Goal: Task Accomplishment & Management: Manage account settings

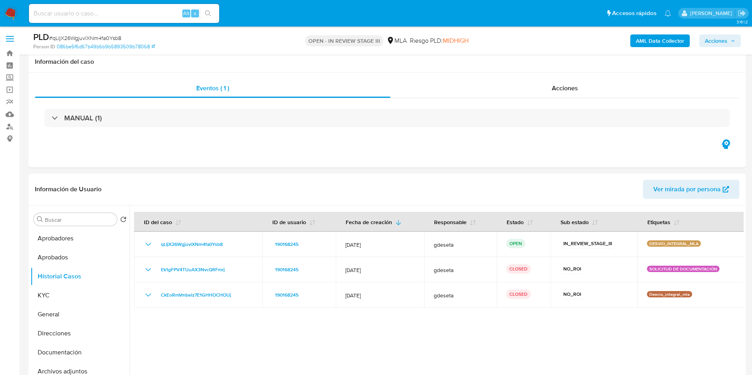
select select "10"
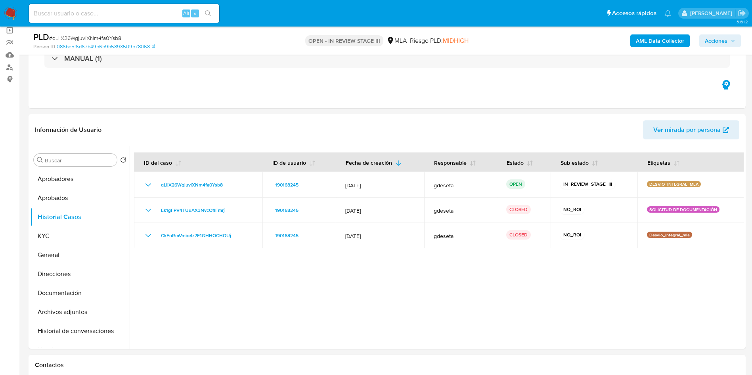
scroll to position [59, 0]
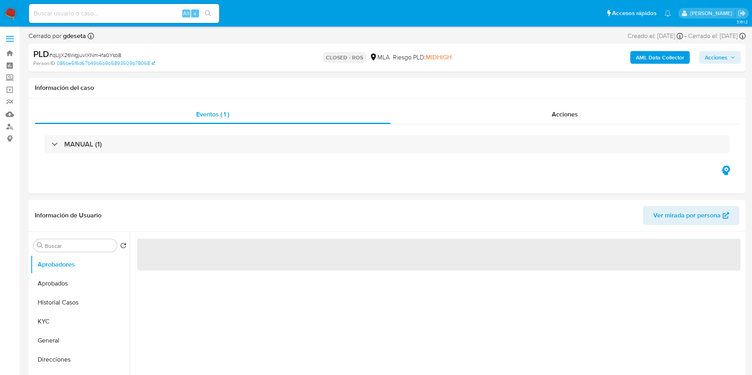
select select "10"
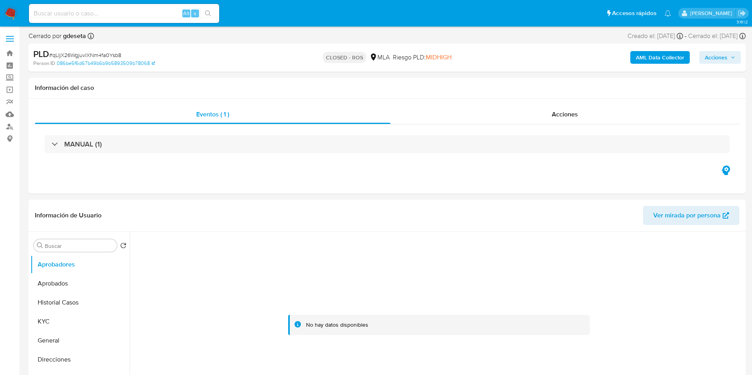
click at [139, 12] on input at bounding box center [124, 13] width 190 height 10
paste input "oJ2ymVl6OwQ3tbl57YfSlyM5"
type input "oJ2ymVl6OwQ3tbl57YfSlyM5"
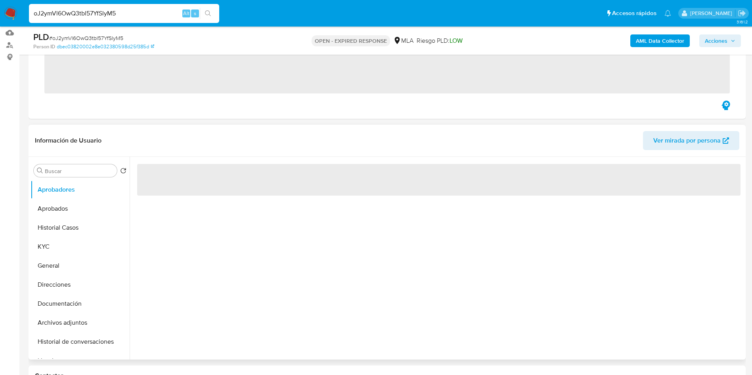
scroll to position [119, 0]
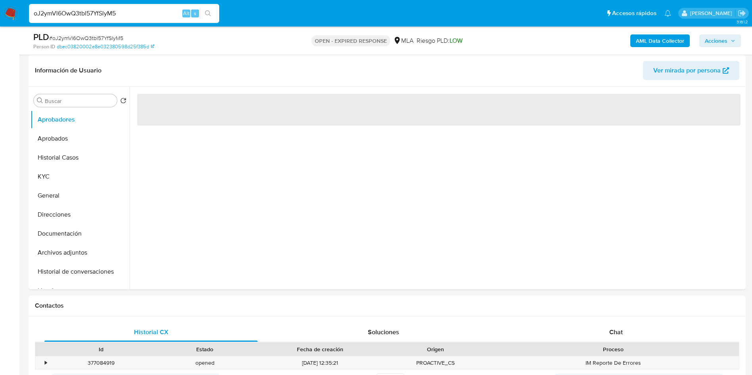
select select "10"
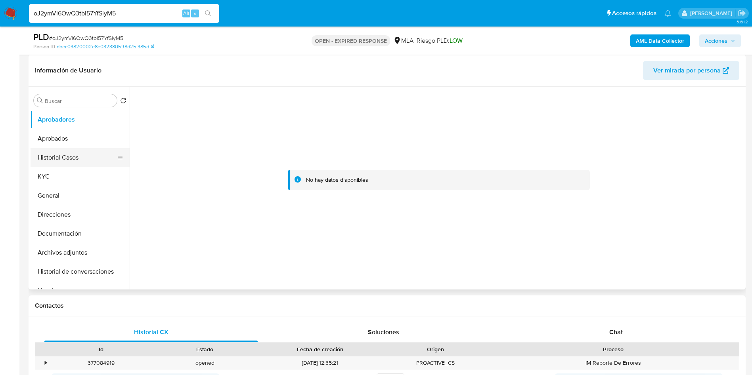
click at [65, 166] on button "Historial Casos" at bounding box center [77, 157] width 93 height 19
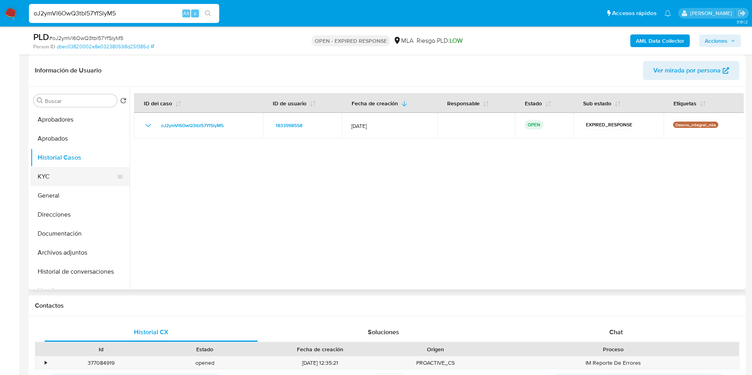
click at [65, 176] on button "KYC" at bounding box center [77, 176] width 93 height 19
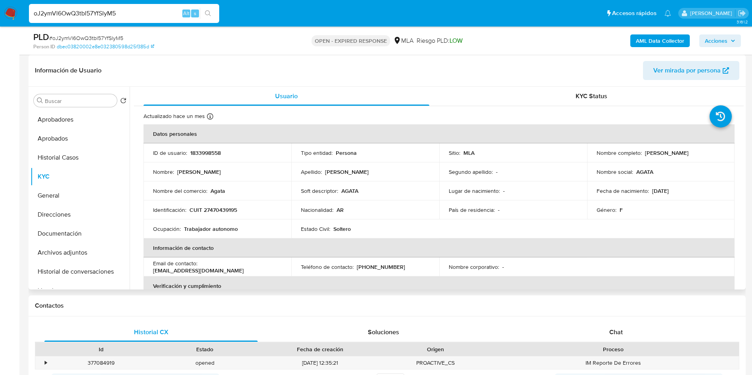
drag, startPoint x: 649, startPoint y: 153, endPoint x: 702, endPoint y: 152, distance: 52.7
click at [702, 152] on div "Nombre completo : Agata Malen Moreno" at bounding box center [660, 152] width 129 height 7
click at [212, 151] on p "1833998558" at bounding box center [205, 152] width 31 height 7
copy p "1833998558"
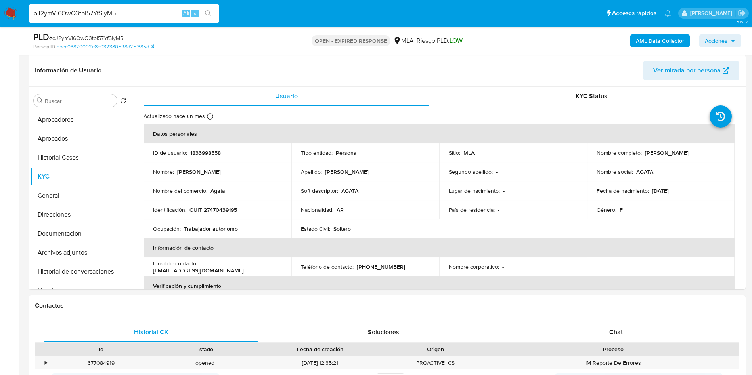
click at [99, 33] on div "PLD # oJ2ymVl6OwQ3tbl57YfSlyM5" at bounding box center [149, 37] width 233 height 12
copy span "oJ2ymVl6OwQ3tbl57YfSlyM5"
click at [56, 232] on button "Documentación" at bounding box center [77, 233] width 93 height 19
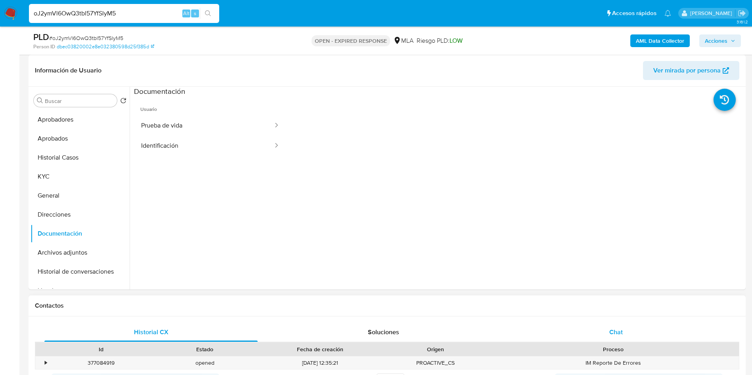
click at [616, 326] on div "Chat" at bounding box center [615, 332] width 213 height 19
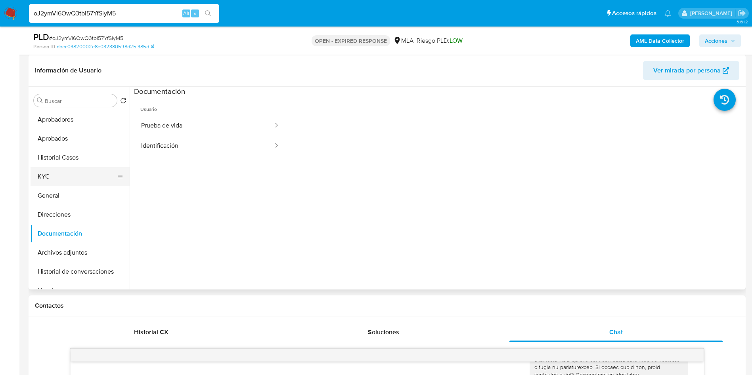
click at [55, 176] on button "KYC" at bounding box center [77, 176] width 93 height 19
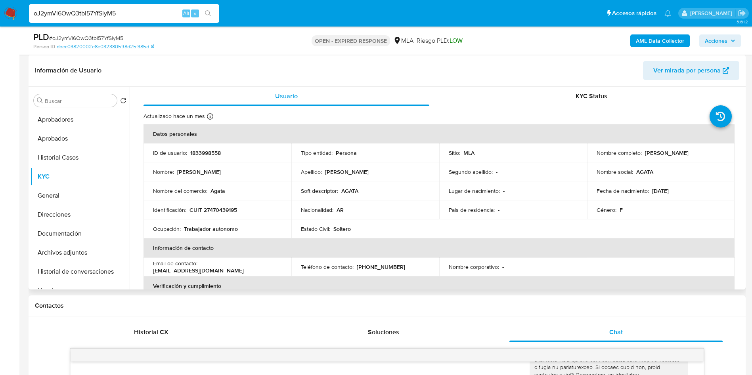
click at [224, 211] on p "CUIT 27470439195" at bounding box center [213, 209] width 48 height 7
copy p "27470439195"
click at [214, 152] on p "1833998558" at bounding box center [205, 152] width 31 height 7
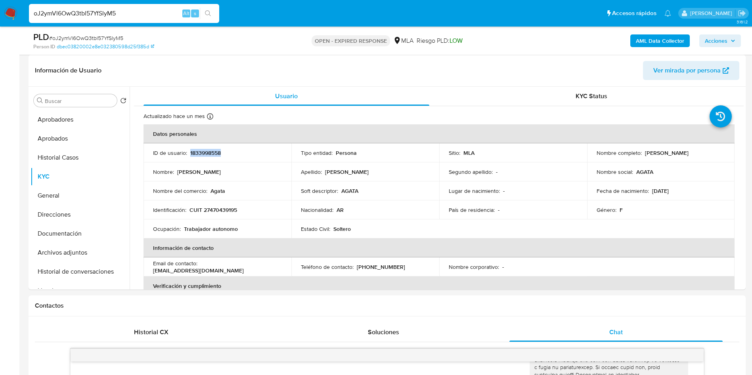
copy p "1833998558"
drag, startPoint x: 642, startPoint y: 153, endPoint x: 689, endPoint y: 148, distance: 47.4
click at [699, 153] on div "Nombre completo : Agata Malen Moreno" at bounding box center [660, 152] width 129 height 7
copy p "Agata Malen Moreno"
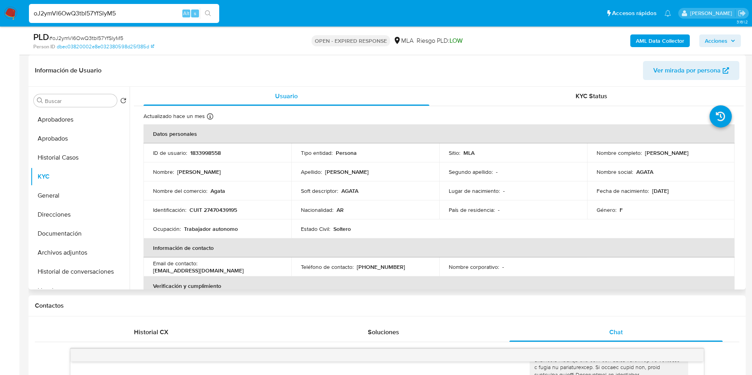
click at [222, 209] on p "CUIT 27470439195" at bounding box center [213, 209] width 48 height 7
copy p "27470439195"
click at [68, 218] on button "Direcciones" at bounding box center [77, 214] width 93 height 19
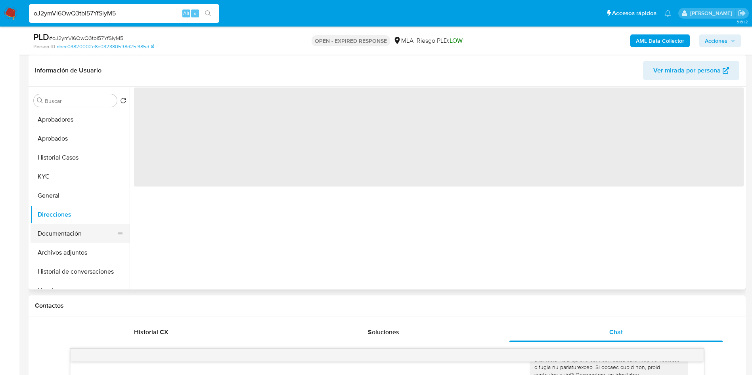
click at [72, 227] on button "Documentación" at bounding box center [77, 233] width 93 height 19
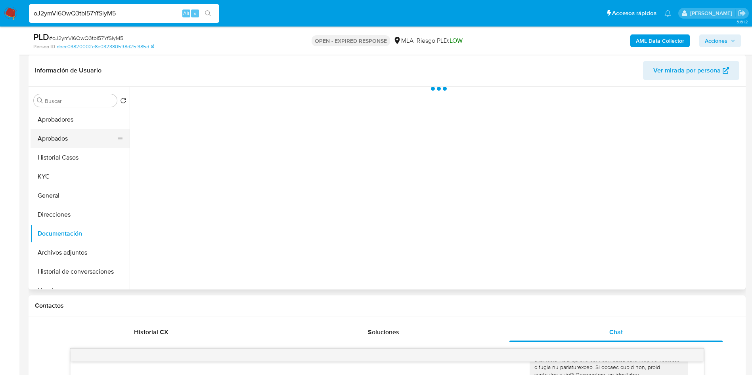
click at [54, 133] on button "Aprobados" at bounding box center [77, 138] width 93 height 19
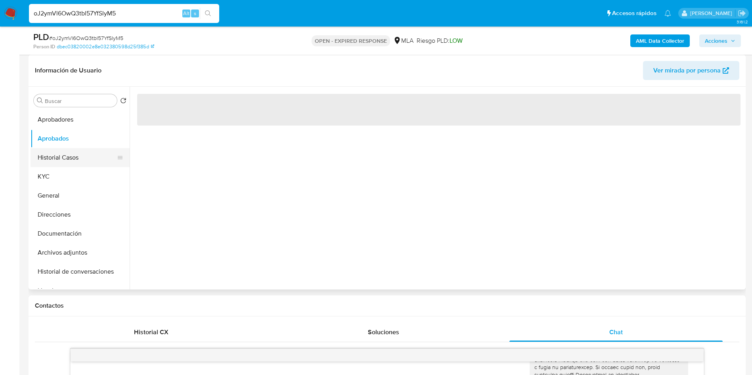
click at [56, 153] on button "Historial Casos" at bounding box center [77, 157] width 93 height 19
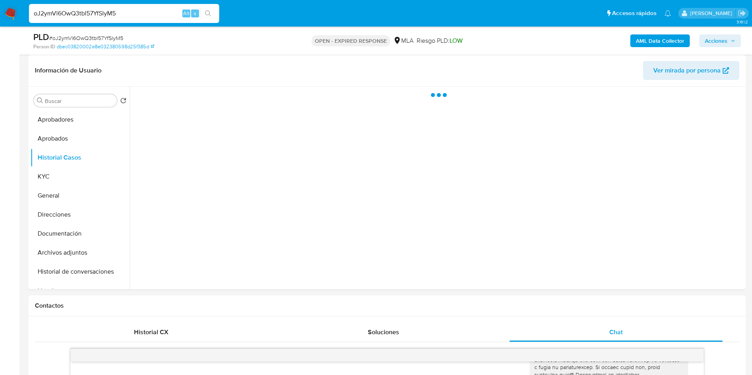
click at [113, 33] on div "PLD # oJ2ymVl6OwQ3tbl57YfSlyM5" at bounding box center [149, 37] width 233 height 12
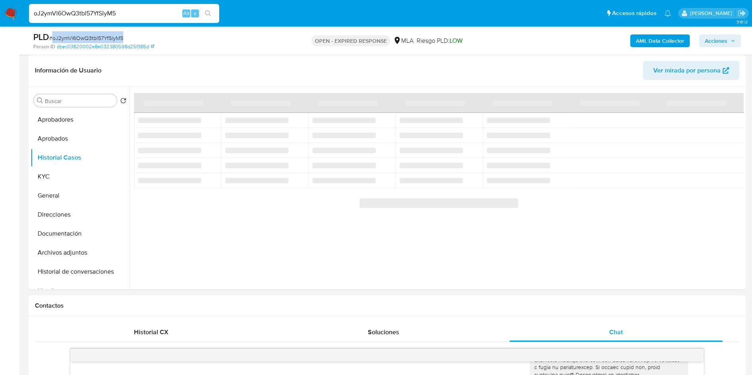
copy span "oJ2ymVl6OwQ3tbl57YfSlyM5"
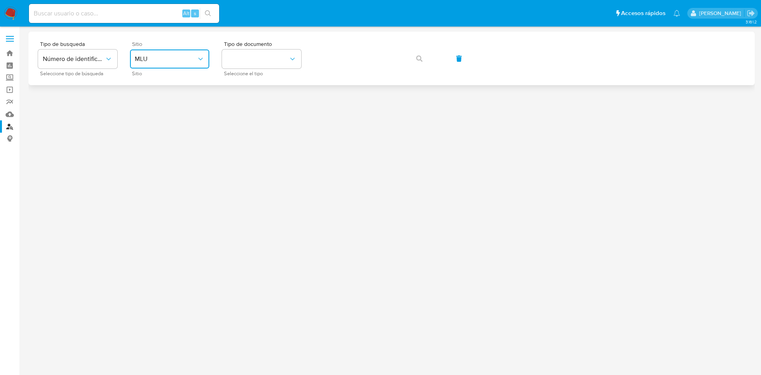
click at [177, 59] on span "MLU" at bounding box center [166, 59] width 62 height 8
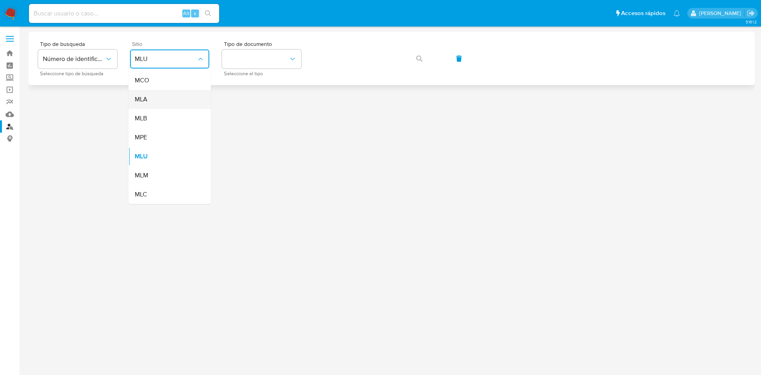
click at [161, 96] on div "MLA" at bounding box center [167, 99] width 65 height 19
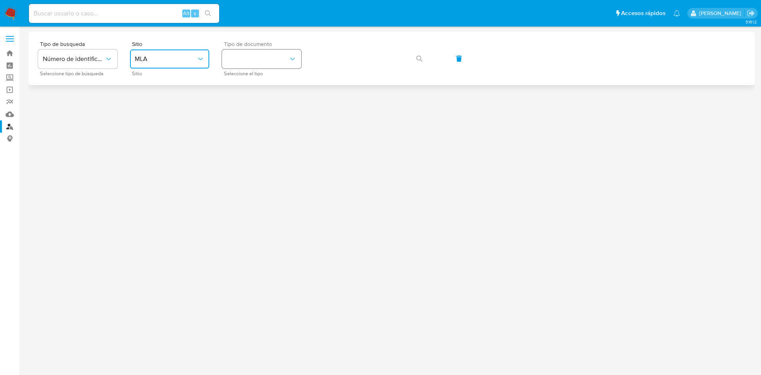
click at [294, 51] on button "identificationType" at bounding box center [261, 59] width 79 height 19
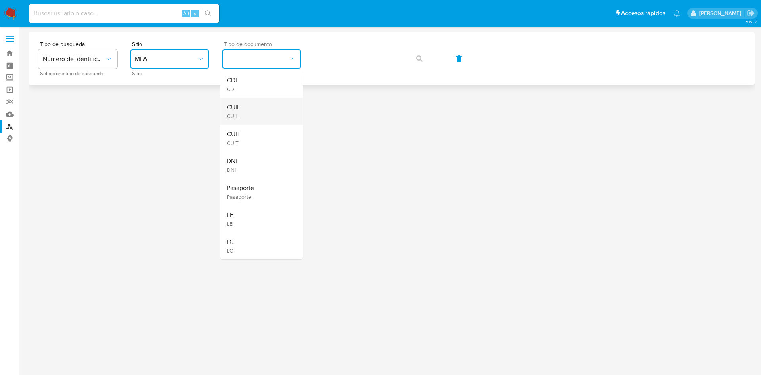
click at [258, 105] on div "CUIL CUIL" at bounding box center [259, 111] width 65 height 27
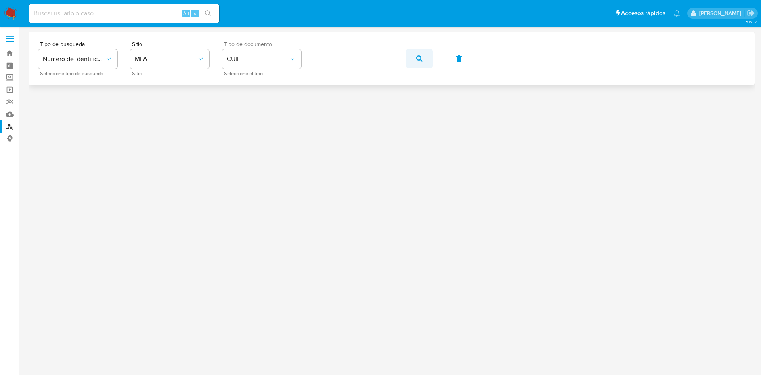
click at [420, 60] on icon "button" at bounding box center [419, 58] width 6 height 6
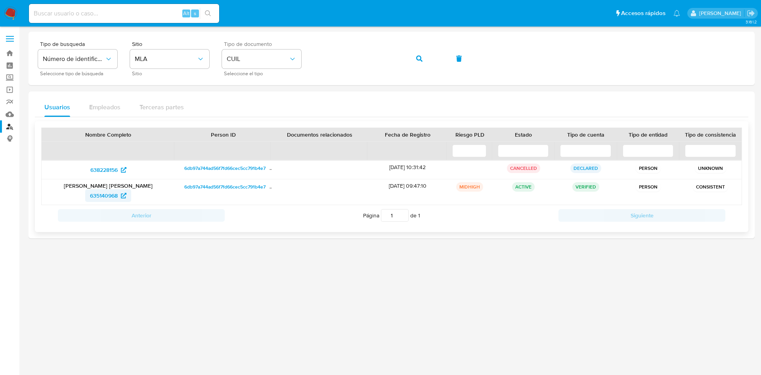
click at [111, 199] on span "635140968" at bounding box center [104, 195] width 28 height 13
click at [422, 52] on button "button" at bounding box center [419, 58] width 27 height 19
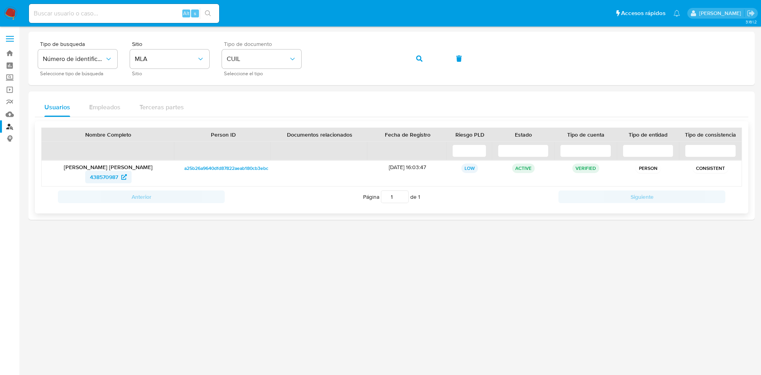
click at [103, 177] on span "438570987" at bounding box center [104, 177] width 28 height 13
click at [416, 59] on icon "button" at bounding box center [419, 58] width 6 height 6
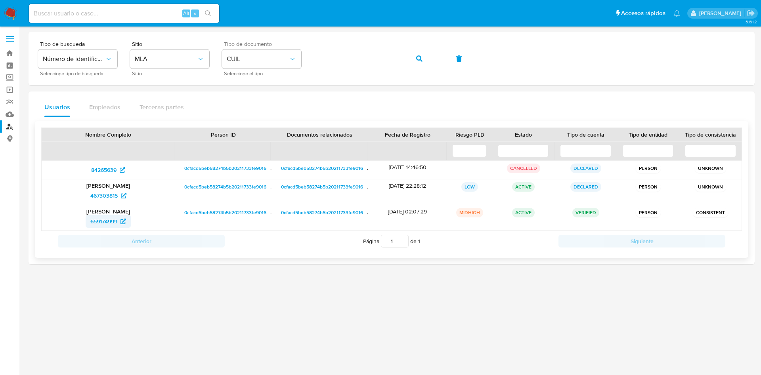
click at [98, 222] on span "659174999" at bounding box center [103, 221] width 27 height 13
click at [417, 54] on div "Tipo de busqueda Número de identificación Seleccione tipo de búsqueda Sitio MLA…" at bounding box center [391, 58] width 707 height 34
click at [412, 60] on button "button" at bounding box center [419, 58] width 27 height 19
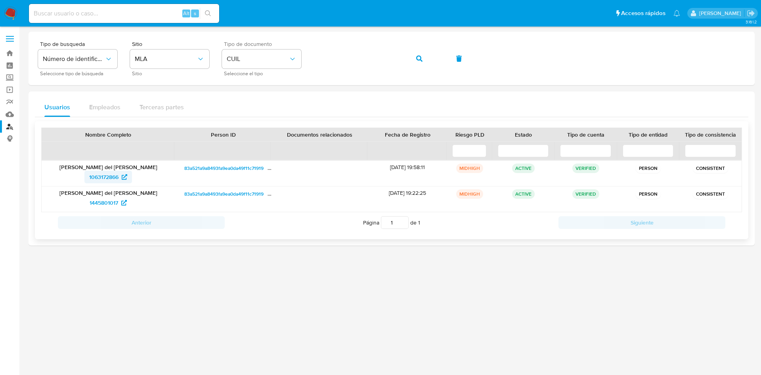
click at [113, 174] on span "1063172866" at bounding box center [103, 177] width 29 height 13
drag, startPoint x: 415, startPoint y: 54, endPoint x: 411, endPoint y: 63, distance: 9.7
click at [416, 54] on button "button" at bounding box center [419, 58] width 27 height 19
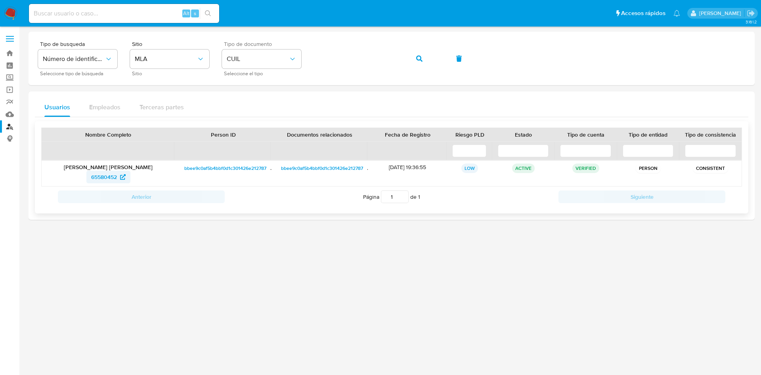
click at [114, 175] on span "65580452" at bounding box center [104, 177] width 26 height 13
click at [420, 57] on icon "button" at bounding box center [419, 58] width 6 height 6
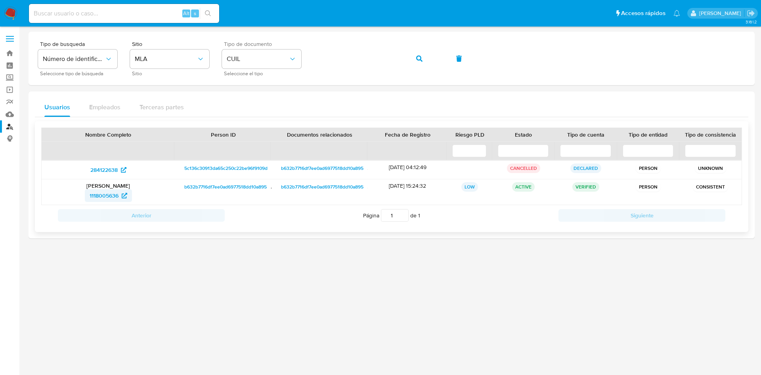
click at [107, 192] on span "1118005636" at bounding box center [104, 195] width 29 height 13
click at [412, 61] on button "button" at bounding box center [419, 58] width 27 height 19
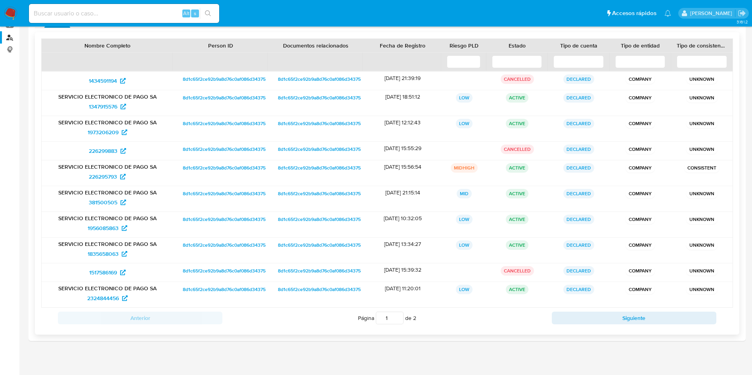
scroll to position [95, 0]
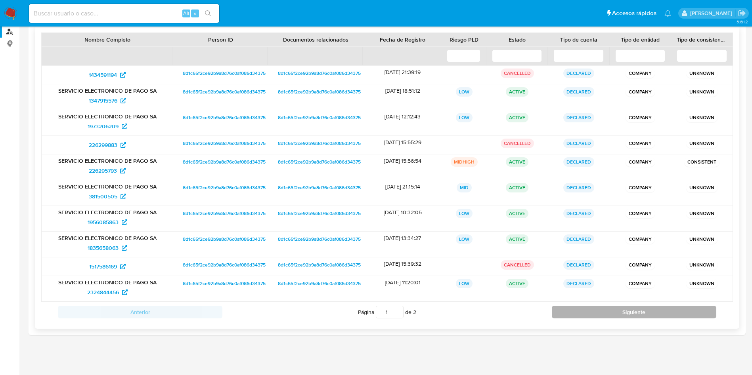
click at [575, 315] on button "Siguiente" at bounding box center [634, 312] width 164 height 13
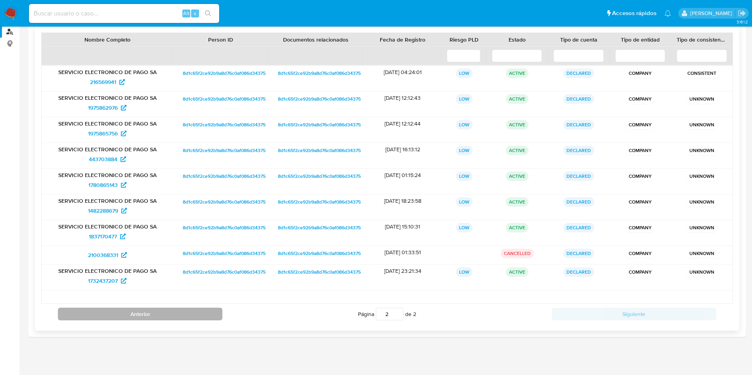
click at [177, 312] on button "Anterior" at bounding box center [140, 314] width 164 height 13
type input "1"
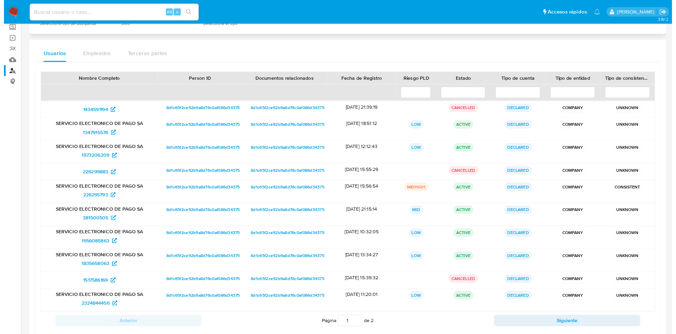
scroll to position [0, 0]
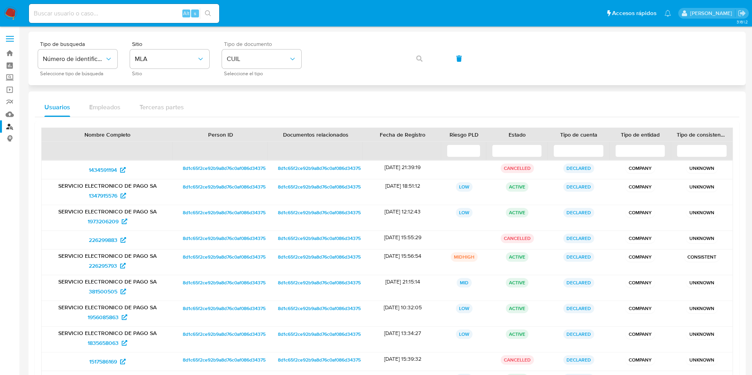
click at [414, 59] on div "Tipo de busqueda Número de identificación Seleccione tipo de búsqueda Sitio MLA…" at bounding box center [387, 58] width 698 height 34
click at [415, 60] on button "button" at bounding box center [419, 58] width 27 height 19
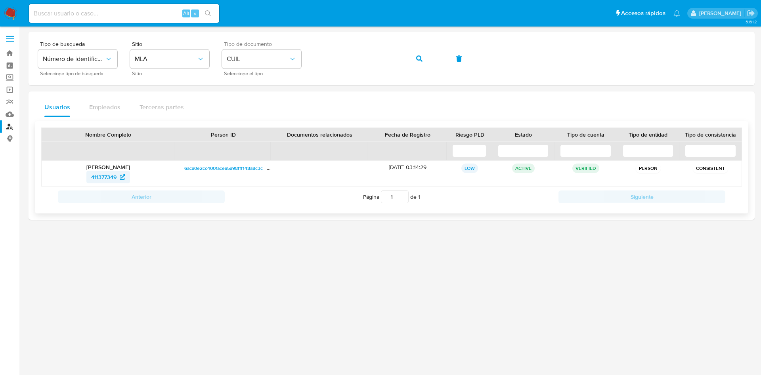
click at [86, 174] on link "411377349" at bounding box center [108, 177] width 44 height 13
click at [415, 65] on button "button" at bounding box center [419, 58] width 27 height 19
click at [105, 177] on span "224124204" at bounding box center [104, 177] width 28 height 13
click at [407, 61] on button "button" at bounding box center [419, 58] width 27 height 19
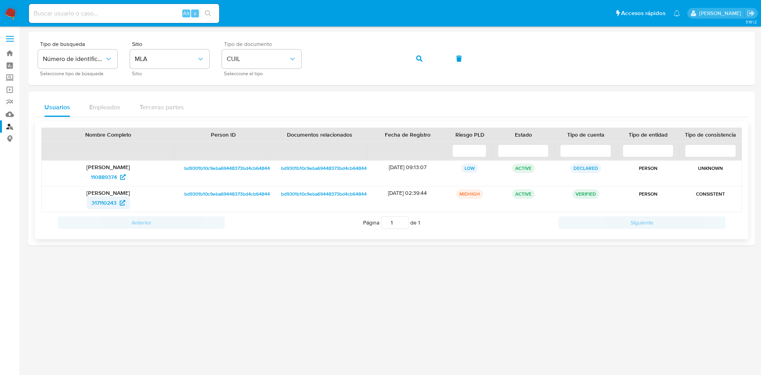
click at [115, 201] on span "317110243" at bounding box center [104, 203] width 25 height 13
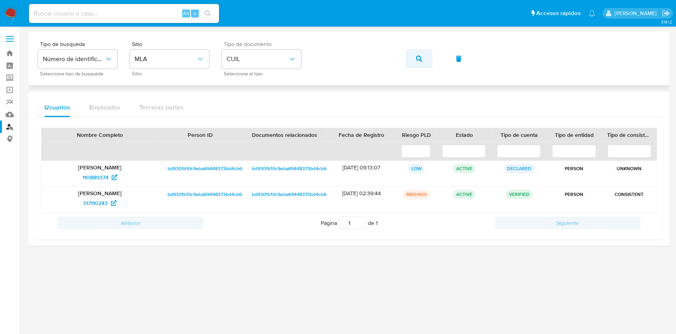
click at [421, 55] on icon "button" at bounding box center [419, 58] width 6 height 6
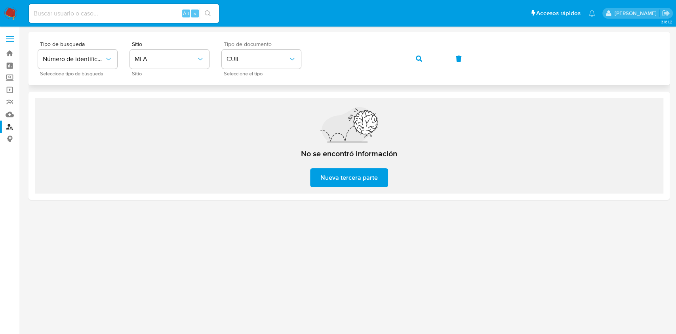
click at [420, 53] on span "button" at bounding box center [419, 58] width 6 height 17
click at [415, 60] on button "button" at bounding box center [419, 58] width 27 height 19
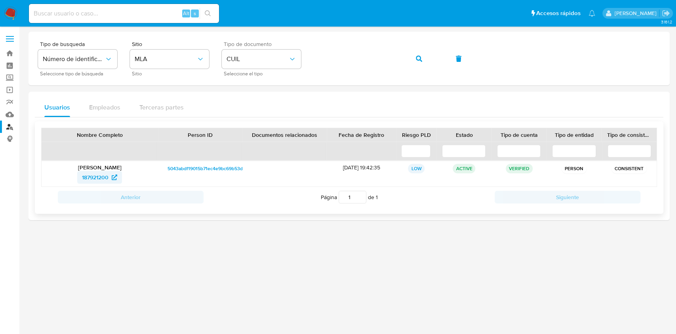
click at [101, 176] on span "187921200" at bounding box center [95, 177] width 27 height 13
click at [431, 57] on button "button" at bounding box center [419, 58] width 27 height 19
click at [107, 171] on span "834645364" at bounding box center [95, 177] width 29 height 13
click at [427, 59] on button "button" at bounding box center [419, 58] width 27 height 19
click at [101, 176] on span "82873837" at bounding box center [95, 177] width 25 height 13
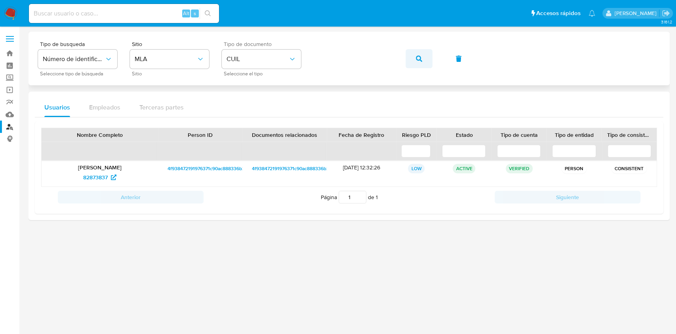
click at [416, 55] on icon "button" at bounding box center [419, 58] width 6 height 6
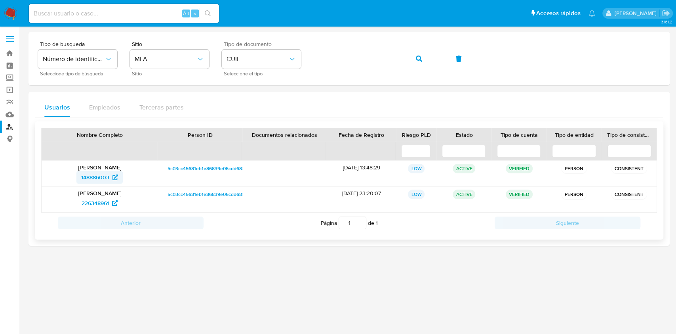
click at [101, 177] on span "148886003" at bounding box center [95, 177] width 28 height 13
click at [422, 61] on icon "button" at bounding box center [419, 58] width 6 height 6
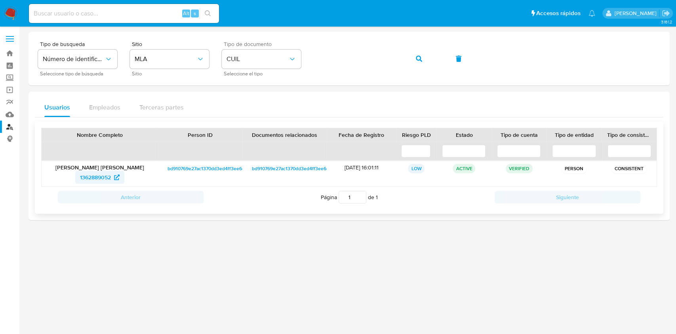
click at [107, 178] on span "1362889052" at bounding box center [95, 177] width 31 height 13
click at [421, 58] on icon "button" at bounding box center [419, 58] width 6 height 6
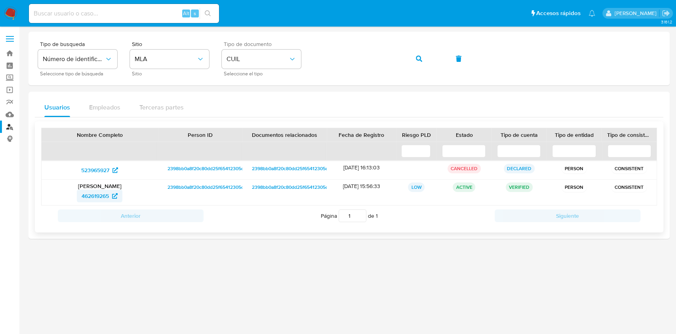
click at [82, 199] on span "462619265" at bounding box center [95, 195] width 27 height 13
click at [408, 60] on button "button" at bounding box center [419, 58] width 27 height 19
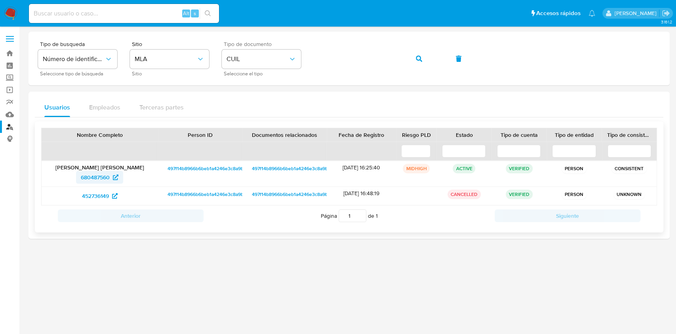
click at [107, 172] on span "680487560" at bounding box center [95, 177] width 29 height 13
click at [422, 63] on button "button" at bounding box center [419, 58] width 27 height 19
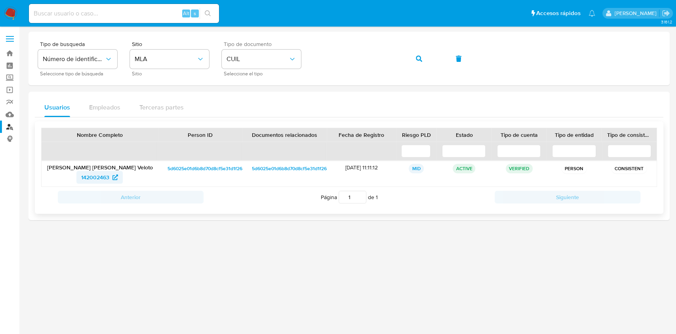
click at [111, 178] on span "142002463" at bounding box center [99, 177] width 37 height 13
click at [411, 62] on button "button" at bounding box center [419, 58] width 27 height 19
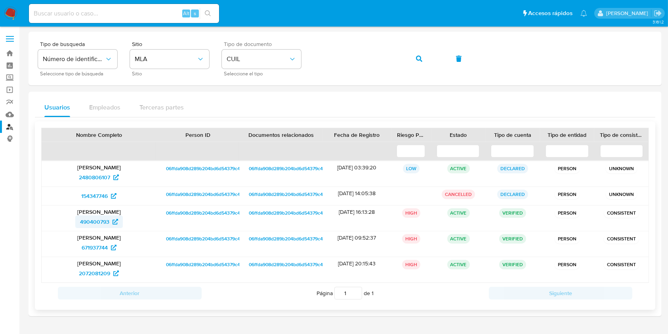
click at [94, 220] on span "490400793" at bounding box center [94, 221] width 29 height 13
click at [416, 59] on icon "button" at bounding box center [419, 58] width 6 height 6
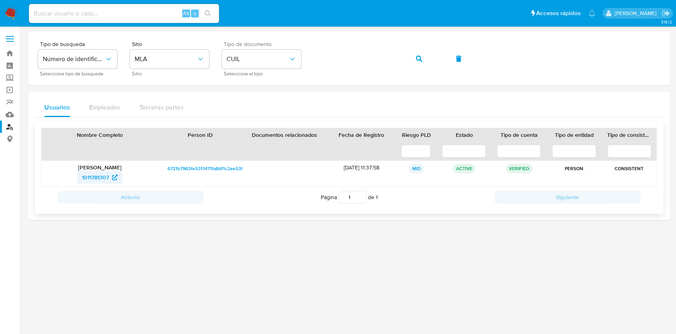
click at [113, 171] on span "1011781307" at bounding box center [100, 177] width 36 height 13
click at [428, 59] on button "button" at bounding box center [419, 58] width 27 height 19
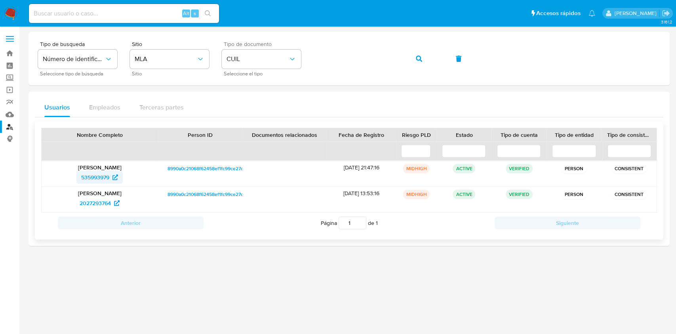
click at [115, 177] on icon at bounding box center [116, 177] width 6 height 6
click at [422, 57] on button "button" at bounding box center [419, 58] width 27 height 19
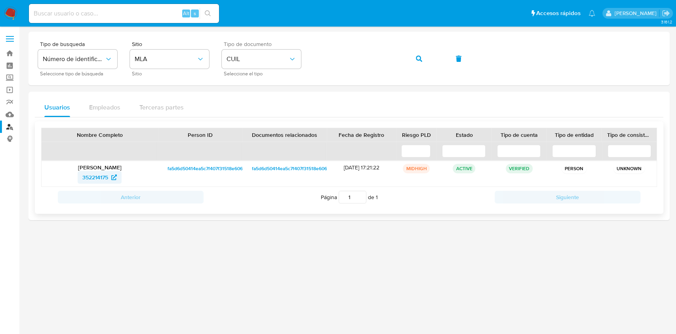
click at [109, 176] on span "352214175" at bounding box center [99, 177] width 34 height 13
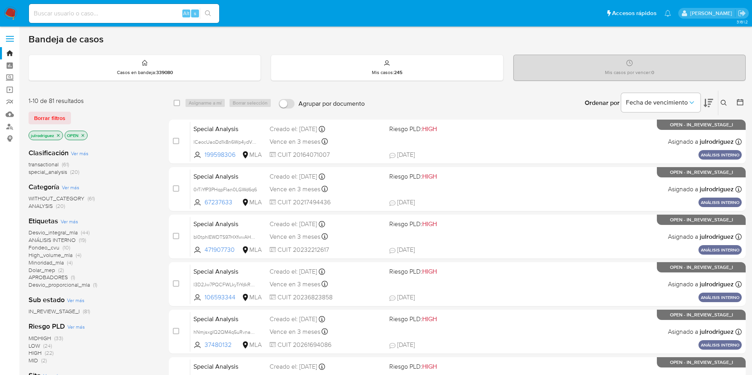
click at [507, 102] on icon at bounding box center [723, 103] width 6 height 6
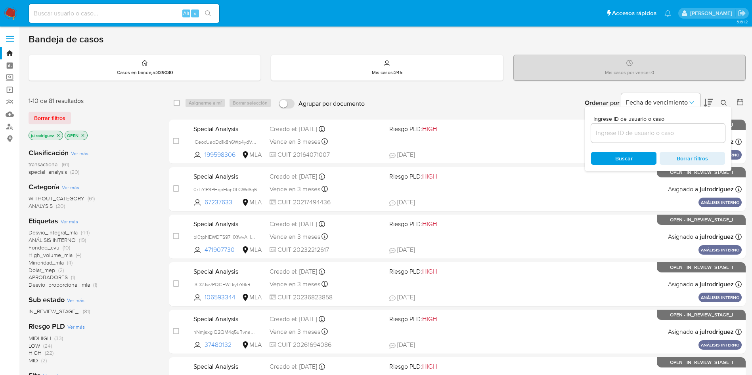
click at [507, 131] on input at bounding box center [658, 133] width 134 height 10
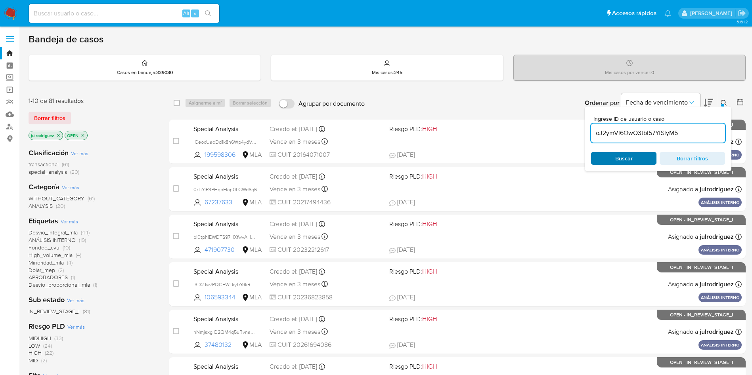
type input "oJ2ymVl6OwQ3tbl57YfSlyM5"
click at [507, 156] on span "Buscar" at bounding box center [623, 158] width 54 height 11
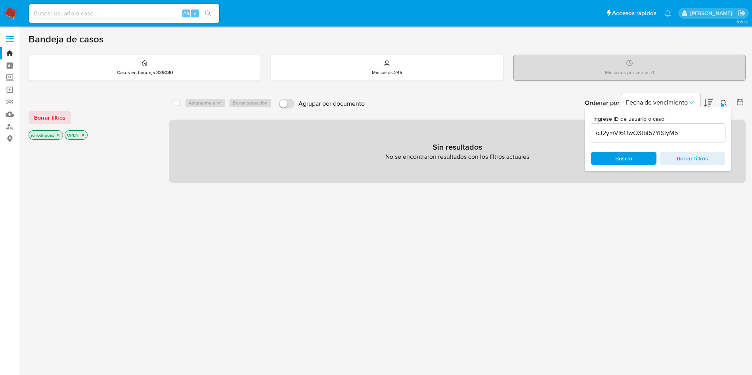
drag, startPoint x: 57, startPoint y: 134, endPoint x: 84, endPoint y: 140, distance: 27.0
click at [57, 134] on icon "close-filter" at bounding box center [58, 135] width 5 height 5
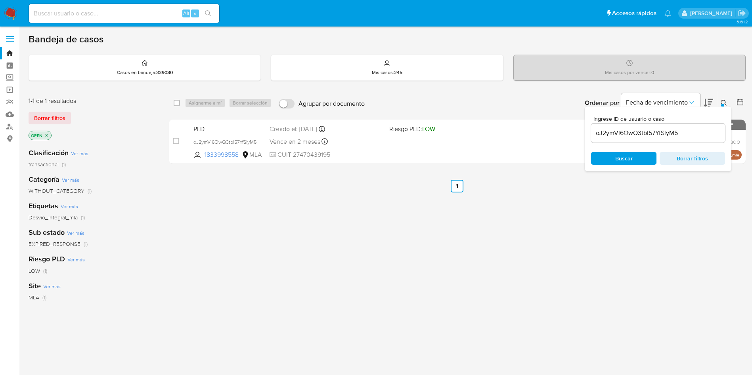
drag, startPoint x: 174, startPoint y: 105, endPoint x: 185, endPoint y: 104, distance: 11.1
click at [175, 105] on input "checkbox" at bounding box center [177, 103] width 6 height 6
checkbox input "true"
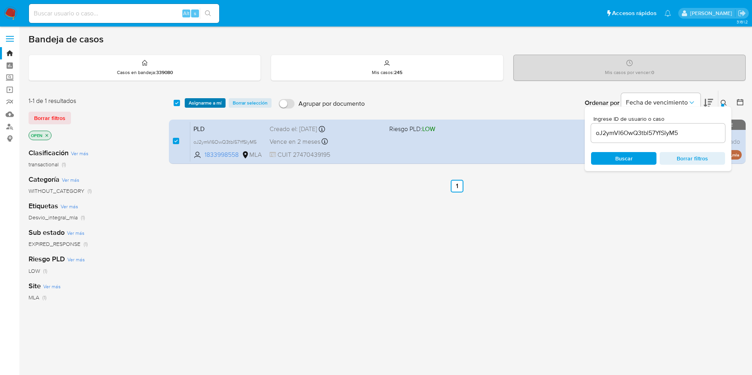
click at [199, 103] on span "Asignarme a mí" at bounding box center [205, 103] width 33 height 8
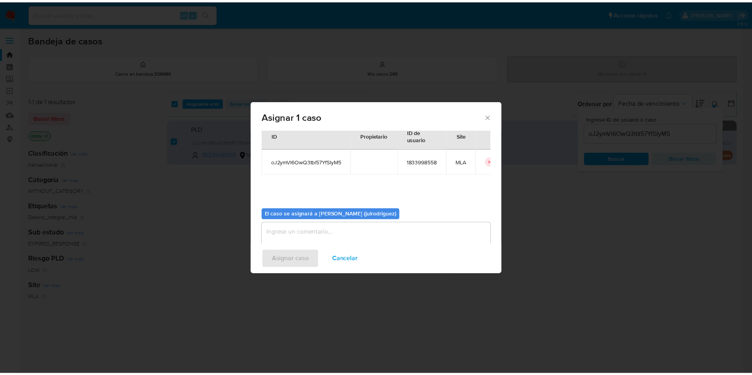
scroll to position [41, 0]
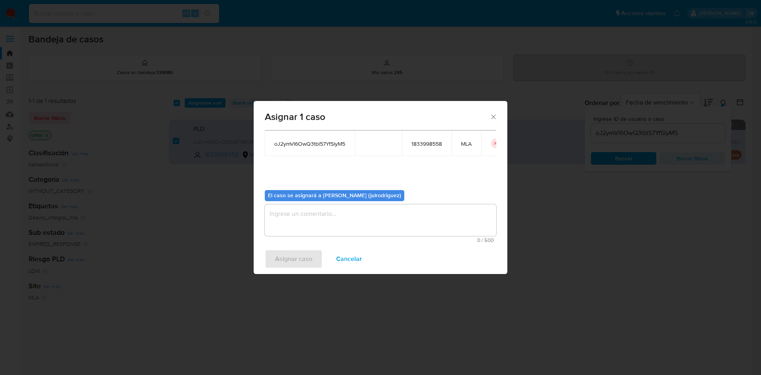
click at [370, 216] on textarea "assign-modal" at bounding box center [380, 220] width 231 height 32
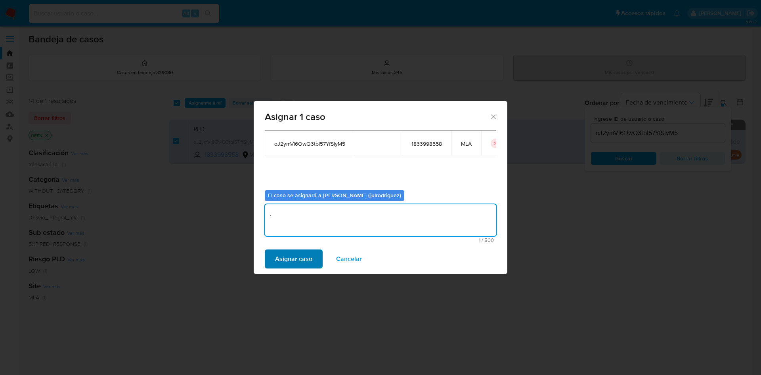
type textarea "."
click at [296, 250] on span "Asignar caso" at bounding box center [293, 258] width 37 height 17
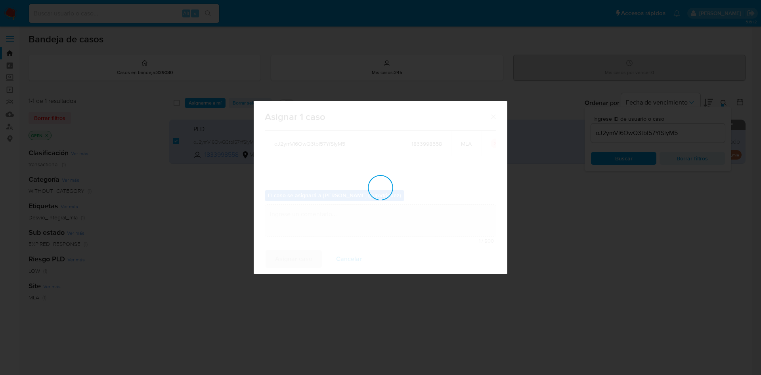
checkbox input "false"
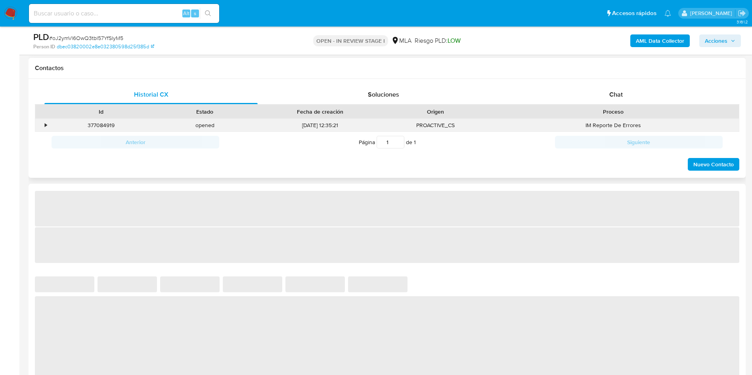
click at [624, 127] on div "IM Reporte De Errores" at bounding box center [612, 125] width 251 height 13
select select "10"
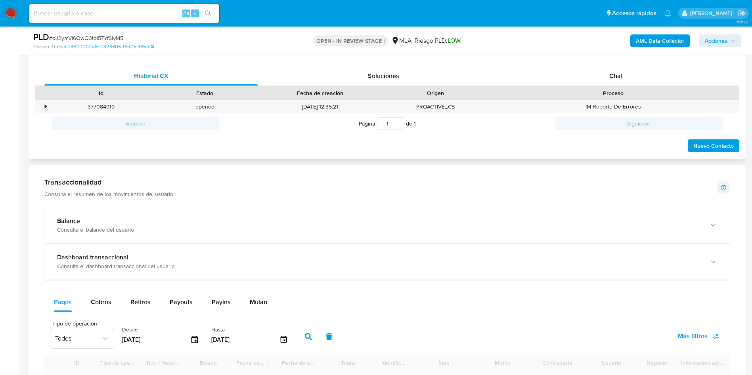
scroll to position [357, 0]
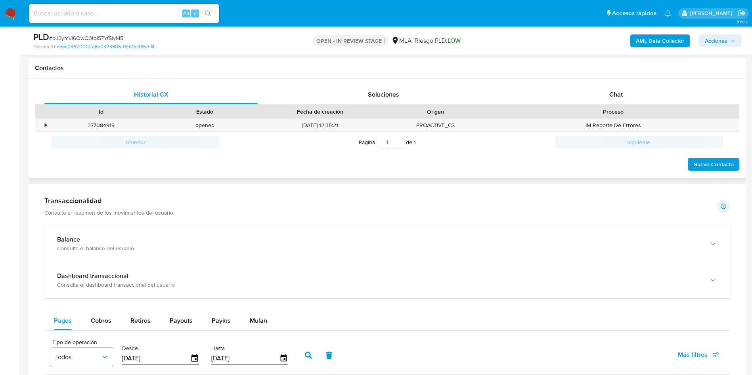
click at [616, 108] on div "Proceso" at bounding box center [613, 112] width 240 height 8
click at [612, 92] on span "Chat" at bounding box center [615, 94] width 13 height 9
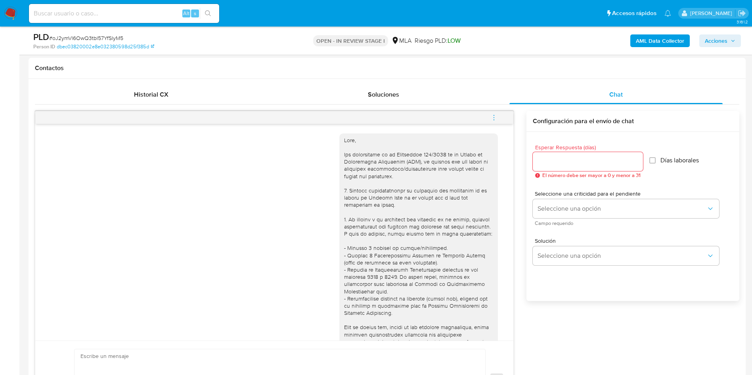
scroll to position [407, 0]
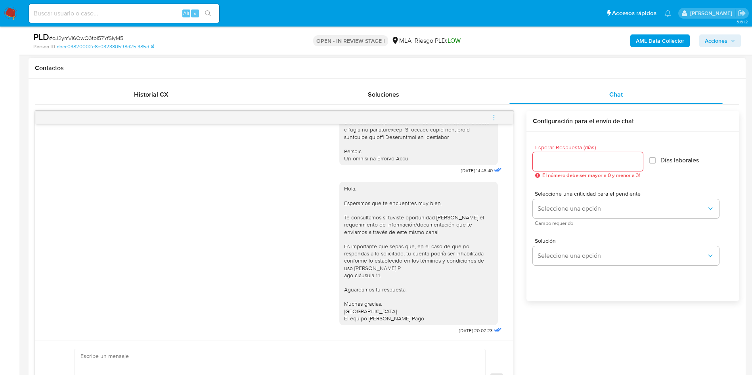
click at [491, 119] on icon "menu-action" at bounding box center [493, 117] width 7 height 7
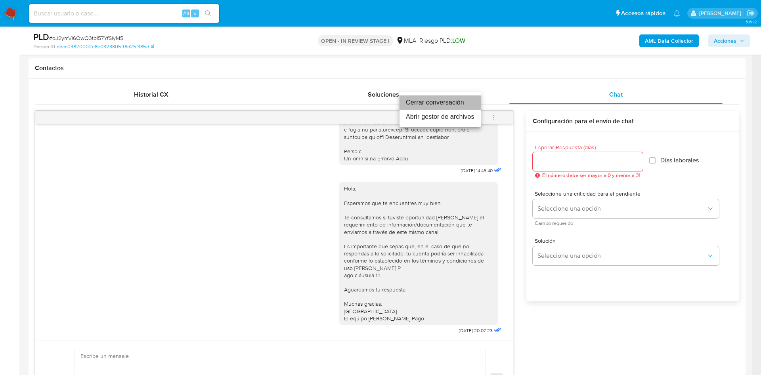
click at [420, 105] on li "Cerrar conversación" at bounding box center [439, 103] width 81 height 14
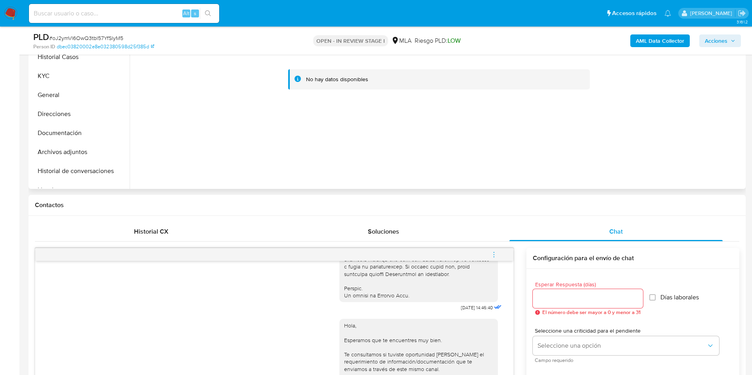
scroll to position [119, 0]
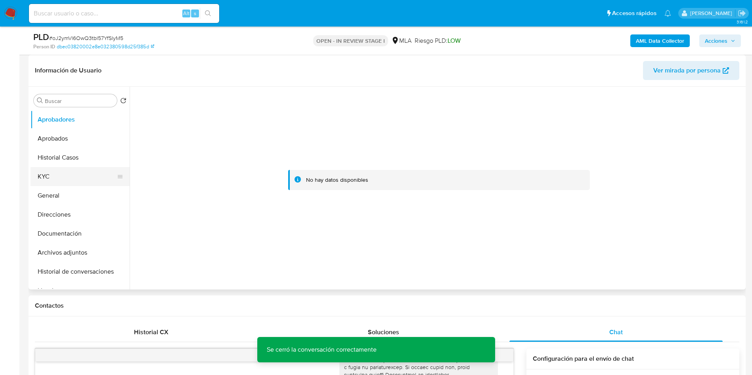
click at [61, 168] on button "KYC" at bounding box center [77, 176] width 93 height 19
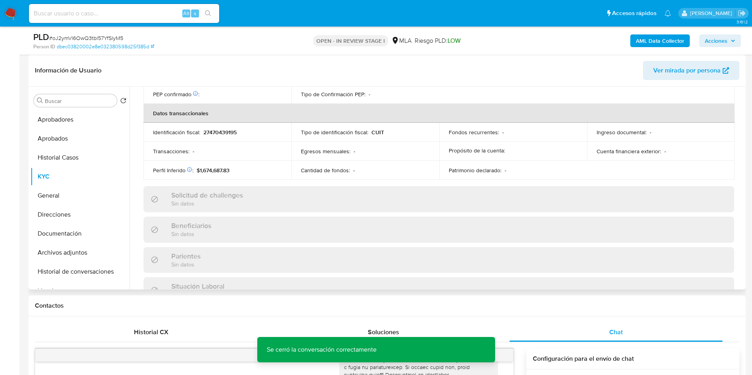
scroll to position [410, 0]
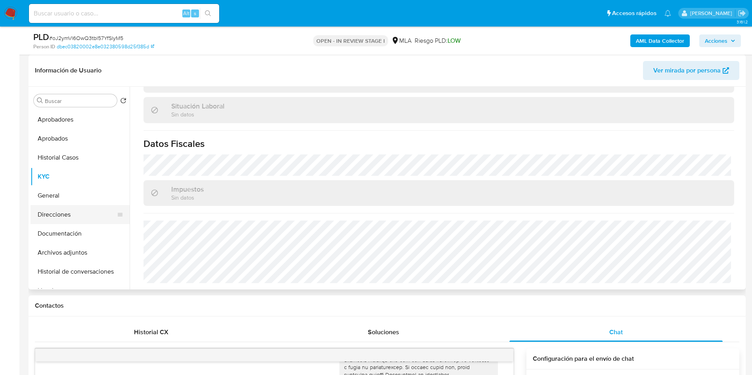
click at [59, 211] on button "Direcciones" at bounding box center [77, 214] width 93 height 19
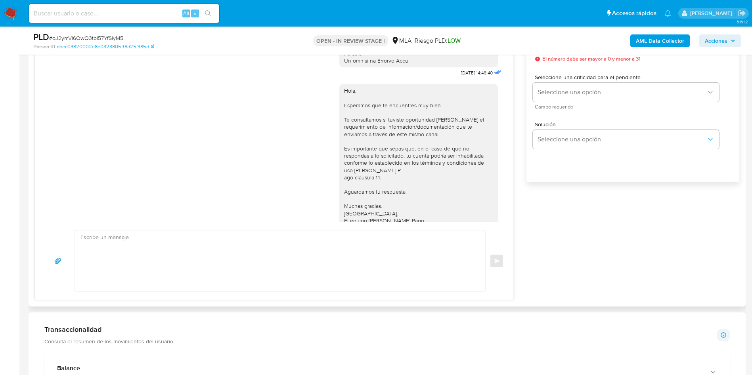
scroll to position [347, 0]
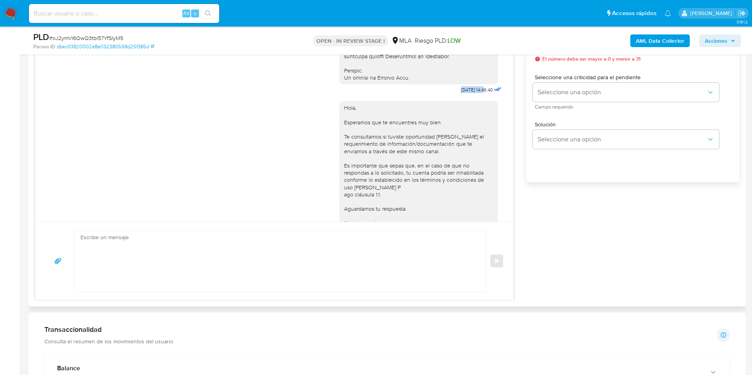
drag, startPoint x: 439, startPoint y: 101, endPoint x: 466, endPoint y: 102, distance: 26.6
copy div "17/09/2025"
drag, startPoint x: 5, startPoint y: 201, endPoint x: 330, endPoint y: 237, distance: 327.7
click at [7, 201] on aside "Bandeja Tablero Screening Búsqueda en Listas Watchlist Herramientas Operaciones…" at bounding box center [9, 318] width 19 height 1588
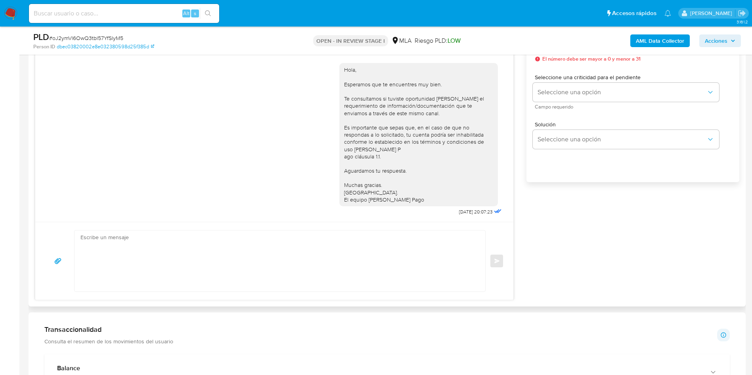
scroll to position [407, 0]
drag, startPoint x: 439, startPoint y: 210, endPoint x: 464, endPoint y: 211, distance: 25.0
click at [464, 211] on span "22/09/2025 20:07:23" at bounding box center [476, 212] width 34 height 6
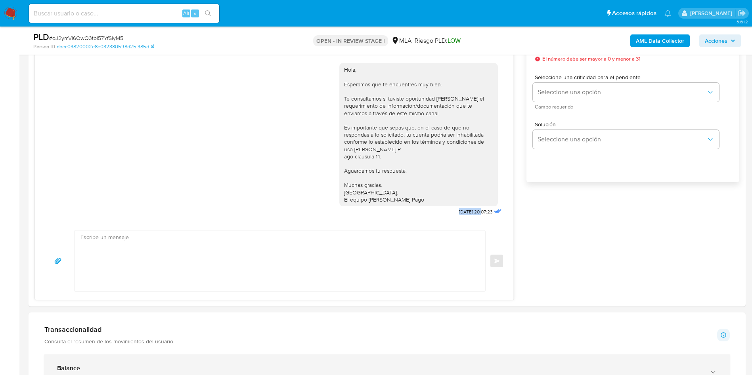
copy span "22/09/2025"
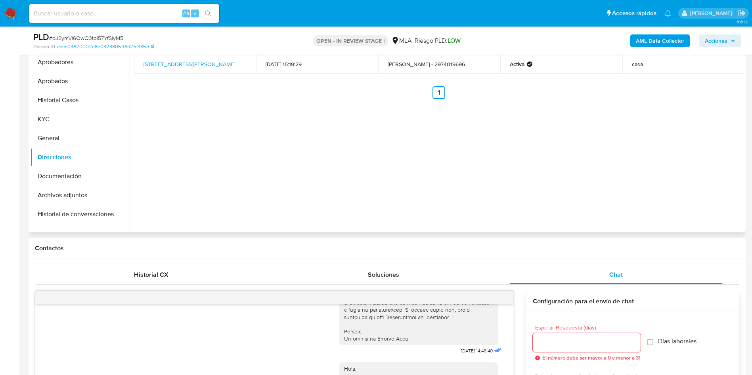
scroll to position [59, 0]
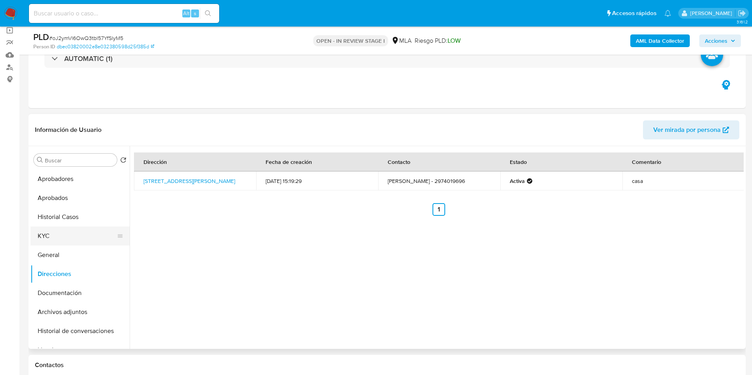
click at [59, 239] on button "KYC" at bounding box center [77, 236] width 93 height 19
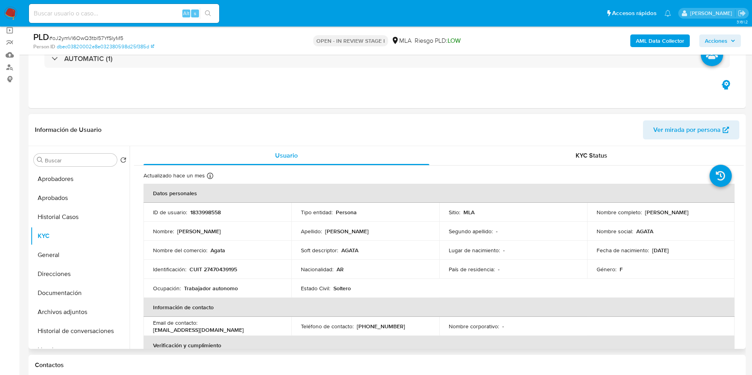
click at [212, 212] on p "1833998558" at bounding box center [205, 212] width 31 height 7
copy p "1833998558"
click at [73, 37] on span "# oJ2ymVl6OwQ3tbl57YfSlyM5" at bounding box center [86, 38] width 74 height 8
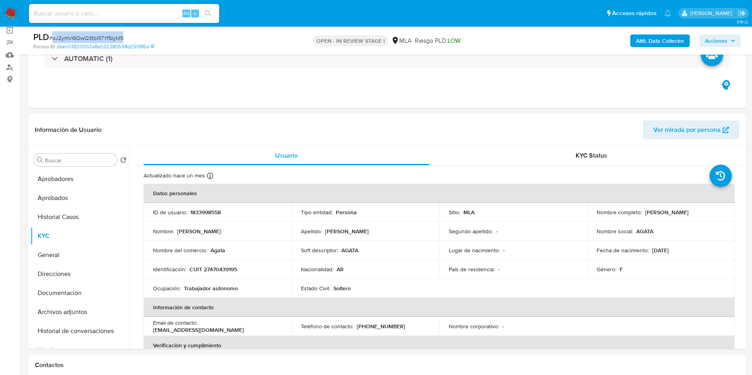
copy span "oJ2ymVl6OwQ3tbl57YfSlyM5"
click at [67, 177] on button "Aprobadores" at bounding box center [77, 179] width 93 height 19
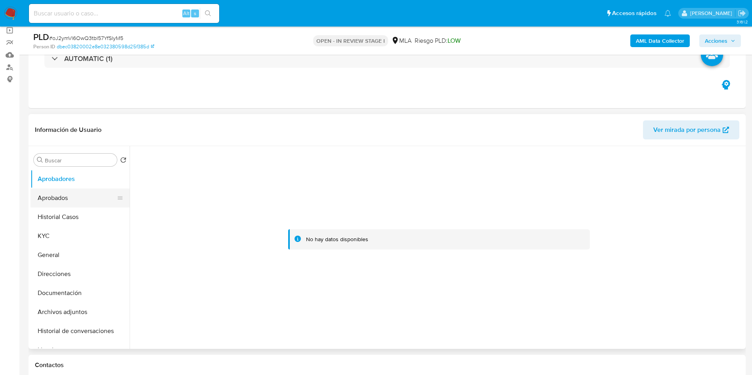
click at [80, 197] on button "Aprobados" at bounding box center [77, 198] width 93 height 19
click at [62, 181] on button "Aprobadores" at bounding box center [77, 179] width 93 height 19
click at [69, 227] on button "KYC" at bounding box center [77, 236] width 93 height 19
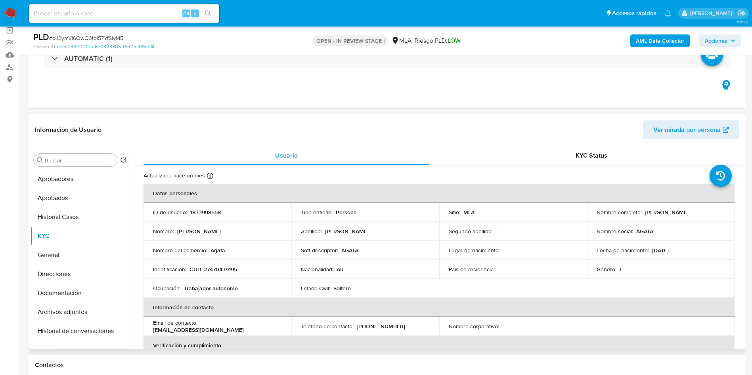
drag, startPoint x: 644, startPoint y: 212, endPoint x: 704, endPoint y: 212, distance: 60.2
click at [704, 212] on div "Nombre completo : Agata Malen Moreno" at bounding box center [660, 212] width 129 height 7
copy p "Agata Malen Moreno"
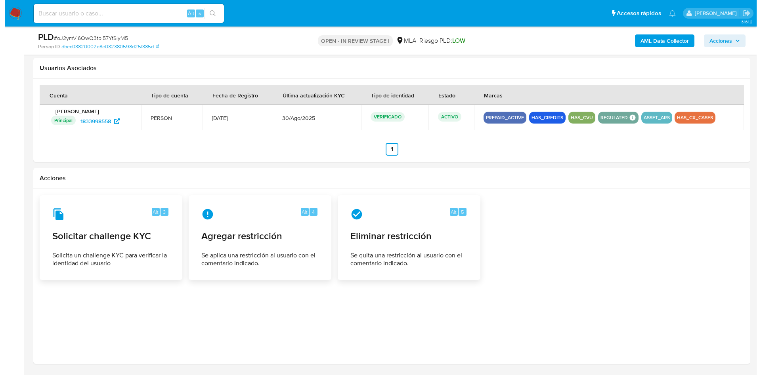
scroll to position [1213, 0]
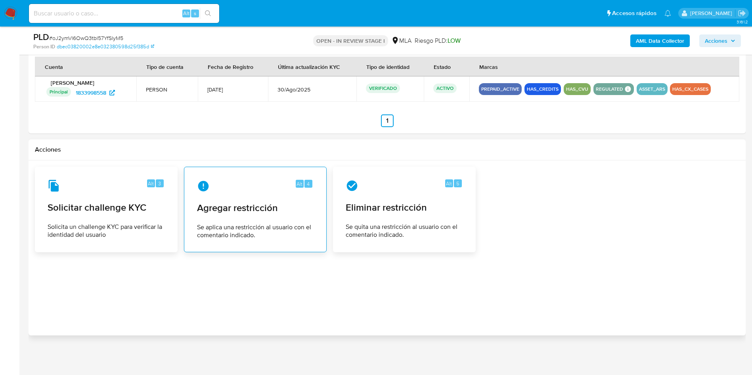
click at [283, 200] on div "Alt 4 Agregar restricción Se aplica una restricción al usuario con el comentari…" at bounding box center [255, 210] width 129 height 72
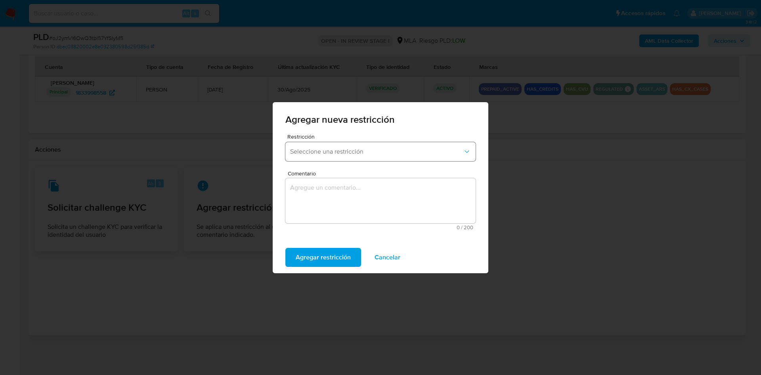
click at [329, 151] on span "Seleccione una restricción" at bounding box center [376, 152] width 173 height 8
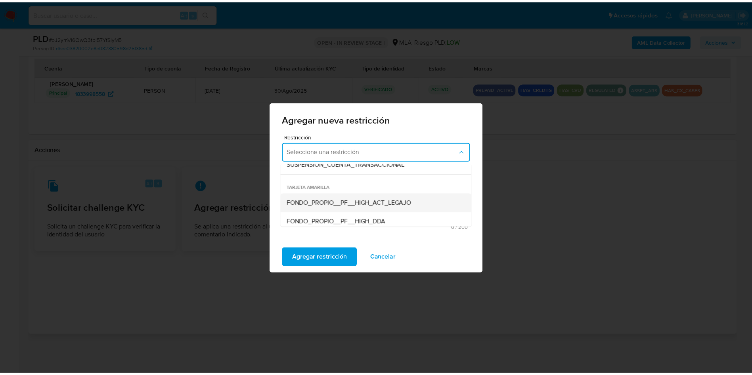
scroll to position [63, 0]
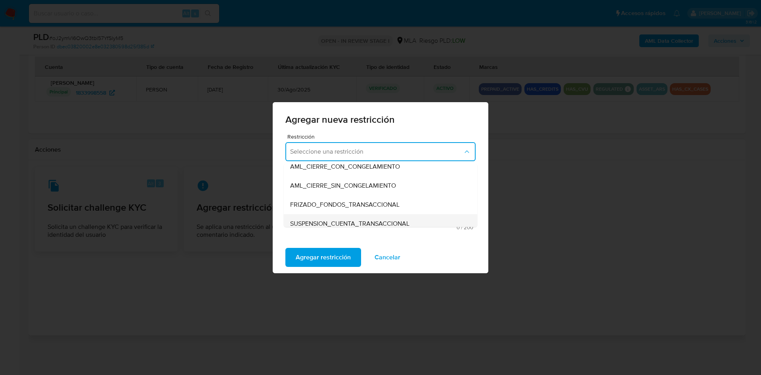
click at [367, 217] on div "SUSPENSION_CUENTA_TRANSACCIONAL" at bounding box center [378, 223] width 176 height 19
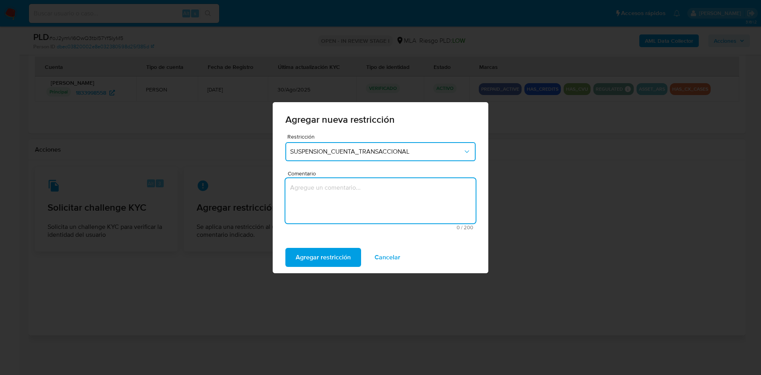
click at [347, 185] on textarea "Comentario" at bounding box center [380, 200] width 190 height 45
type textarea "M"
type textarea "AML"
click at [338, 256] on span "Agregar restricción" at bounding box center [323, 257] width 55 height 17
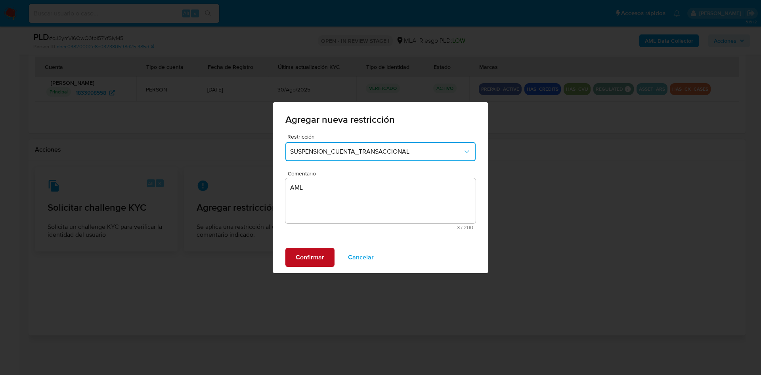
click at [320, 257] on span "Confirmar" at bounding box center [310, 257] width 29 height 17
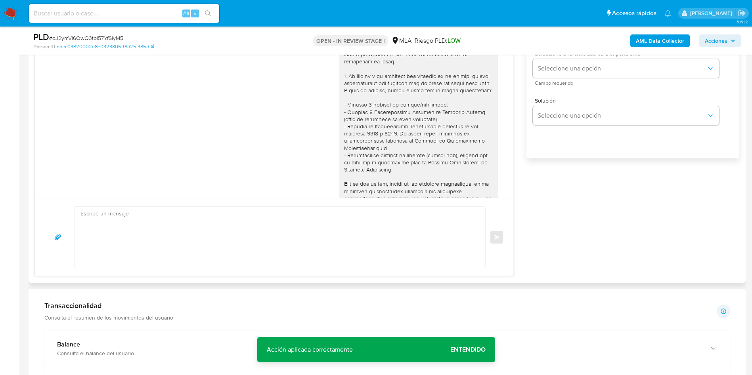
scroll to position [0, 0]
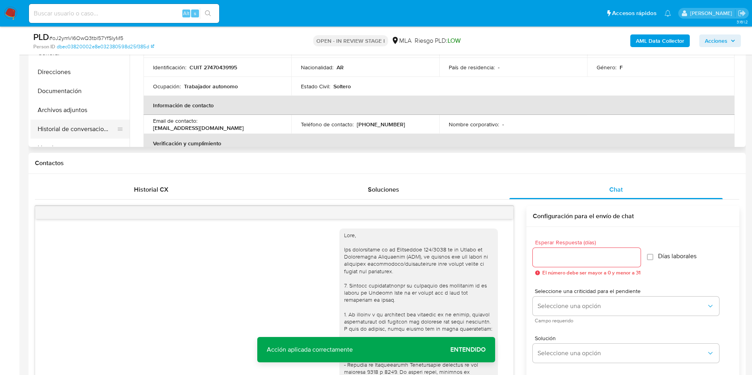
click at [63, 123] on button "Historial de conversaciones" at bounding box center [77, 129] width 93 height 19
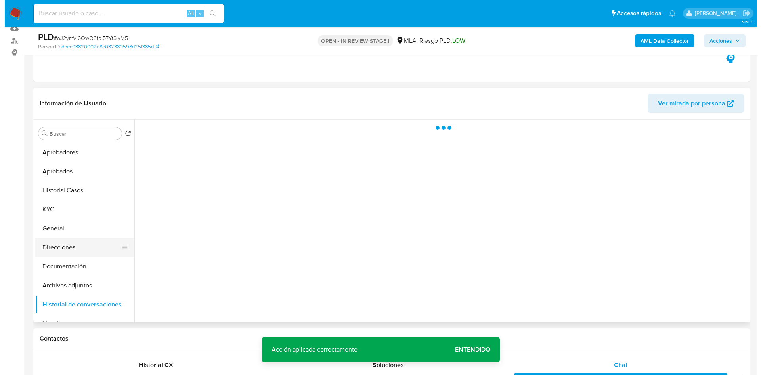
scroll to position [83, 0]
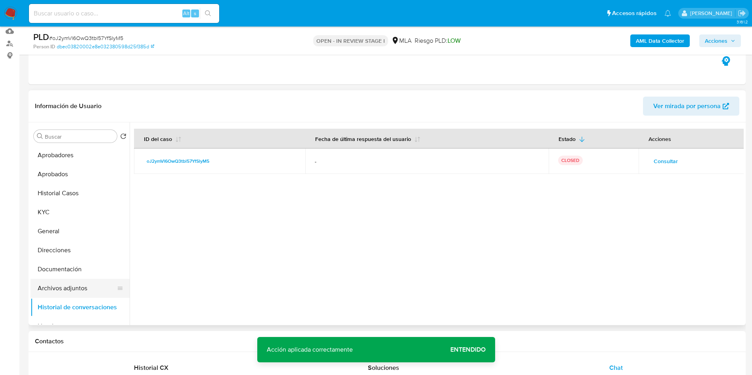
click at [70, 287] on button "Archivos adjuntos" at bounding box center [77, 288] width 93 height 19
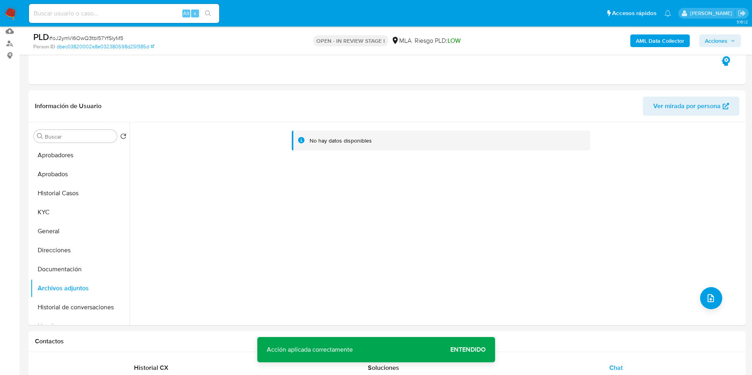
click at [653, 41] on b "AML Data Collector" at bounding box center [660, 40] width 48 height 13
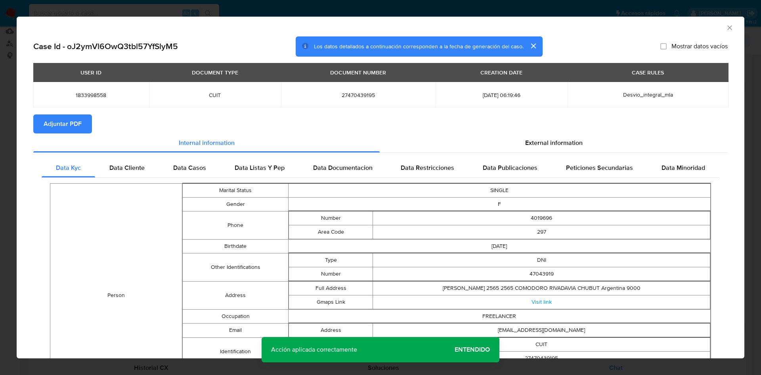
click at [726, 29] on icon "Cerrar ventana" at bounding box center [730, 28] width 8 height 8
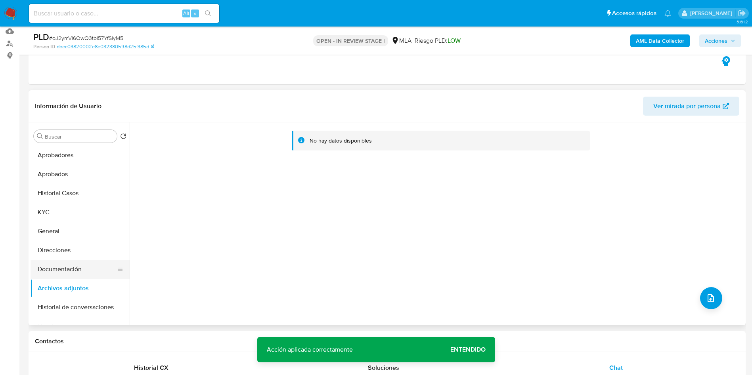
click at [81, 267] on button "Documentación" at bounding box center [77, 269] width 93 height 19
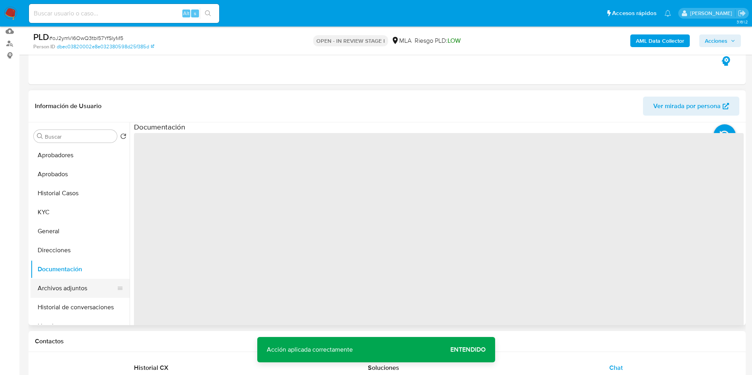
click at [74, 288] on button "Archivos adjuntos" at bounding box center [77, 288] width 93 height 19
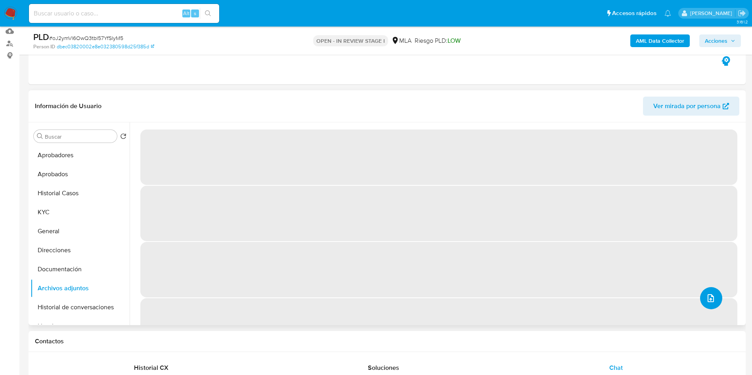
click at [709, 292] on button "upload-file" at bounding box center [711, 298] width 22 height 22
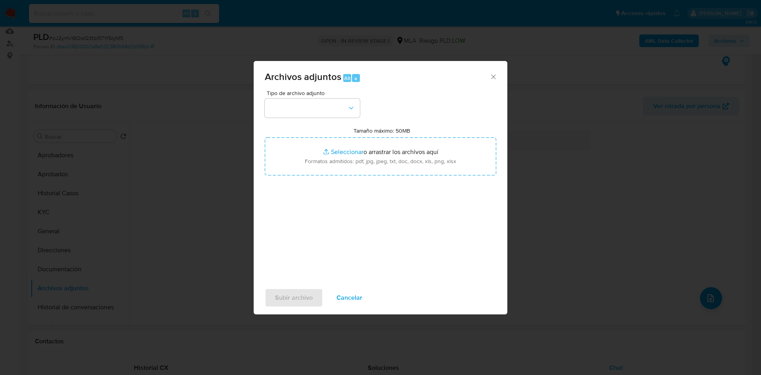
click at [493, 79] on icon "Cerrar" at bounding box center [493, 77] width 8 height 8
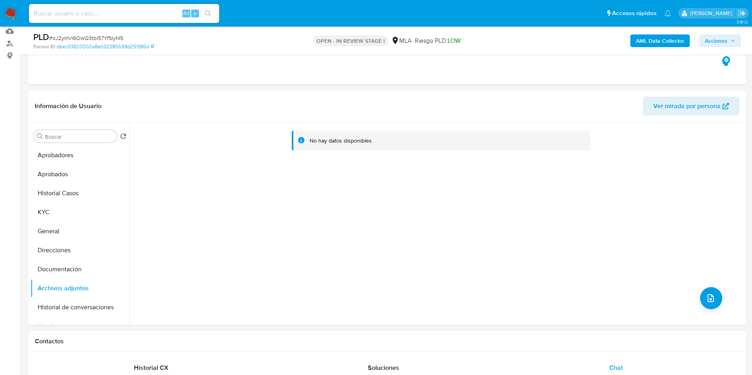
click at [674, 38] on b "AML Data Collector" at bounding box center [660, 40] width 48 height 13
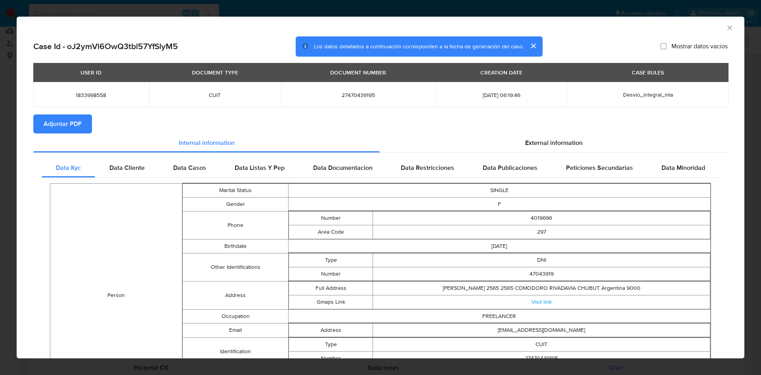
click at [85, 122] on button "Adjuntar PDF" at bounding box center [62, 124] width 59 height 19
click at [726, 25] on icon "Cerrar ventana" at bounding box center [730, 28] width 8 height 8
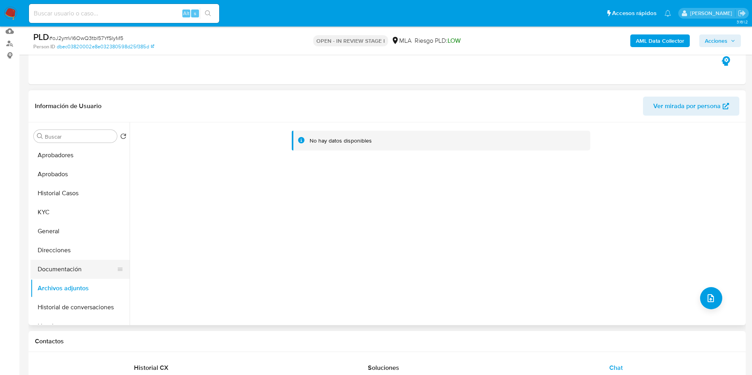
click at [87, 264] on button "Documentación" at bounding box center [77, 269] width 93 height 19
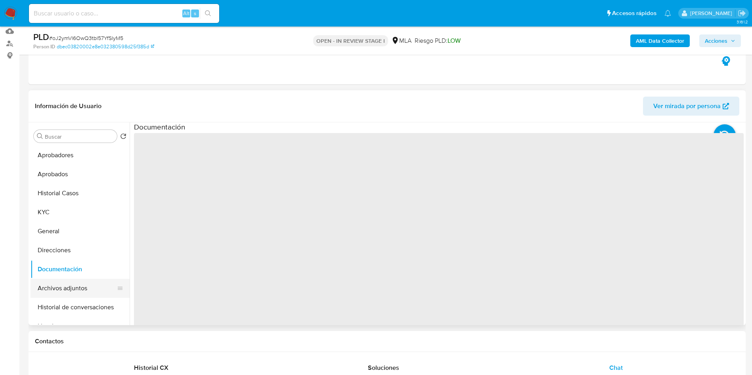
click at [79, 289] on button "Archivos adjuntos" at bounding box center [77, 288] width 93 height 19
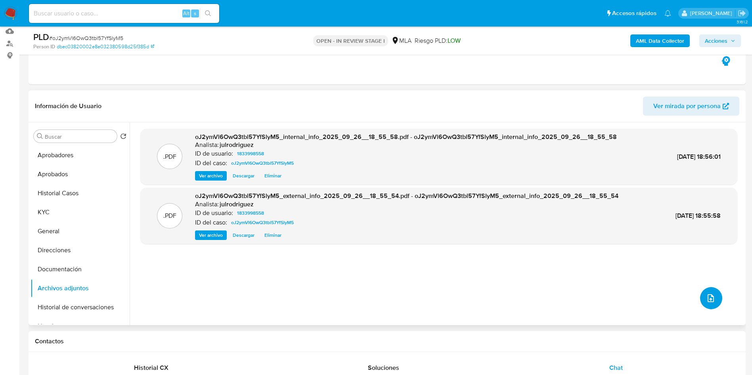
click at [711, 289] on button "upload-file" at bounding box center [711, 298] width 22 height 22
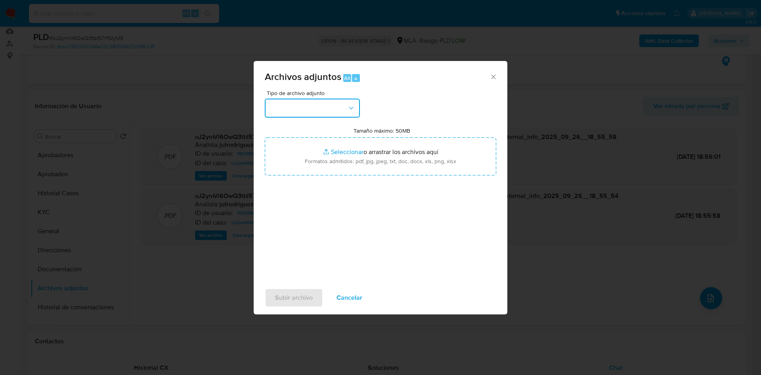
click at [309, 109] on button "button" at bounding box center [312, 108] width 95 height 19
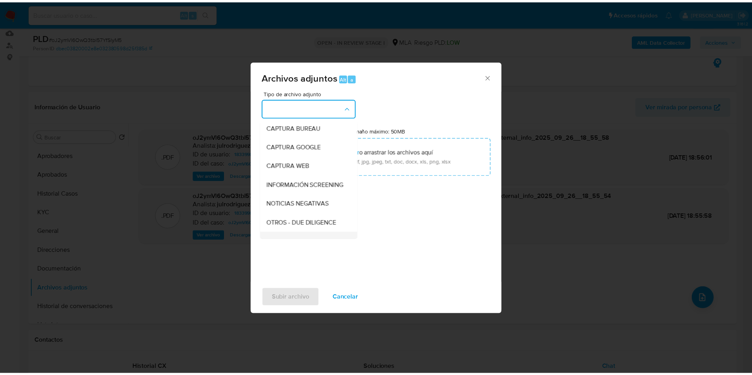
scroll to position [119, 0]
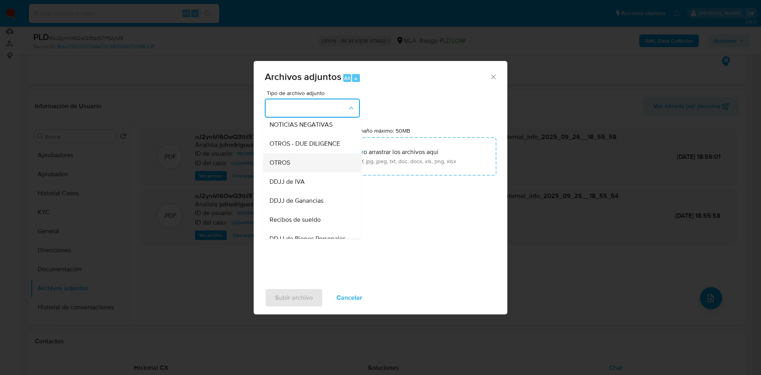
click at [290, 167] on span "OTROS" at bounding box center [279, 163] width 21 height 8
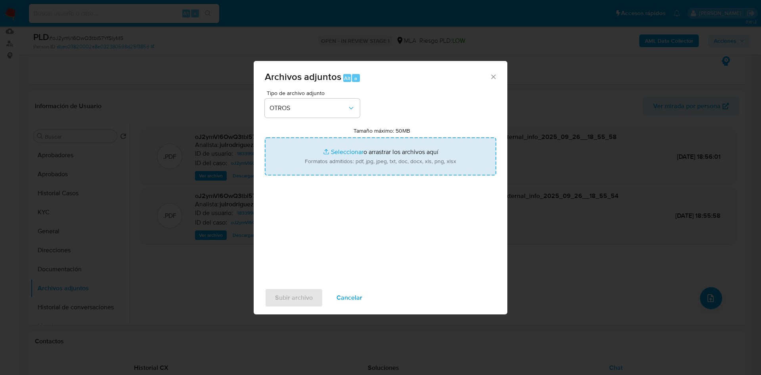
click at [359, 156] on input "Tamaño máximo: 50MB Seleccionar archivos" at bounding box center [380, 157] width 231 height 38
type input "C:\fakepath\Agata Malen Moreno - NOSIS - SEPTIEMBRE 2025.pdf"
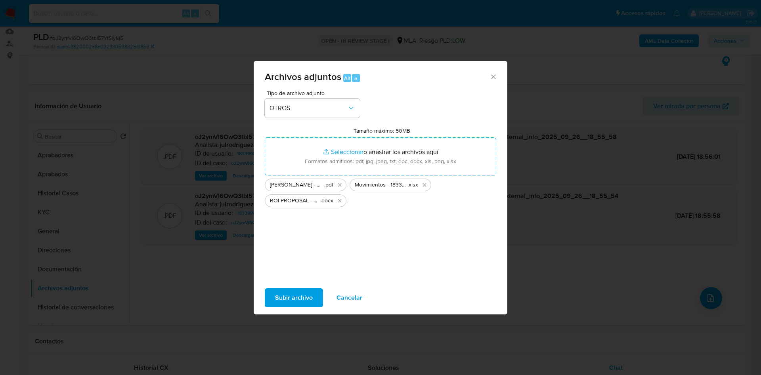
click at [282, 294] on span "Subir archivo" at bounding box center [294, 297] width 38 height 17
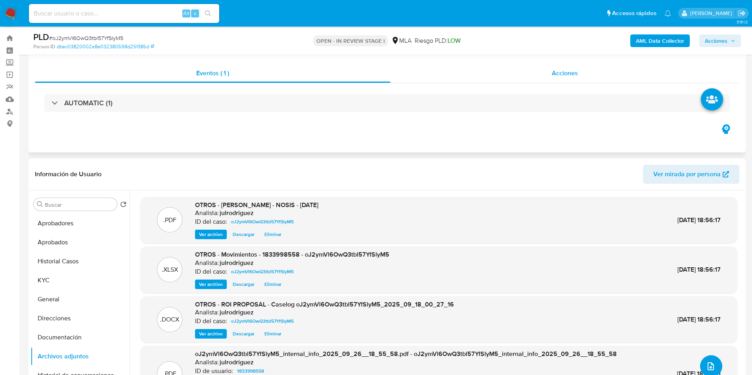
scroll to position [0, 0]
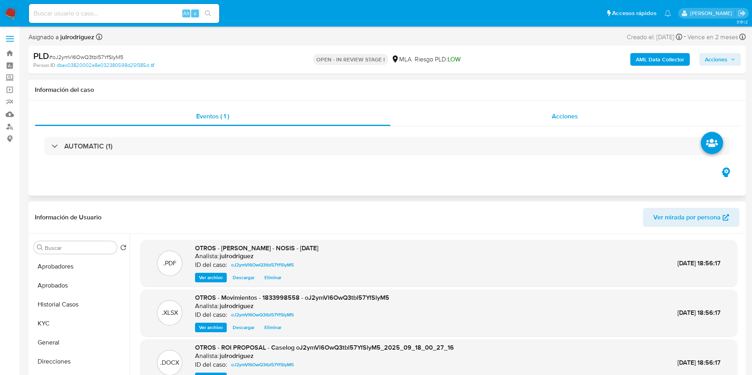
click at [558, 112] on span "Acciones" at bounding box center [565, 116] width 26 height 9
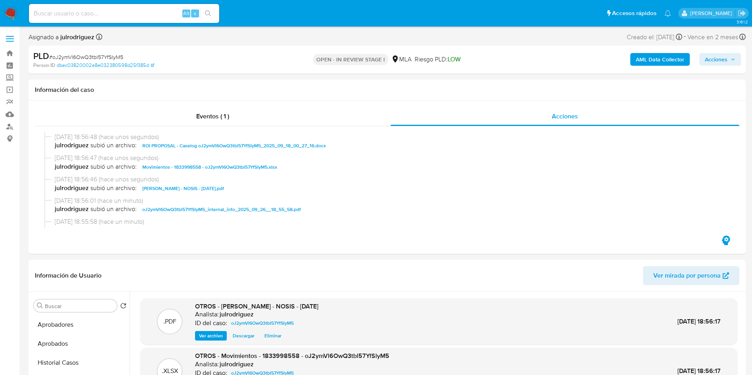
click at [712, 59] on span "Acciones" at bounding box center [716, 59] width 23 height 13
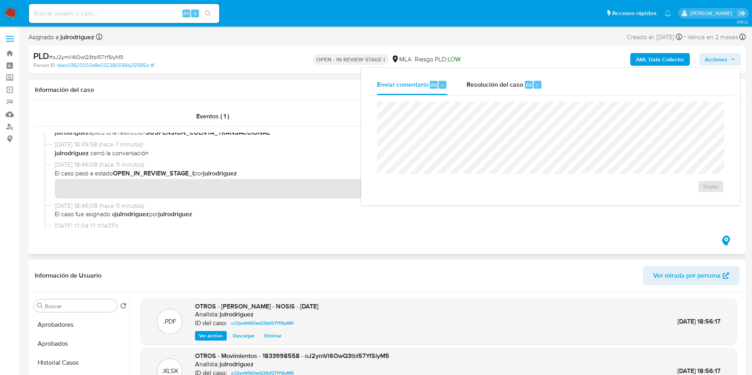
scroll to position [59, 0]
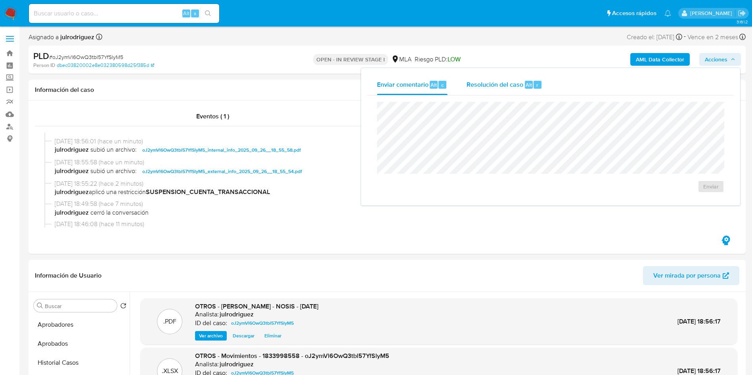
click at [501, 87] on span "Resolución del caso" at bounding box center [494, 84] width 57 height 9
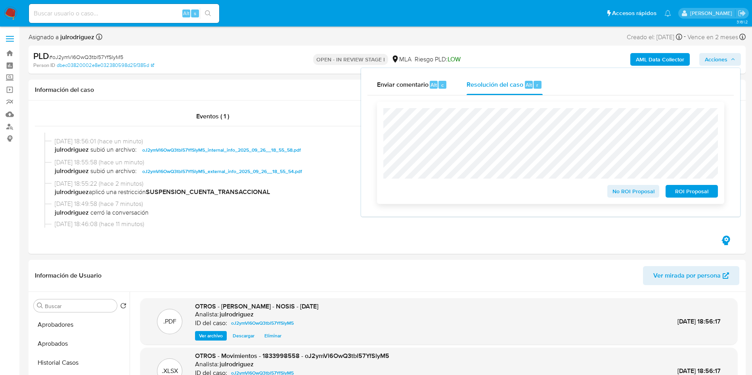
click at [689, 193] on span "ROI Proposal" at bounding box center [691, 191] width 41 height 11
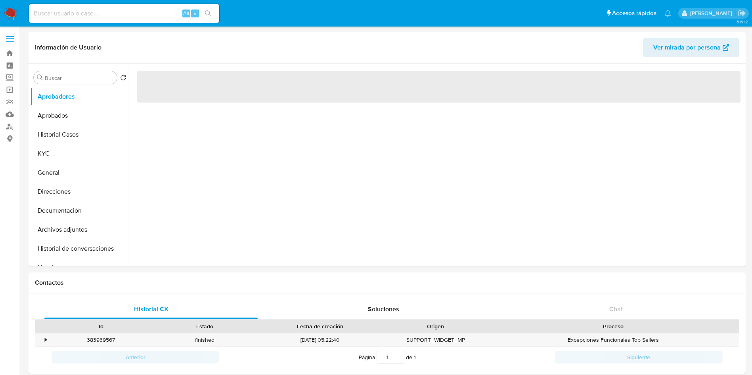
select select "10"
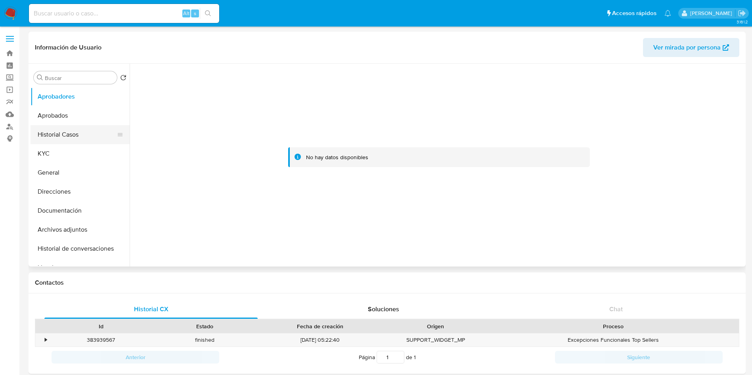
click at [72, 134] on button "Historial Casos" at bounding box center [77, 134] width 93 height 19
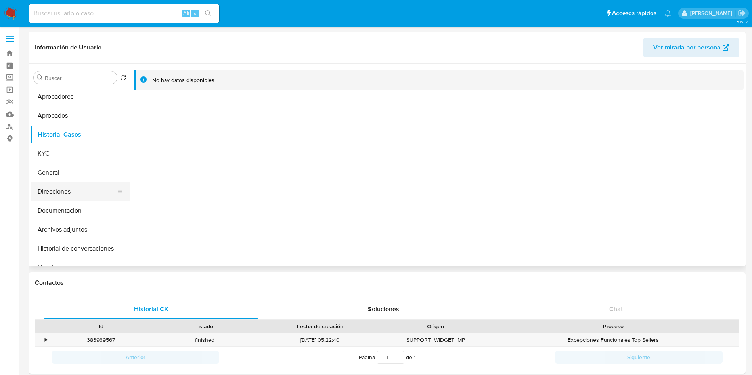
click at [65, 192] on button "Direcciones" at bounding box center [77, 191] width 93 height 19
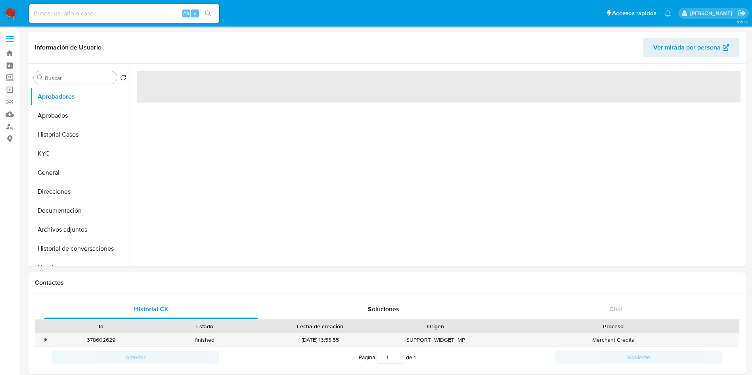
select select "10"
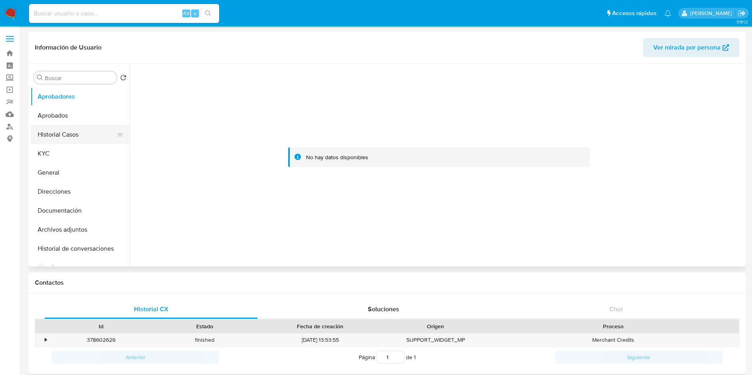
click at [65, 131] on button "Historial Casos" at bounding box center [77, 134] width 93 height 19
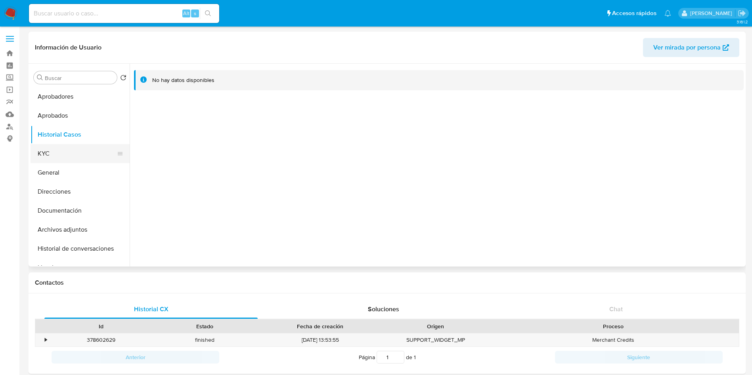
click at [62, 154] on button "KYC" at bounding box center [77, 153] width 93 height 19
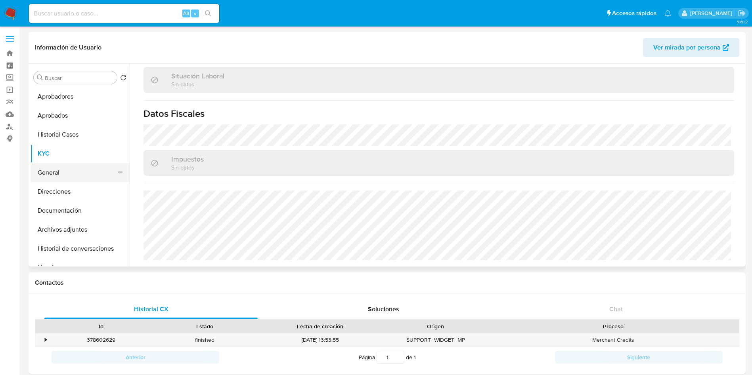
scroll to position [403, 0]
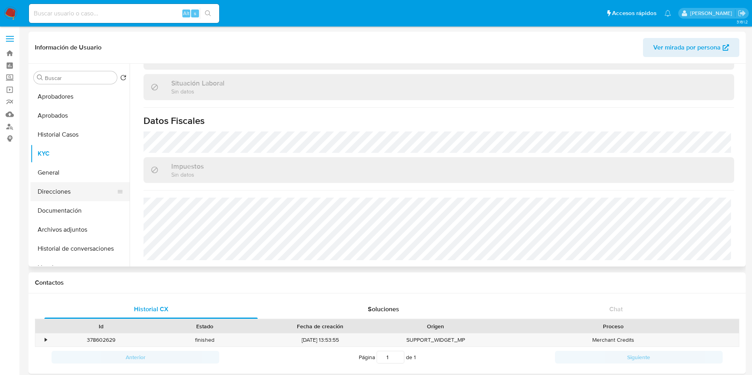
drag, startPoint x: 60, startPoint y: 189, endPoint x: 102, endPoint y: 168, distance: 47.1
click at [59, 189] on button "Direcciones" at bounding box center [80, 191] width 99 height 19
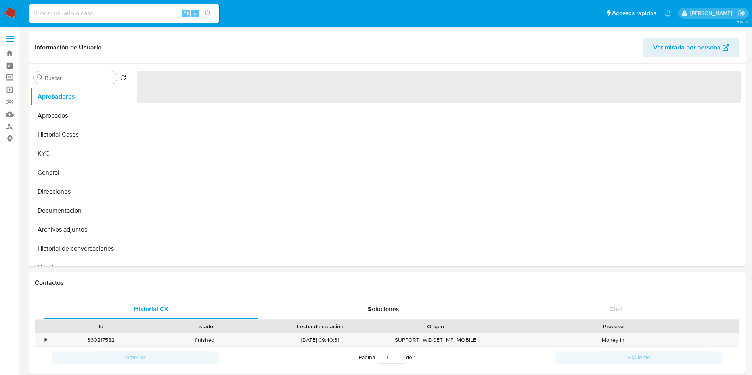
select select "10"
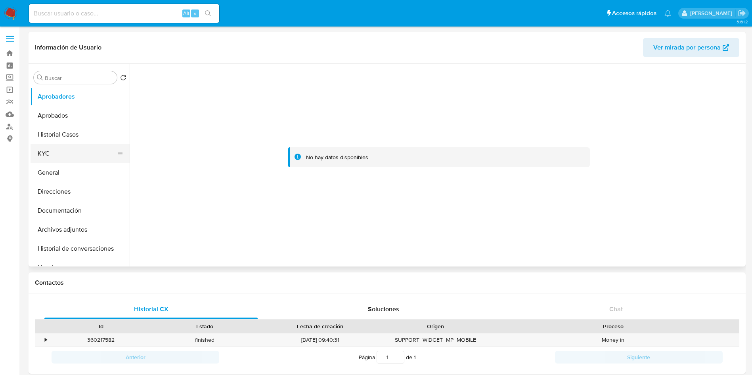
click at [63, 152] on button "KYC" at bounding box center [77, 153] width 93 height 19
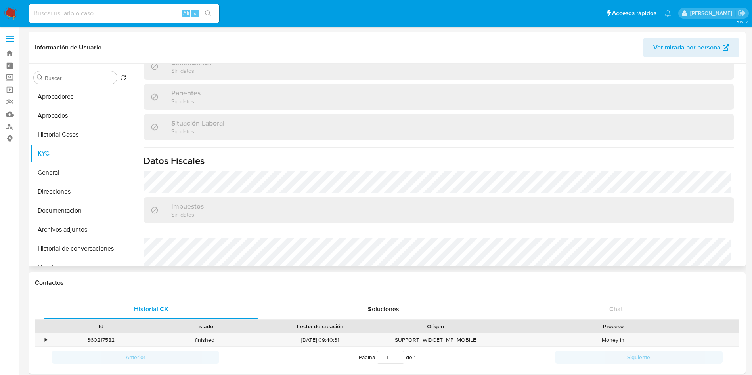
scroll to position [222, 0]
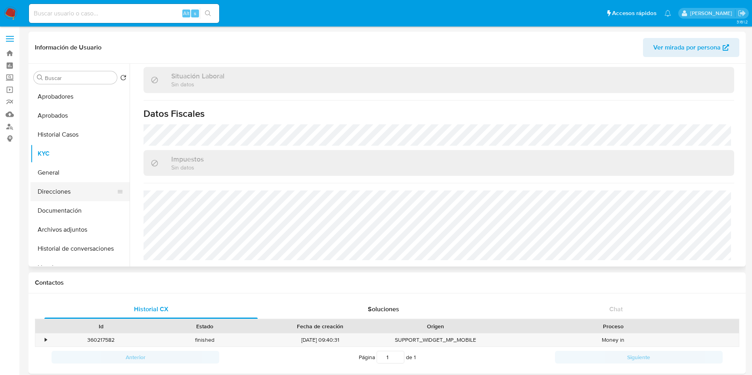
click at [63, 189] on button "Direcciones" at bounding box center [77, 191] width 93 height 19
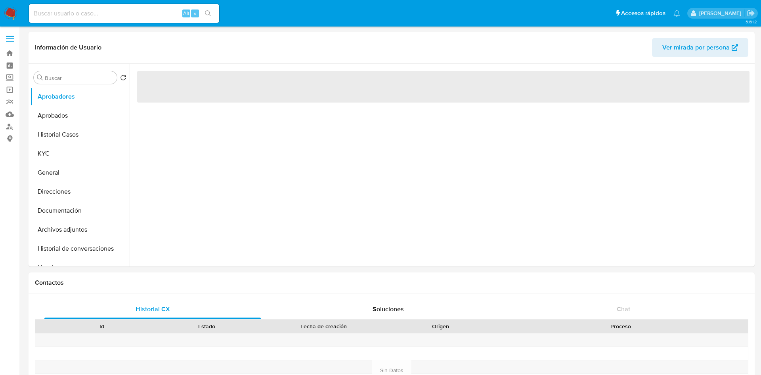
select select "10"
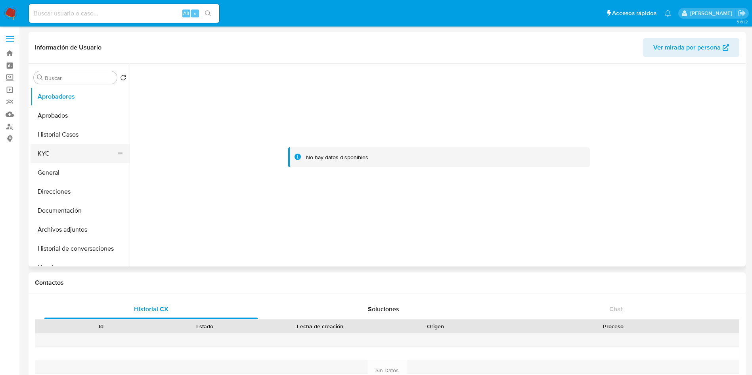
click at [66, 151] on button "KYC" at bounding box center [77, 153] width 93 height 19
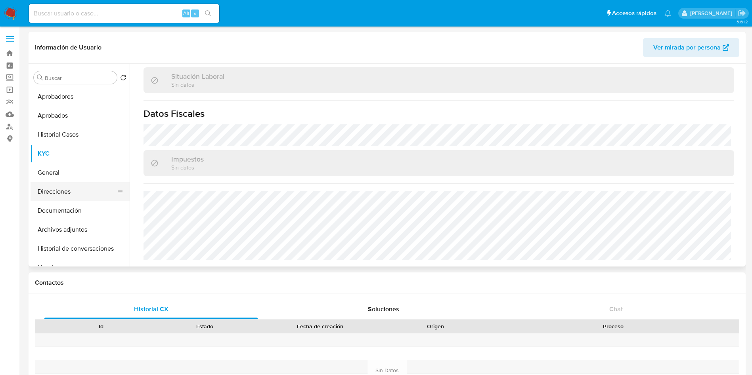
scroll to position [410, 0]
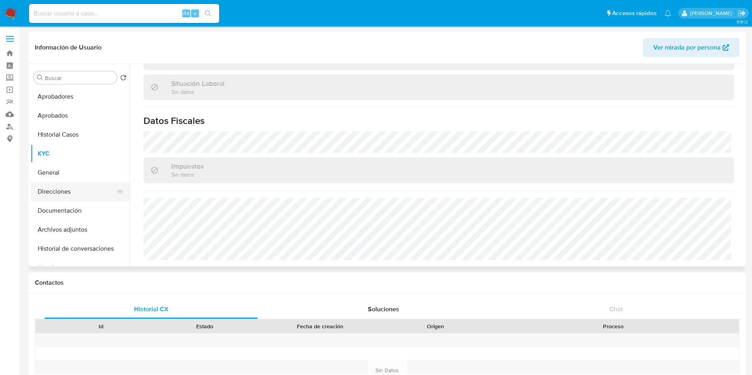
click at [65, 189] on button "Direcciones" at bounding box center [77, 191] width 93 height 19
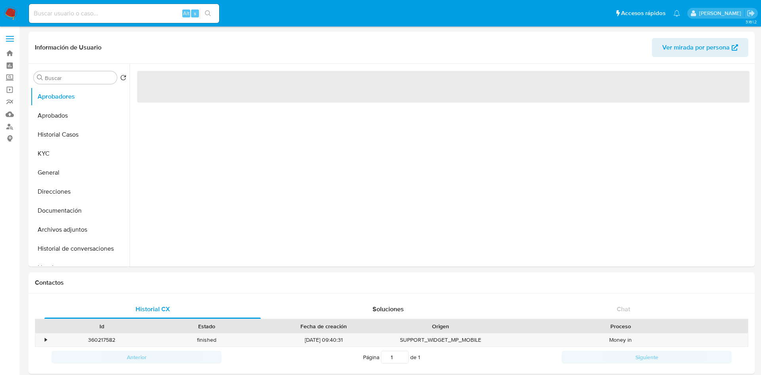
select select "10"
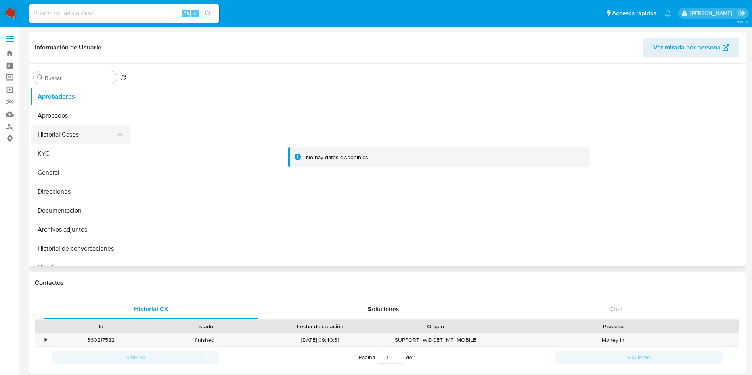
click at [57, 134] on button "Historial Casos" at bounding box center [77, 134] width 93 height 19
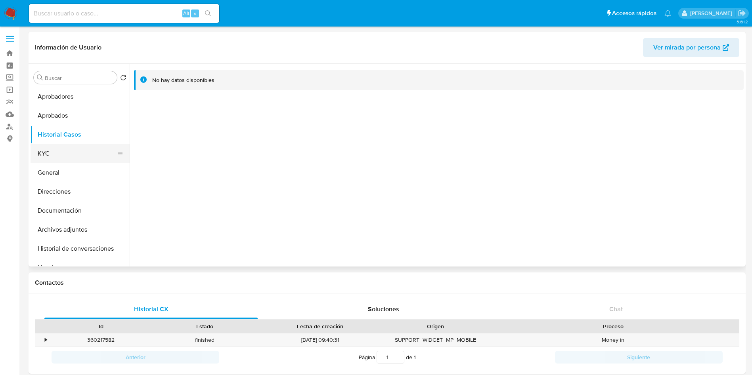
click at [65, 153] on button "KYC" at bounding box center [77, 153] width 93 height 19
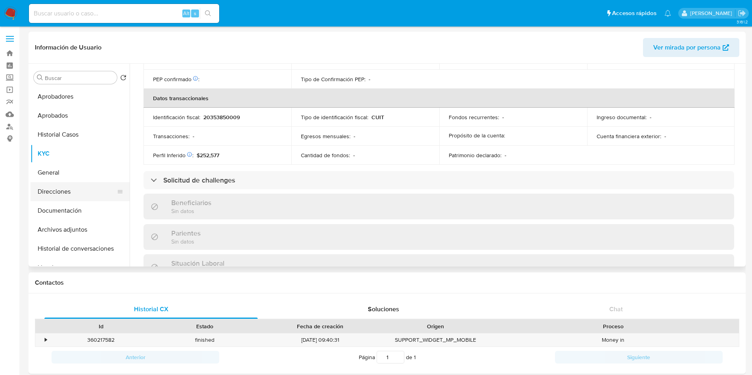
scroll to position [403, 0]
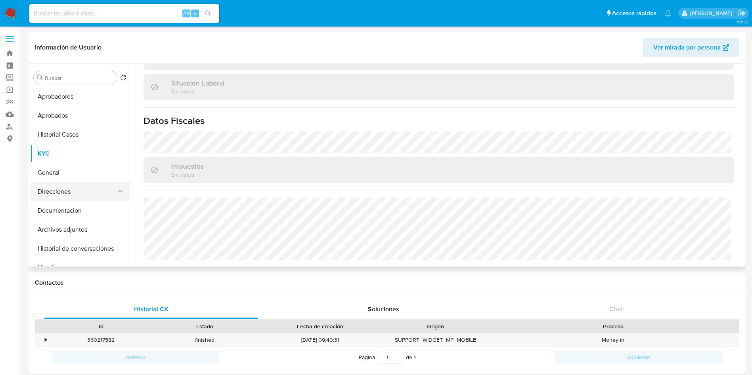
click at [49, 188] on button "Direcciones" at bounding box center [77, 191] width 93 height 19
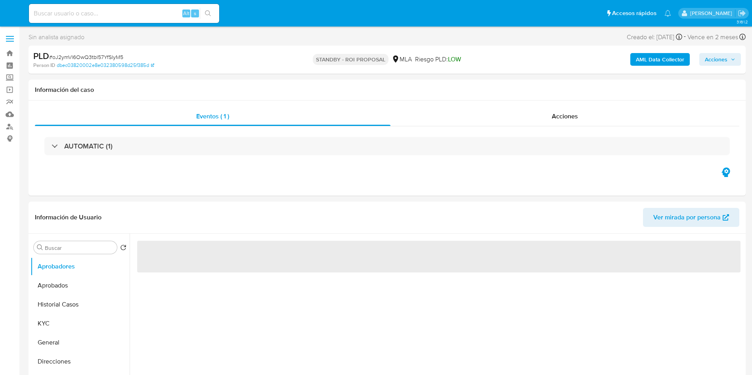
select select "10"
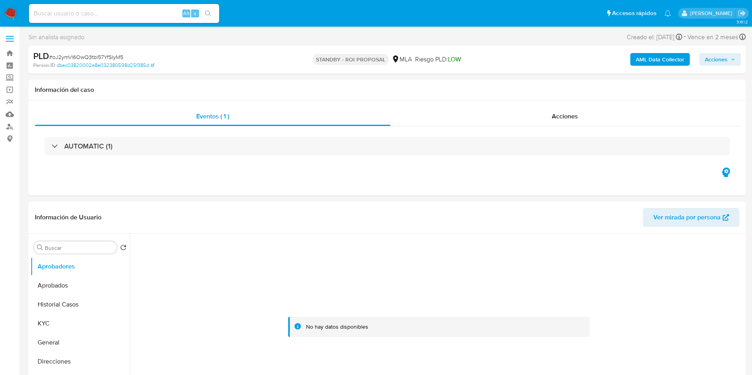
click at [112, 11] on input at bounding box center [124, 13] width 190 height 10
paste input "xmXPxKrHYVPu9HSzDUhMs7hy"
type input "xmXPxKrHYVPu9HSzDUhMs7hy"
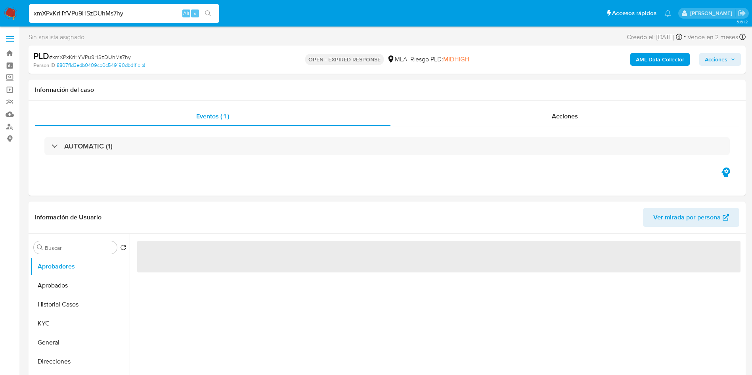
select select "10"
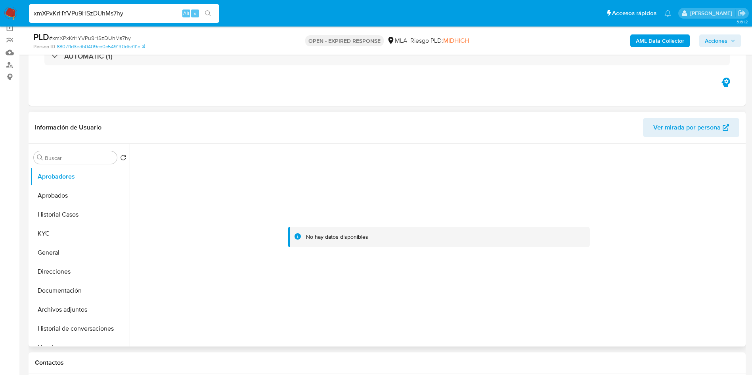
scroll to position [119, 0]
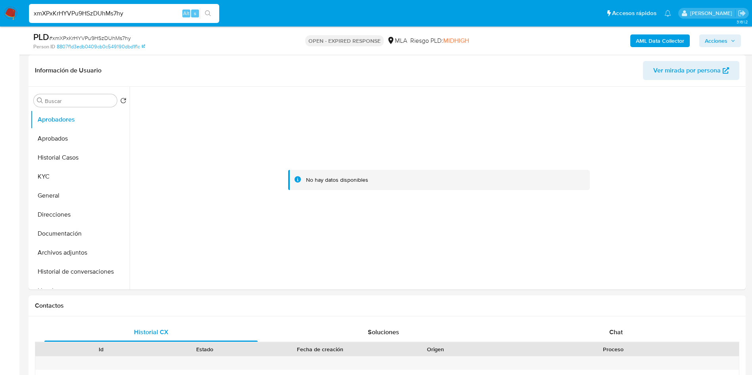
click at [121, 35] on span "# xmXPxKrHYVPu9HSzDUhMs7hy" at bounding box center [90, 38] width 82 height 8
copy span "xmXPxKrHYVPu9HSzDUhMs7hy"
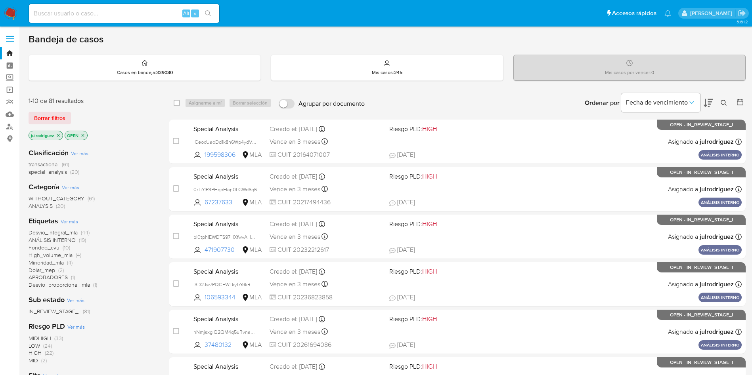
click at [720, 102] on icon at bounding box center [723, 103] width 6 height 6
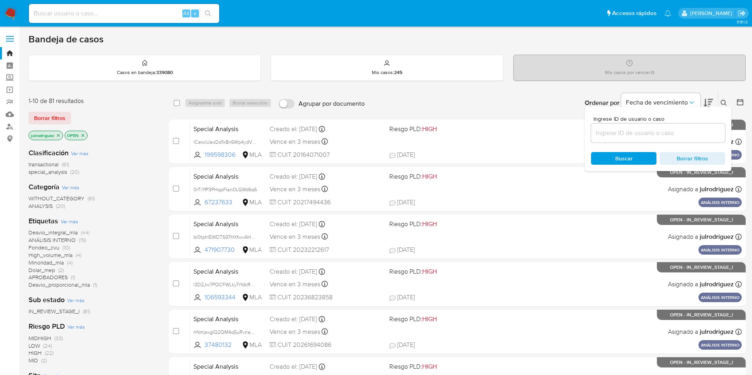
drag, startPoint x: 658, startPoint y: 130, endPoint x: 652, endPoint y: 133, distance: 6.4
click at [658, 130] on input at bounding box center [658, 133] width 134 height 10
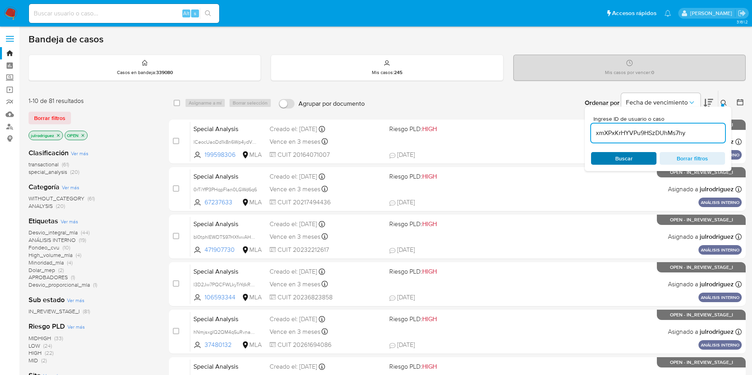
type input "xmXPxKrHYVPu9HSzDUhMs7hy"
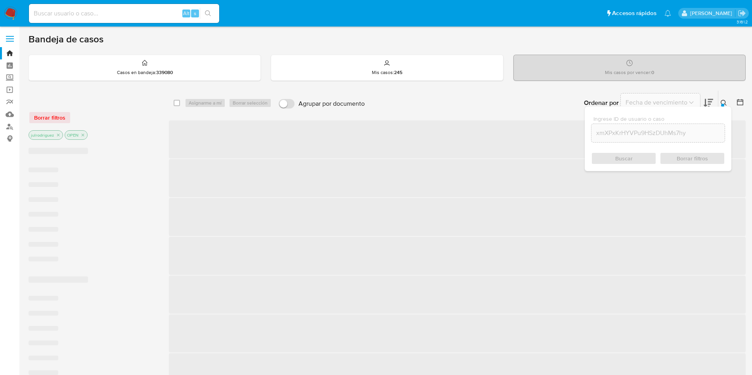
click at [606, 159] on div "Buscar Borrar filtros" at bounding box center [658, 158] width 134 height 13
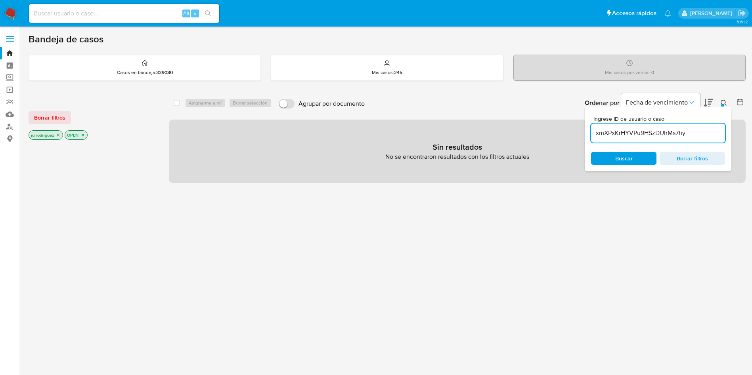
click at [60, 136] on icon "close-filter" at bounding box center [58, 135] width 5 height 5
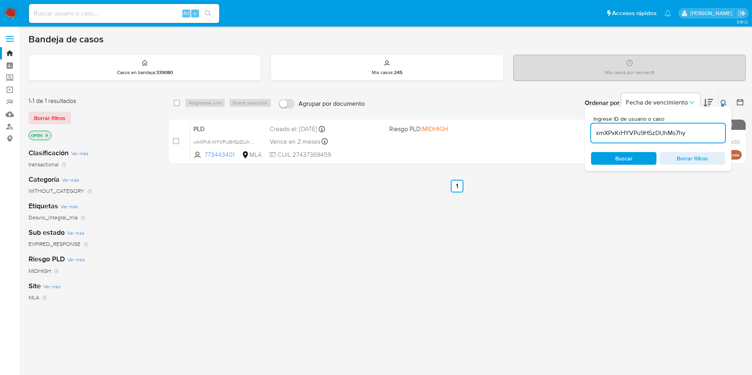
drag, startPoint x: 182, startPoint y: 104, endPoint x: 186, endPoint y: 103, distance: 4.4
click at [181, 104] on div "select-all-cases-checkbox" at bounding box center [179, 103] width 10 height 10
click at [172, 102] on div "select-all-cases-checkbox Asignarme a mí Borrar selección Agrupar por documento…" at bounding box center [457, 103] width 577 height 25
click at [177, 101] on input "checkbox" at bounding box center [177, 103] width 6 height 6
checkbox input "true"
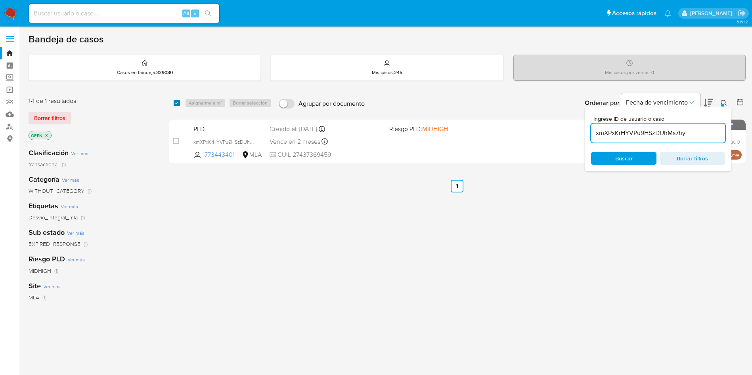
checkbox input "true"
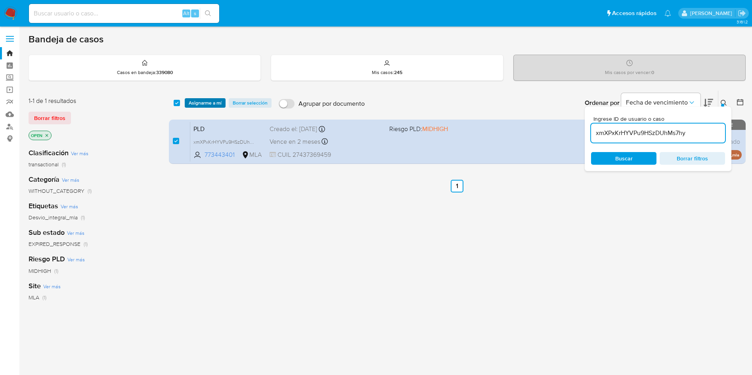
click at [200, 102] on span "Asignarme a mí" at bounding box center [205, 103] width 33 height 8
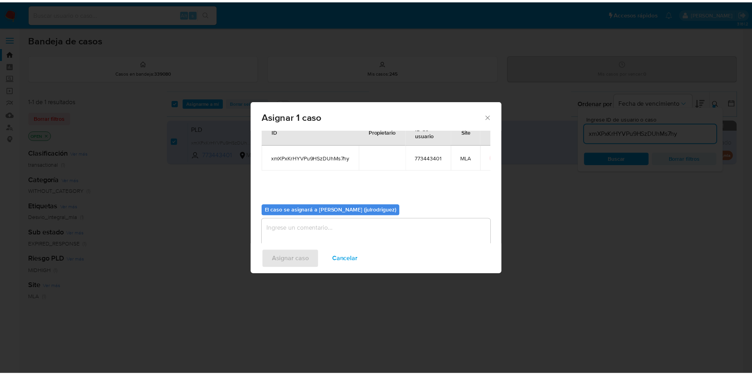
scroll to position [41, 0]
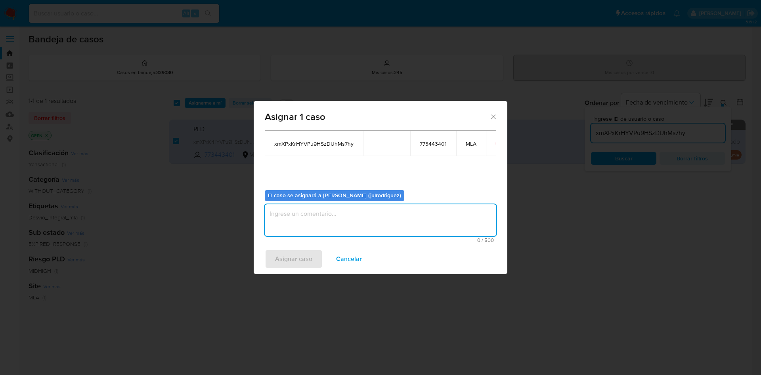
click at [369, 221] on textarea "assign-modal" at bounding box center [380, 220] width 231 height 32
type textarea "."
click at [288, 259] on span "Asignar caso" at bounding box center [293, 258] width 37 height 17
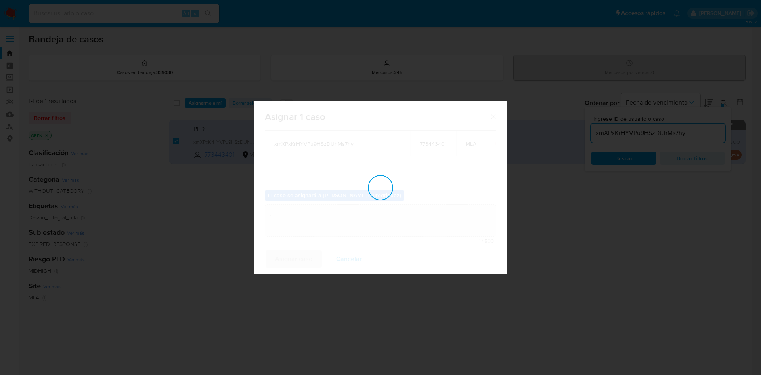
checkbox input "false"
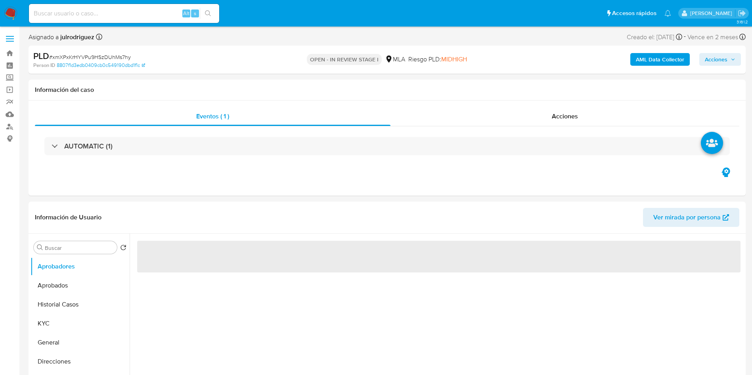
select select "10"
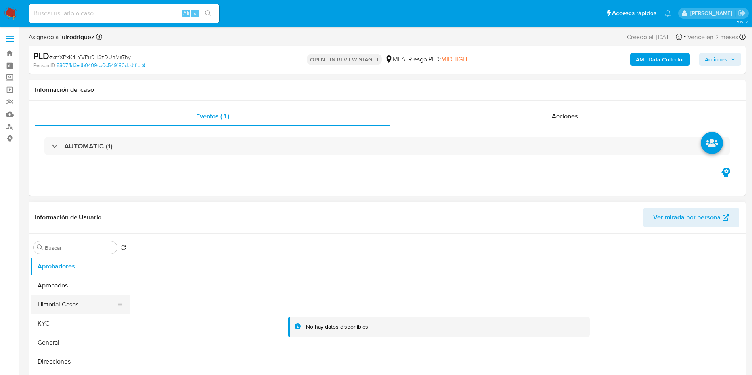
click at [64, 324] on button "KYC" at bounding box center [80, 323] width 99 height 19
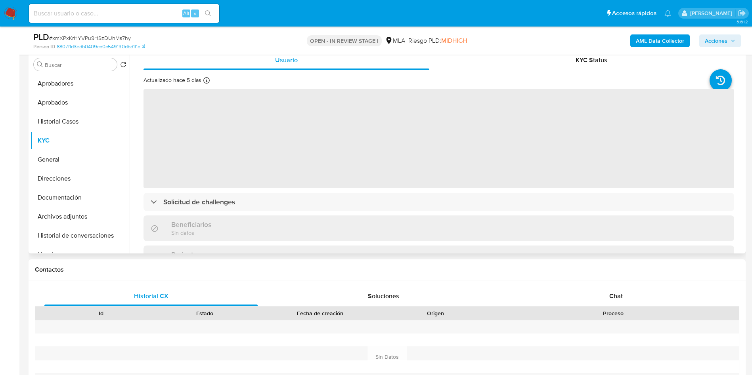
scroll to position [119, 0]
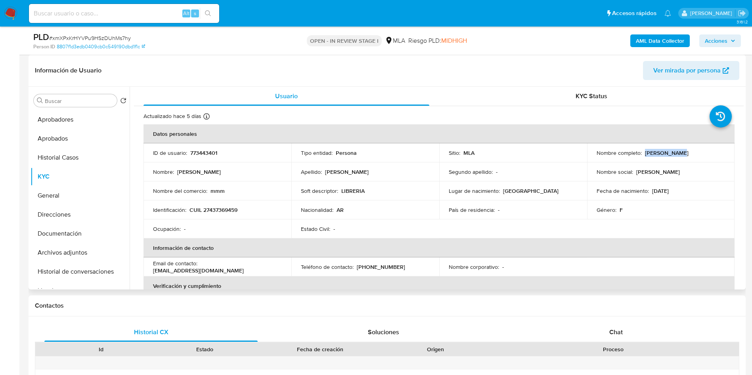
drag, startPoint x: 689, startPoint y: 147, endPoint x: 695, endPoint y: 147, distance: 6.3
click at [695, 147] on td "Nombre completo : [PERSON_NAME]" at bounding box center [661, 152] width 148 height 19
copy p "[PERSON_NAME]"
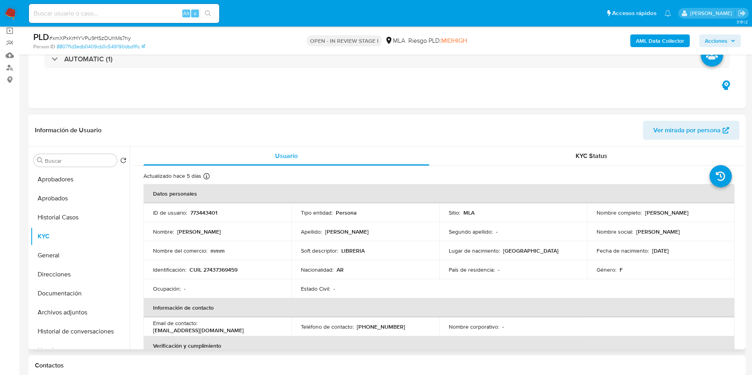
scroll to position [48, 0]
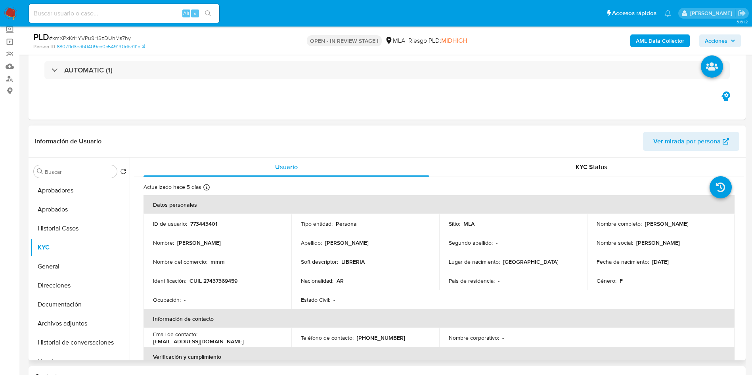
click at [209, 221] on p "773443401" at bounding box center [203, 223] width 27 height 7
copy p "773443401"
click at [111, 35] on span "# xmXPxKrHYVPu9HSzDUhMs7hy" at bounding box center [90, 38] width 82 height 8
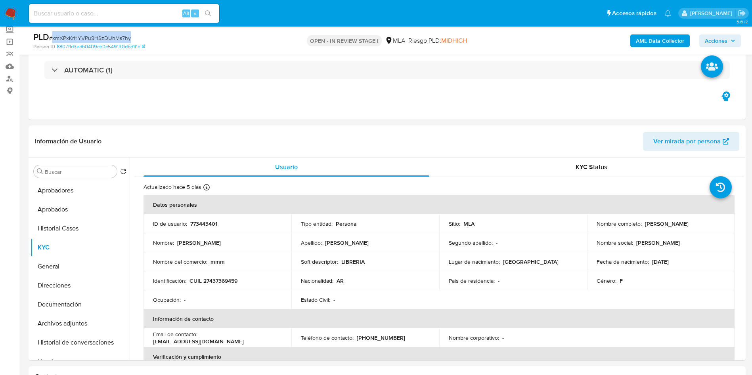
copy span "xmXPxKrHYVPu9HSzDUhMs7hy"
click at [221, 279] on p "CUIL 27437369459" at bounding box center [213, 280] width 48 height 7
drag, startPoint x: 221, startPoint y: 279, endPoint x: 284, endPoint y: 81, distance: 207.9
click at [221, 278] on p "CUIL 27437369459" at bounding box center [213, 280] width 48 height 7
copy p "27437369459"
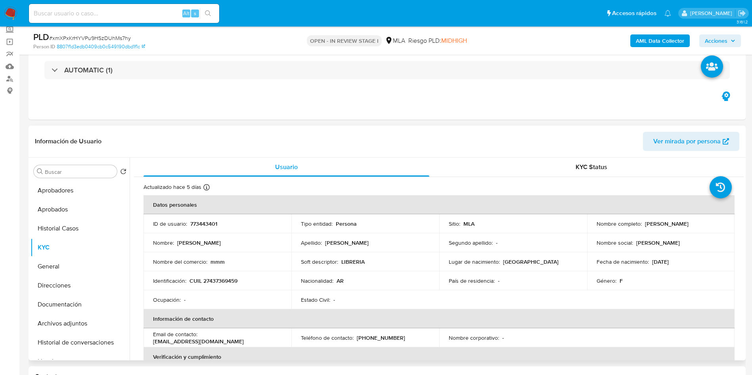
click at [205, 226] on p "773443401" at bounding box center [203, 223] width 27 height 7
copy p "773443401"
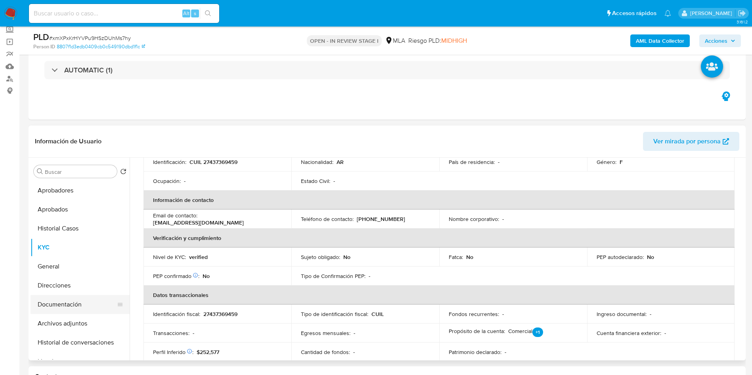
click at [71, 299] on button "Documentación" at bounding box center [77, 304] width 93 height 19
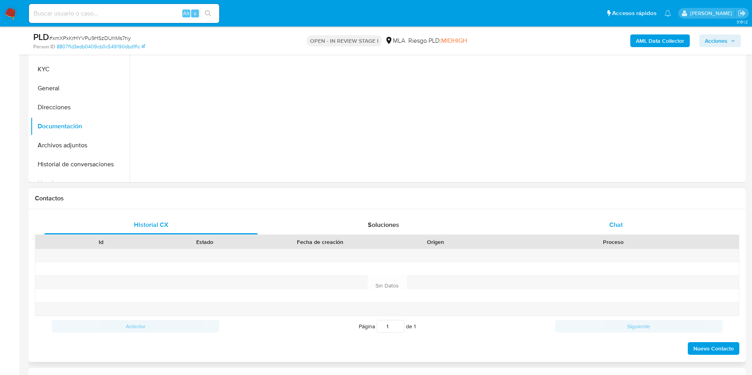
click at [611, 222] on span "Chat" at bounding box center [615, 224] width 13 height 9
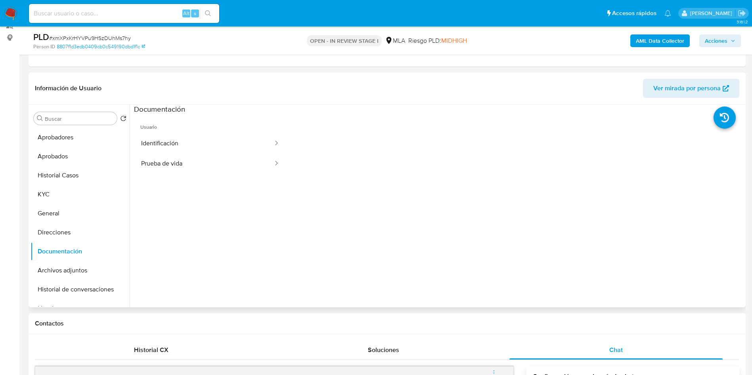
scroll to position [48, 0]
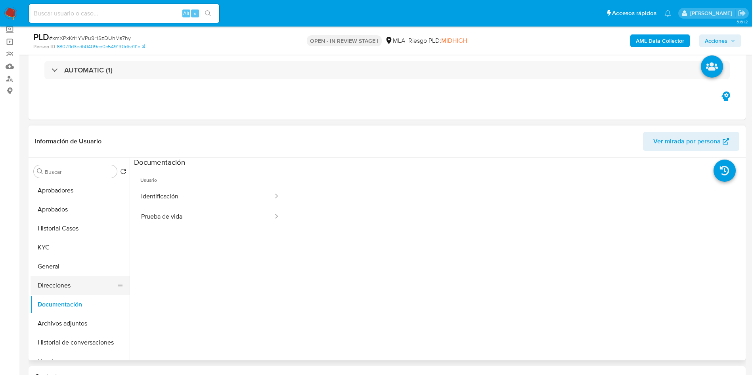
click at [57, 290] on button "Direcciones" at bounding box center [77, 285] width 93 height 19
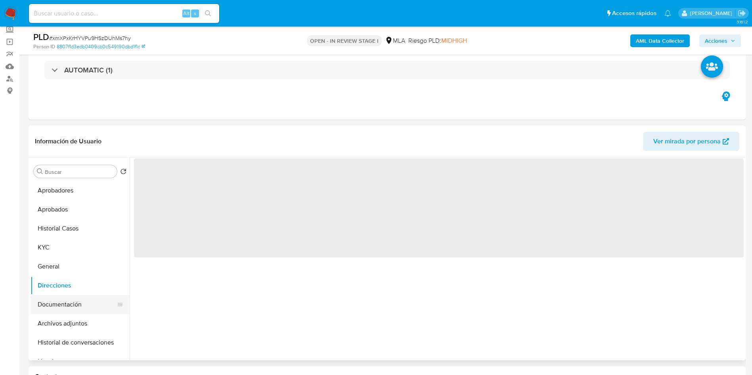
click at [61, 298] on button "Documentación" at bounding box center [77, 304] width 93 height 19
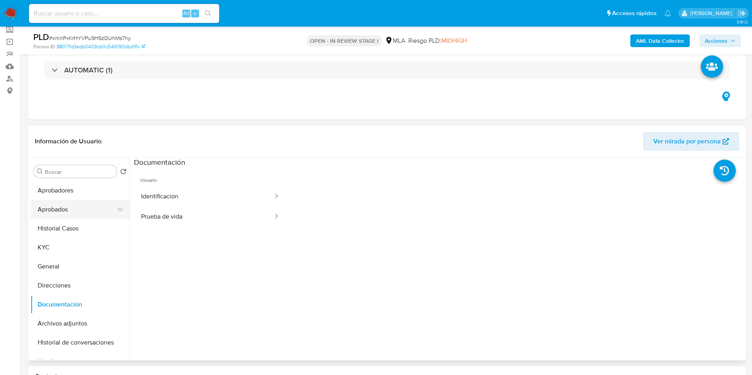
click at [61, 206] on button "Aprobados" at bounding box center [77, 209] width 93 height 19
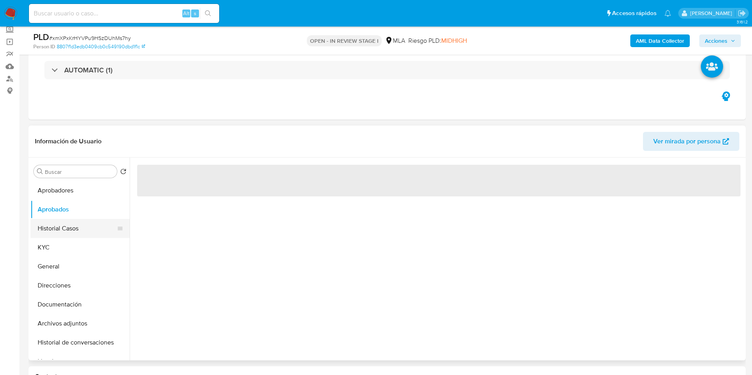
click at [60, 220] on button "Historial Casos" at bounding box center [77, 228] width 93 height 19
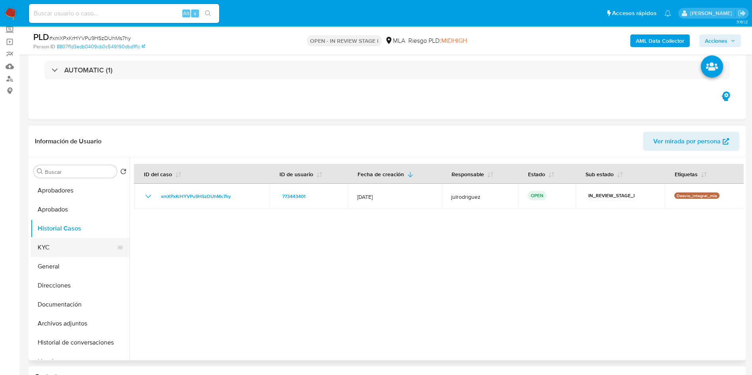
click at [53, 244] on button "KYC" at bounding box center [77, 247] width 93 height 19
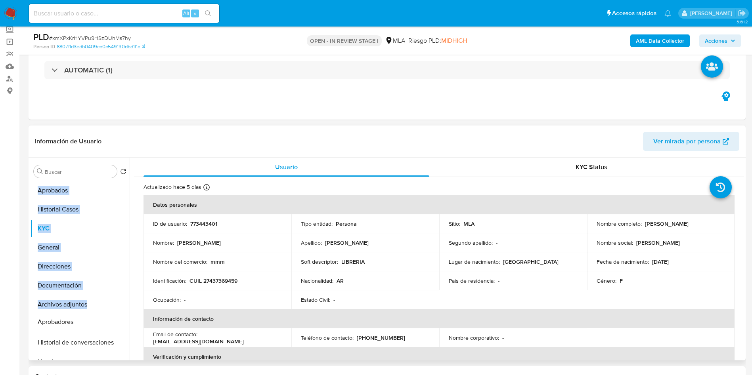
drag, startPoint x: 118, startPoint y: 191, endPoint x: 118, endPoint y: 319, distance: 128.8
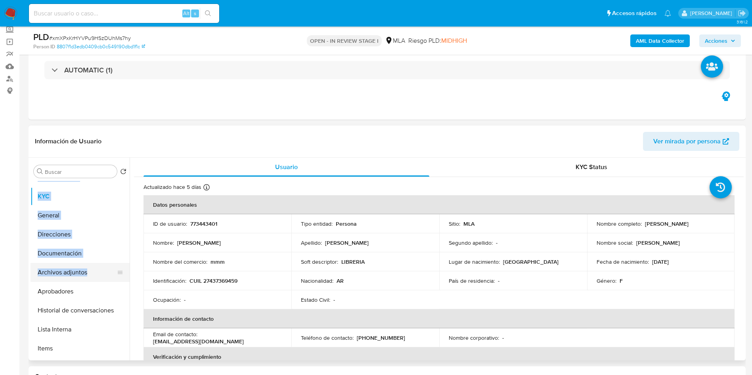
scroll to position [59, 0]
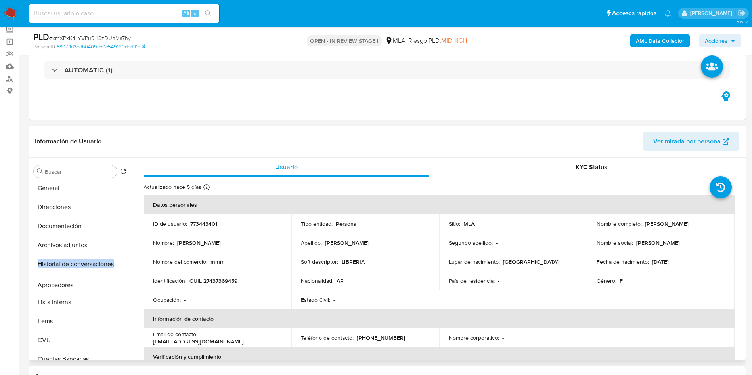
drag, startPoint x: 116, startPoint y: 261, endPoint x: 115, endPoint y: 282, distance: 21.0
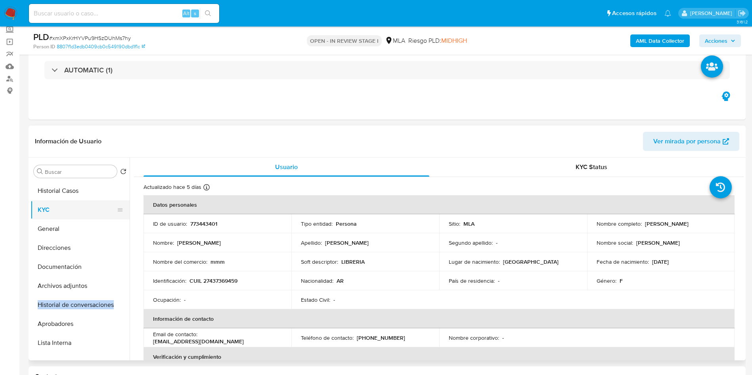
scroll to position [0, 0]
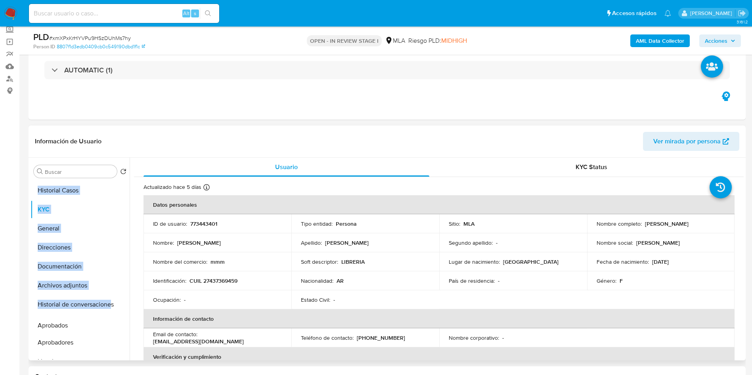
drag, startPoint x: 116, startPoint y: 191, endPoint x: 110, endPoint y: 326, distance: 135.3
drag, startPoint x: 65, startPoint y: 319, endPoint x: 61, endPoint y: 333, distance: 14.3
click at [65, 319] on button "Aprobados" at bounding box center [80, 323] width 99 height 19
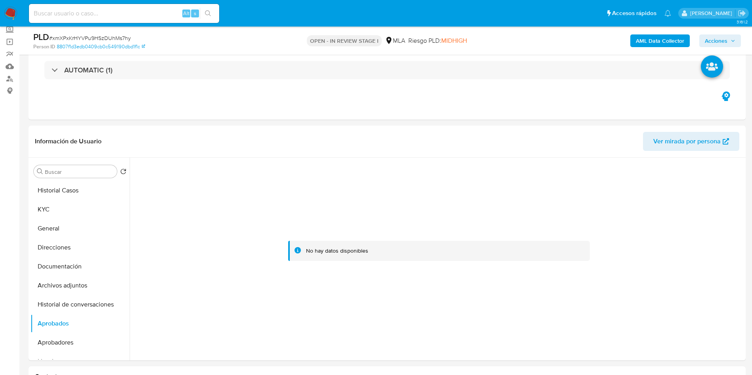
click at [61, 343] on button "Aprobadores" at bounding box center [77, 342] width 93 height 19
click at [48, 207] on button "KYC" at bounding box center [77, 209] width 93 height 19
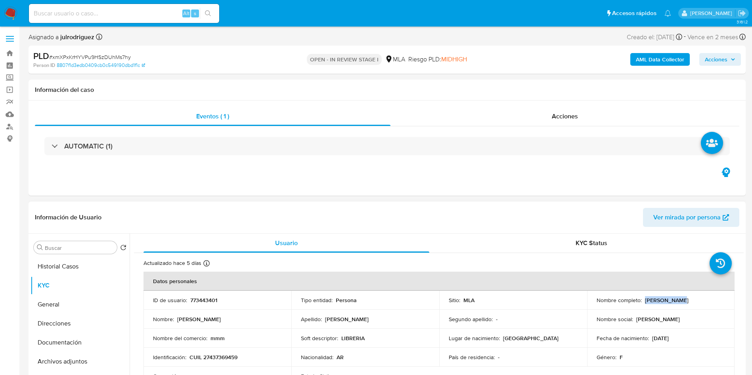
drag, startPoint x: 643, startPoint y: 302, endPoint x: 682, endPoint y: 302, distance: 39.6
click at [682, 302] on div "Nombre completo : Lara Marquez" at bounding box center [660, 300] width 129 height 7
copy p "Lara Marquez"
click at [225, 355] on p "CUIL 27437369459" at bounding box center [213, 357] width 48 height 7
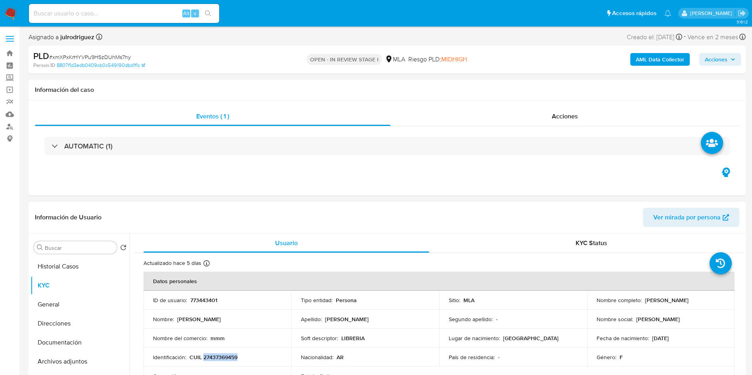
click at [225, 355] on p "CUIL 27437369459" at bounding box center [213, 357] width 48 height 7
copy p "27437369459"
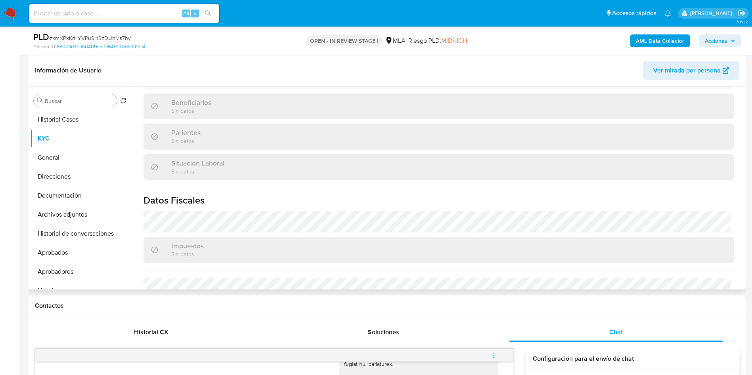
scroll to position [402, 0]
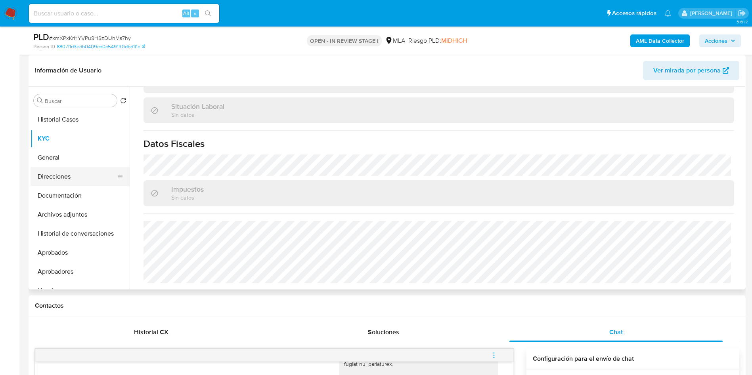
click at [65, 176] on button "Direcciones" at bounding box center [77, 176] width 93 height 19
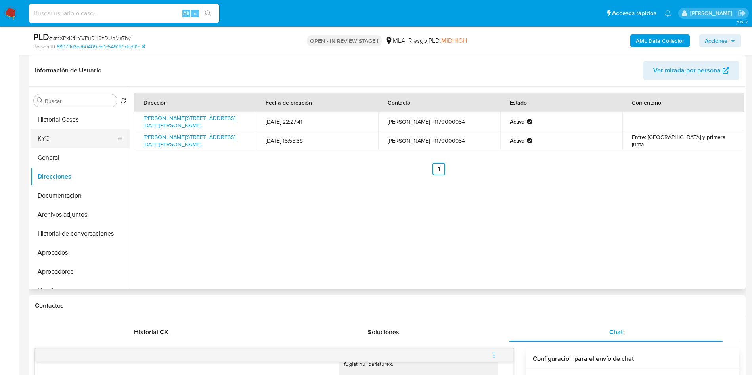
click at [58, 137] on button "KYC" at bounding box center [77, 138] width 93 height 19
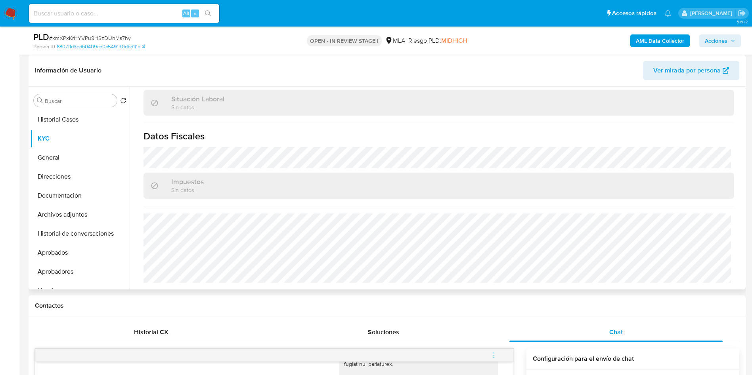
scroll to position [402, 0]
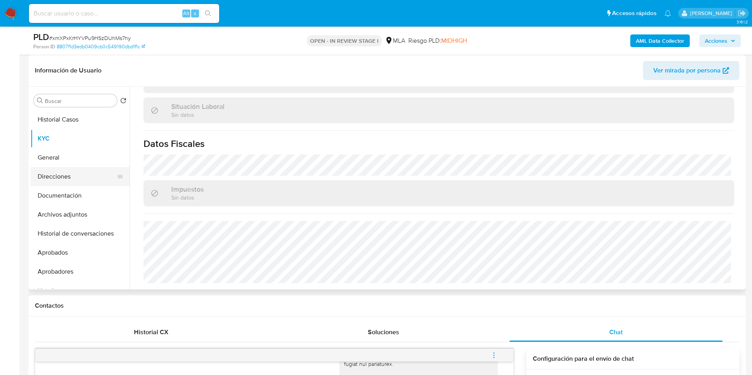
click at [69, 182] on button "Direcciones" at bounding box center [77, 176] width 93 height 19
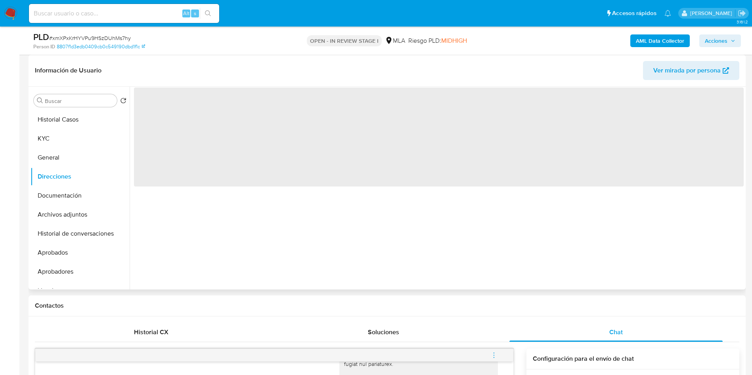
scroll to position [0, 0]
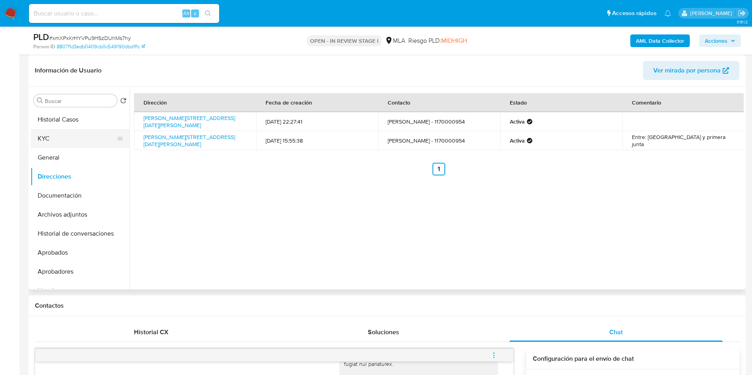
click at [54, 133] on button "KYC" at bounding box center [77, 138] width 93 height 19
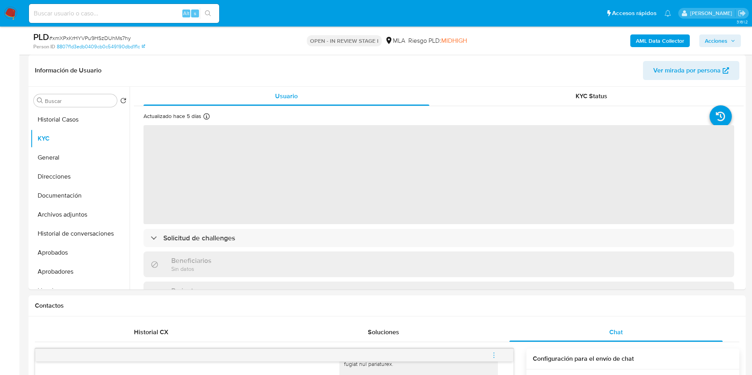
scroll to position [222, 0]
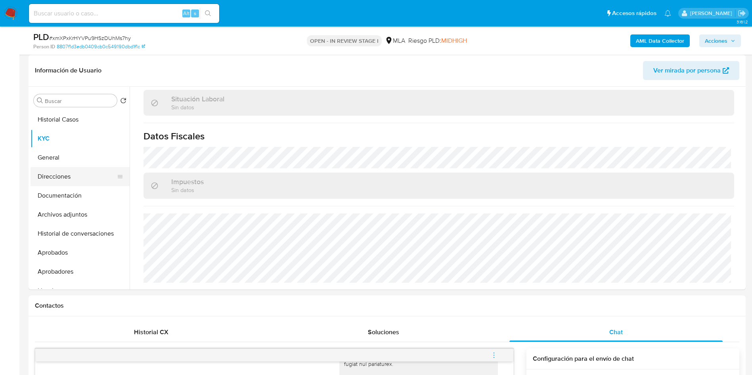
click at [77, 183] on button "Direcciones" at bounding box center [77, 176] width 93 height 19
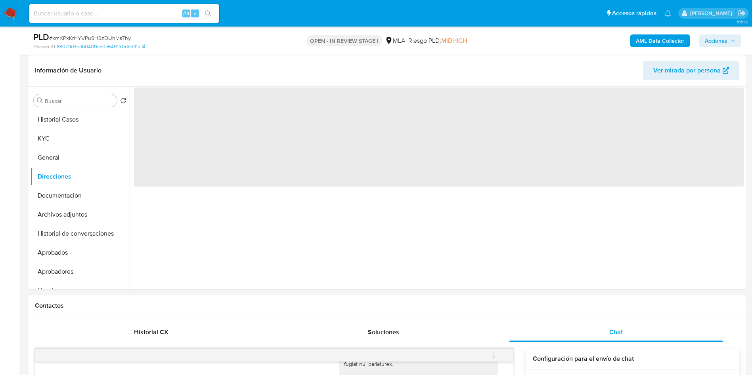
scroll to position [0, 0]
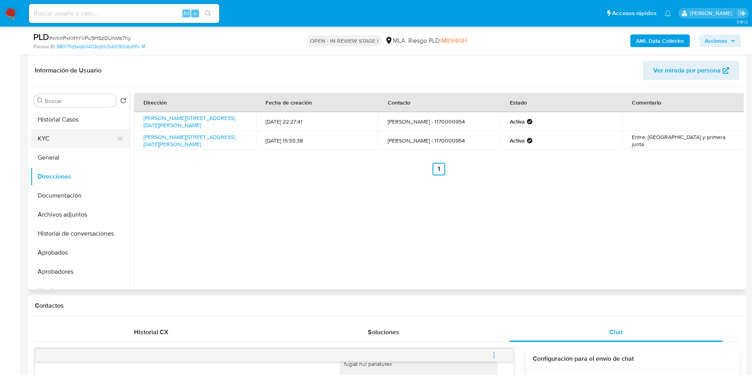
click at [62, 132] on button "KYC" at bounding box center [77, 138] width 93 height 19
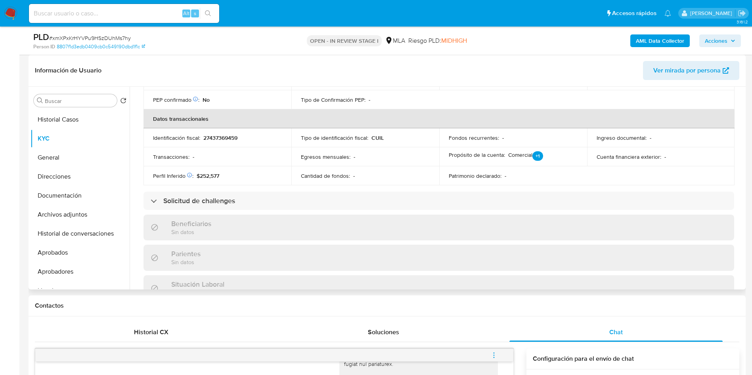
scroll to position [46, 0]
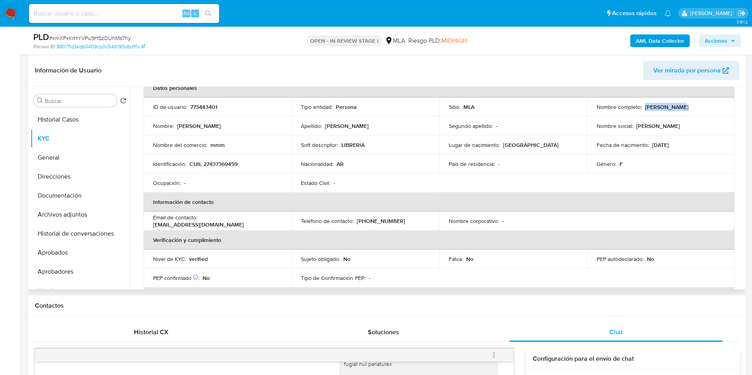
drag, startPoint x: 666, startPoint y: 108, endPoint x: 681, endPoint y: 107, distance: 15.5
click at [681, 107] on div "Nombre completo : Lara Marquez" at bounding box center [660, 106] width 129 height 7
copy p "Lara Marquez"
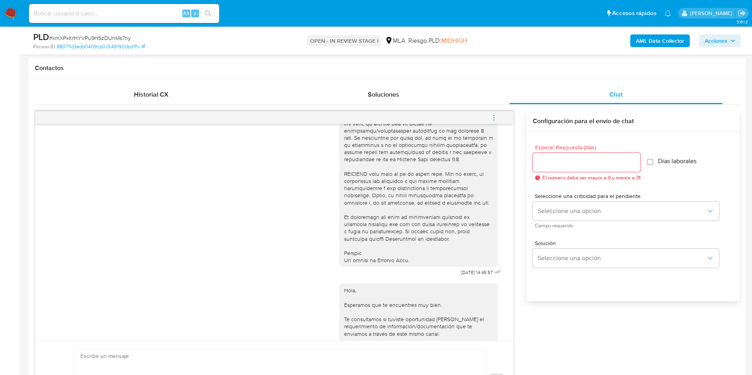
scroll to position [407, 0]
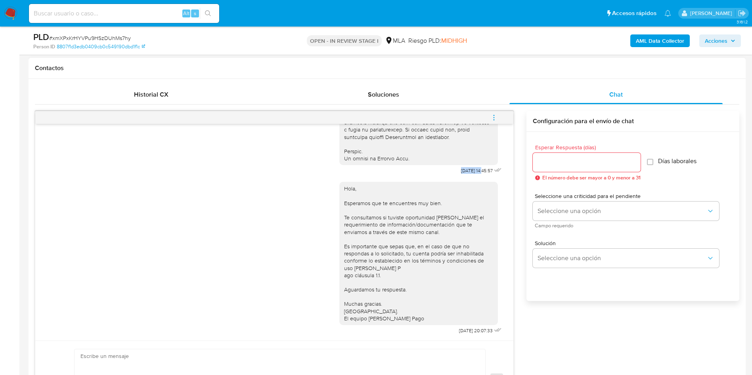
drag, startPoint x: 441, startPoint y: 161, endPoint x: 465, endPoint y: 162, distance: 24.2
copy div "[DATE]"
drag, startPoint x: 19, startPoint y: 168, endPoint x: 71, endPoint y: 179, distance: 53.9
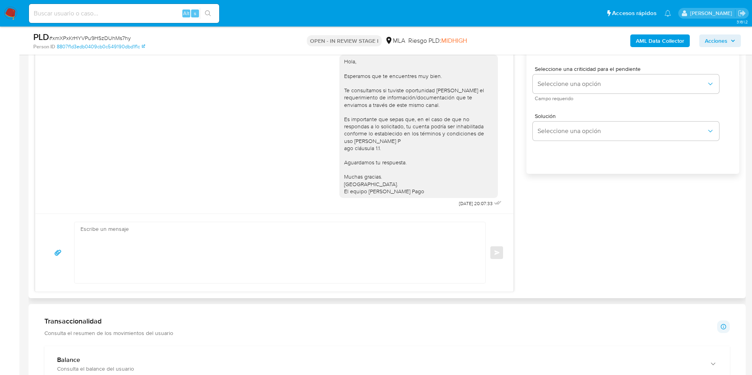
scroll to position [535, 0]
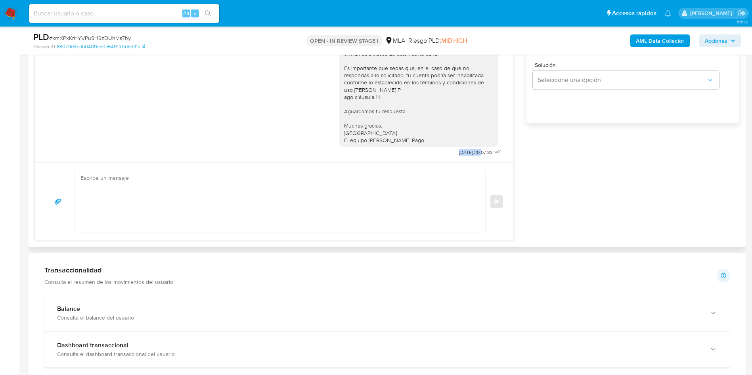
drag, startPoint x: 434, startPoint y: 155, endPoint x: 464, endPoint y: 154, distance: 30.1
click at [464, 154] on div "Hola, Esperamos que te encuentres muy bien. Te consultamos si tuviste oportunid…" at bounding box center [421, 78] width 164 height 160
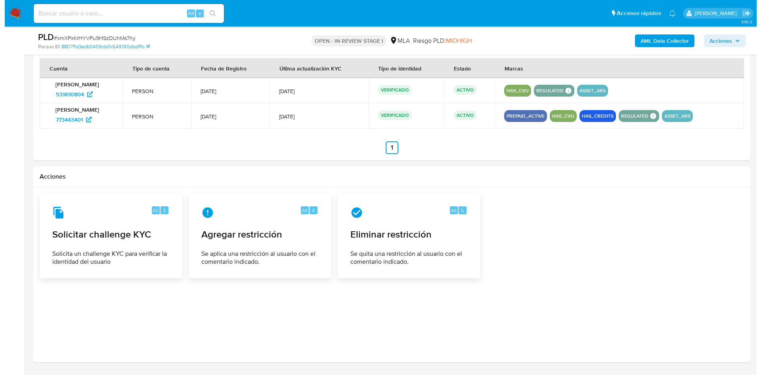
scroll to position [1245, 0]
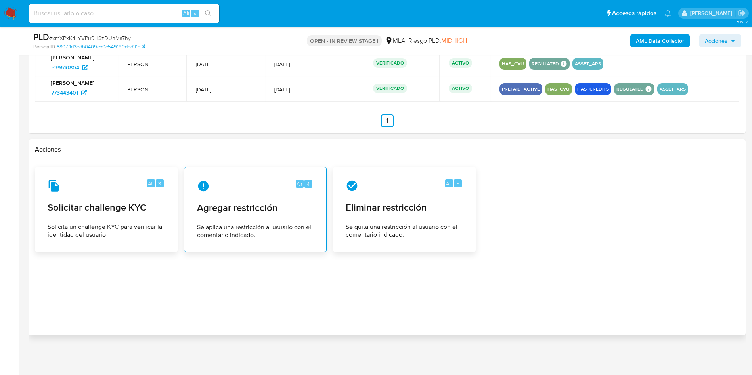
click at [244, 200] on div "Alt 4 Agregar restricción Se aplica una restricción al usuario con el comentari…" at bounding box center [255, 210] width 129 height 72
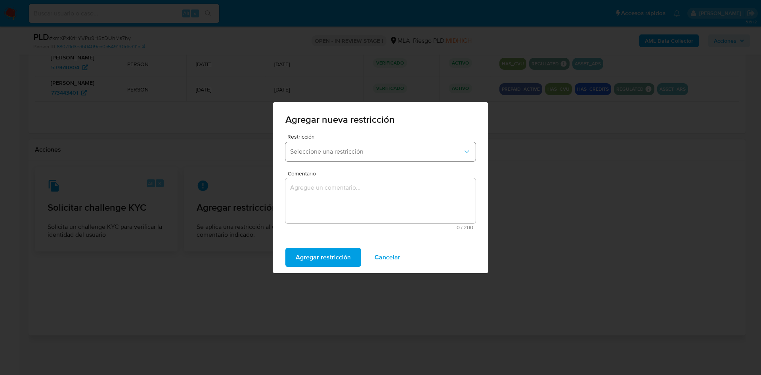
click at [355, 153] on span "Seleccione una restricción" at bounding box center [376, 152] width 173 height 8
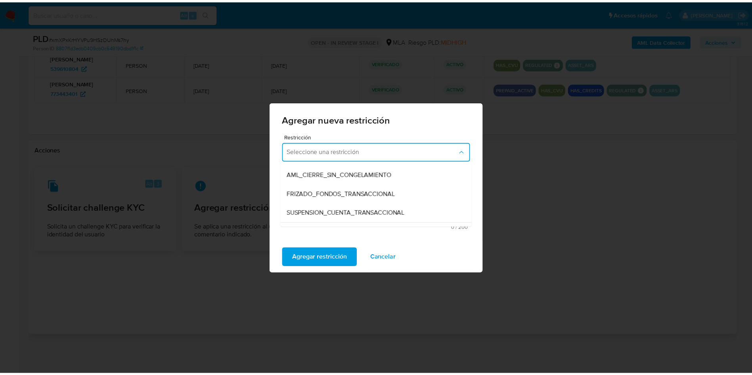
scroll to position [63, 0]
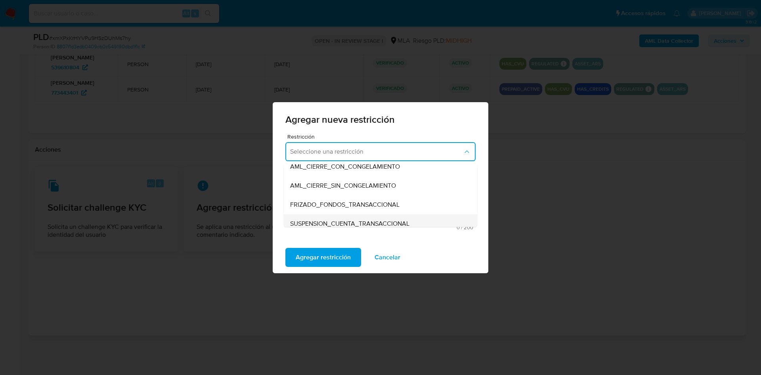
click at [363, 218] on div "SUSPENSION_CUENTA_TRANSACCIONAL" at bounding box center [378, 223] width 176 height 19
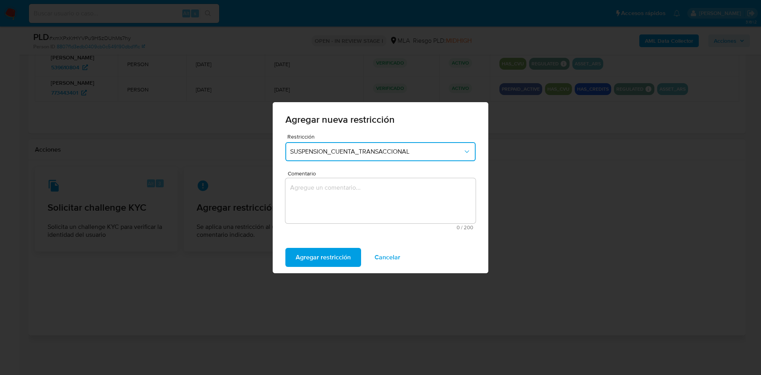
click at [339, 217] on textarea "Comentario" at bounding box center [380, 200] width 190 height 45
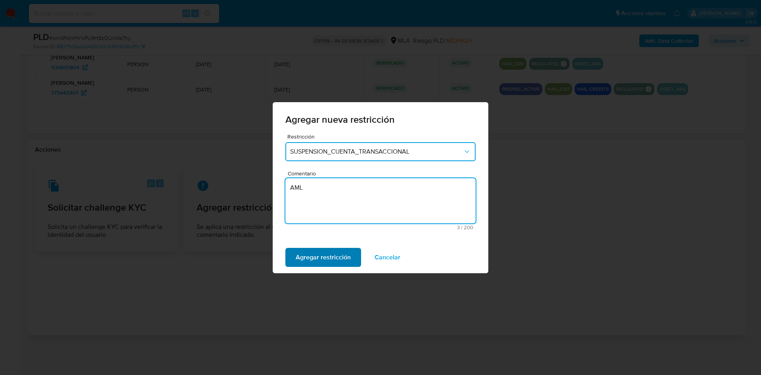
type textarea "AML"
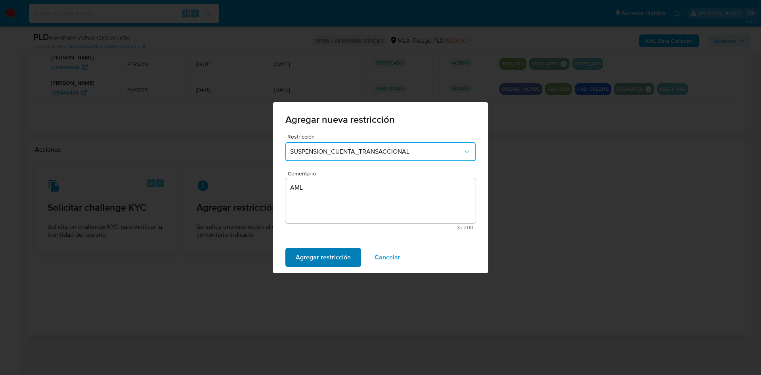
click at [338, 254] on span "Agregar restricción" at bounding box center [323, 257] width 55 height 17
click at [306, 257] on span "Confirmar" at bounding box center [310, 257] width 29 height 17
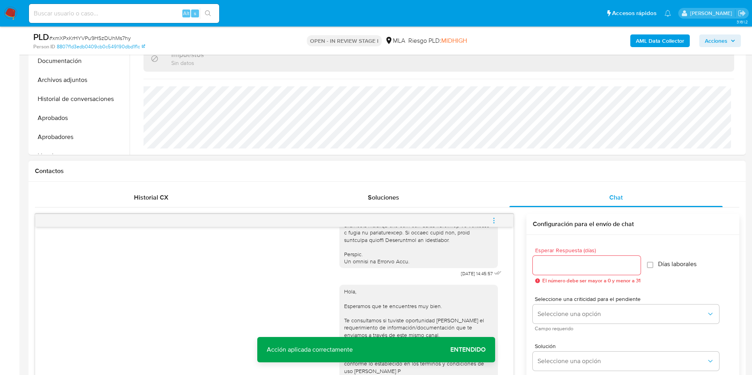
scroll to position [235, 0]
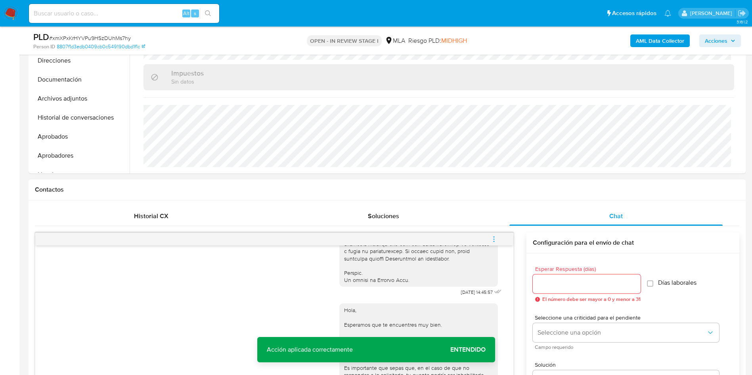
click at [496, 235] on span "menu-action" at bounding box center [493, 239] width 7 height 19
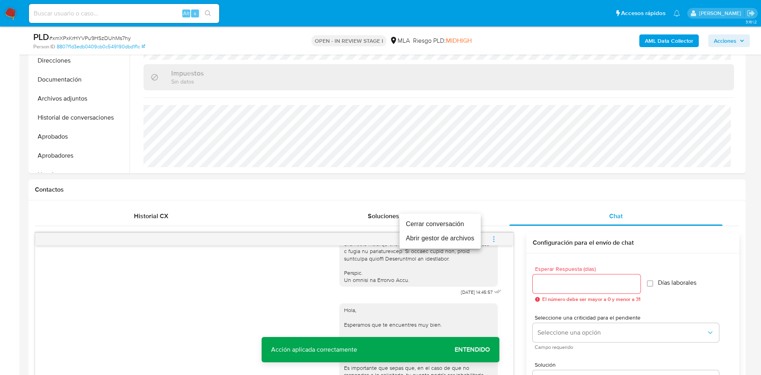
click at [421, 220] on li "Cerrar conversación" at bounding box center [439, 224] width 81 height 14
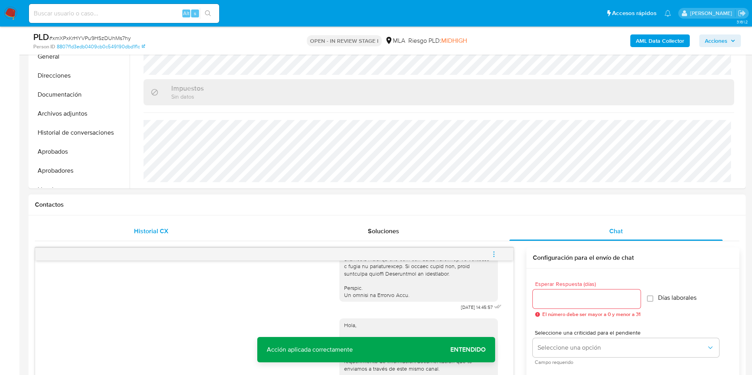
scroll to position [176, 0]
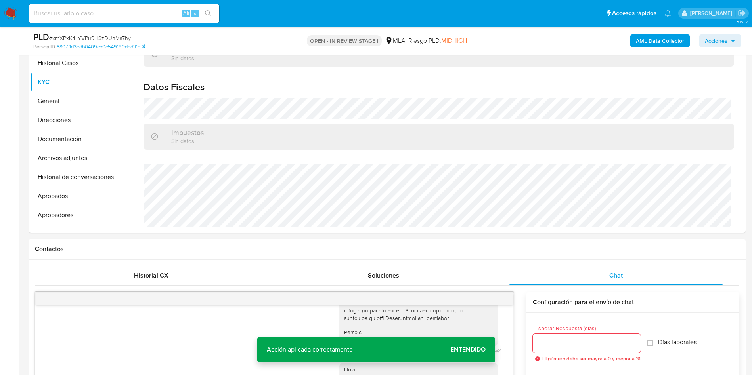
click at [639, 39] on b "AML Data Collector" at bounding box center [660, 40] width 48 height 13
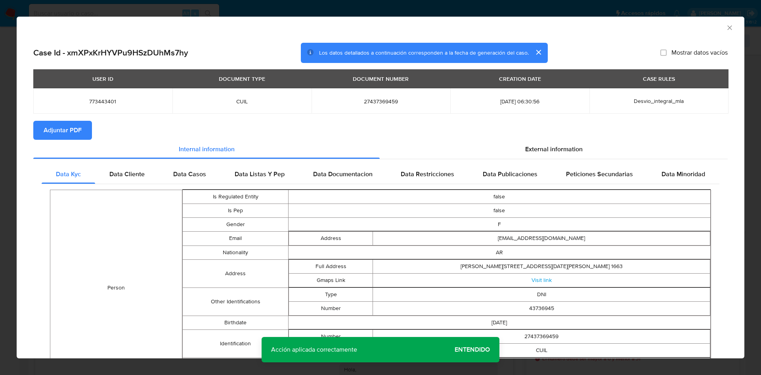
click at [68, 133] on span "Adjuntar PDF" at bounding box center [63, 130] width 38 height 17
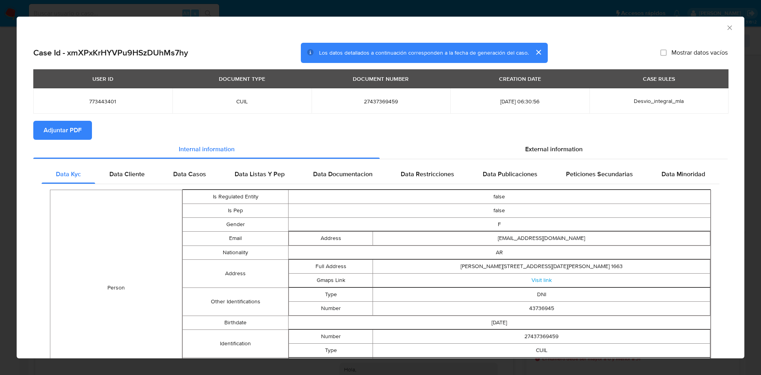
click at [726, 27] on icon "Cerrar ventana" at bounding box center [730, 28] width 8 height 8
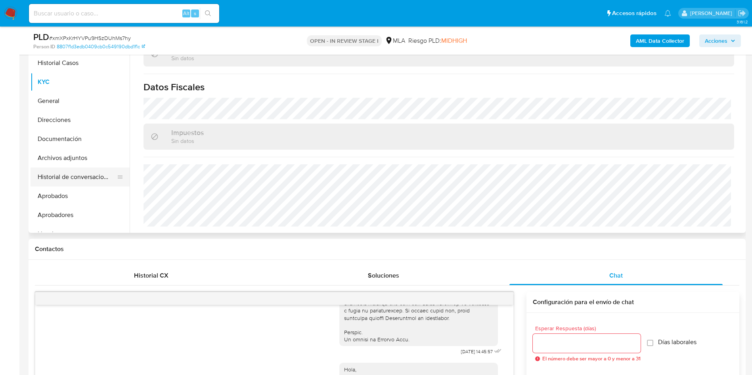
click at [81, 172] on button "Historial de conversaciones" at bounding box center [77, 177] width 93 height 19
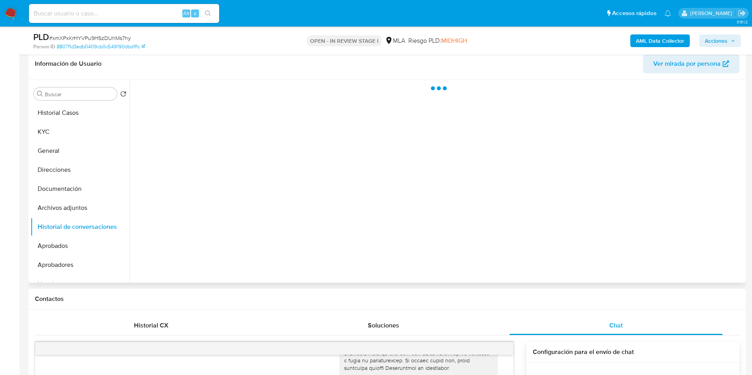
scroll to position [57, 0]
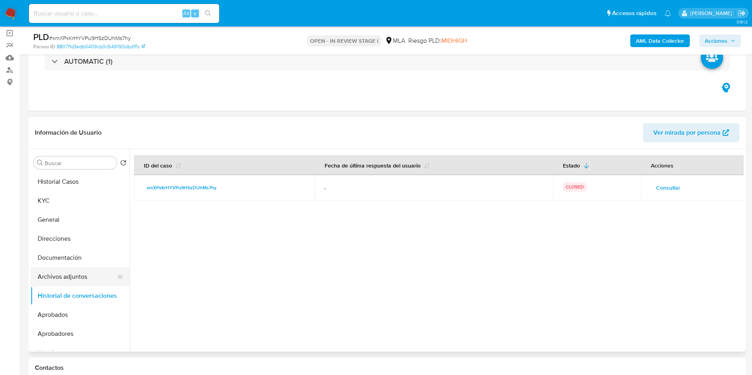
click at [71, 276] on button "Archivos adjuntos" at bounding box center [77, 276] width 93 height 19
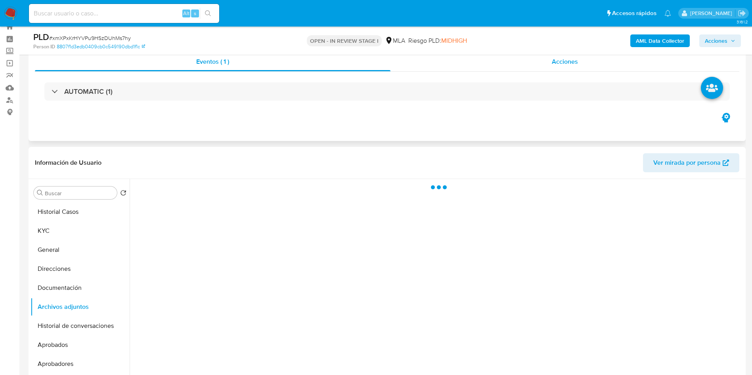
scroll to position [0, 0]
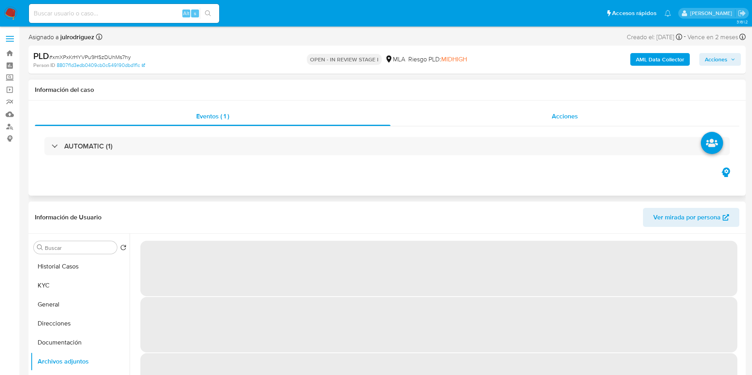
click at [574, 122] on div "Acciones" at bounding box center [564, 116] width 349 height 19
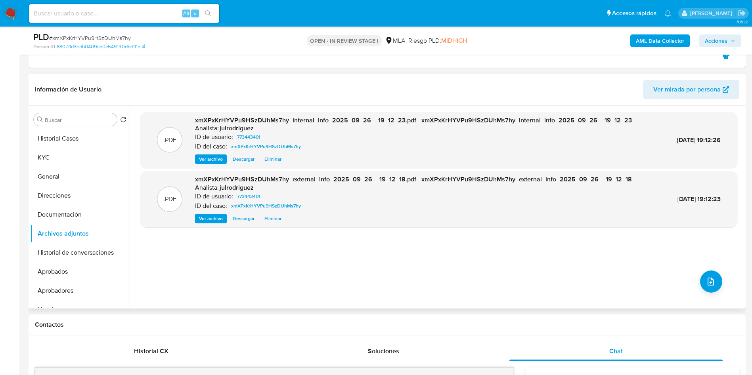
scroll to position [178, 0]
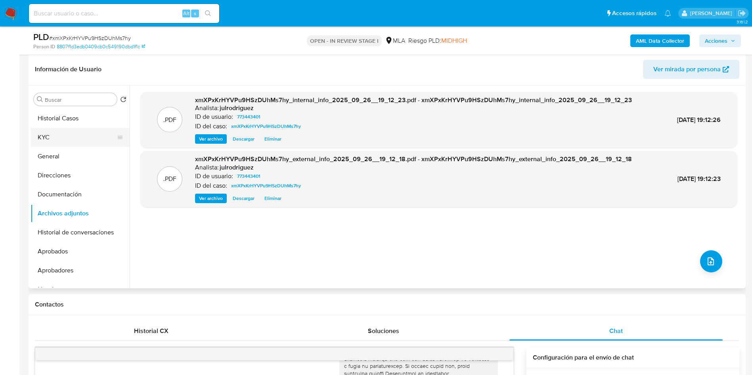
click at [75, 132] on button "KYC" at bounding box center [77, 137] width 93 height 19
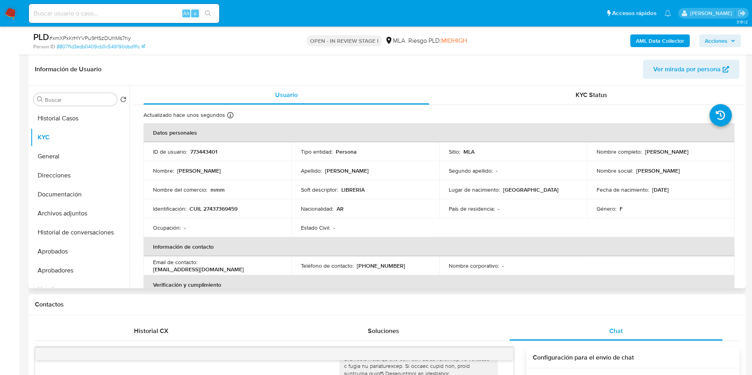
click at [206, 151] on p "773443401" at bounding box center [203, 151] width 27 height 7
click at [112, 38] on span "# xmXPxKrHYVPu9HSzDUhMs7hy" at bounding box center [90, 38] width 82 height 8
drag, startPoint x: 644, startPoint y: 150, endPoint x: 678, endPoint y: 152, distance: 35.0
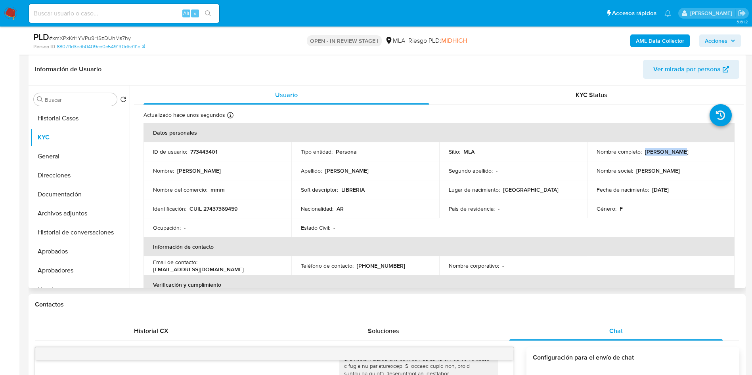
click at [678, 152] on div "Nombre completo : Lara Marquez" at bounding box center [660, 151] width 129 height 7
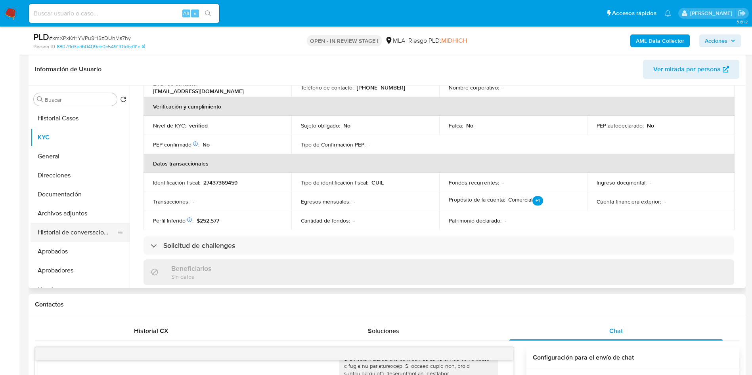
click at [80, 235] on button "Historial de conversaciones" at bounding box center [77, 232] width 93 height 19
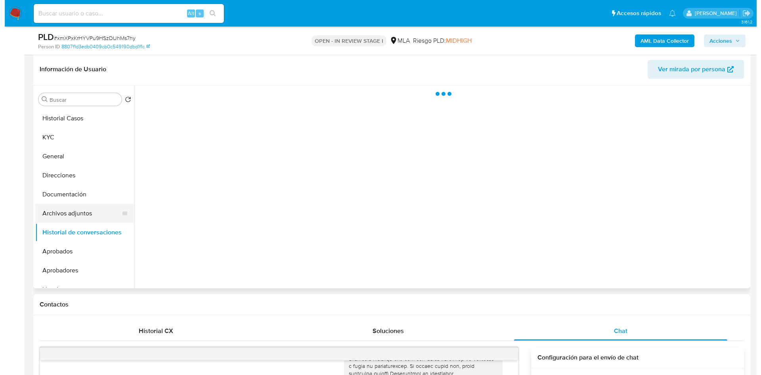
scroll to position [0, 0]
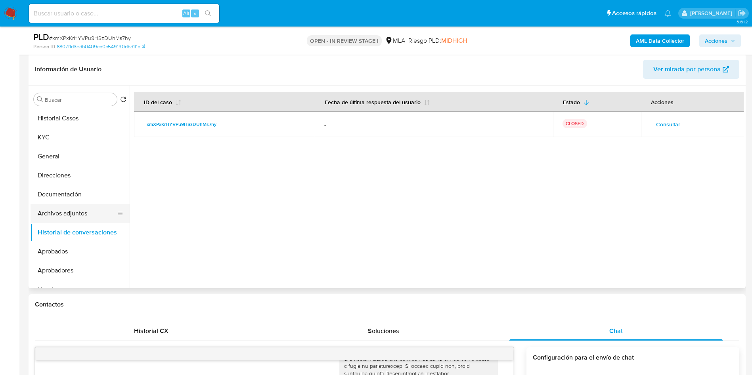
click at [68, 216] on button "Archivos adjuntos" at bounding box center [77, 213] width 93 height 19
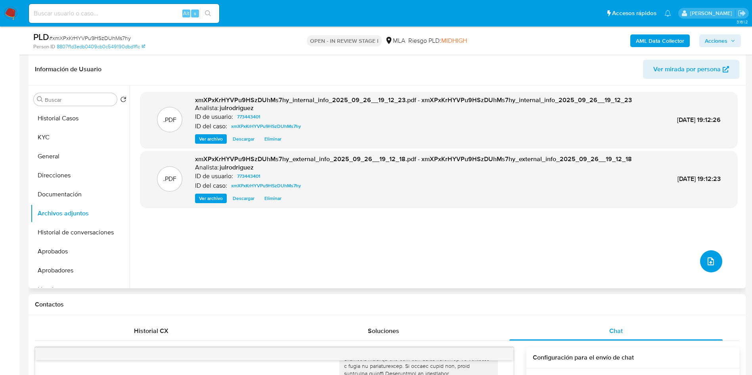
click at [701, 258] on button "upload-file" at bounding box center [711, 261] width 22 height 22
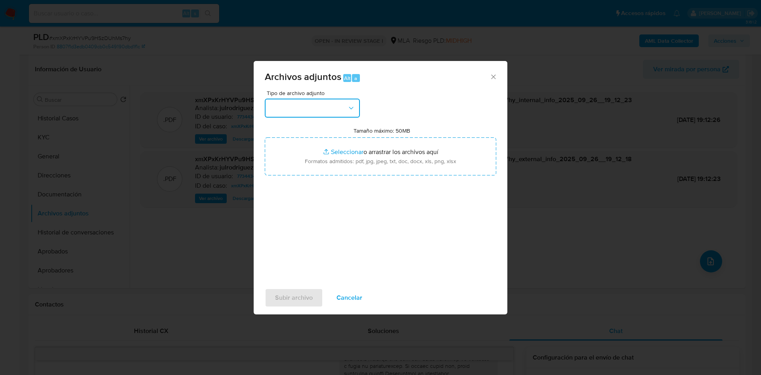
click at [312, 113] on button "button" at bounding box center [312, 108] width 95 height 19
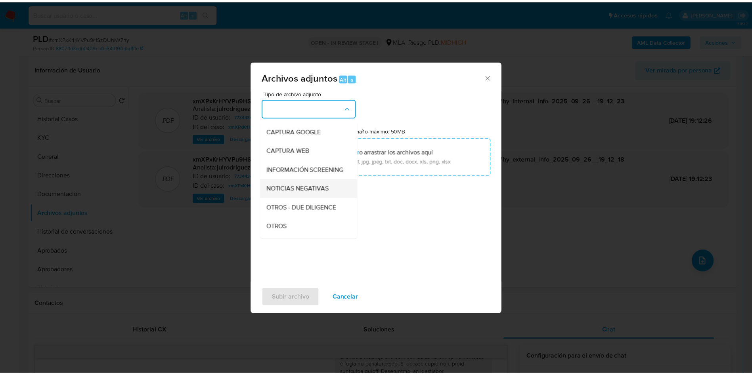
scroll to position [119, 0]
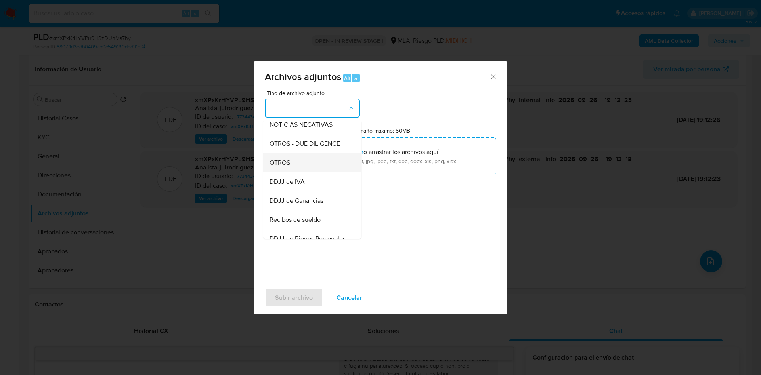
click at [295, 165] on div "OTROS" at bounding box center [309, 162] width 81 height 19
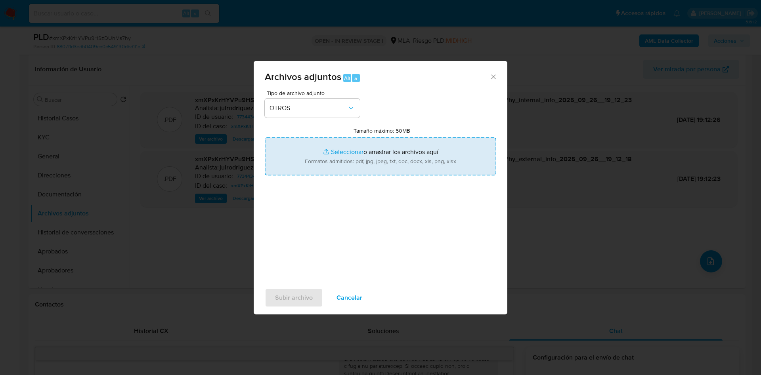
click at [362, 154] on input "Tamaño máximo: 50MB Seleccionar archivos" at bounding box center [380, 157] width 231 height 38
type input "C:\fakepath\Lara Marquez - NOSIS - SEPTIEMBRE 2025.pdf"
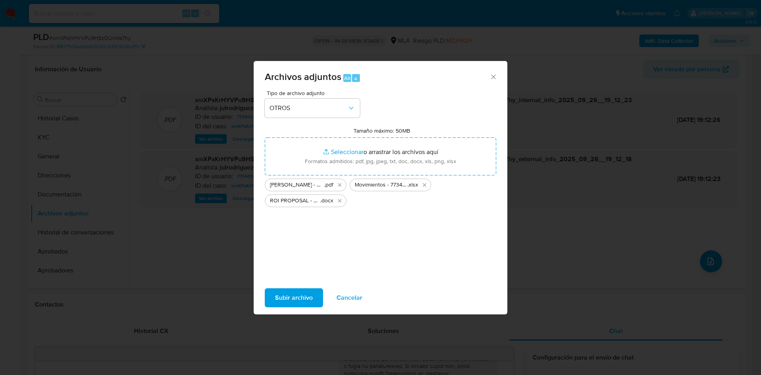
click at [295, 300] on span "Subir archivo" at bounding box center [294, 297] width 38 height 17
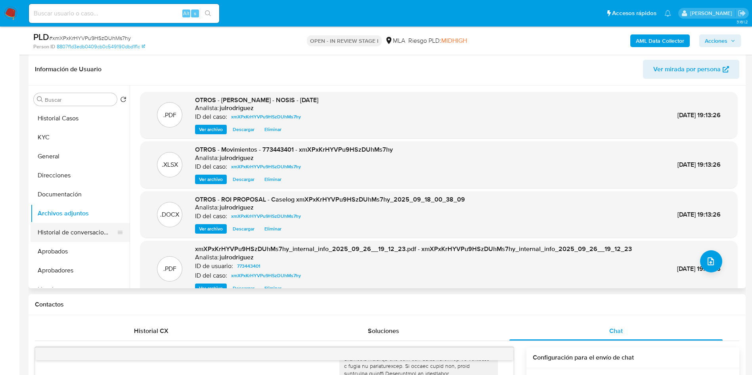
click at [88, 230] on button "Historial de conversaciones" at bounding box center [77, 232] width 93 height 19
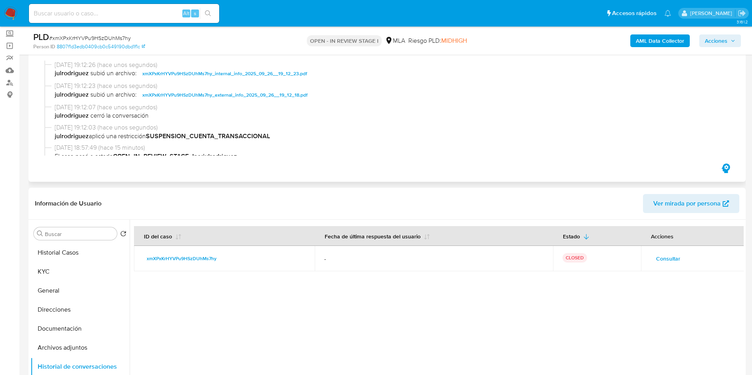
scroll to position [0, 0]
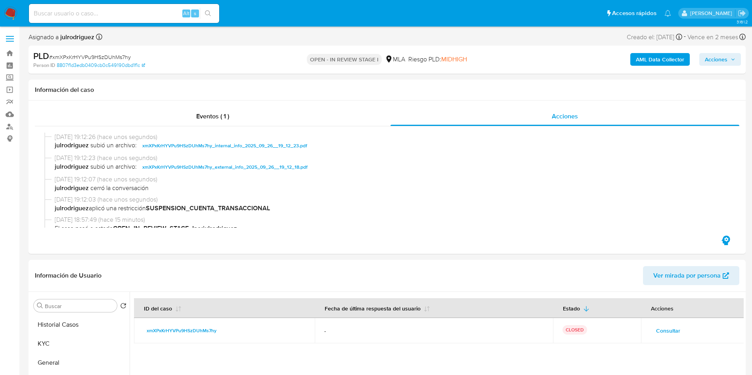
click at [718, 57] on span "Acciones" at bounding box center [716, 59] width 23 height 13
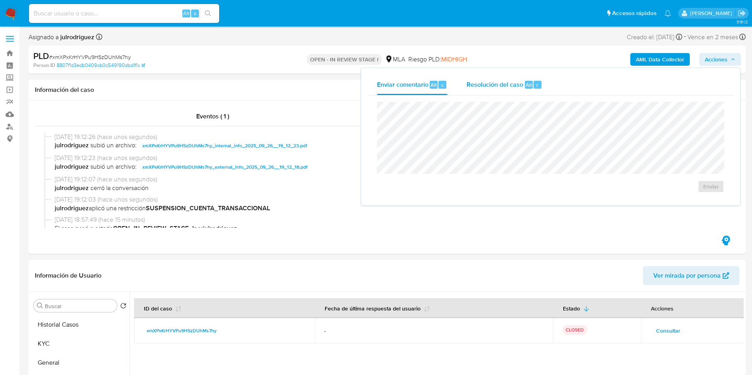
click at [473, 84] on span "Resolución del caso" at bounding box center [494, 84] width 57 height 9
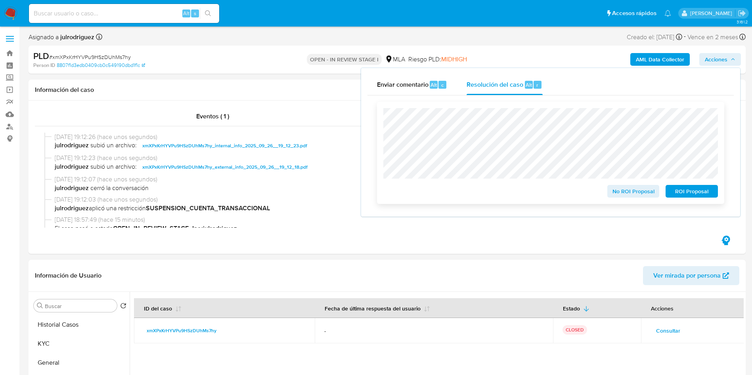
click at [677, 191] on span "ROI Proposal" at bounding box center [691, 191] width 41 height 11
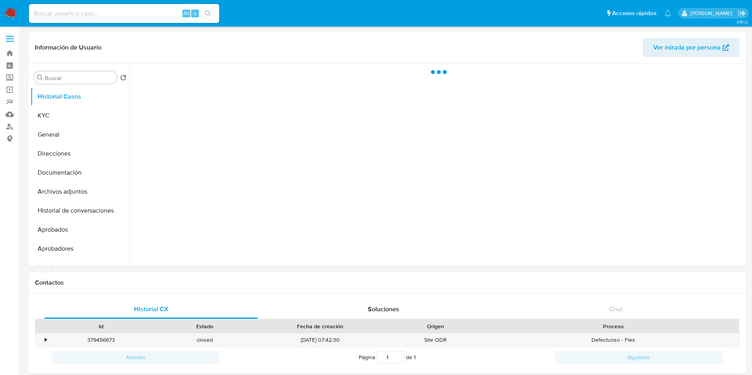
select select "10"
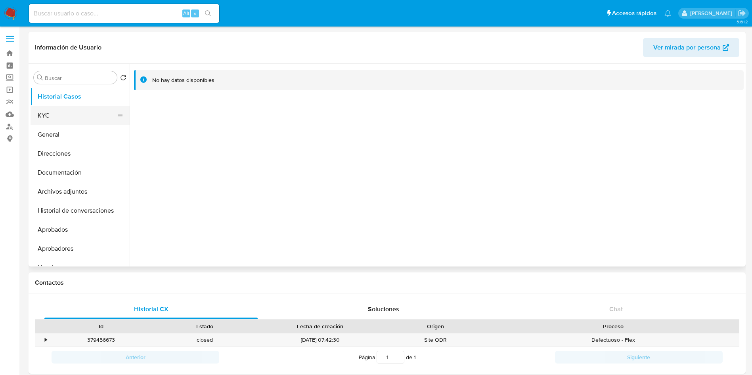
click at [55, 120] on button "KYC" at bounding box center [77, 115] width 93 height 19
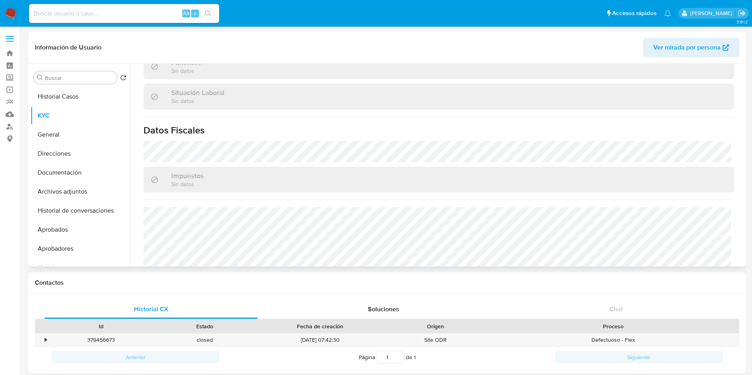
scroll to position [229, 0]
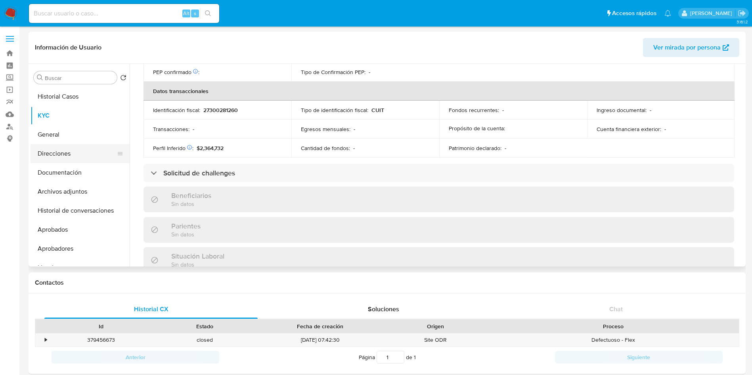
click at [52, 152] on button "Direcciones" at bounding box center [77, 153] width 93 height 19
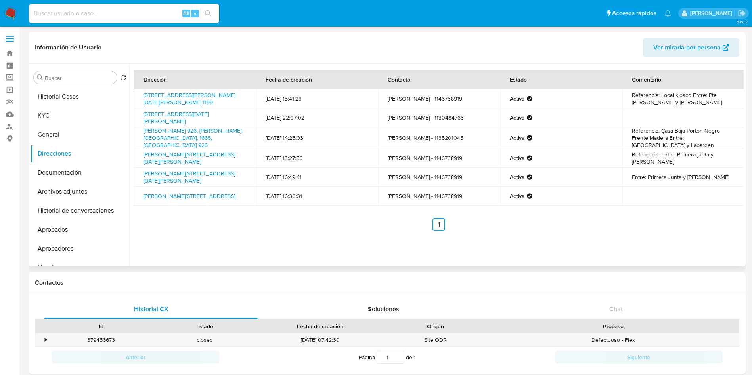
drag, startPoint x: 200, startPoint y: 161, endPoint x: 138, endPoint y: 156, distance: 62.0
click at [138, 156] on td "Pavon 2758, San Miguel, Buenos Aires, 1663, Argentina 2758" at bounding box center [195, 158] width 122 height 19
copy link "Pavon 2758, San Miguel, Buenos Aires, 1663, Argentina 2758"
click at [73, 118] on button "KYC" at bounding box center [77, 115] width 93 height 19
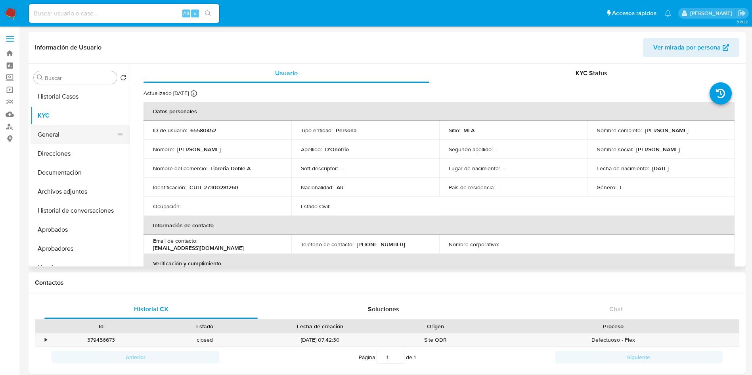
click at [59, 139] on button "General" at bounding box center [77, 134] width 93 height 19
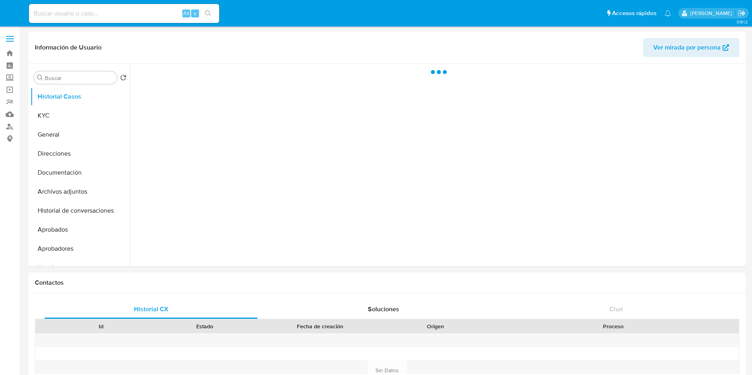
select select "10"
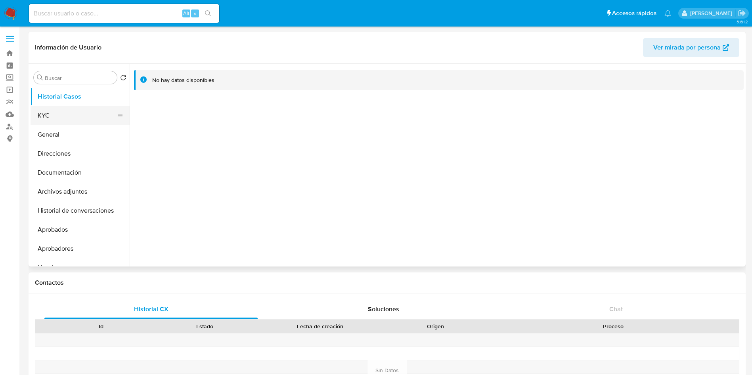
click at [63, 118] on button "KYC" at bounding box center [77, 115] width 93 height 19
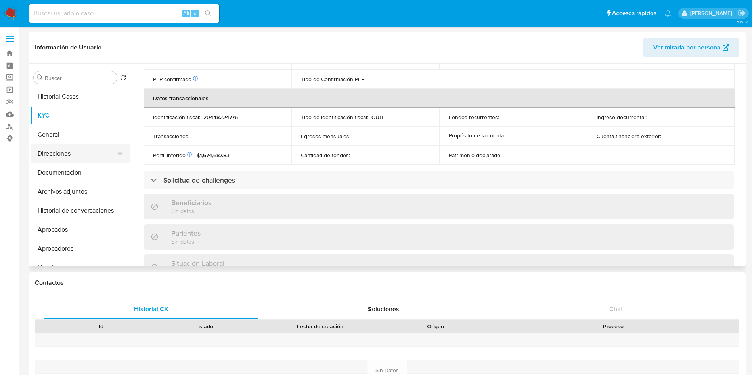
scroll to position [403, 0]
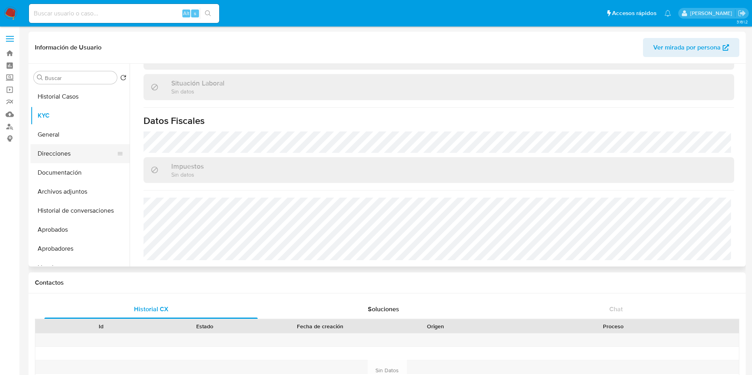
click at [54, 156] on button "Direcciones" at bounding box center [77, 153] width 93 height 19
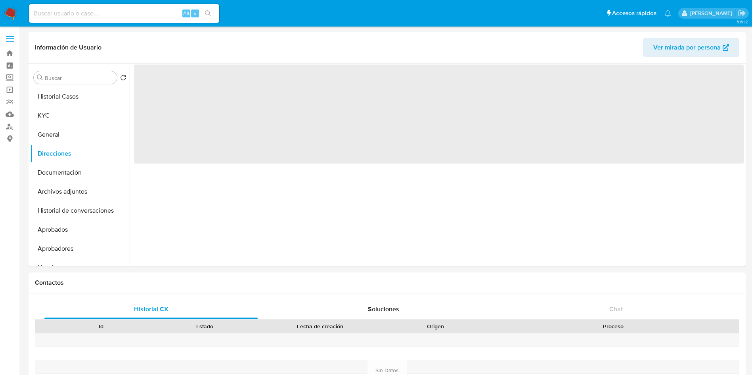
scroll to position [0, 0]
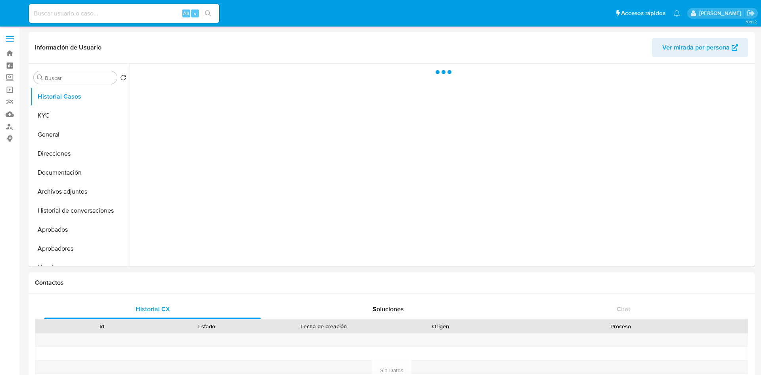
select select "10"
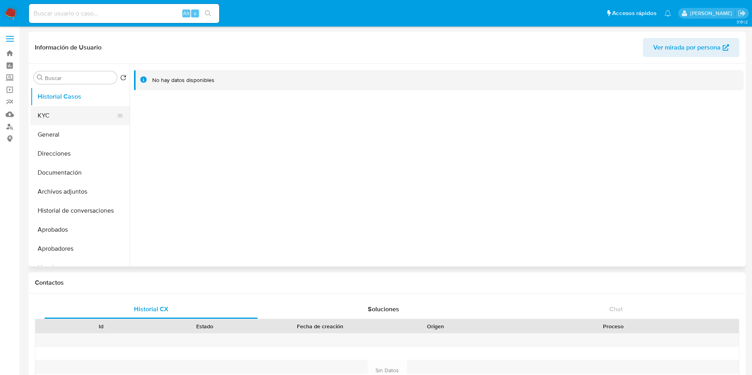
click at [55, 120] on button "KYC" at bounding box center [77, 115] width 93 height 19
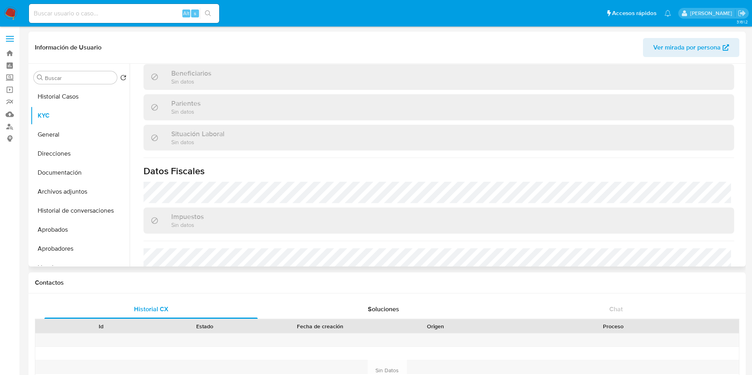
scroll to position [230, 0]
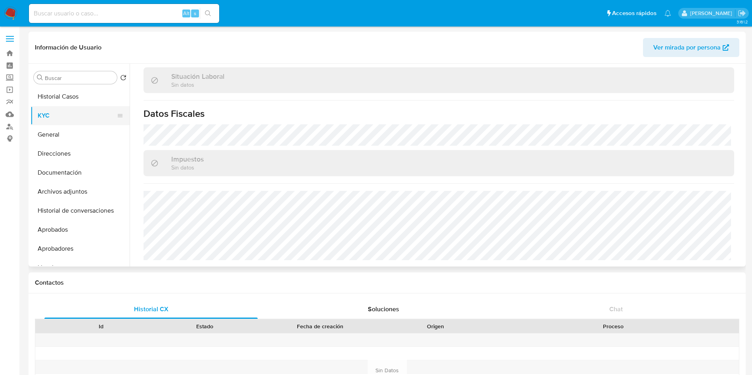
click at [57, 153] on button "Direcciones" at bounding box center [80, 153] width 99 height 19
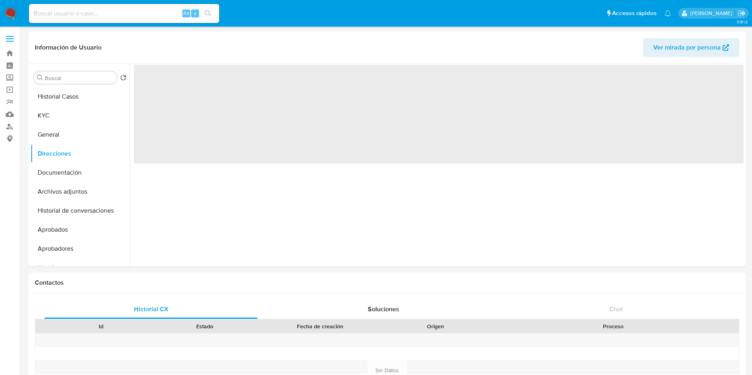
scroll to position [0, 0]
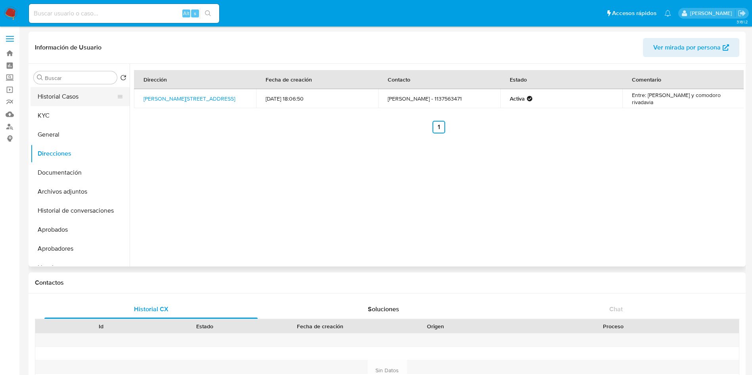
click at [58, 96] on button "Historial Casos" at bounding box center [77, 96] width 93 height 19
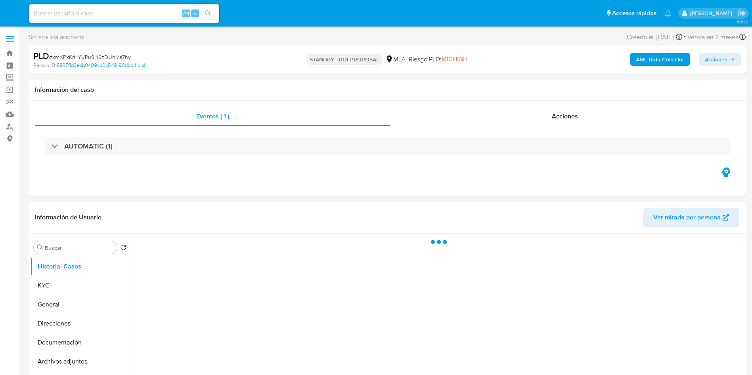
select select "10"
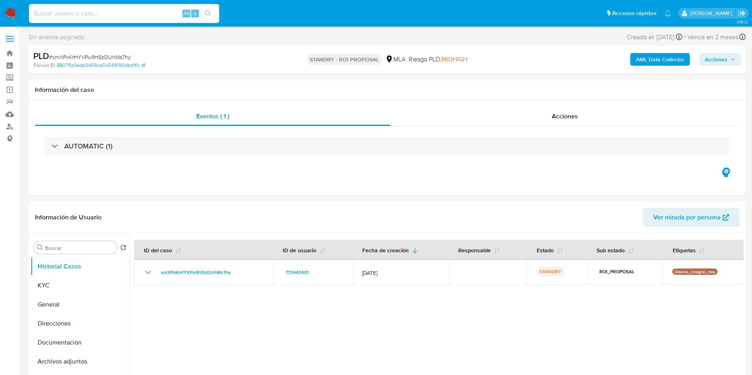
click at [143, 15] on input at bounding box center [124, 13] width 190 height 10
paste input "MDNpPJJgBLcWIlb2zaRcGHYi"
type input "MDNpPJJgBLcWIlb2zaRcGHYi"
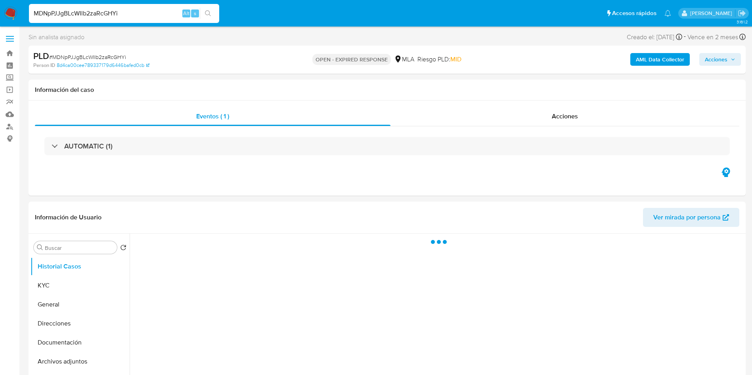
select select "10"
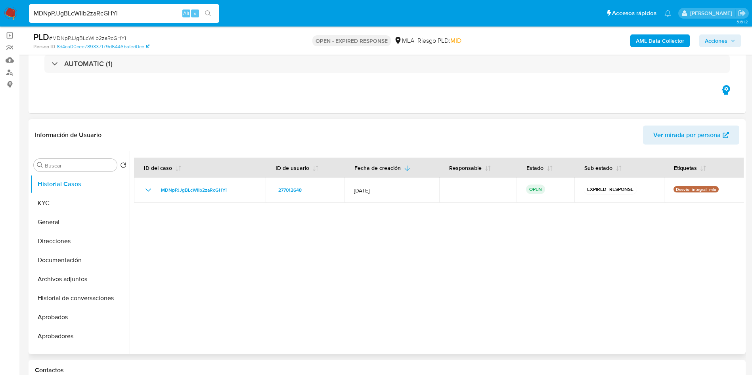
scroll to position [119, 0]
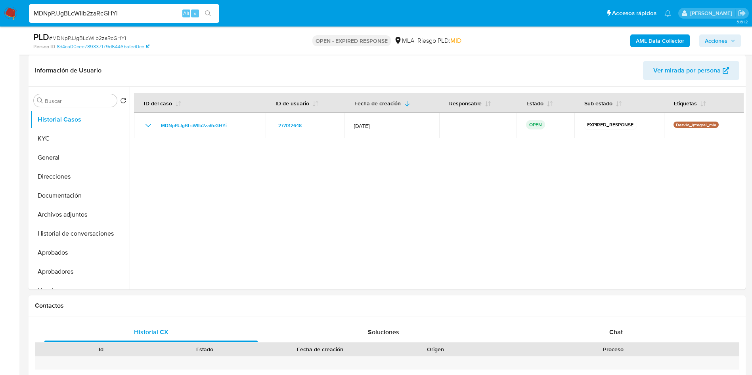
click at [120, 34] on span "# MDNpPJJgBLcWIlb2zaRcGHYi" at bounding box center [87, 38] width 77 height 8
copy span "MDNpPJJgBLcWIlb2zaRcGHYi"
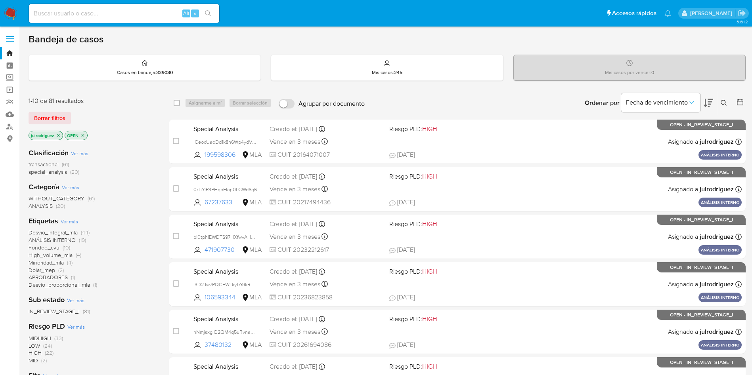
click at [720, 103] on button at bounding box center [724, 103] width 13 height 10
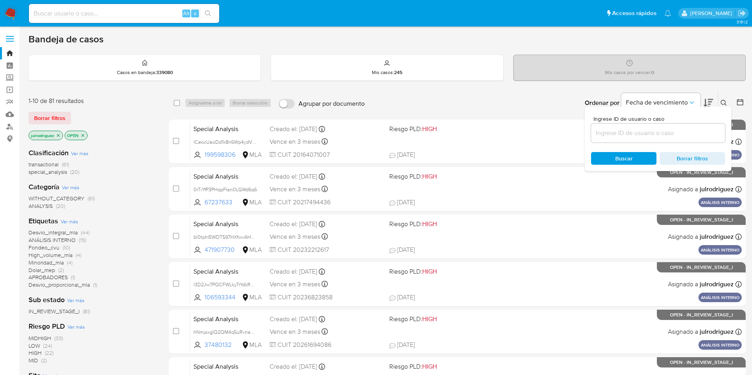
click at [640, 128] on input at bounding box center [658, 133] width 134 height 10
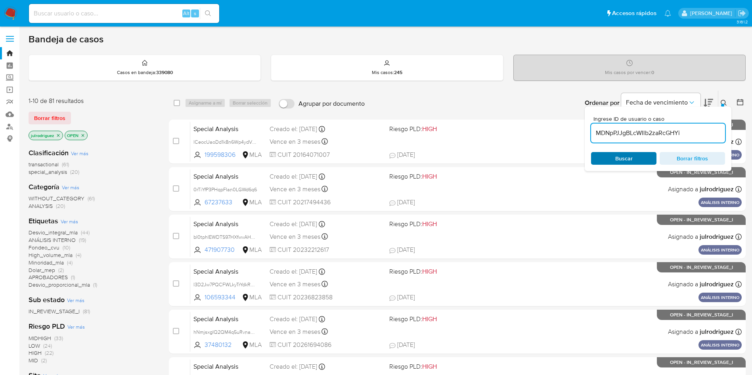
type input "MDNpPJJgBLcWIlb2zaRcGHYi"
click at [613, 158] on span "Buscar" at bounding box center [623, 158] width 54 height 11
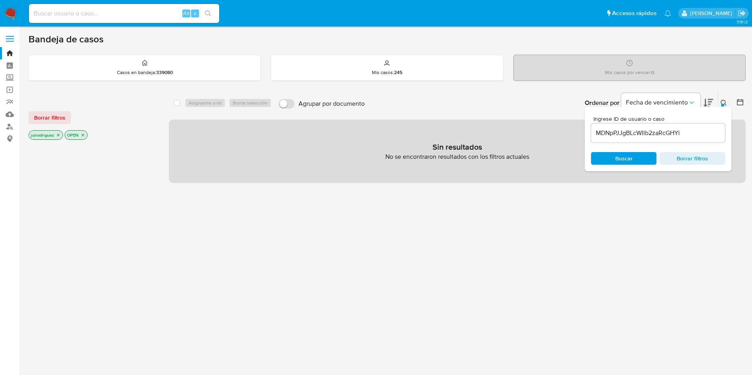
click at [59, 135] on icon "close-filter" at bounding box center [58, 135] width 3 height 3
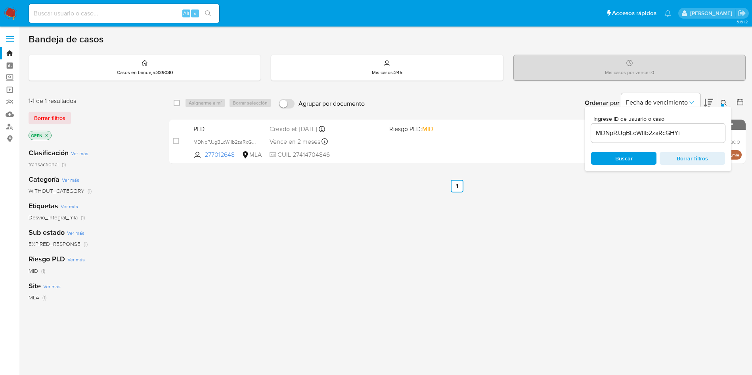
drag, startPoint x: 175, startPoint y: 103, endPoint x: 204, endPoint y: 105, distance: 28.6
click at [176, 103] on input "checkbox" at bounding box center [177, 103] width 6 height 6
checkbox input "true"
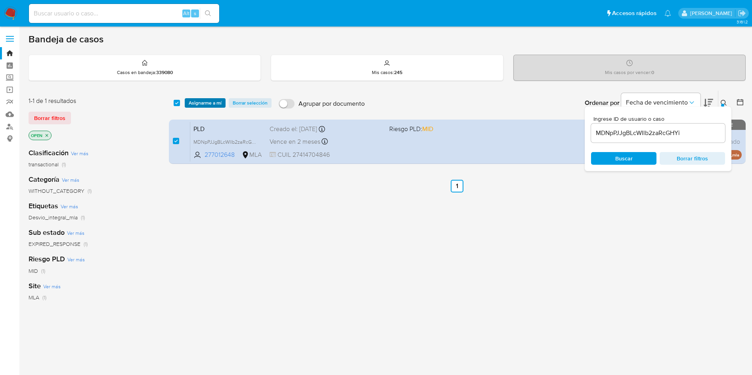
click at [208, 103] on span "Asignarme a mí" at bounding box center [205, 103] width 33 height 8
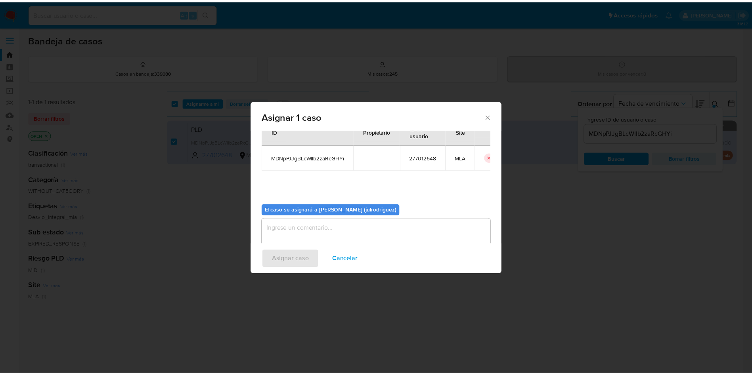
scroll to position [41, 0]
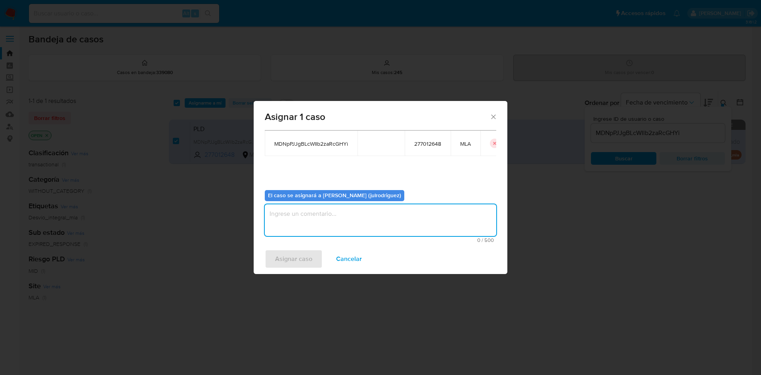
click at [367, 216] on textarea "assign-modal" at bounding box center [380, 220] width 231 height 32
type textarea "."
click at [296, 250] on span "Asignar caso" at bounding box center [293, 258] width 37 height 17
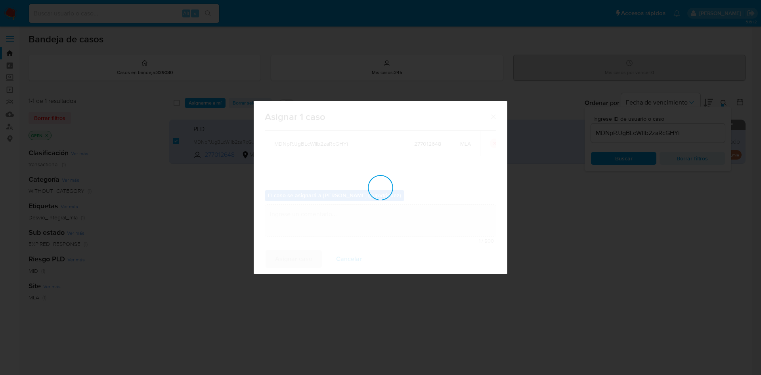
checkbox input "false"
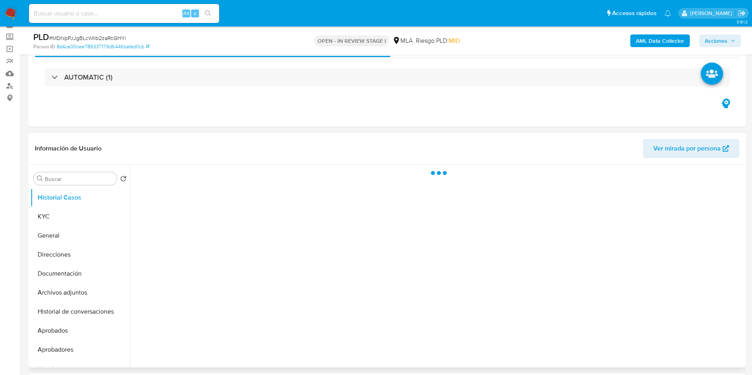
scroll to position [59, 0]
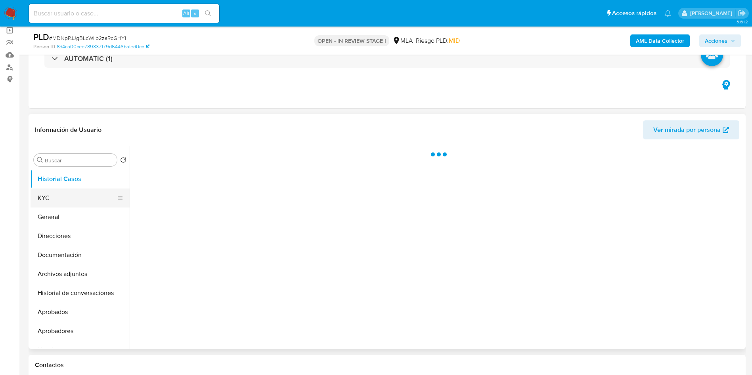
select select "10"
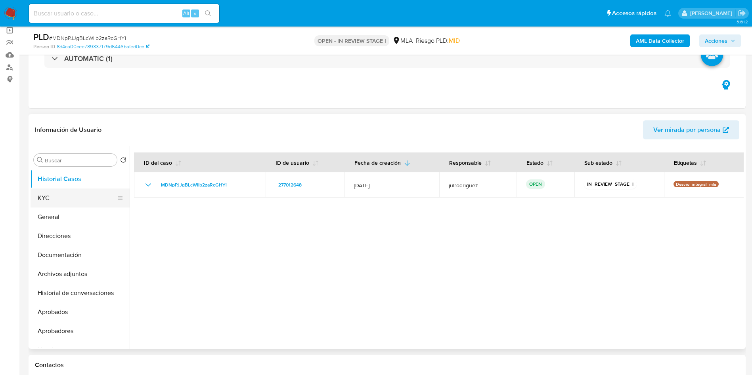
click at [78, 191] on button "KYC" at bounding box center [77, 198] width 93 height 19
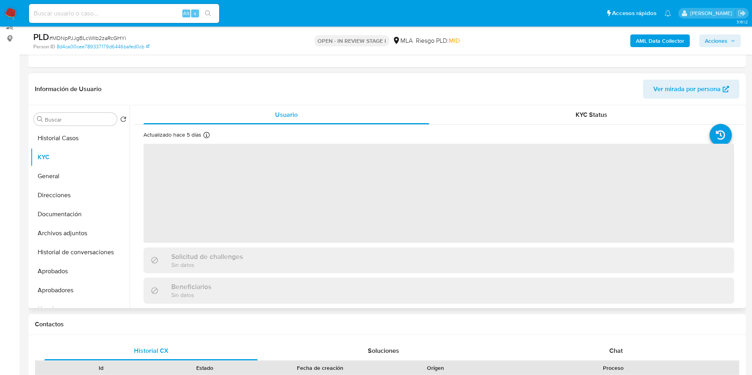
scroll to position [119, 0]
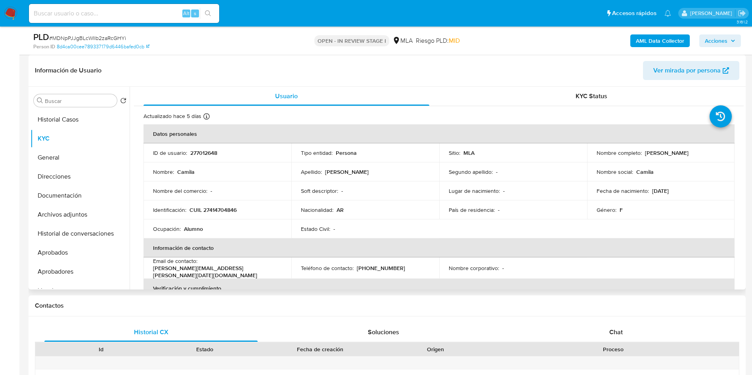
drag, startPoint x: 644, startPoint y: 153, endPoint x: 725, endPoint y: 154, distance: 81.2
click at [725, 154] on td "Nombre completo : [PERSON_NAME]" at bounding box center [661, 152] width 148 height 19
copy p "[PERSON_NAME]"
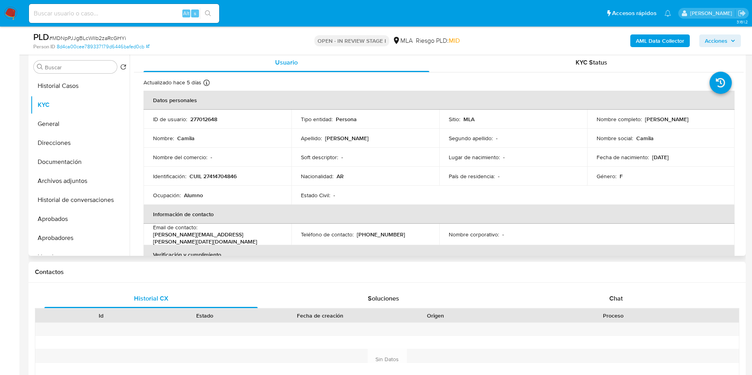
scroll to position [141, 0]
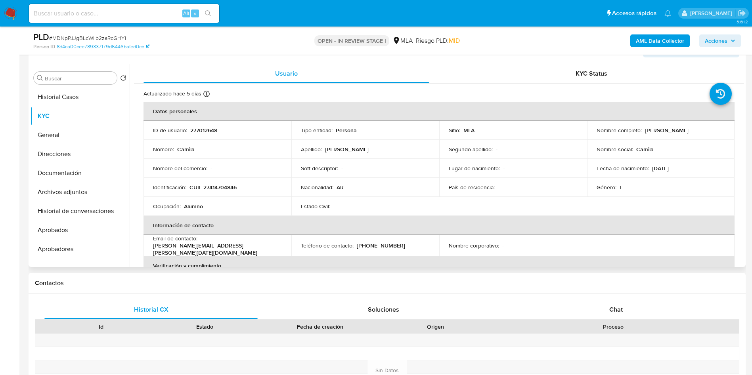
click at [205, 135] on td "ID de usuario : 277012648" at bounding box center [217, 130] width 148 height 19
click at [202, 129] on p "277012648" at bounding box center [203, 130] width 27 height 7
copy p "277012648"
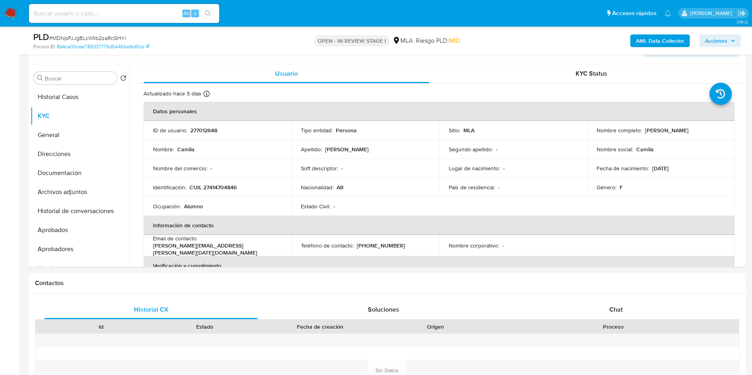
click at [122, 37] on span "# MDNpPJJgBLcWIlb2zaRcGHYi" at bounding box center [87, 38] width 77 height 8
copy span "MDNpPJJgBLcWIlb2zaRcGHYi"
click at [83, 171] on button "Documentación" at bounding box center [77, 173] width 93 height 19
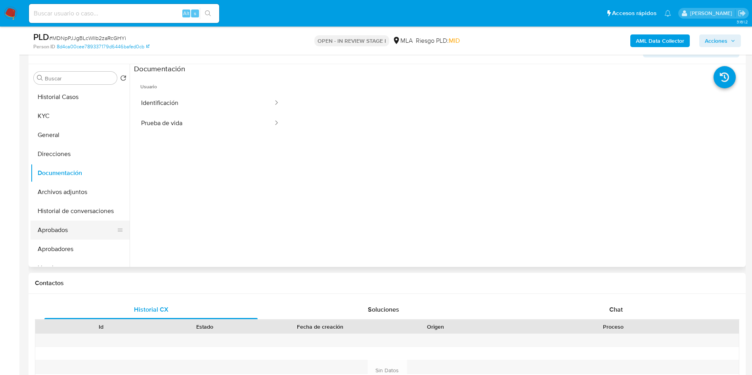
click at [70, 229] on button "Aprobados" at bounding box center [77, 230] width 93 height 19
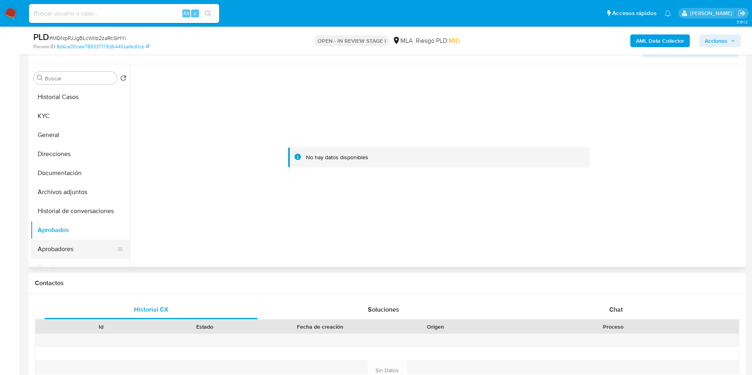
click at [69, 248] on button "Aprobadores" at bounding box center [77, 249] width 93 height 19
click at [611, 308] on span "Chat" at bounding box center [615, 309] width 13 height 9
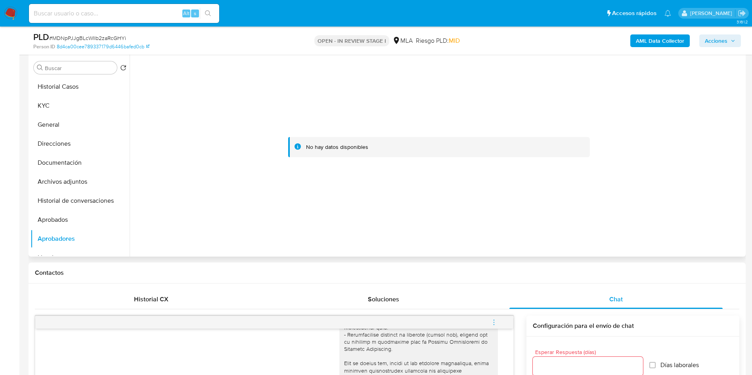
scroll to position [23, 0]
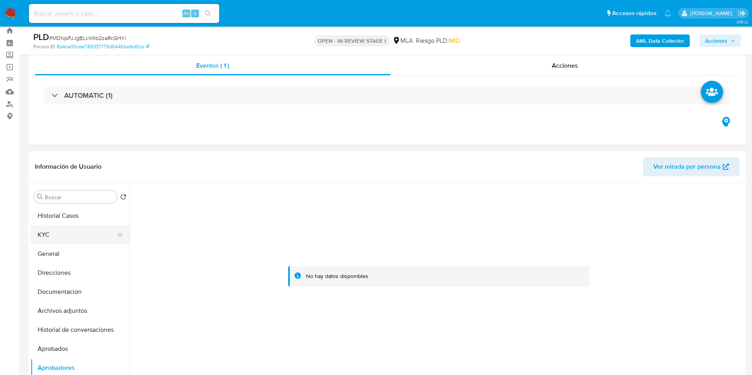
click at [59, 231] on button "KYC" at bounding box center [77, 234] width 93 height 19
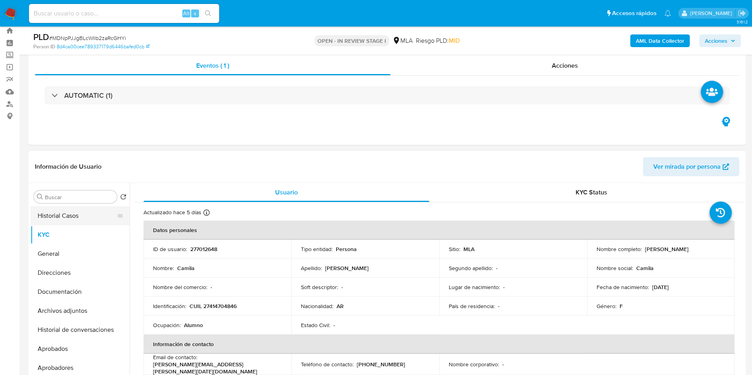
click at [74, 224] on button "Historial Casos" at bounding box center [77, 215] width 93 height 19
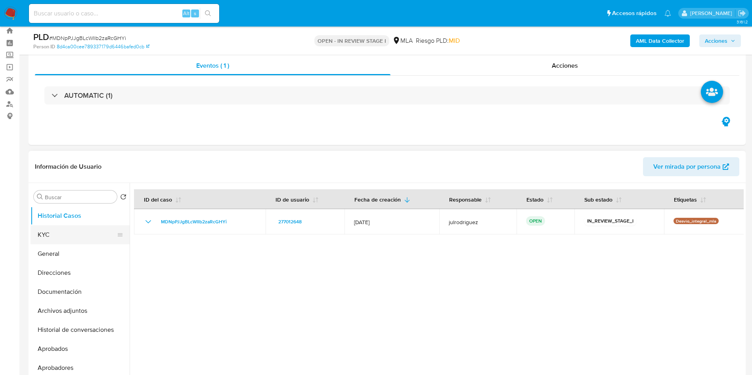
click at [71, 234] on button "KYC" at bounding box center [77, 234] width 93 height 19
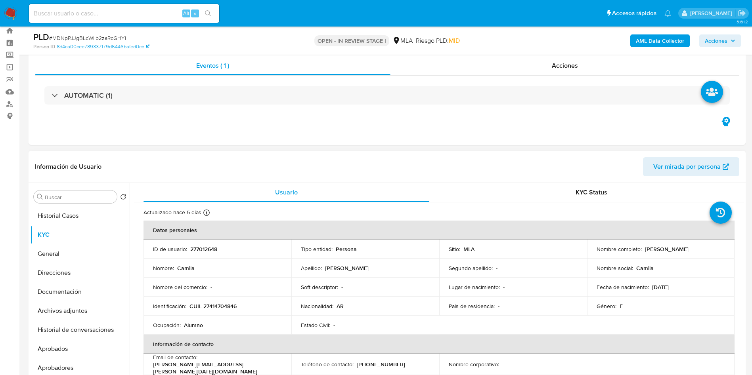
click at [223, 306] on p "CUIL 27414704846" at bounding box center [212, 306] width 47 height 7
copy p "27414704846"
click at [204, 250] on p "277012648" at bounding box center [203, 249] width 27 height 7
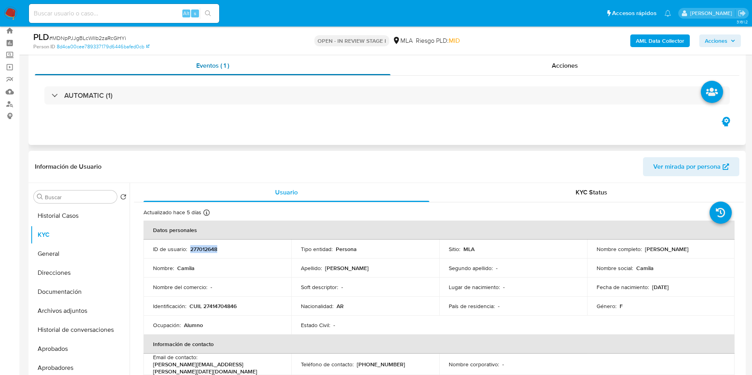
copy p "277012648"
drag, startPoint x: 643, startPoint y: 246, endPoint x: 711, endPoint y: 252, distance: 68.4
click at [711, 252] on div "Nombre completo : Camila Rodriguez Canaviri" at bounding box center [660, 249] width 129 height 7
copy p "[PERSON_NAME]"
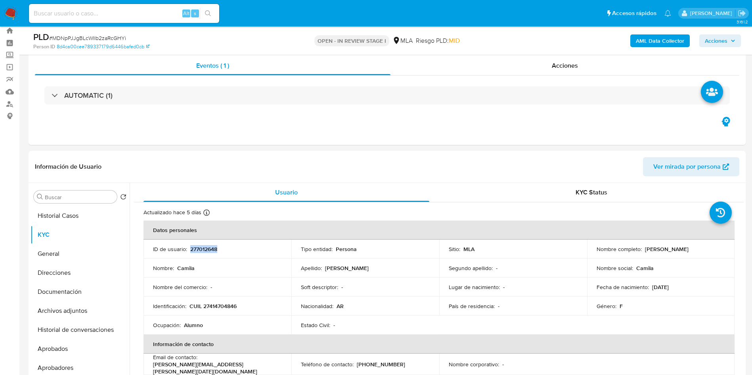
copy p "[PERSON_NAME]"
click at [213, 318] on td "Ocupación : Alumno" at bounding box center [217, 325] width 148 height 19
click at [217, 301] on td "Identificación : CUIL 27414704846" at bounding box center [217, 306] width 148 height 19
click at [225, 307] on p "CUIL 27414704846" at bounding box center [212, 306] width 47 height 7
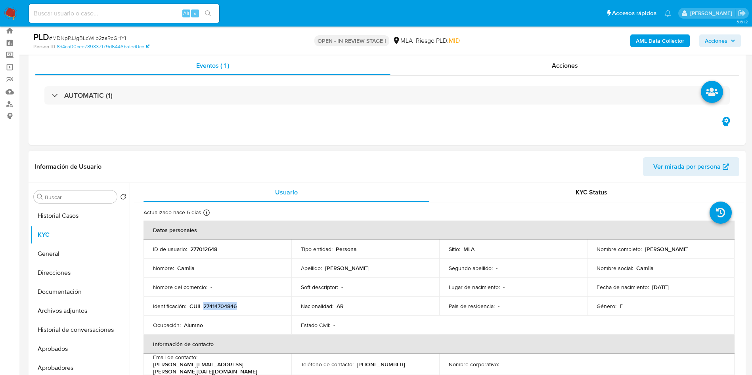
click at [225, 307] on p "CUIL 27414704846" at bounding box center [212, 306] width 47 height 7
copy p "27414704846"
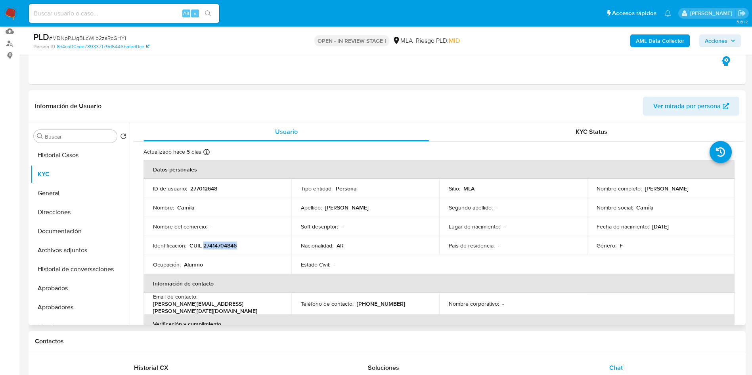
scroll to position [141, 0]
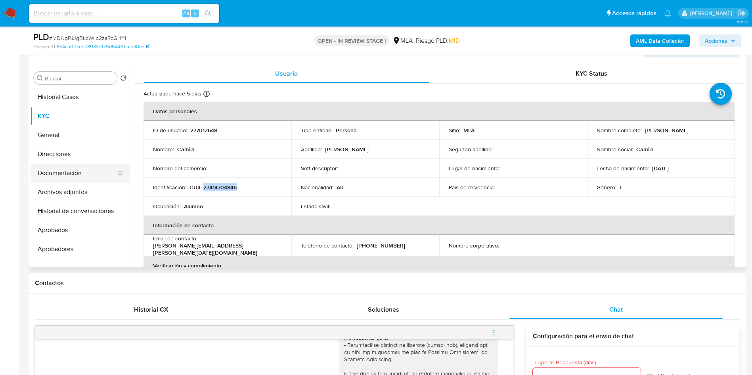
click at [65, 173] on button "Documentación" at bounding box center [77, 173] width 93 height 19
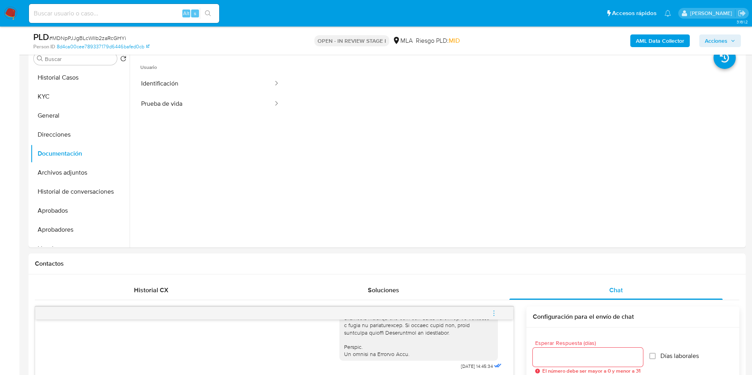
scroll to position [82, 0]
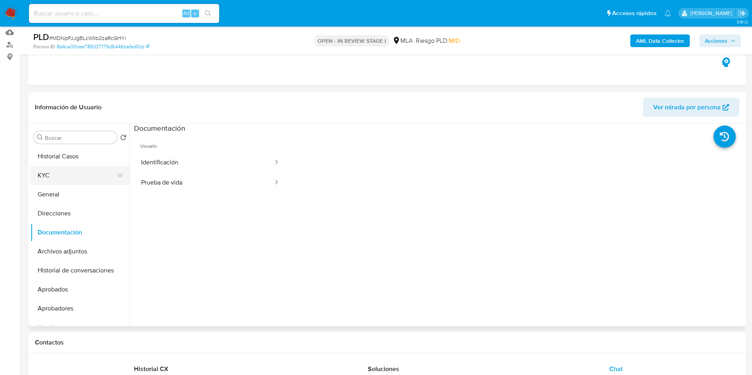
click at [61, 180] on button "KYC" at bounding box center [77, 175] width 93 height 19
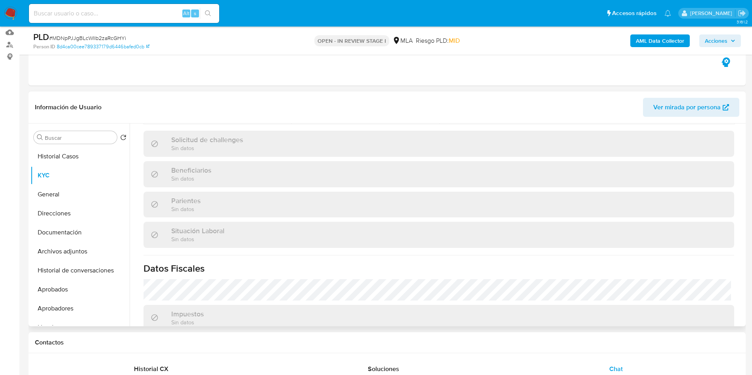
scroll to position [410, 0]
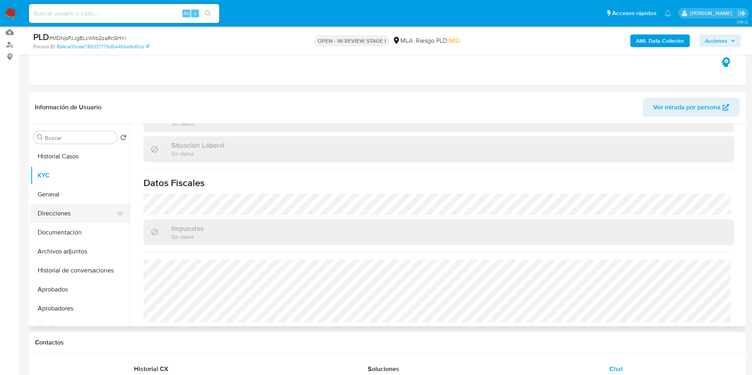
click at [56, 205] on button "Direcciones" at bounding box center [77, 213] width 93 height 19
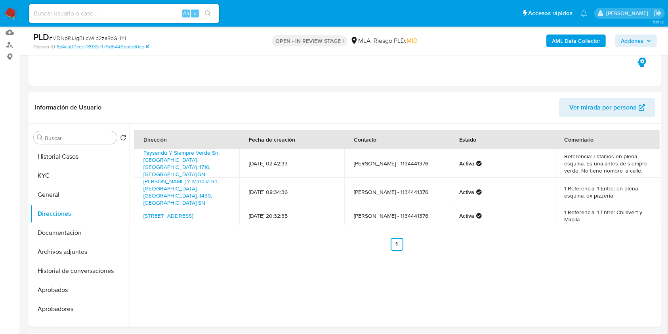
scroll to position [406, 0]
drag, startPoint x: 471, startPoint y: 23, endPoint x: 237, endPoint y: 224, distance: 308.0
click at [237, 224] on div "Dirección Fecha de creación Contacto Estado Comentario Paysandú Y Siempre Verde…" at bounding box center [397, 190] width 526 height 120
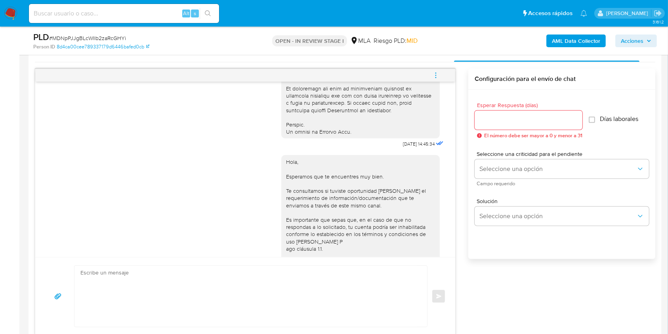
scroll to position [448, 0]
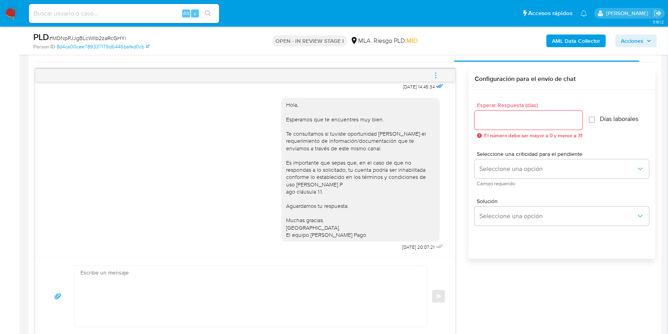
click at [433, 78] on icon "menu-action" at bounding box center [435, 75] width 7 height 7
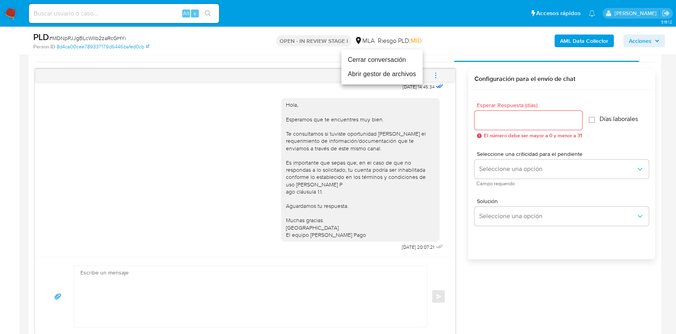
click at [378, 60] on li "Cerrar conversación" at bounding box center [382, 60] width 81 height 14
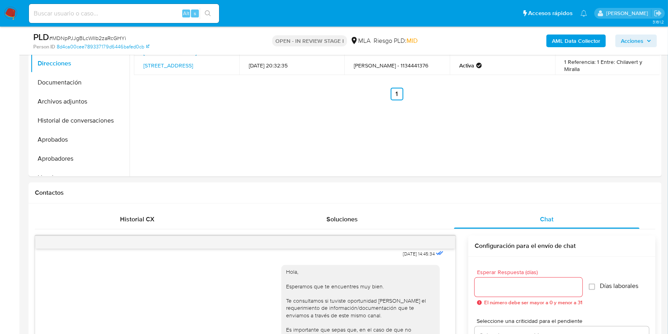
scroll to position [187, 0]
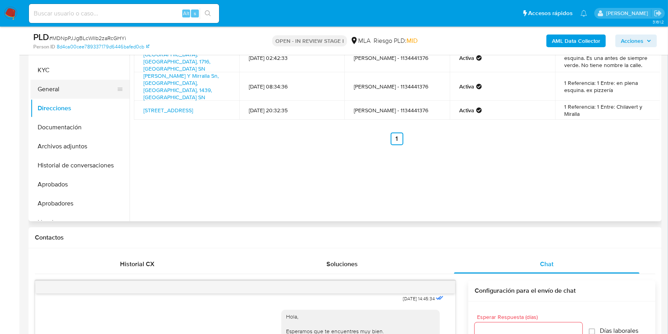
click at [66, 88] on button "General" at bounding box center [77, 89] width 93 height 19
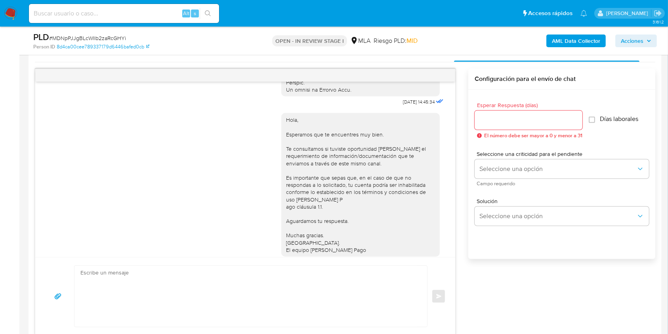
scroll to position [395, 0]
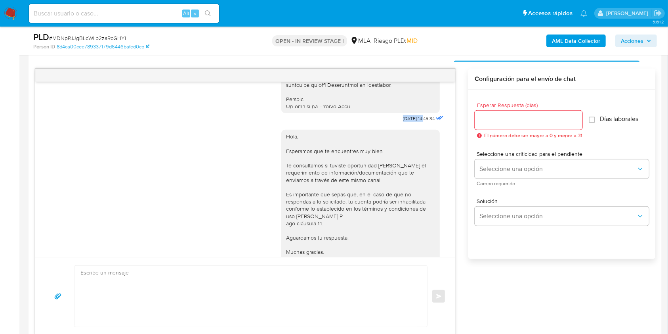
drag, startPoint x: 385, startPoint y: 130, endPoint x: 410, endPoint y: 235, distance: 107.1
click at [408, 122] on span "17/09/2025 14:45:34" at bounding box center [419, 118] width 32 height 6
copy span "[DATE]"
drag, startPoint x: 513, startPoint y: 314, endPoint x: 393, endPoint y: 260, distance: 132.1
click at [513, 314] on div "17/09/2025 14:45:34 Hola, Esperamos que te encuentres muy bien. Te consultamos …" at bounding box center [345, 202] width 621 height 267
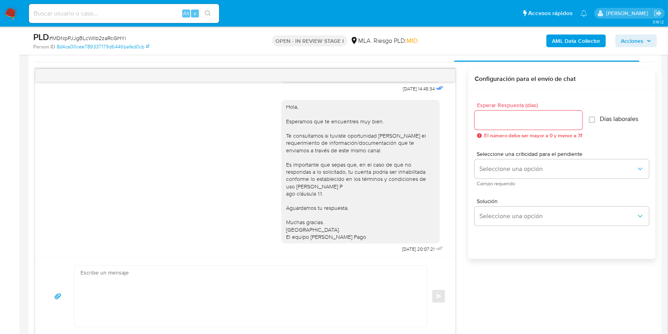
scroll to position [448, 0]
drag, startPoint x: 387, startPoint y: 248, endPoint x: 409, endPoint y: 248, distance: 22.6
click at [409, 248] on div "Hola, Esperamos que te encuentres muy bien. Te consultamos si tuviste oportunid…" at bounding box center [363, 172] width 164 height 160
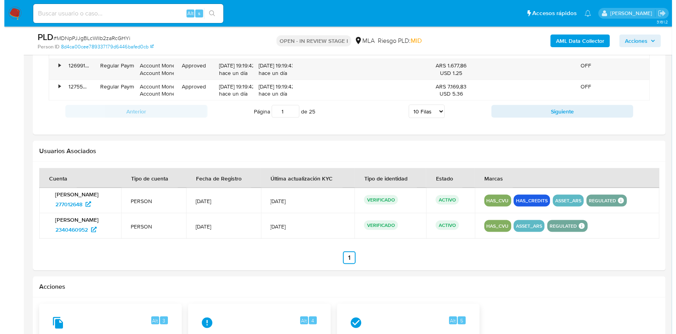
scroll to position [1237, 0]
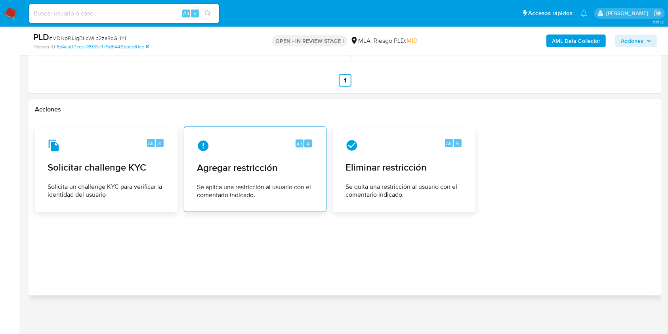
click at [291, 183] on span "Se aplica una restricción al usuario con el comentario indicado." at bounding box center [255, 191] width 117 height 16
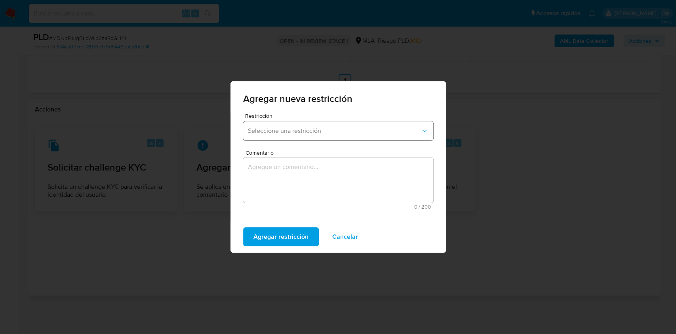
click at [321, 129] on span "Seleccione una restricción" at bounding box center [334, 131] width 173 height 8
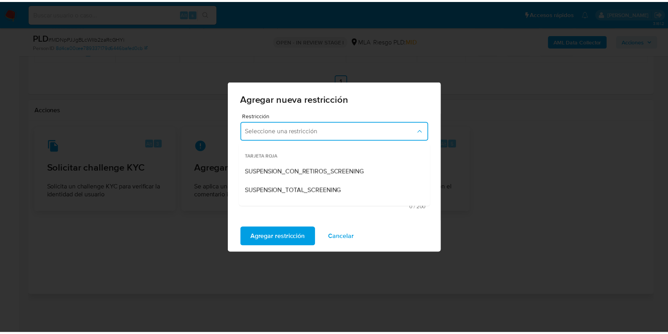
scroll to position [105, 0]
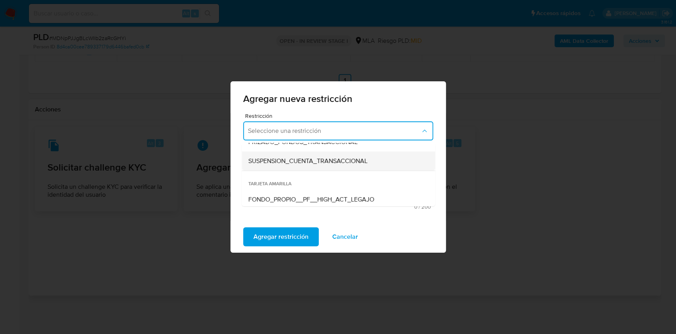
click at [323, 166] on div "SUSPENSION_CUENTA_TRANSACCIONAL" at bounding box center [336, 160] width 176 height 19
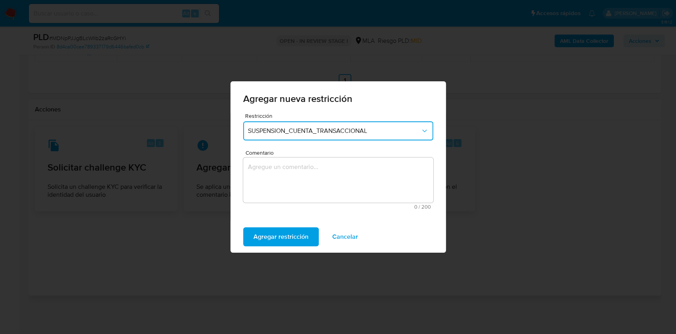
click at [314, 182] on textarea "Comentario" at bounding box center [338, 179] width 190 height 45
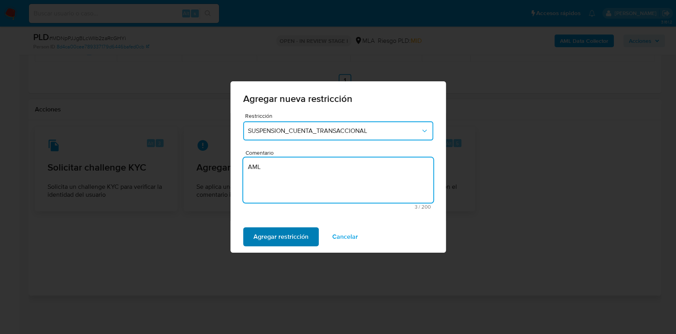
type textarea "AML"
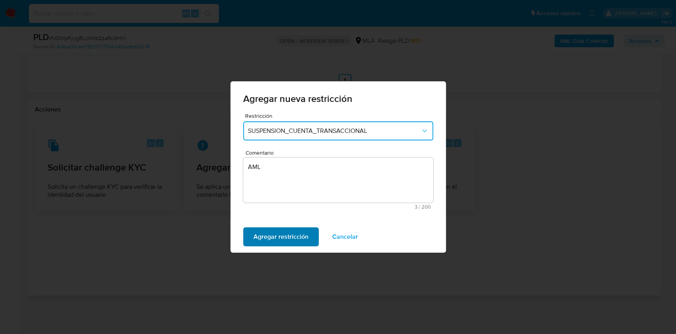
click at [277, 241] on span "Agregar restricción" at bounding box center [281, 236] width 55 height 17
click at [258, 233] on span "Confirmar" at bounding box center [268, 236] width 29 height 17
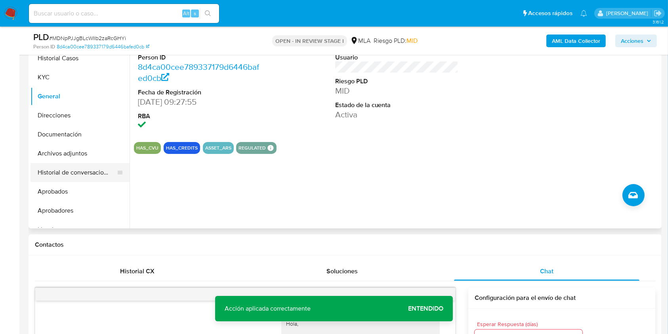
click at [86, 165] on button "Historial de conversaciones" at bounding box center [77, 172] width 93 height 19
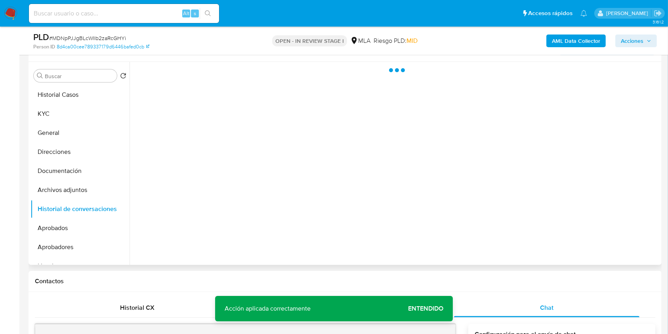
scroll to position [127, 0]
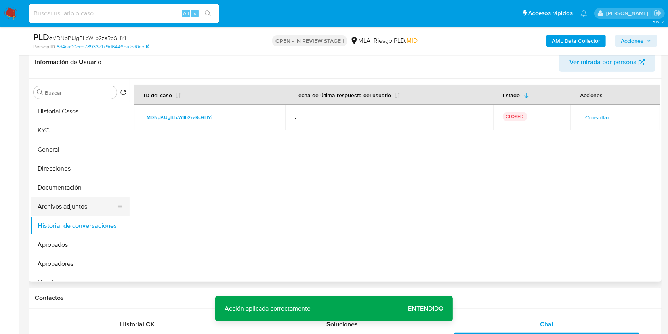
click at [82, 204] on button "Archivos adjuntos" at bounding box center [77, 206] width 93 height 19
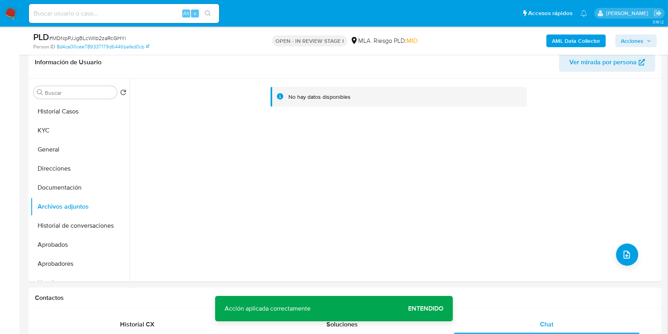
click at [560, 40] on b "AML Data Collector" at bounding box center [576, 40] width 48 height 13
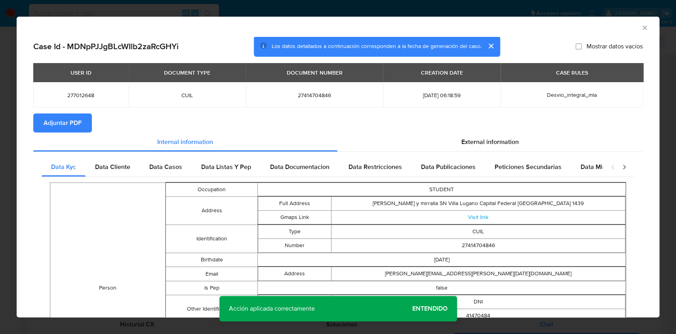
click at [71, 131] on span "Adjuntar PDF" at bounding box center [63, 122] width 38 height 17
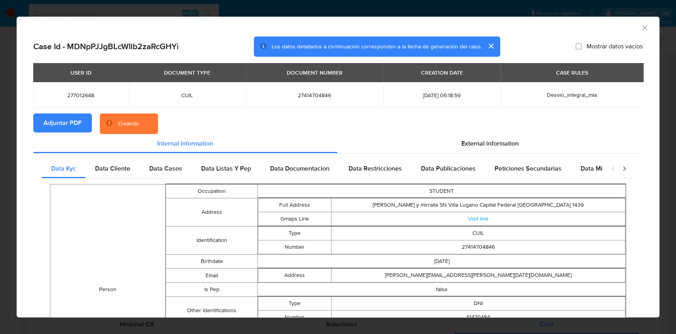
click at [643, 27] on icon "Cerrar ventana" at bounding box center [645, 27] width 4 height 4
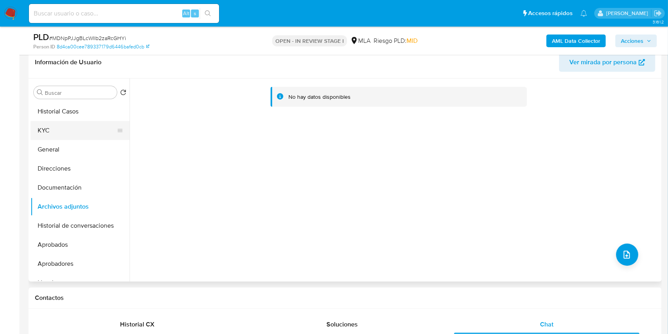
click at [47, 131] on button "KYC" at bounding box center [77, 130] width 93 height 19
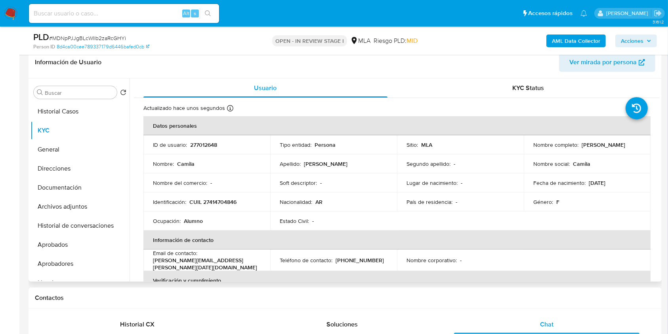
click at [203, 139] on td "ID de usuario : 277012648" at bounding box center [206, 144] width 127 height 19
click at [88, 41] on span "# MDNpPJJgBLcWIlb2zaRcGHYi" at bounding box center [87, 38] width 77 height 8
click at [88, 38] on span "# MDNpPJJgBLcWIlb2zaRcGHYi" at bounding box center [87, 38] width 77 height 8
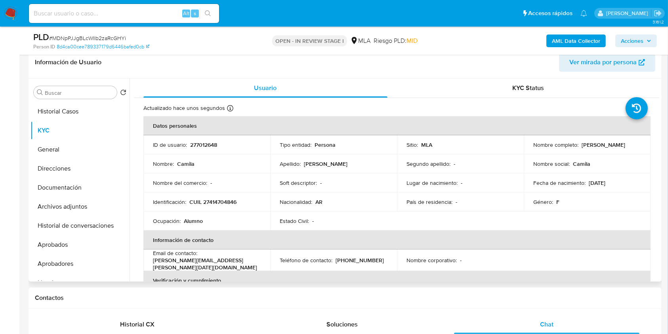
drag, startPoint x: 531, startPoint y: 149, endPoint x: 611, endPoint y: 147, distance: 80.5
click at [611, 147] on div "Nombre completo : Camila Rodriguez Canaviri" at bounding box center [587, 144] width 108 height 7
click at [69, 225] on button "Historial de conversaciones" at bounding box center [77, 225] width 93 height 19
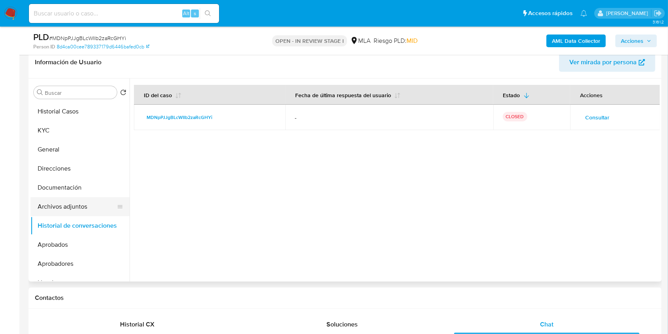
click at [69, 203] on button "Archivos adjuntos" at bounding box center [77, 206] width 93 height 19
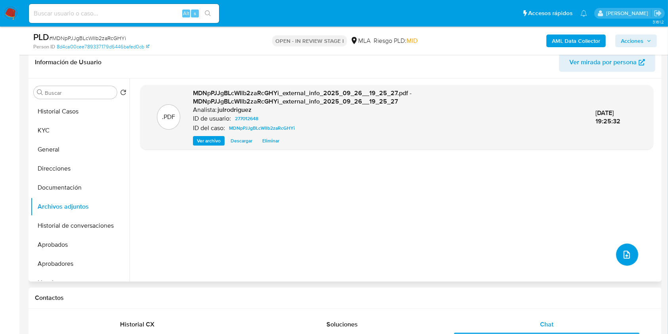
click at [616, 250] on button "upload-file" at bounding box center [627, 254] width 22 height 22
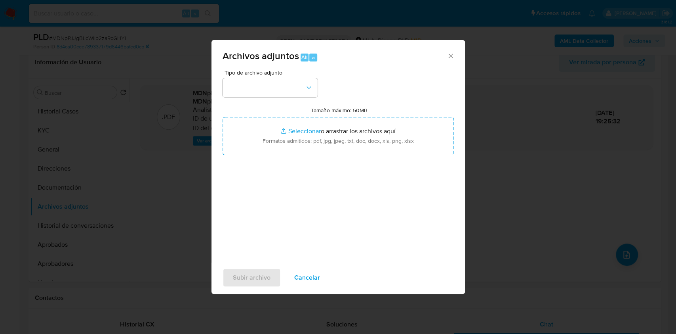
click at [452, 55] on icon "Cerrar" at bounding box center [451, 55] width 4 height 4
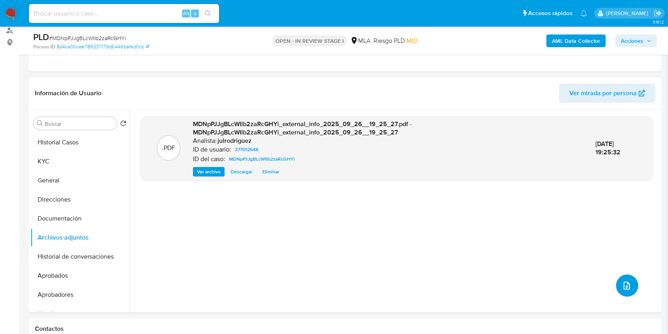
scroll to position [74, 0]
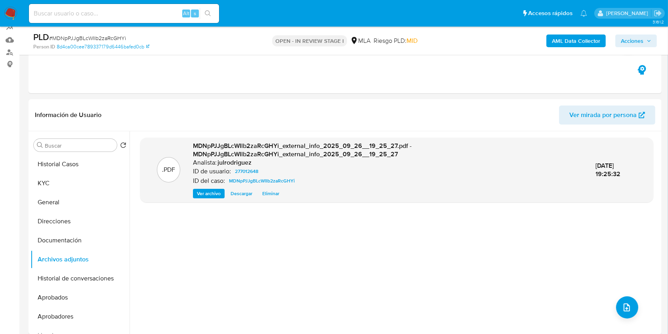
click at [583, 38] on b "AML Data Collector" at bounding box center [576, 40] width 48 height 13
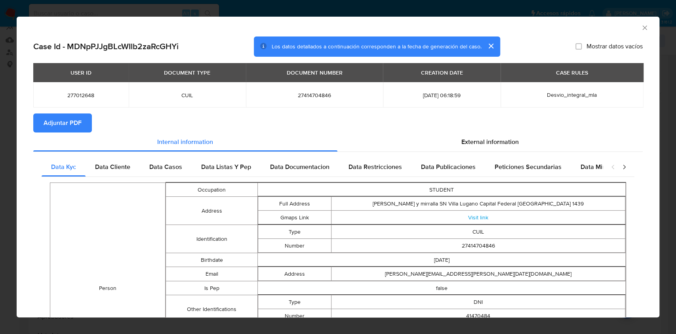
click at [85, 115] on button "Adjuntar PDF" at bounding box center [62, 122] width 59 height 19
click at [641, 25] on icon "Cerrar ventana" at bounding box center [645, 28] width 8 height 8
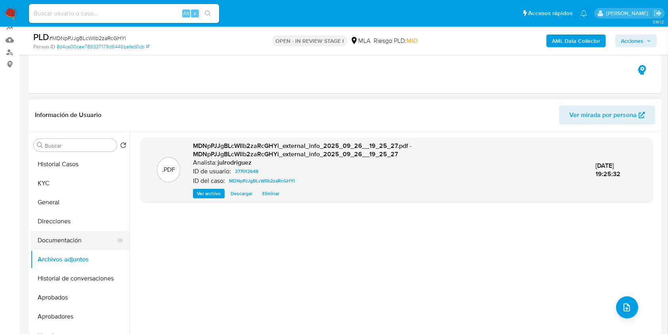
click at [80, 243] on button "Documentación" at bounding box center [77, 240] width 93 height 19
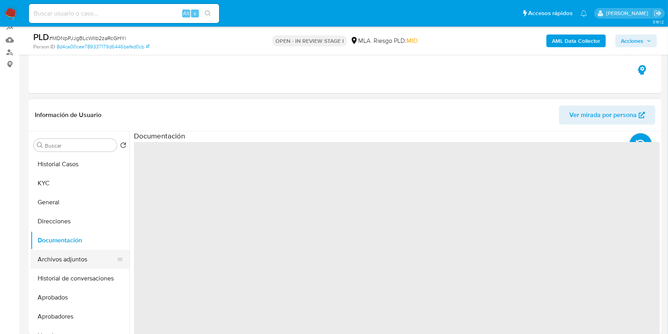
click at [76, 254] on button "Archivos adjuntos" at bounding box center [77, 259] width 93 height 19
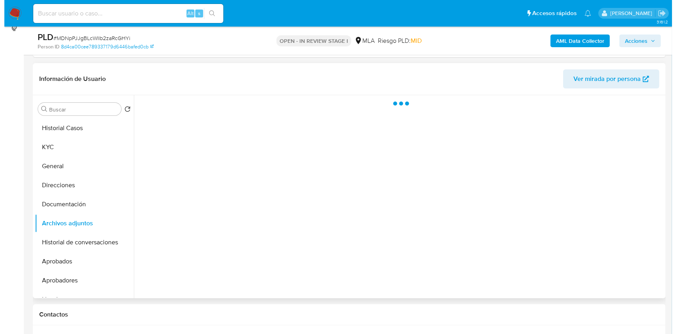
scroll to position [127, 0]
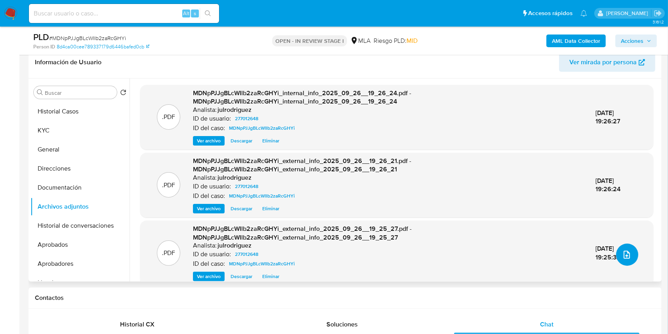
click at [623, 253] on icon "upload-file" at bounding box center [627, 255] width 10 height 10
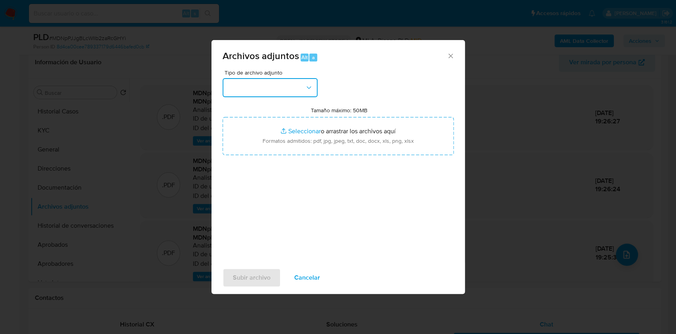
click at [264, 82] on button "button" at bounding box center [270, 87] width 95 height 19
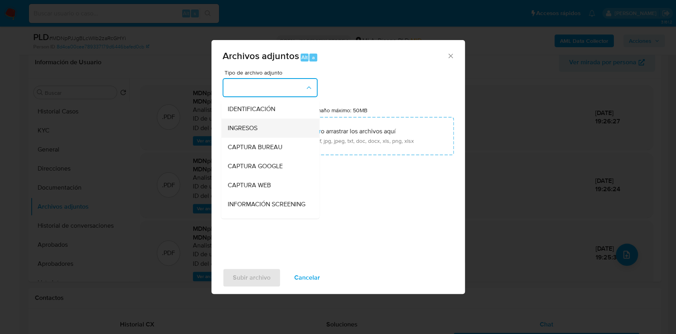
scroll to position [105, 0]
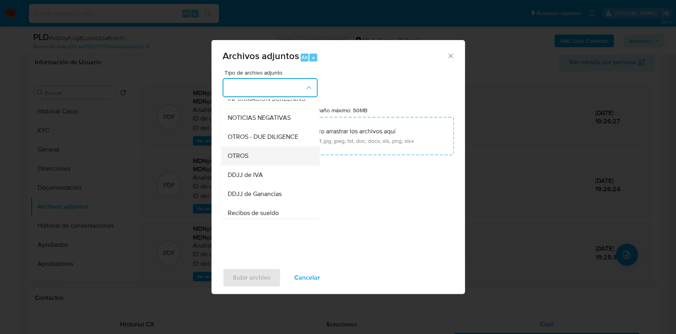
click at [251, 165] on div "OTROS" at bounding box center [267, 155] width 81 height 19
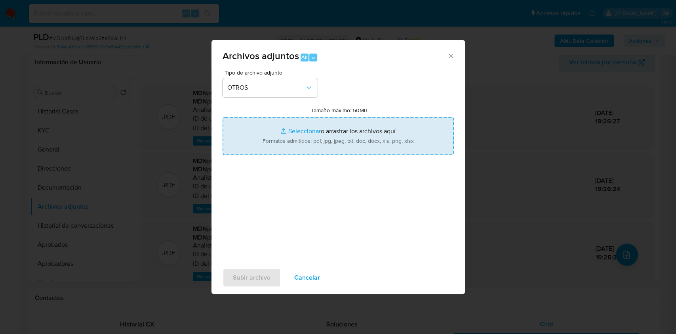
click at [301, 136] on input "Tamaño máximo: 50MB Seleccionar archivos" at bounding box center [338, 136] width 231 height 38
type input "C:\fakepath\Camila Rodriguez Canaviri - NOSIS - SEPTIEMBRE 2025.pdf"
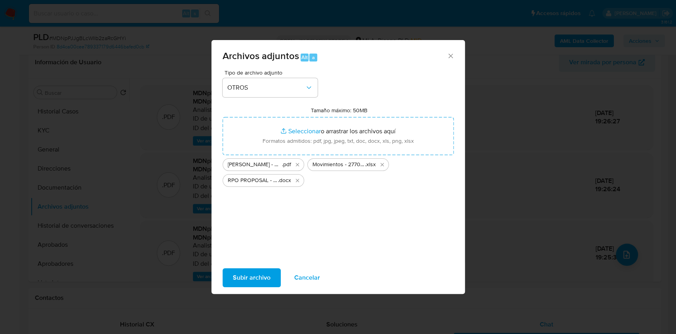
click at [262, 272] on span "Subir archivo" at bounding box center [252, 277] width 38 height 17
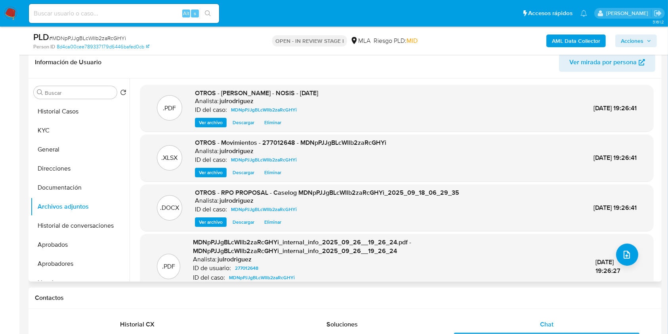
click at [265, 221] on span "Eliminar" at bounding box center [272, 222] width 17 height 8
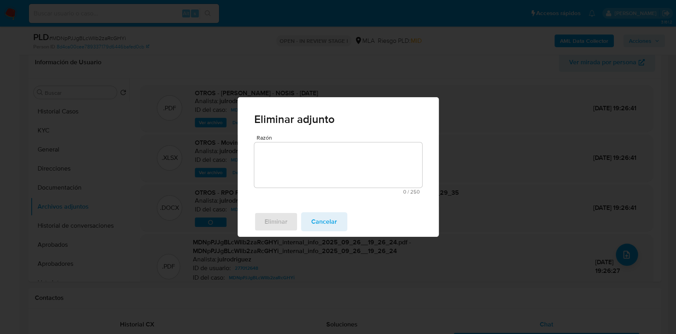
click at [300, 171] on textarea "Razón" at bounding box center [338, 164] width 168 height 45
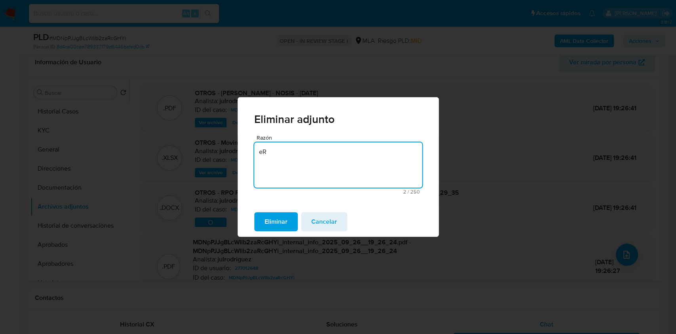
type textarea "e"
type textarea "Error en el titulo"
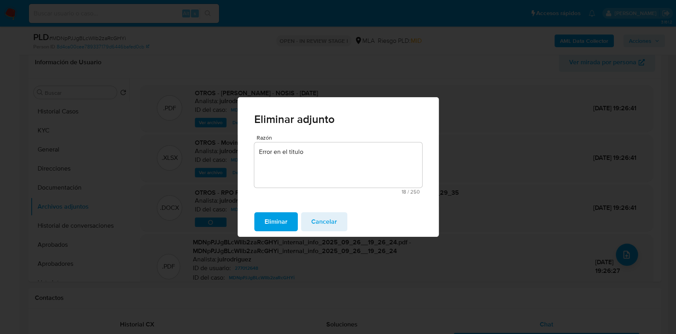
click at [279, 226] on span "Eliminar" at bounding box center [276, 221] width 23 height 17
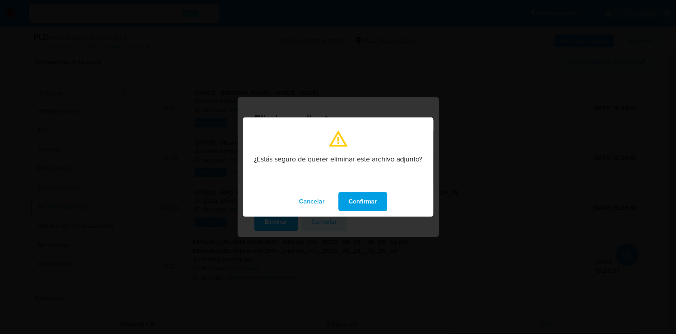
click at [357, 200] on span "Confirmar" at bounding box center [363, 201] width 29 height 17
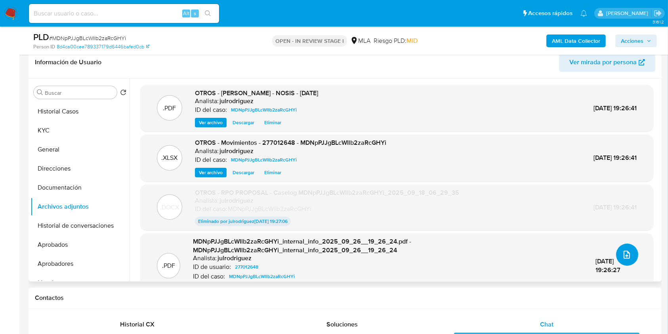
click at [622, 257] on icon "upload-file" at bounding box center [627, 255] width 10 height 10
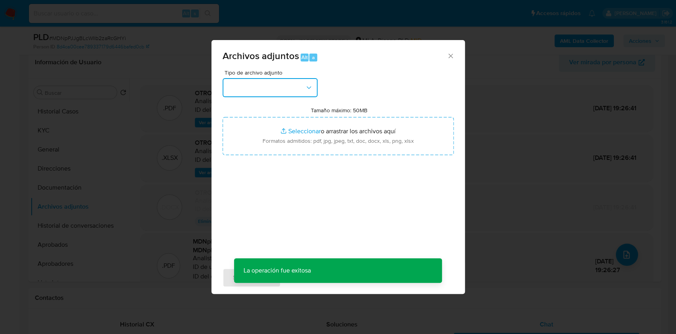
click at [258, 83] on button "button" at bounding box center [270, 87] width 95 height 19
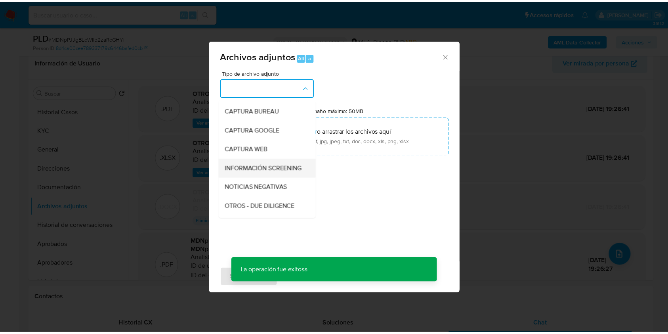
scroll to position [53, 0]
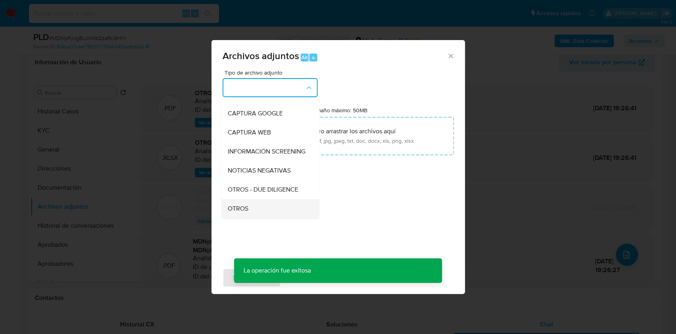
click at [249, 206] on div "OTROS" at bounding box center [267, 208] width 81 height 19
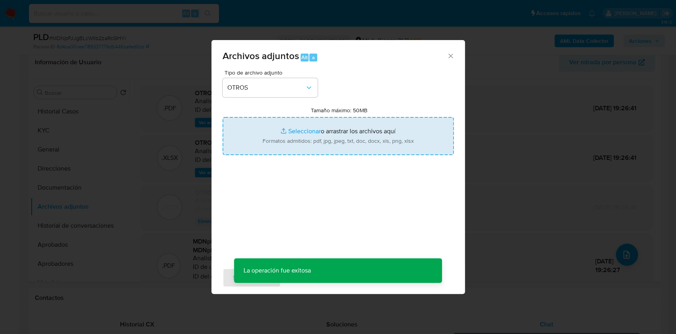
click at [295, 142] on input "Tamaño máximo: 50MB Seleccionar archivos" at bounding box center [338, 136] width 231 height 38
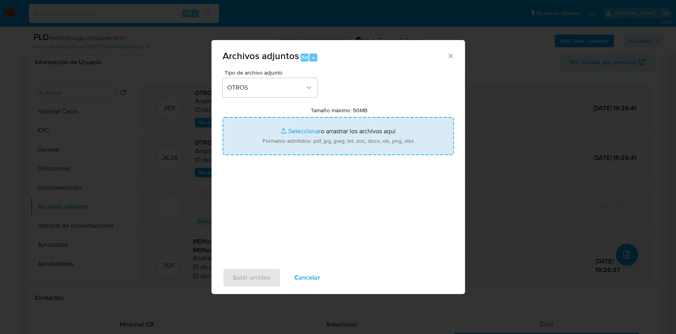
type input "C:\fakepath\ROI PROPOSAL - Caselog MDNpPJJgBLcWIlb2zaRcGHYi_2025_09_18_06_29_35…"
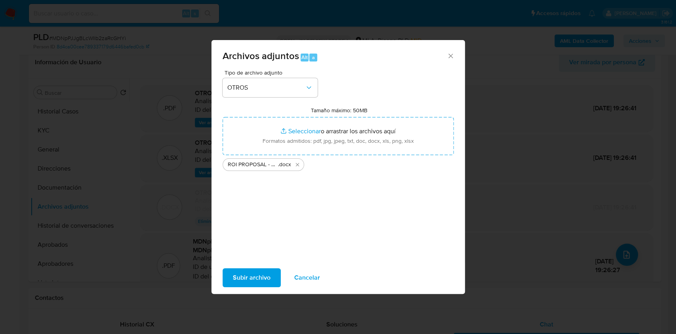
click at [252, 270] on span "Subir archivo" at bounding box center [252, 277] width 38 height 17
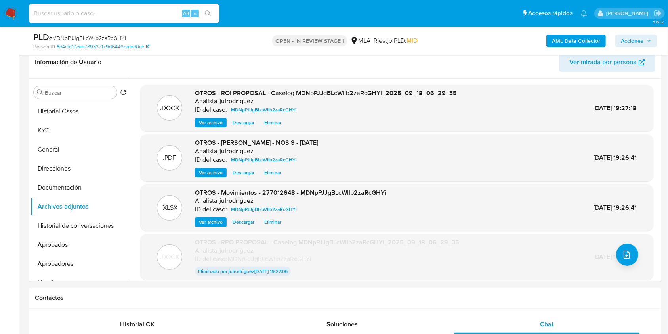
click at [80, 225] on button "Historial de conversaciones" at bounding box center [80, 225] width 99 height 19
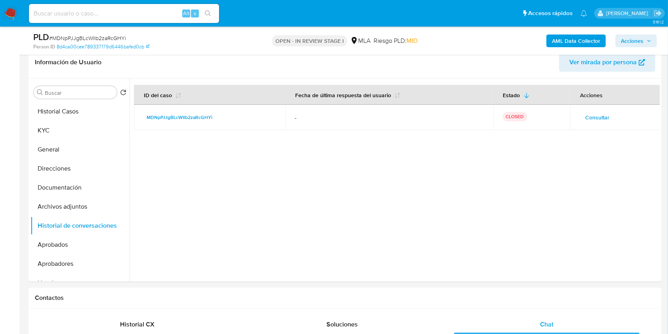
click at [633, 38] on span "Acciones" at bounding box center [632, 40] width 23 height 13
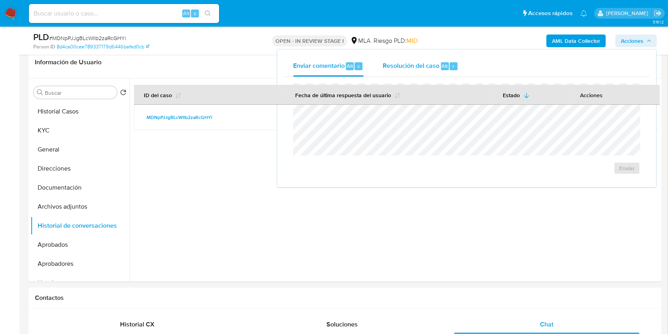
click at [397, 72] on div "Resolución del caso Alt r" at bounding box center [421, 66] width 76 height 21
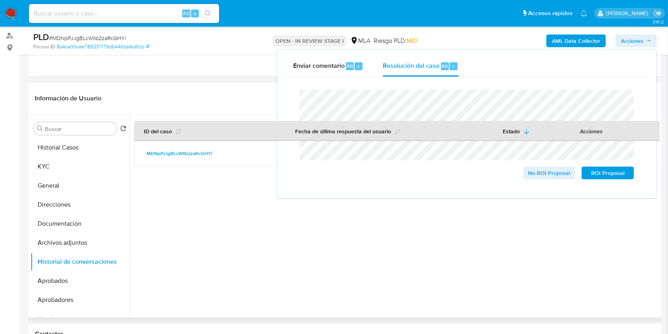
scroll to position [74, 0]
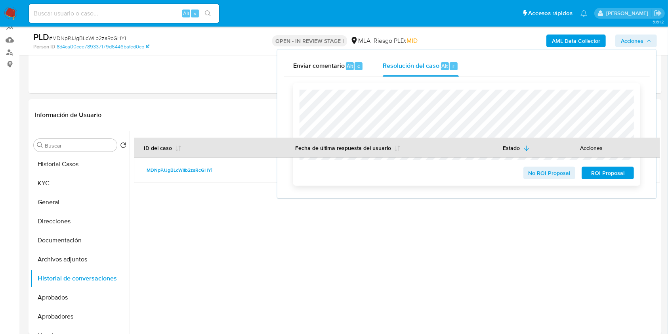
click at [611, 175] on span "ROI Proposal" at bounding box center [607, 172] width 41 height 11
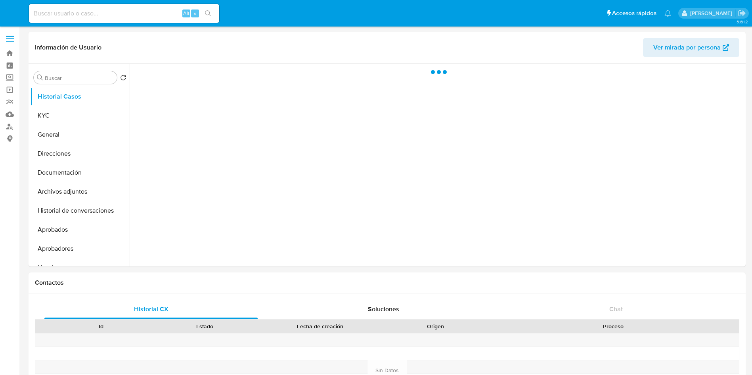
select select "10"
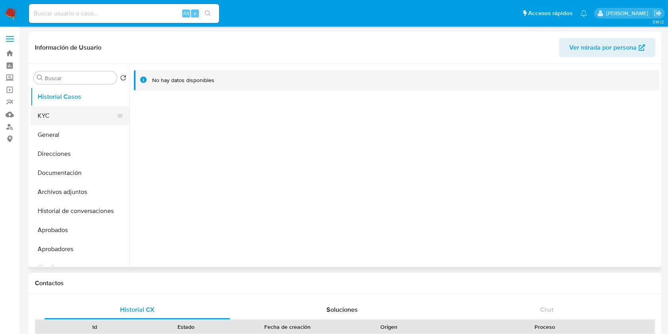
click at [74, 111] on button "KYC" at bounding box center [77, 115] width 93 height 19
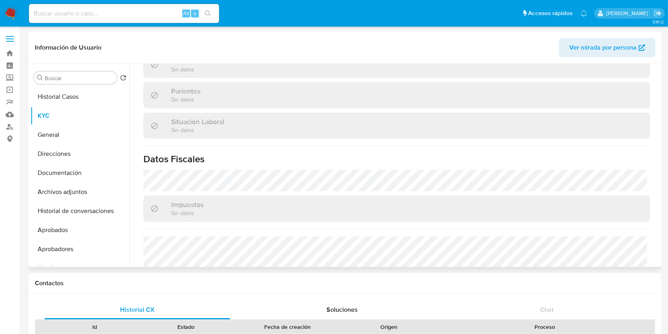
scroll to position [211, 0]
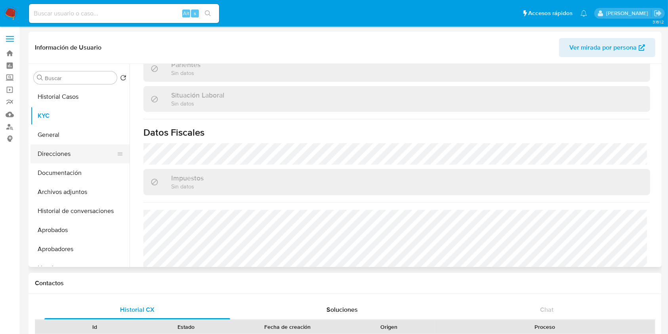
click at [63, 151] on button "Direcciones" at bounding box center [77, 153] width 93 height 19
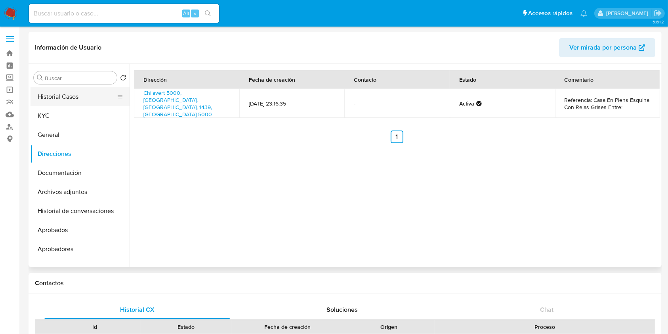
click at [73, 94] on button "Historial Casos" at bounding box center [77, 96] width 93 height 19
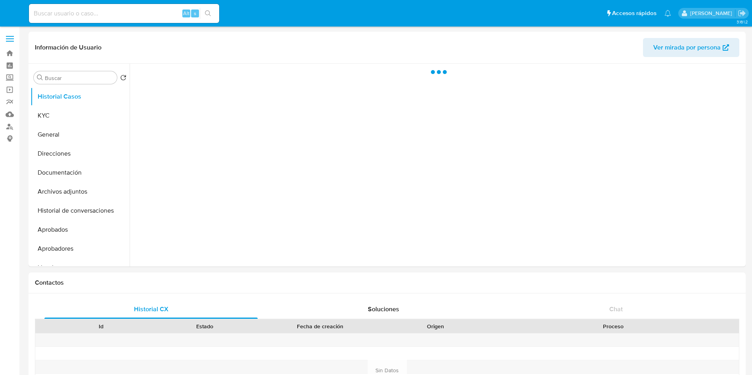
select select "10"
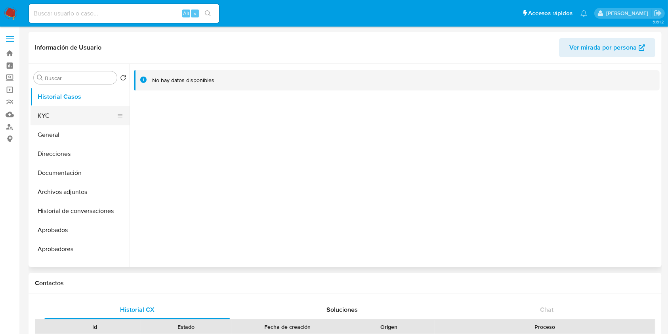
click at [59, 117] on button "KYC" at bounding box center [77, 115] width 93 height 19
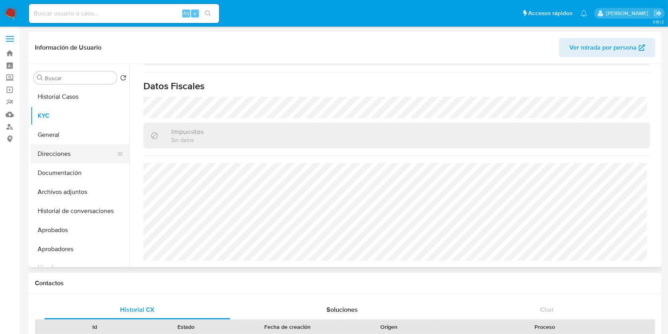
scroll to position [398, 0]
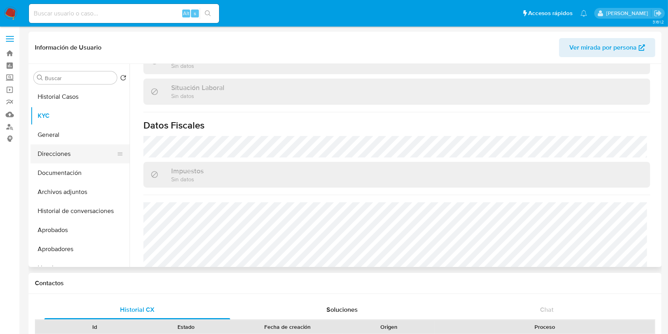
click at [72, 154] on button "Direcciones" at bounding box center [77, 153] width 93 height 19
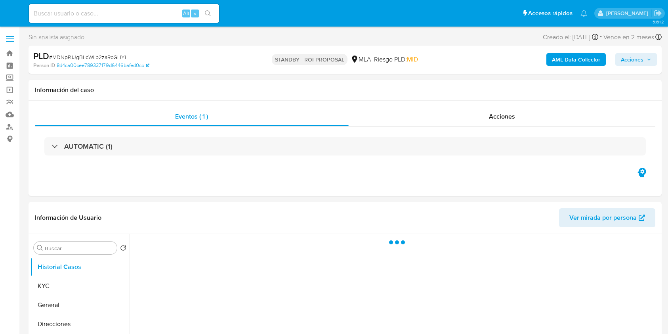
select select "10"
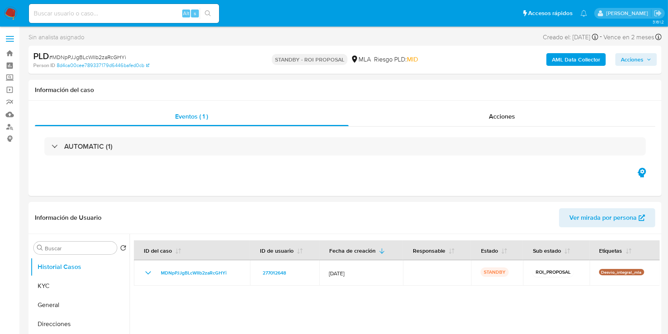
click at [102, 16] on input at bounding box center [124, 13] width 190 height 10
paste input "dES33RnGxYCogpRR8Hn69dwt"
type input "dES33RnGxYCogpRR8Hn69dwt"
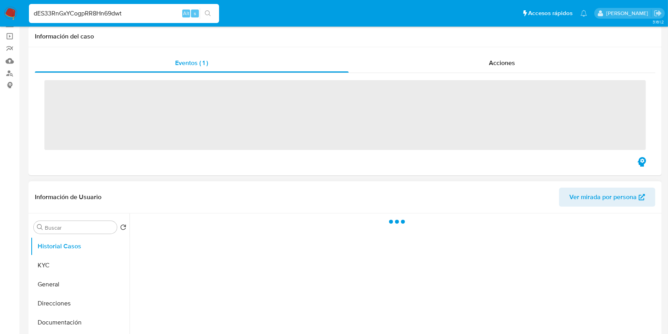
scroll to position [105, 0]
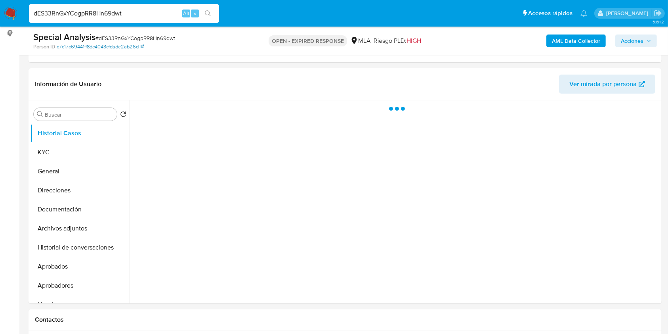
select select "10"
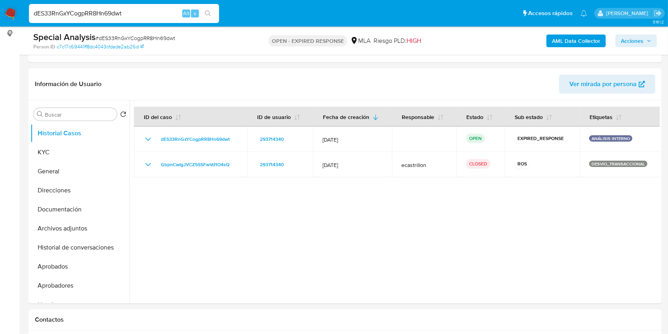
click at [114, 37] on span "# dES33RnGxYCogpRR8Hn69dwt" at bounding box center [136, 38] width 80 height 8
copy span "dES33RnGxYCogpRR8Hn69dwt"
click at [71, 150] on button "KYC" at bounding box center [77, 152] width 93 height 19
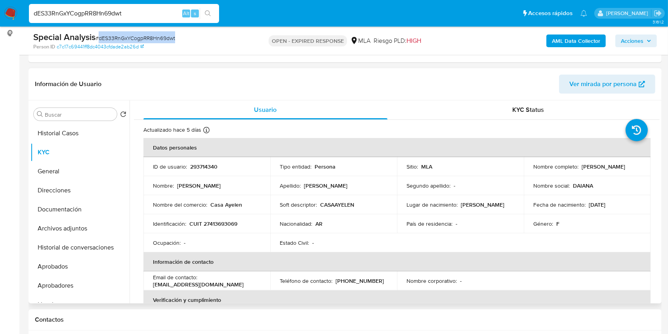
drag, startPoint x: 530, startPoint y: 169, endPoint x: 609, endPoint y: 170, distance: 79.3
click at [611, 170] on td "Nombre completo : [PERSON_NAME]" at bounding box center [587, 166] width 127 height 19
copy p "[PERSON_NAME]"
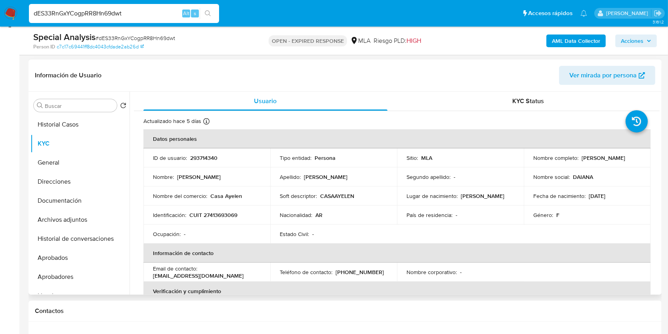
scroll to position [90, 0]
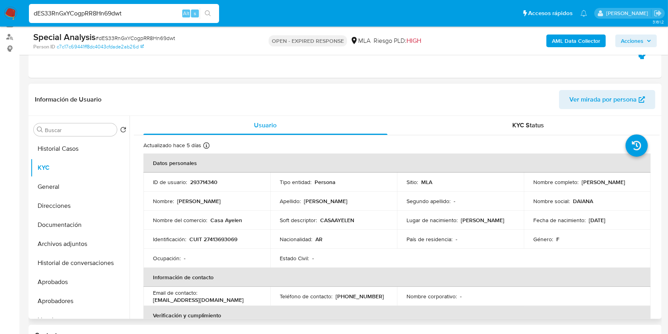
click at [206, 183] on p "293714340" at bounding box center [203, 181] width 27 height 7
copy p "293714340"
click at [149, 38] on span "# dES33RnGxYCogpRR8Hn69dwt" at bounding box center [136, 38] width 80 height 8
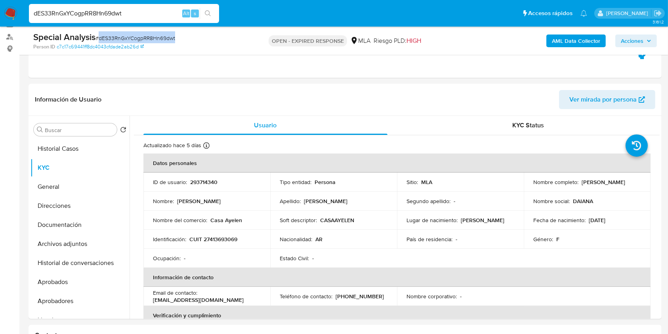
copy span "dES33RnGxYCogpRR8Hn69dwt"
click at [69, 222] on button "Documentación" at bounding box center [77, 224] width 93 height 19
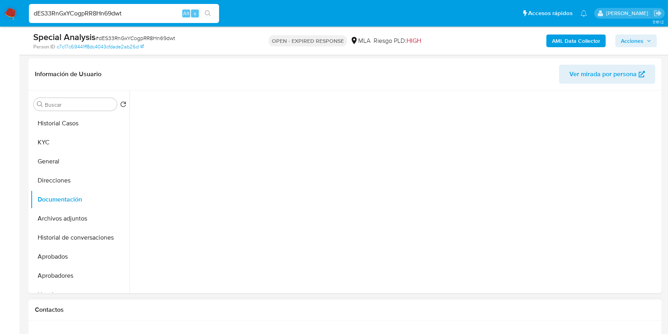
scroll to position [301, 0]
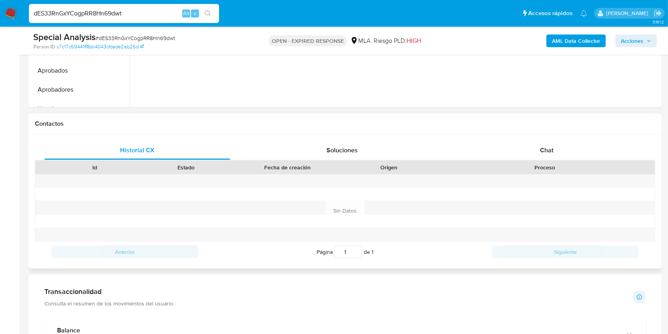
click at [547, 138] on div "Historial CX Soluciones Chat Id Estado Fecha de creación Origen Proceso Anterio…" at bounding box center [345, 201] width 633 height 134
click at [551, 148] on span "Chat" at bounding box center [546, 149] width 13 height 9
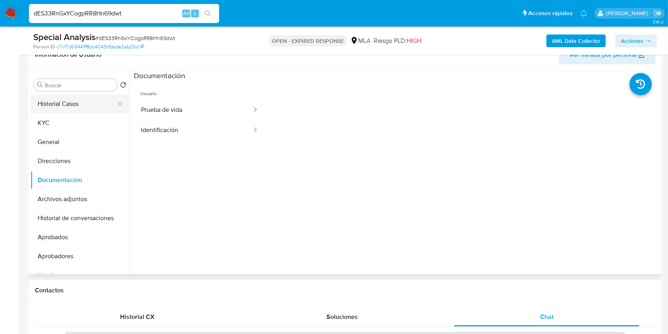
scroll to position [90, 0]
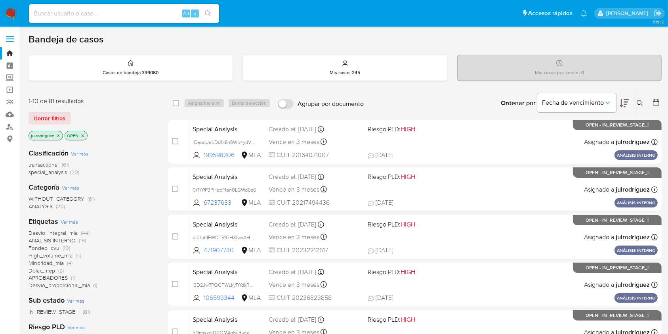
click at [640, 100] on icon at bounding box center [640, 103] width 6 height 6
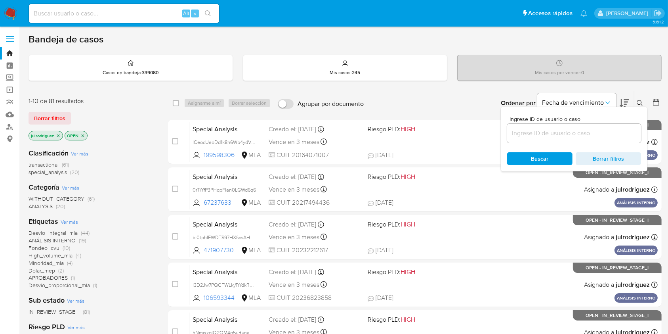
click at [573, 135] on input at bounding box center [574, 133] width 134 height 10
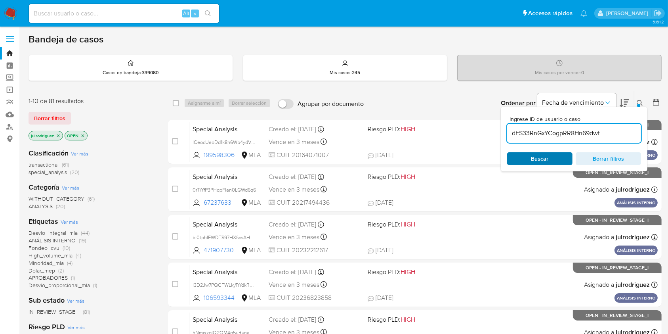
type input "dES33RnGxYCogpRR8Hn69dwt"
click at [533, 158] on span "Buscar" at bounding box center [539, 158] width 17 height 13
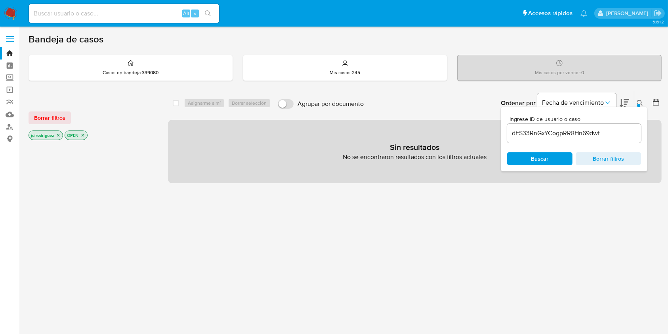
click at [58, 133] on icon "close-filter" at bounding box center [58, 135] width 5 height 5
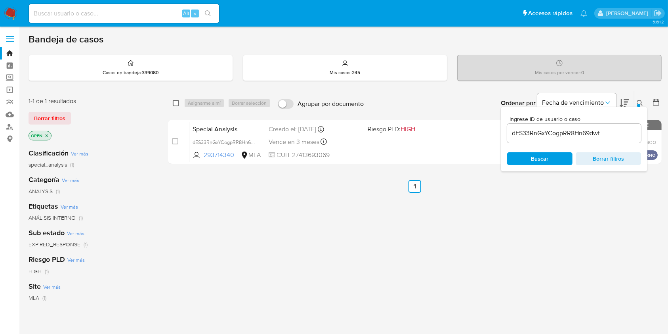
click at [178, 104] on input "checkbox" at bounding box center [176, 103] width 6 height 6
checkbox input "true"
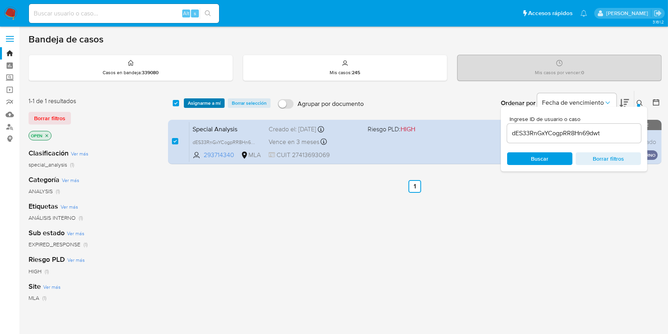
click at [197, 104] on span "Asignarme a mí" at bounding box center [204, 103] width 33 height 8
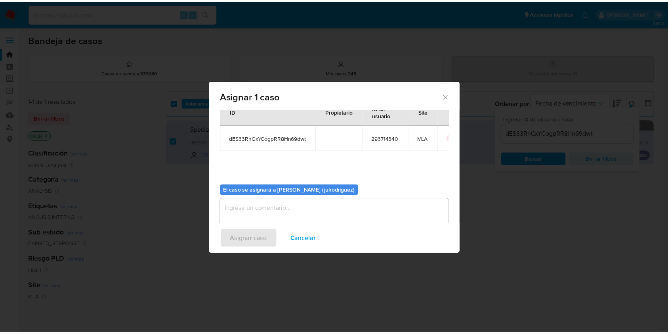
scroll to position [40, 0]
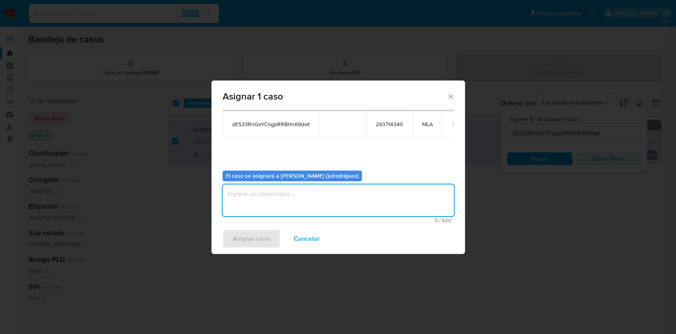
click at [300, 204] on textarea "assign-modal" at bounding box center [338, 200] width 231 height 32
type textarea "."
click at [263, 239] on span "Asignar caso" at bounding box center [251, 238] width 37 height 17
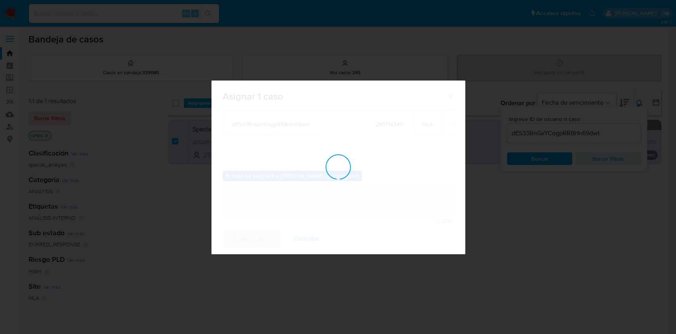
checkbox input "false"
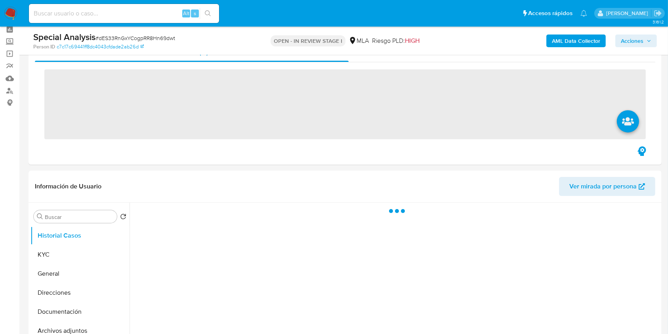
scroll to position [53, 0]
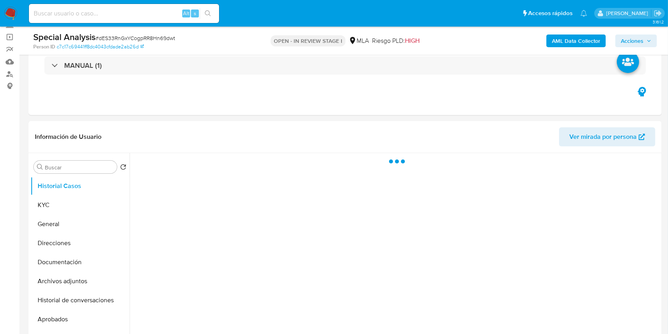
select select "10"
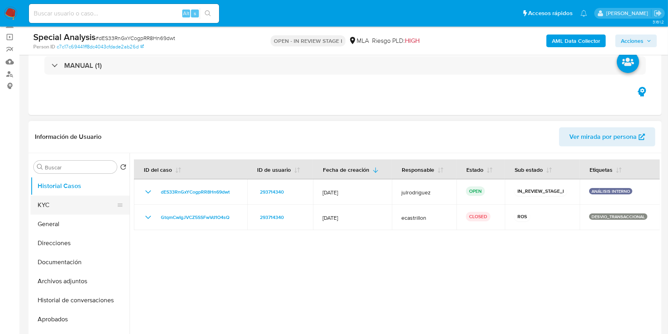
click at [65, 204] on button "KYC" at bounding box center [77, 204] width 93 height 19
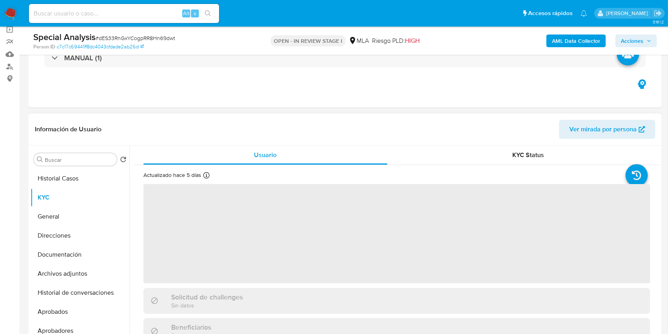
scroll to position [105, 0]
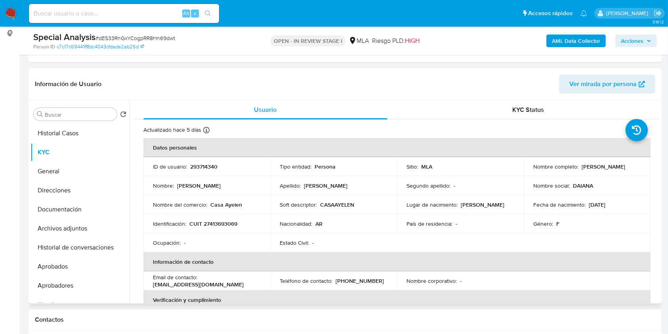
click at [224, 220] on p "CUIT 27413693069" at bounding box center [213, 223] width 48 height 7
copy p "27413693069"
click at [205, 164] on p "293714340" at bounding box center [203, 166] width 27 height 7
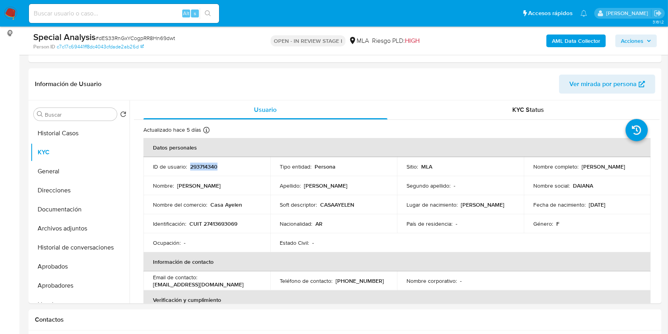
copy p "293714340"
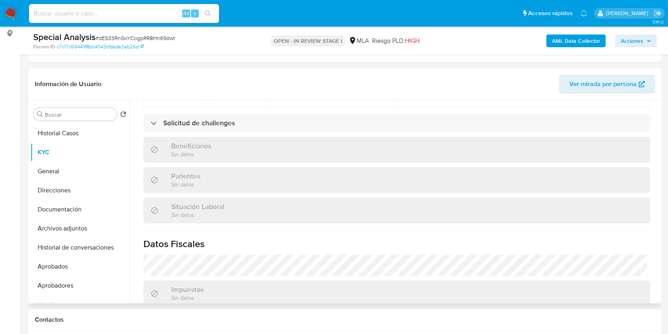
scroll to position [425, 0]
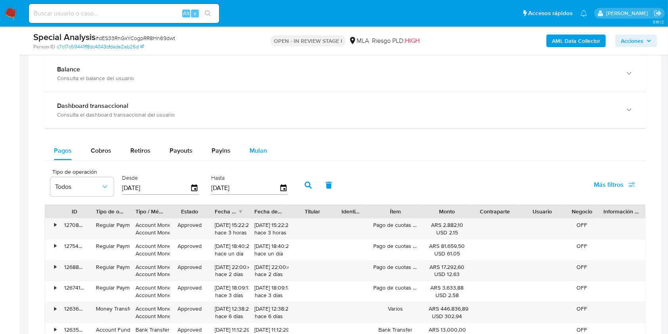
click at [272, 147] on button "Mulan" at bounding box center [258, 150] width 36 height 19
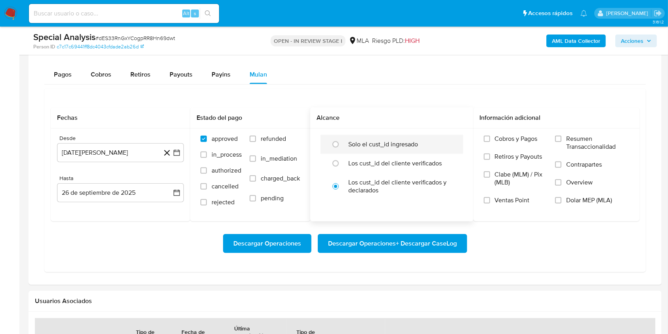
scroll to position [687, 0]
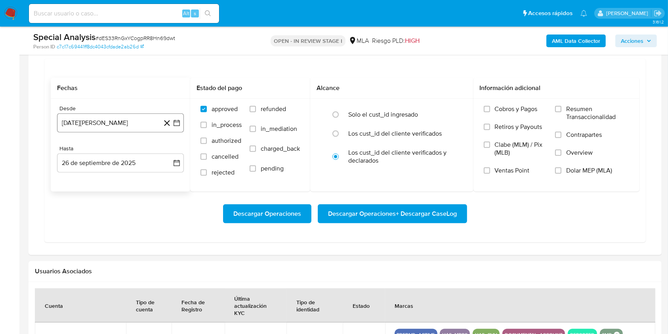
click at [107, 120] on button "[DATE][PERSON_NAME]" at bounding box center [120, 122] width 127 height 19
click at [117, 153] on span "agosto 2024" at bounding box center [117, 151] width 36 height 8
click at [168, 151] on icon "Año siguiente" at bounding box center [168, 152] width 3 height 6
click at [91, 198] on button "abr" at bounding box center [85, 202] width 22 height 13
click at [127, 149] on span "abril 2025" at bounding box center [116, 151] width 29 height 8
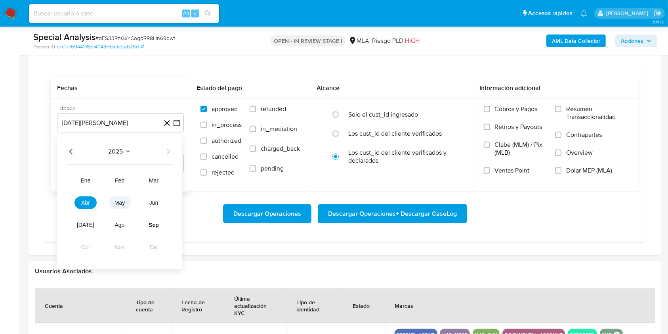
click at [116, 196] on button "may" at bounding box center [120, 202] width 22 height 13
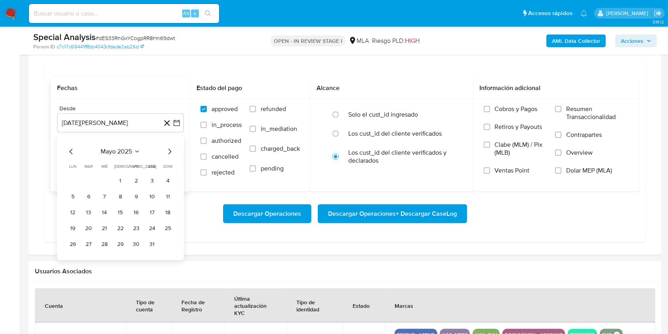
click at [120, 173] on table "lun lunes mar martes mié miércoles jue jueves vie viernes sáb sábado dom doming…" at bounding box center [121, 206] width 108 height 87
click at [120, 178] on button "1" at bounding box center [120, 180] width 13 height 13
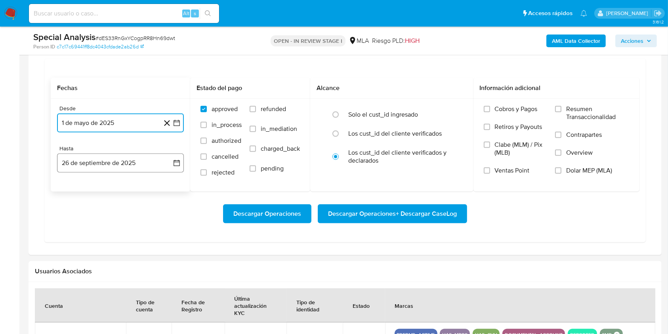
click at [105, 162] on button "26 de septiembre de 2025" at bounding box center [120, 162] width 127 height 19
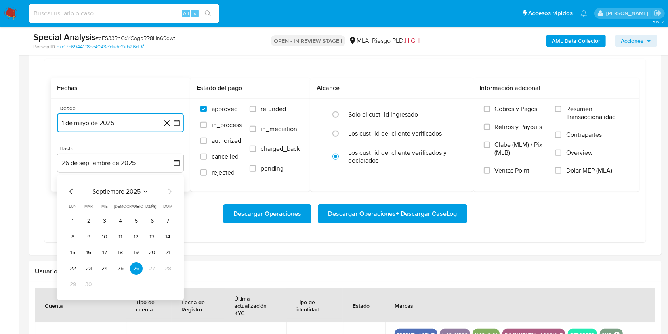
click at [69, 190] on icon "Mes anterior" at bounding box center [72, 192] width 10 height 10
click at [170, 280] on button "31" at bounding box center [168, 284] width 13 height 13
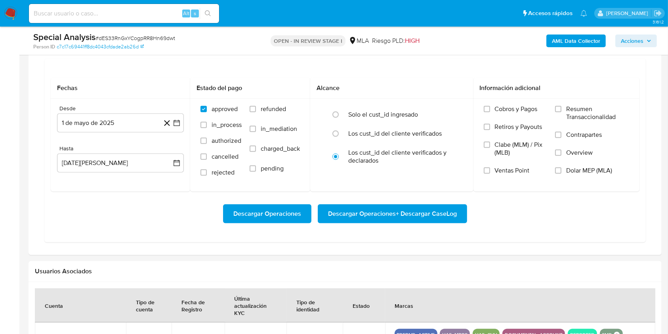
click at [363, 273] on h2 "Usuarios Asociados" at bounding box center [345, 271] width 621 height 8
click at [573, 170] on span "Dolar MEP (MLA)" at bounding box center [589, 170] width 46 height 8
click at [562, 170] on input "Dolar MEP (MLA)" at bounding box center [558, 170] width 6 height 6
click at [425, 212] on span "Descargar Operaciones + Descargar CaseLog" at bounding box center [392, 213] width 129 height 17
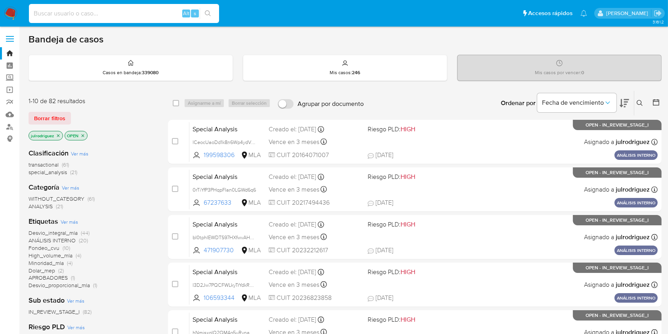
click at [119, 11] on input at bounding box center [124, 13] width 190 height 10
paste input "KcEUSnJ7howKp18flRVql1uM"
type input "KcEUSnJ7howKp18flRVql1uM"
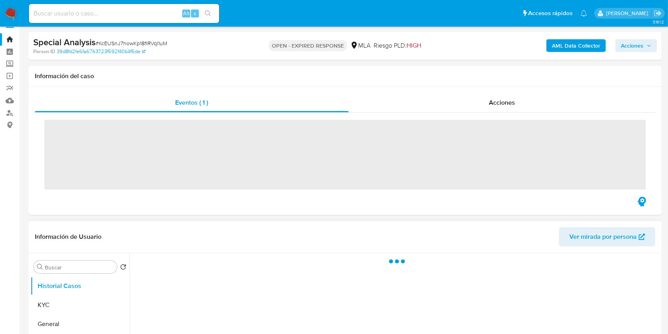
scroll to position [211, 0]
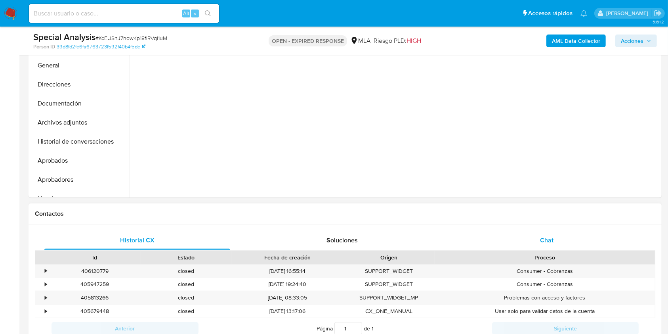
click at [542, 235] on span "Chat" at bounding box center [546, 239] width 13 height 9
select select "10"
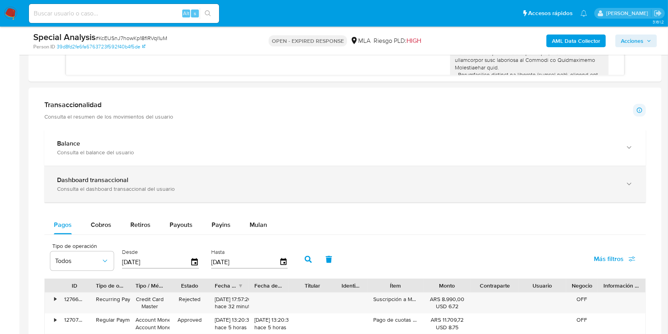
scroll to position [448, 0]
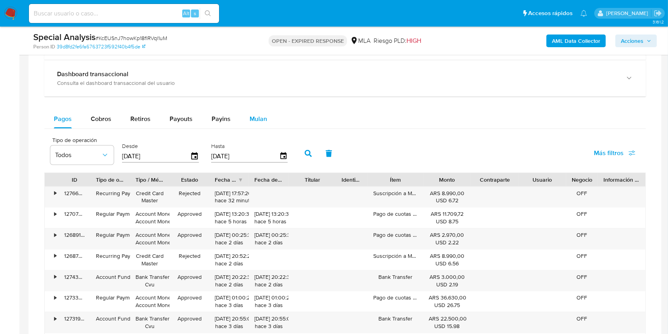
click at [261, 116] on span "Mulan" at bounding box center [258, 118] width 17 height 9
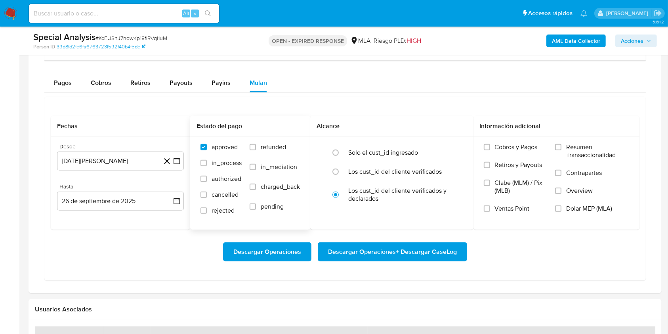
scroll to position [739, 0]
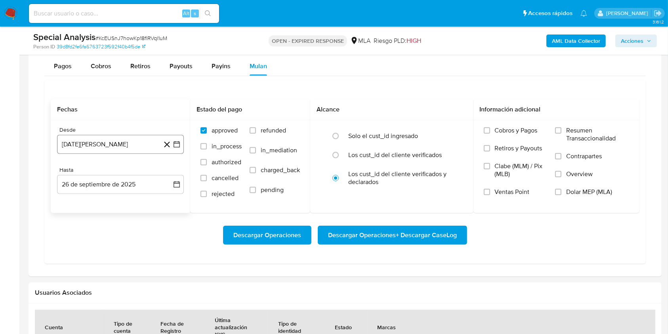
click at [120, 147] on button "[DATE][PERSON_NAME]" at bounding box center [120, 144] width 127 height 19
click at [110, 171] on span "agosto 2024" at bounding box center [117, 173] width 36 height 8
click at [168, 170] on icon "Año siguiente" at bounding box center [168, 173] width 10 height 10
click at [120, 224] on span "may" at bounding box center [120, 224] width 10 height 6
click at [120, 201] on button "1" at bounding box center [120, 202] width 13 height 13
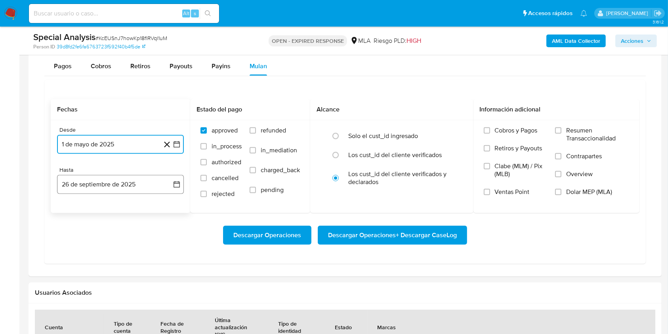
click at [99, 187] on button "26 de septiembre de 2025" at bounding box center [120, 184] width 127 height 19
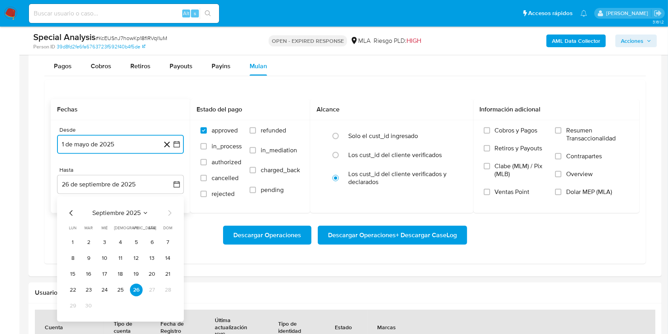
click at [72, 211] on icon "Mes anterior" at bounding box center [72, 213] width 10 height 10
click at [174, 306] on button "31" at bounding box center [168, 305] width 13 height 13
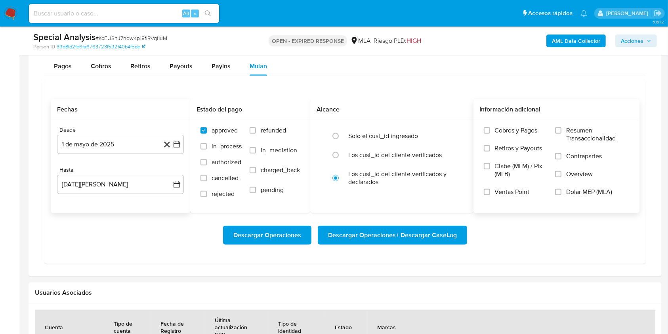
click at [577, 194] on span "Dolar MEP (MLA)" at bounding box center [589, 192] width 46 height 8
click at [562, 194] on input "Dolar MEP (MLA)" at bounding box center [558, 192] width 6 height 6
click at [404, 233] on span "Descargar Operaciones + Descargar CaseLog" at bounding box center [392, 234] width 129 height 17
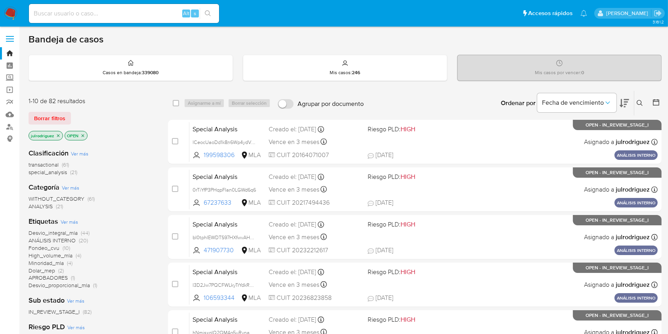
click at [139, 13] on input at bounding box center [124, 13] width 190 height 10
paste input "e5j7Dzcx7gHx99tQzNuc07it"
type input "e5j7Dzcx7gHx99tQzNuc07it"
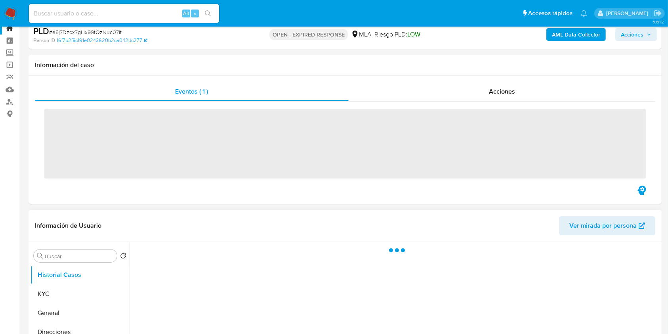
scroll to position [105, 0]
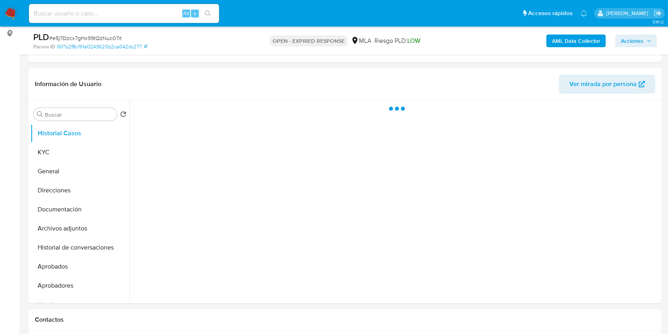
select select "10"
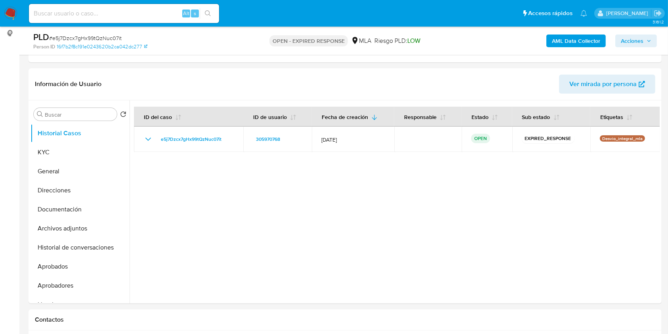
click at [114, 38] on span "# e5j7Dzcx7gHx99tQzNuc07it" at bounding box center [85, 38] width 73 height 8
copy span "e5j7Dzcx7gHx99tQzNuc07it"
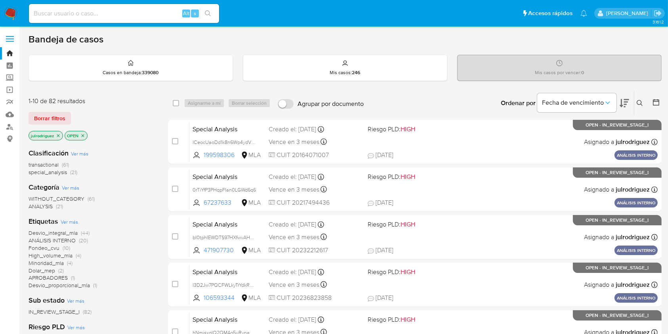
click at [507, 101] on button at bounding box center [640, 103] width 13 height 10
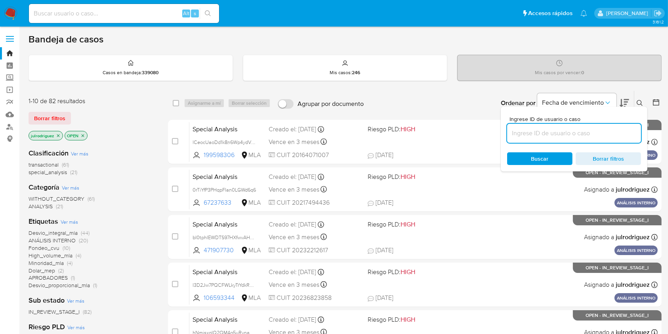
click at [507, 136] on input at bounding box center [574, 133] width 134 height 10
type input "e5j7Dzcx7gHx99tQzNuc07it"
click at [507, 154] on span "Buscar" at bounding box center [539, 158] width 17 height 13
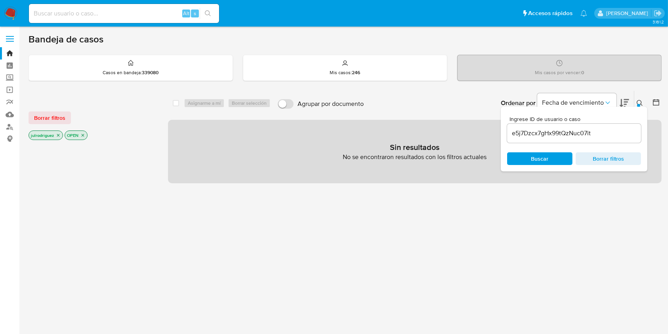
click at [58, 135] on icon "close-filter" at bounding box center [58, 135] width 5 height 5
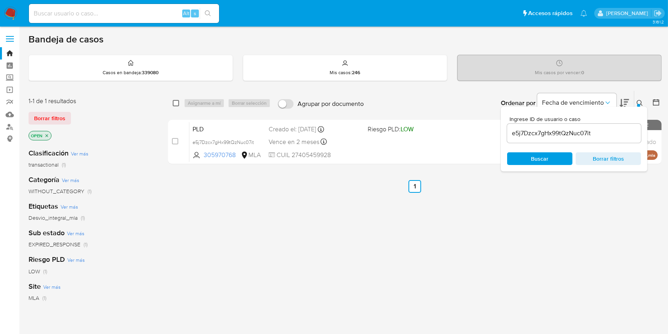
click at [178, 103] on input "checkbox" at bounding box center [176, 103] width 6 height 6
checkbox input "true"
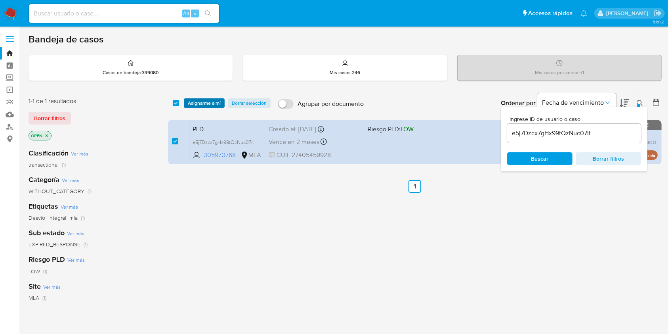
click at [199, 101] on span "Asignarme a mí" at bounding box center [204, 103] width 33 height 8
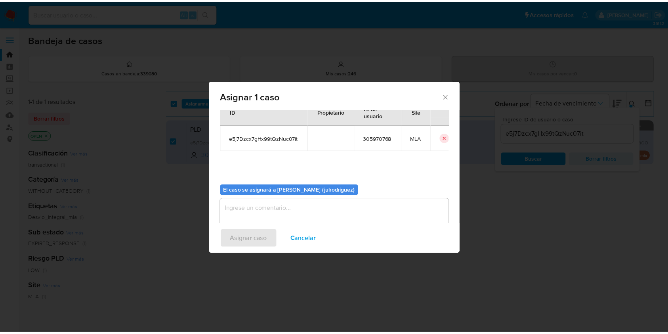
scroll to position [40, 0]
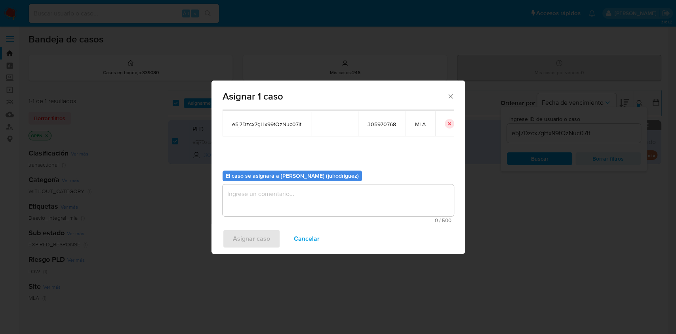
click at [308, 214] on textarea "assign-modal" at bounding box center [338, 200] width 231 height 32
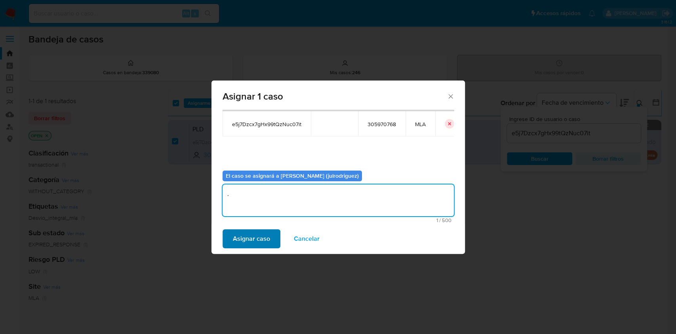
type textarea "."
click at [254, 239] on span "Asignar caso" at bounding box center [251, 238] width 37 height 17
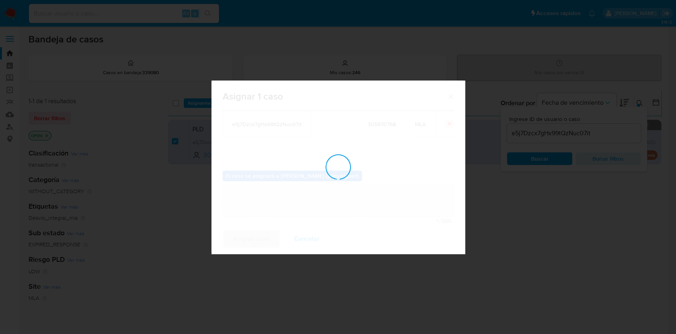
checkbox input "false"
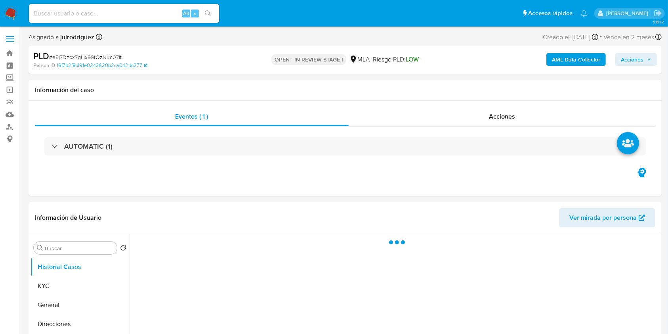
select select "10"
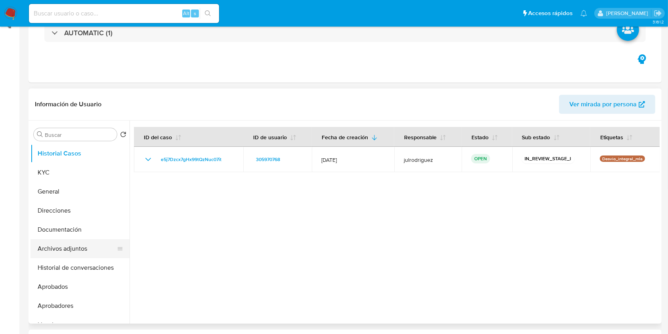
scroll to position [159, 0]
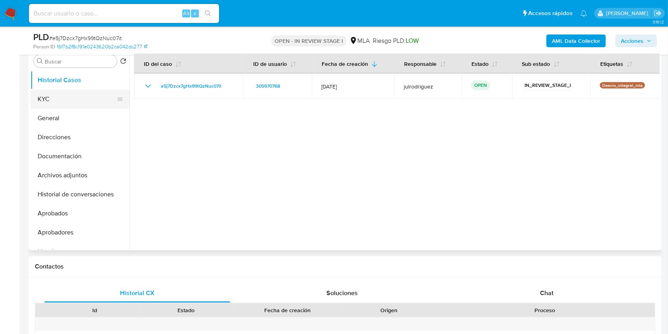
click at [61, 100] on button "KYC" at bounding box center [77, 99] width 93 height 19
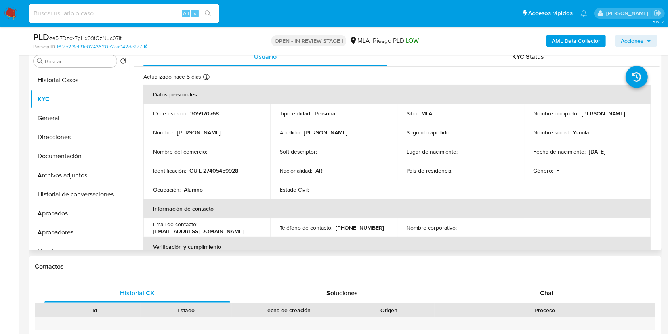
click at [228, 170] on p "CUIL 27405459928" at bounding box center [213, 170] width 49 height 7
copy p "27405459928"
click at [197, 117] on p "305970768" at bounding box center [204, 113] width 29 height 7
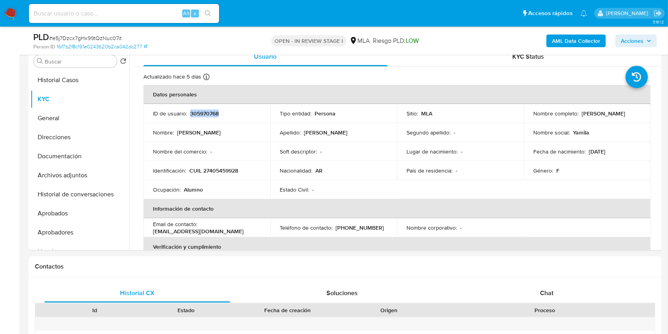
copy p "305970768"
drag, startPoint x: 531, startPoint y: 117, endPoint x: 605, endPoint y: 116, distance: 73.7
click at [605, 116] on div "Nombre completo : Yamila Micaela Pereyra" at bounding box center [587, 113] width 108 height 7
copy p "Yamila Micaela Pereyra"
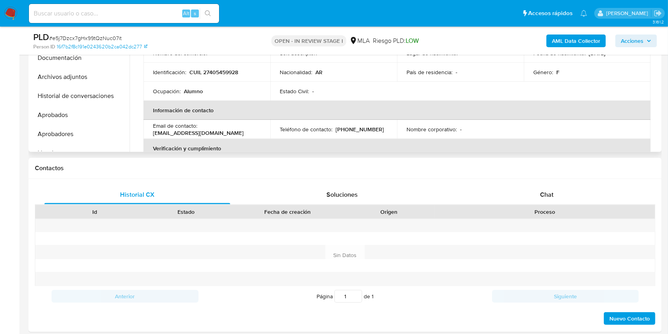
scroll to position [195, 0]
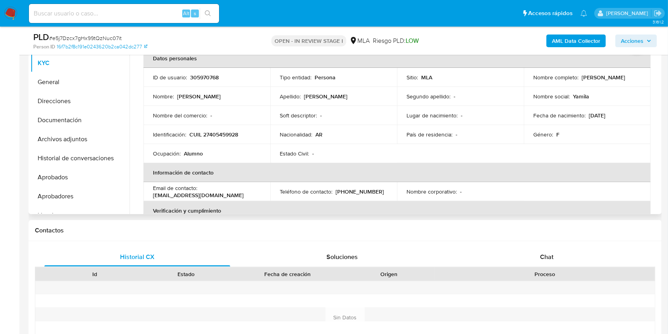
click at [208, 81] on td "ID de usuario : 305970768" at bounding box center [206, 77] width 127 height 19
click at [206, 78] on p "305970768" at bounding box center [204, 77] width 29 height 7
copy p "305970768"
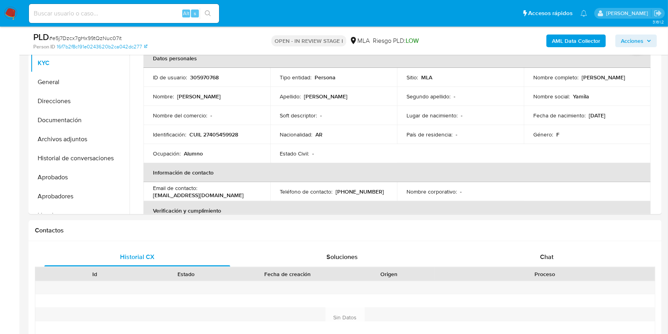
click at [103, 34] on span "# e5j7Dzcx7gHx99tQzNuc07it" at bounding box center [85, 38] width 73 height 8
copy span "e5j7Dzcx7gHx99tQzNuc07it"
drag, startPoint x: 531, startPoint y: 79, endPoint x: 612, endPoint y: 80, distance: 80.5
click at [612, 80] on div "Nombre completo : Yamila Micaela Pereyra" at bounding box center [587, 77] width 108 height 7
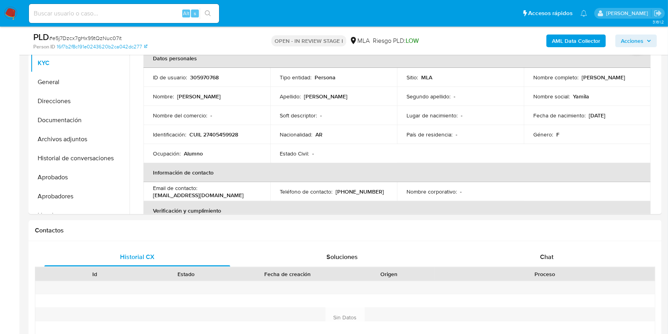
copy p "[PERSON_NAME]"
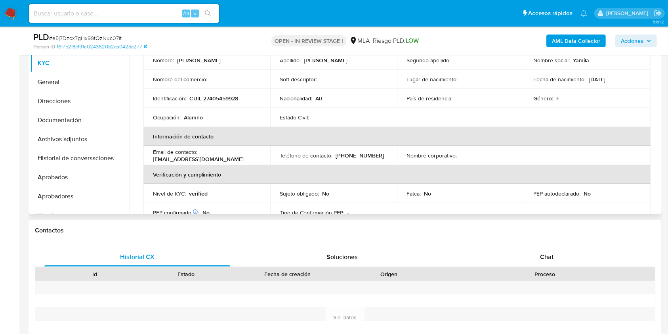
scroll to position [53, 0]
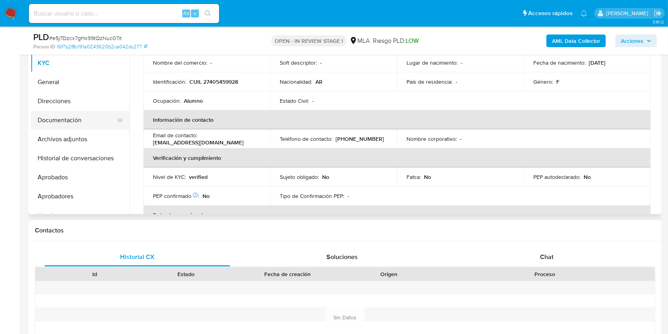
click at [68, 124] on button "Documentación" at bounding box center [77, 120] width 93 height 19
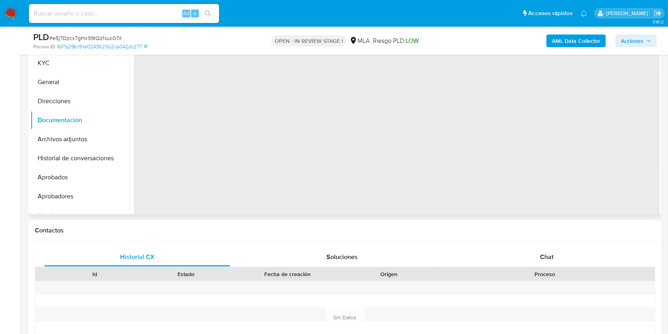
scroll to position [0, 0]
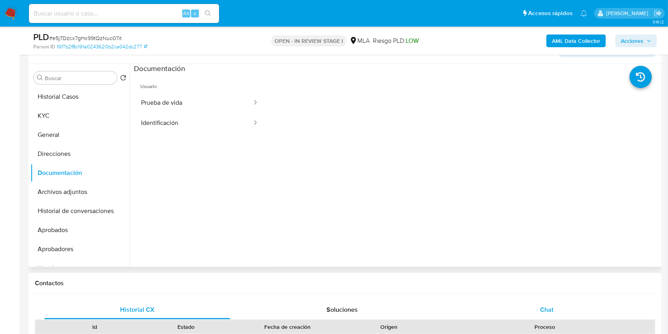
click at [533, 310] on div "Chat" at bounding box center [547, 309] width 186 height 19
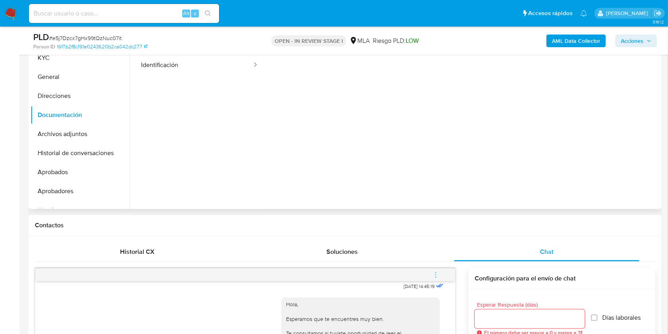
scroll to position [142, 0]
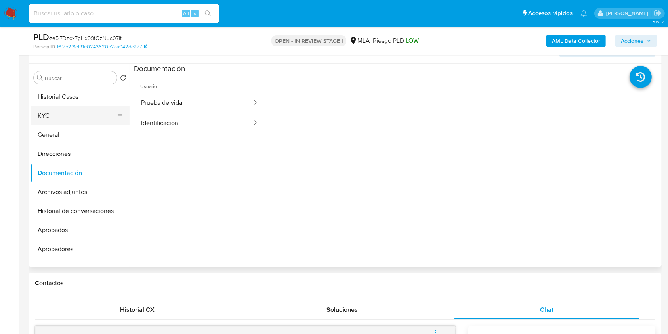
click at [75, 107] on button "KYC" at bounding box center [77, 115] width 93 height 19
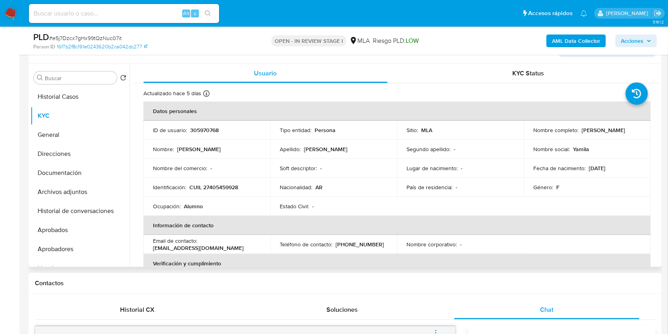
click at [212, 186] on p "CUIL 27405459928" at bounding box center [213, 186] width 49 height 7
copy p "27405459928"
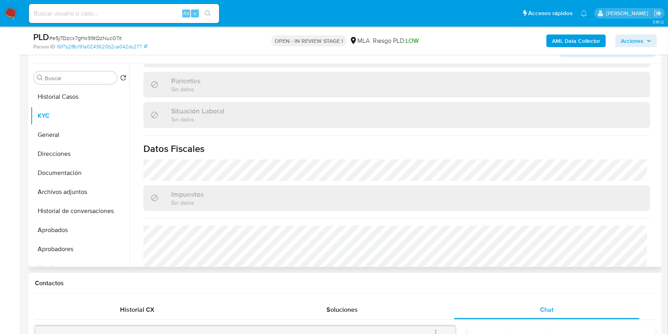
scroll to position [417, 0]
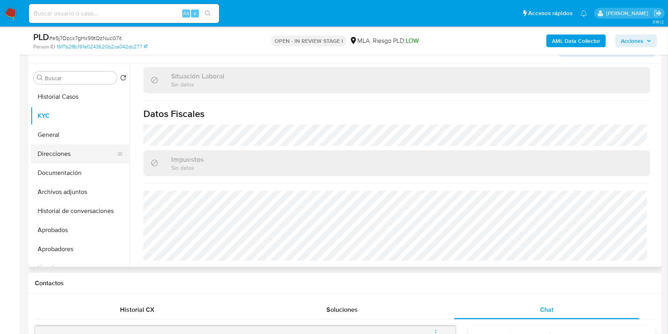
click at [73, 158] on button "Direcciones" at bounding box center [77, 153] width 93 height 19
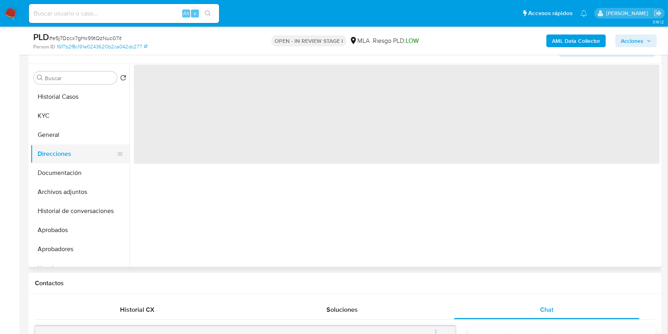
scroll to position [0, 0]
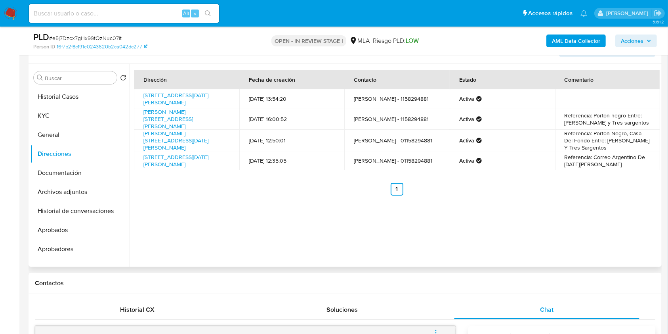
drag, startPoint x: 168, startPoint y: 97, endPoint x: 133, endPoint y: 93, distance: 35.1
click at [133, 93] on div "Dirección Fecha de creación Contacto Estado Comentario Irigoing 2672, San Migue…" at bounding box center [395, 165] width 530 height 203
click at [67, 114] on button "KYC" at bounding box center [77, 115] width 93 height 19
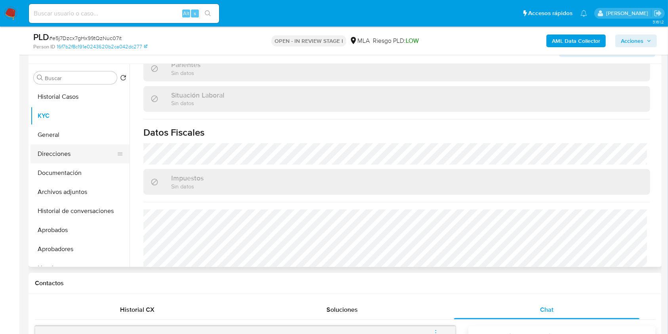
scroll to position [398, 0]
click at [75, 150] on button "Direcciones" at bounding box center [77, 153] width 93 height 19
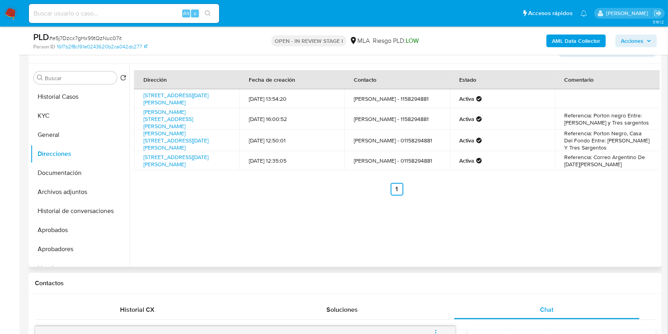
click at [193, 202] on div "Dirección Fecha de creación Contacto Estado Comentario Irigoing 2672, San Migue…" at bounding box center [395, 165] width 530 height 203
drag, startPoint x: 190, startPoint y: 125, endPoint x: 143, endPoint y: 113, distance: 49.0
click at [143, 113] on td "Roque Saenz Peña 4047, Jose Clemente Paz, Buenos Aires, 1665, Argentina 4047" at bounding box center [186, 118] width 105 height 21
copy link "Roque Saenz Peña 4047, Jose Clemente Paz, Buenos Aires, 1665, Argentina 4047"
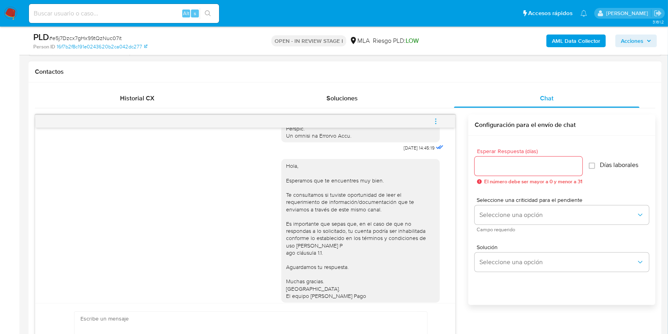
scroll to position [395, 0]
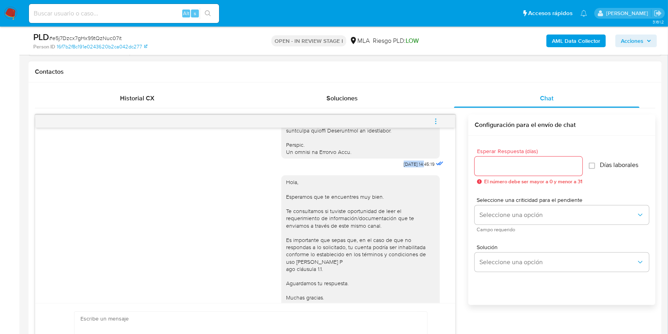
drag, startPoint x: 385, startPoint y: 178, endPoint x: 409, endPoint y: 177, distance: 24.2
copy span "17/09/2025"
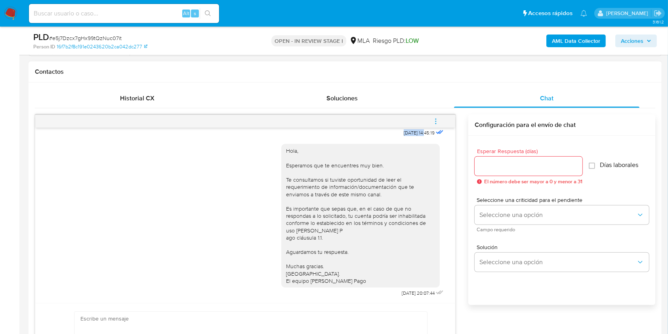
scroll to position [448, 0]
drag, startPoint x: 380, startPoint y: 293, endPoint x: 407, endPoint y: 293, distance: 26.2
click at [407, 293] on div "Hola, Esperamos que te encuentres muy bien. Te consultamos si tuviste oportunid…" at bounding box center [363, 218] width 164 height 160
click at [437, 118] on icon "menu-action" at bounding box center [435, 121] width 7 height 7
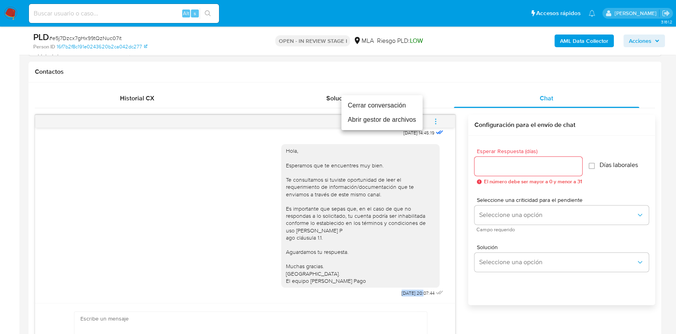
click at [369, 106] on li "Cerrar conversación" at bounding box center [382, 105] width 81 height 14
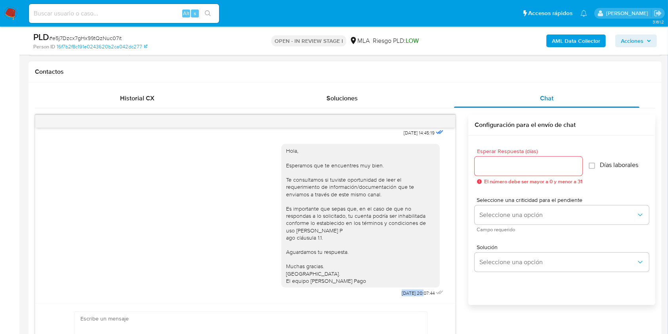
scroll to position [247, 0]
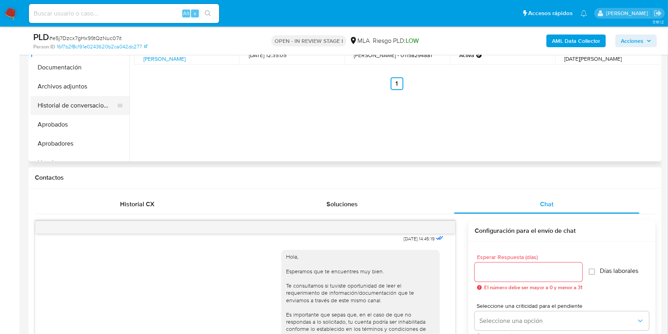
click at [76, 107] on button "Historial de conversaciones" at bounding box center [77, 105] width 93 height 19
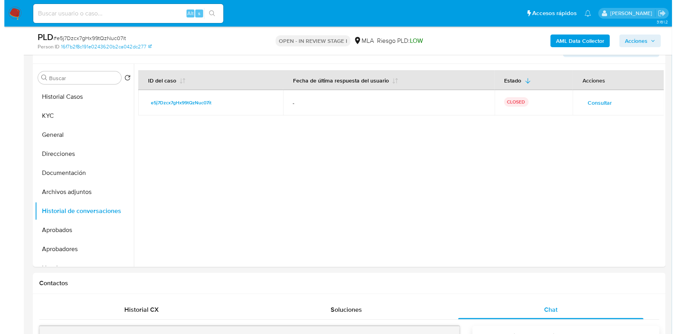
scroll to position [1144, 0]
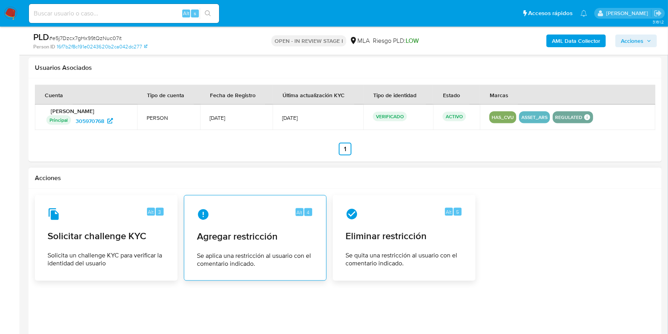
click at [242, 232] on span "Agregar restricción" at bounding box center [255, 236] width 117 height 12
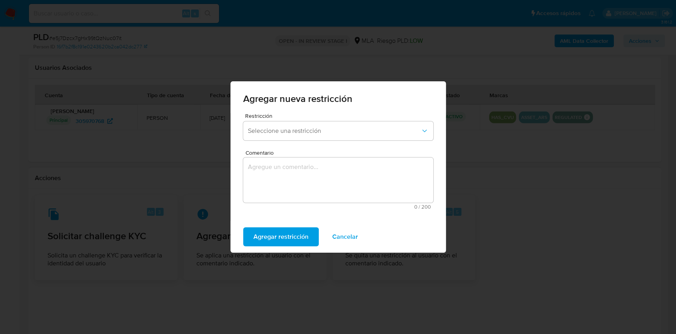
click at [315, 119] on div "Restricción Seleccione una restricción" at bounding box center [338, 128] width 190 height 31
click at [315, 126] on button "Seleccione una restricción" at bounding box center [338, 130] width 190 height 19
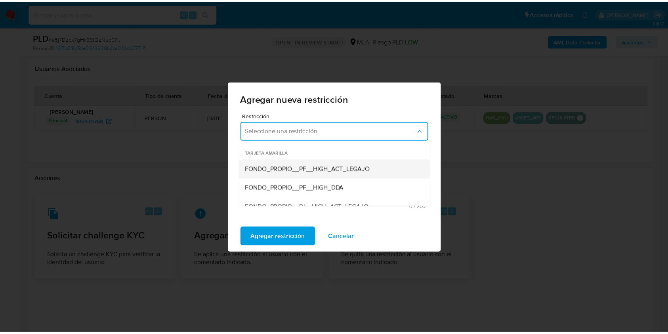
scroll to position [83, 0]
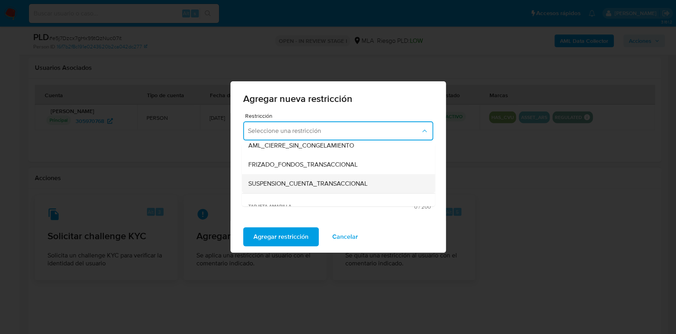
click at [338, 176] on div "SUSPENSION_CUENTA_TRANSACCIONAL" at bounding box center [336, 183] width 176 height 19
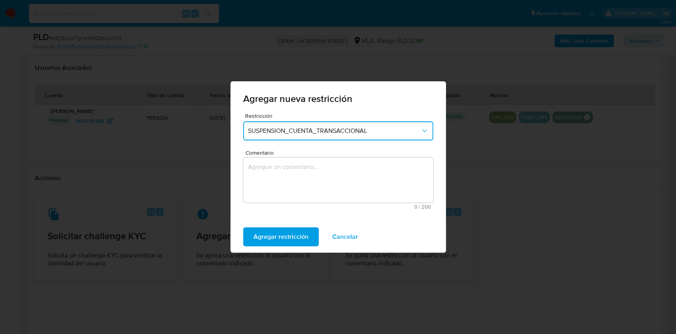
click at [335, 176] on textarea "Comentario" at bounding box center [338, 179] width 190 height 45
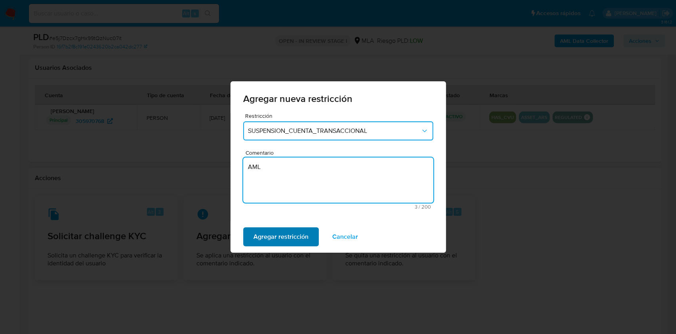
type textarea "AML"
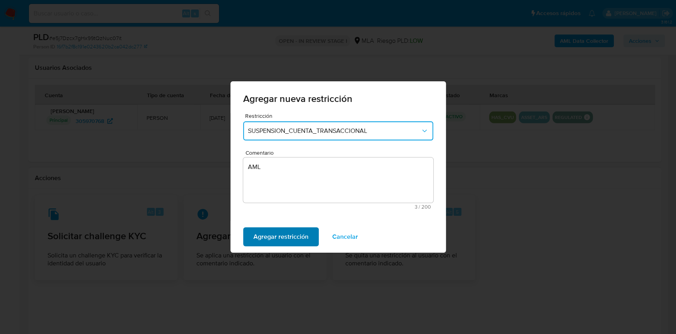
click at [299, 232] on span "Agregar restricción" at bounding box center [281, 236] width 55 height 17
click at [260, 238] on span "Confirmar" at bounding box center [268, 236] width 29 height 17
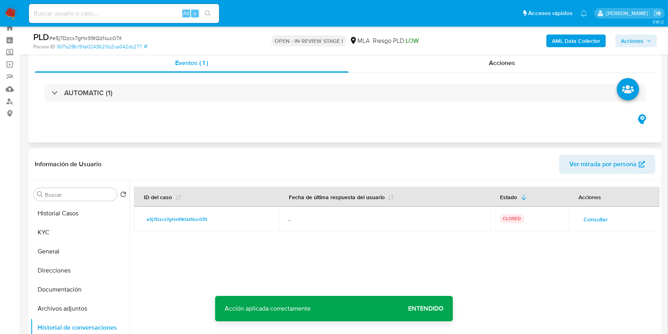
scroll to position [0, 0]
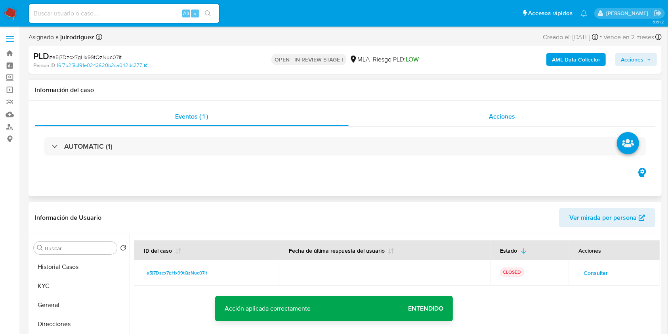
click at [483, 116] on div "Acciones" at bounding box center [502, 116] width 307 height 19
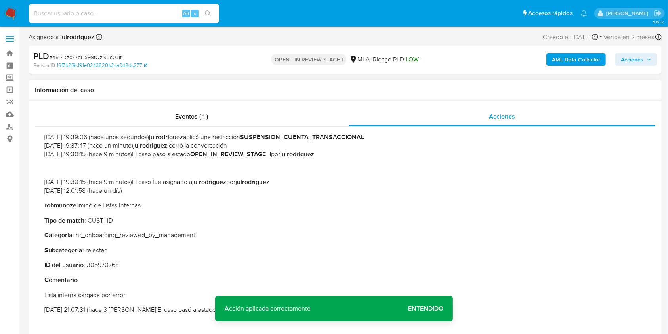
scroll to position [105, 0]
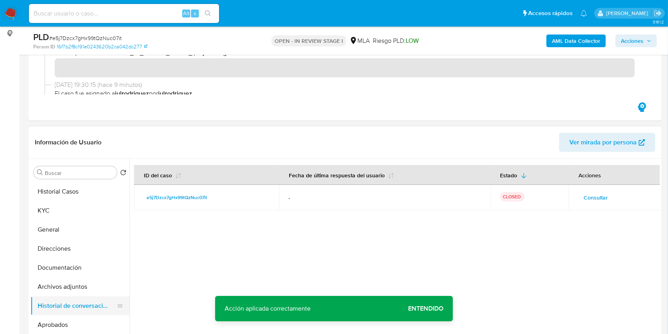
click at [71, 301] on button "Historial de conversaciones" at bounding box center [77, 305] width 93 height 19
click at [69, 278] on button "Archivos adjuntos" at bounding box center [77, 286] width 93 height 19
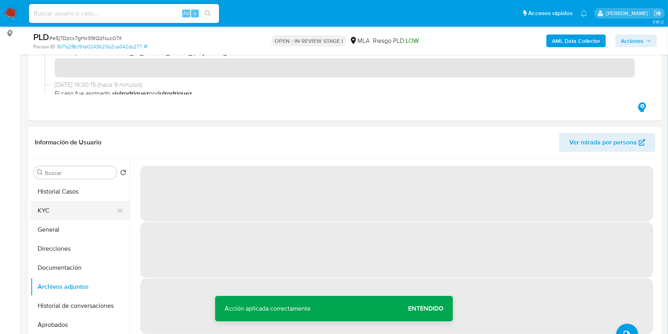
click at [46, 213] on button "KYC" at bounding box center [77, 210] width 93 height 19
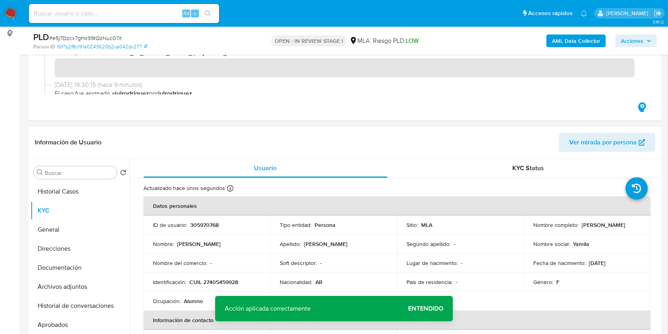
click at [213, 223] on p "305970768" at bounding box center [204, 224] width 29 height 7
click at [114, 36] on span "# e5j7Dzcx7gHx99tQzNuc07it" at bounding box center [85, 38] width 73 height 8
click at [573, 40] on b "AML Data Collector" at bounding box center [576, 40] width 48 height 13
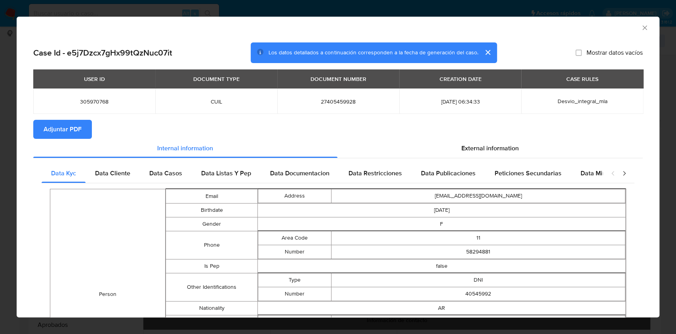
click at [66, 129] on span "Adjuntar PDF" at bounding box center [63, 128] width 38 height 17
click at [641, 27] on icon "Cerrar ventana" at bounding box center [645, 28] width 8 height 8
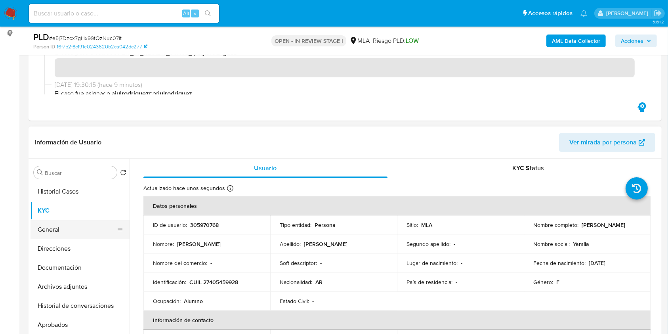
click at [63, 228] on button "General" at bounding box center [77, 229] width 93 height 19
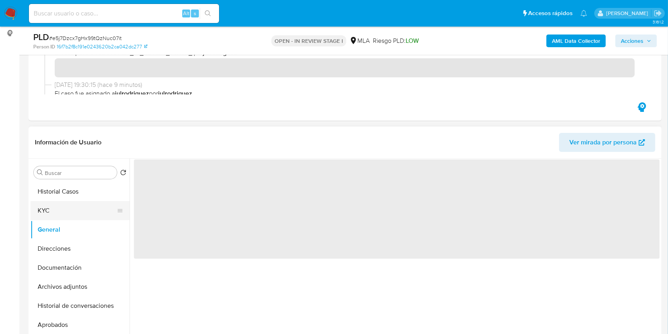
click at [68, 219] on button "KYC" at bounding box center [77, 210] width 93 height 19
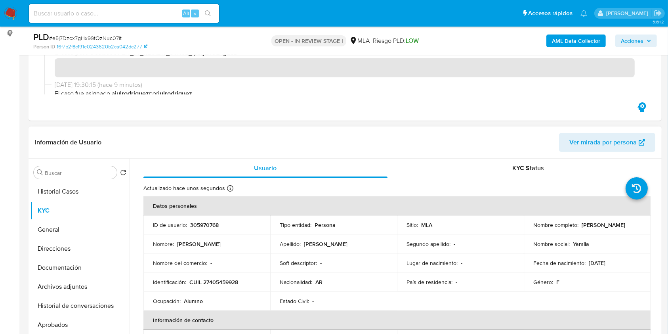
drag, startPoint x: 531, startPoint y: 225, endPoint x: 597, endPoint y: 226, distance: 66.2
click at [597, 226] on div "Nombre completo : Yamila Micaela Pereyra" at bounding box center [587, 224] width 108 height 7
click at [69, 309] on button "Historial de conversaciones" at bounding box center [77, 305] width 93 height 19
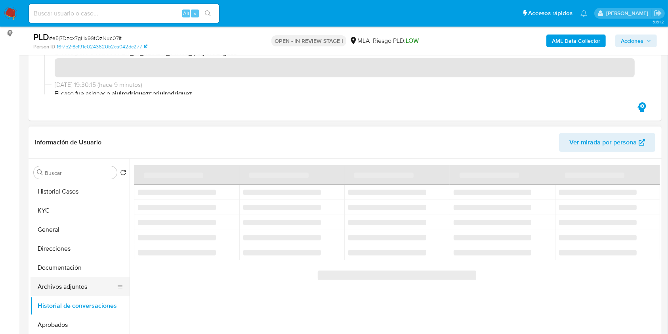
click at [67, 288] on button "Archivos adjuntos" at bounding box center [77, 286] width 93 height 19
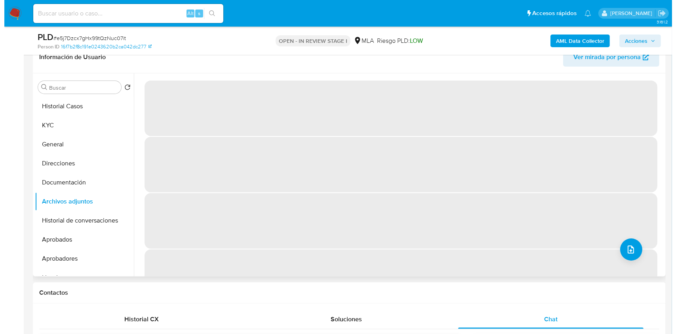
scroll to position [159, 0]
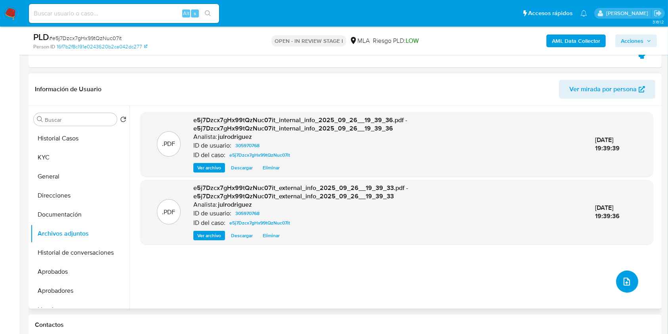
click at [624, 277] on icon "upload-file" at bounding box center [627, 281] width 6 height 8
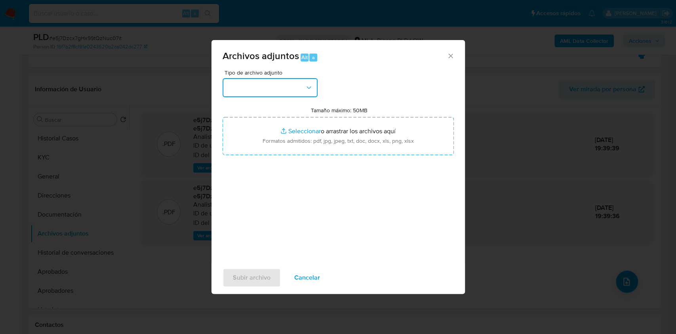
click at [275, 80] on button "button" at bounding box center [270, 87] width 95 height 19
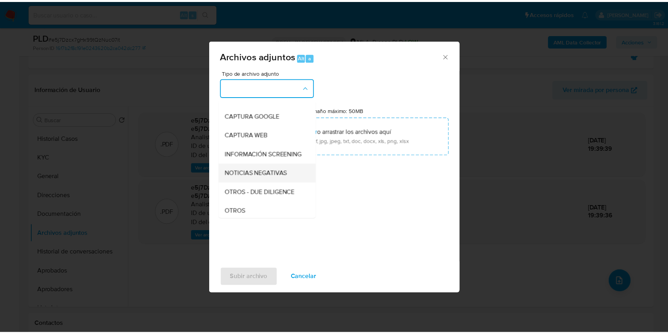
scroll to position [105, 0]
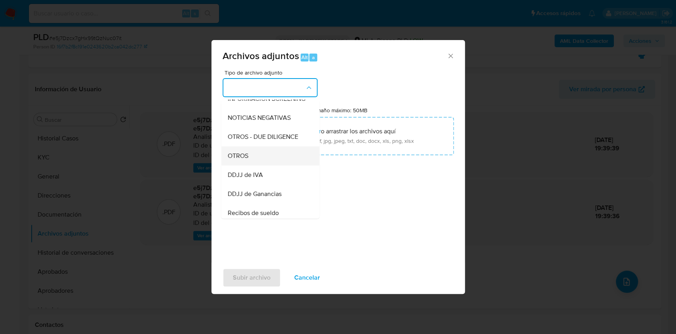
click at [241, 160] on span "OTROS" at bounding box center [237, 156] width 21 height 8
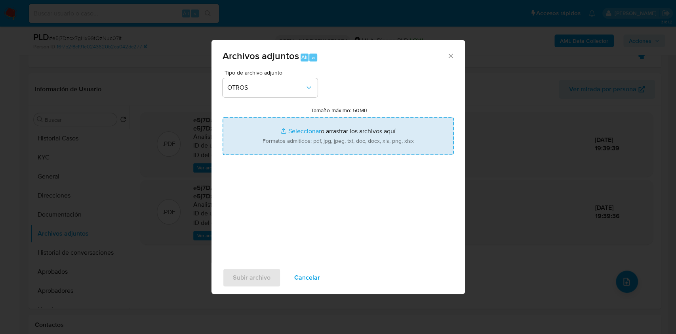
click at [307, 136] on input "Tamaño máximo: 50MB Seleccionar archivos" at bounding box center [338, 136] width 231 height 38
type input "C:\fakepath\Movimientos - 305970768 - e5j7Dzcx7gHx99tQzNuc07it.xlsx"
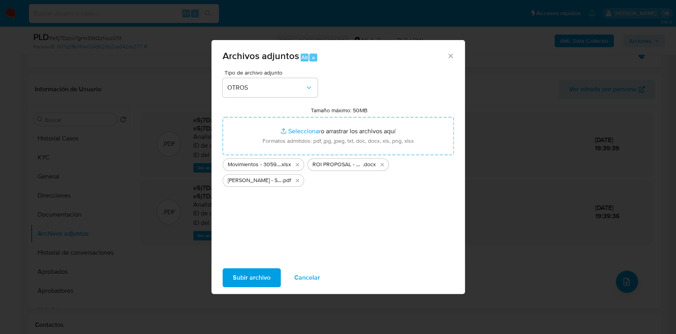
click at [238, 280] on span "Subir archivo" at bounding box center [252, 277] width 38 height 17
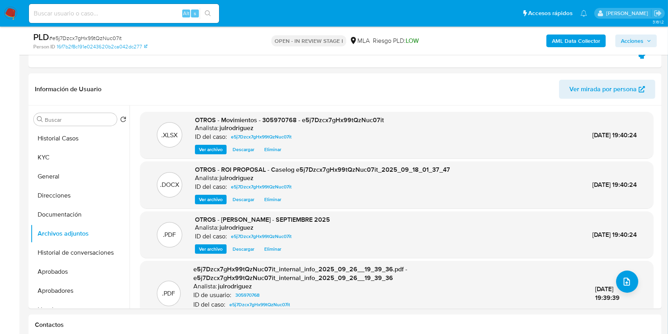
click at [631, 40] on span "Acciones" at bounding box center [632, 40] width 23 height 13
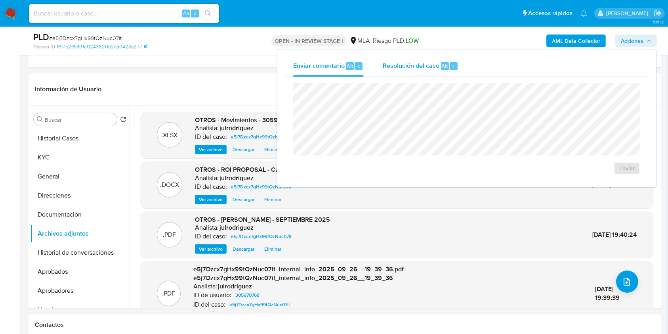
click at [401, 67] on span "Resolución del caso" at bounding box center [411, 65] width 57 height 9
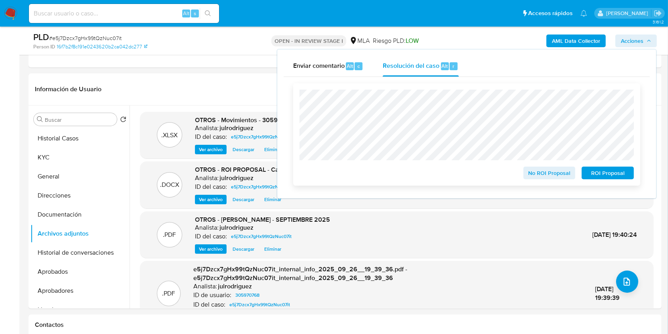
click at [597, 171] on span "ROI Proposal" at bounding box center [607, 172] width 41 height 11
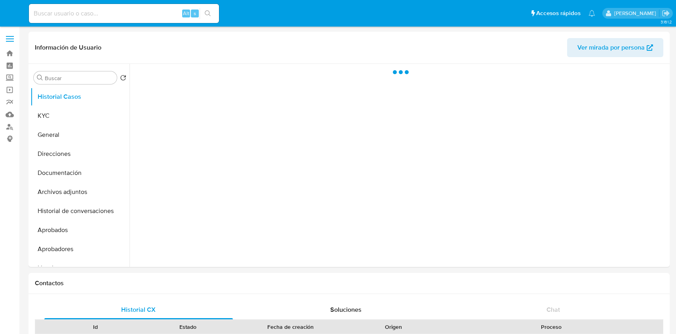
select select "10"
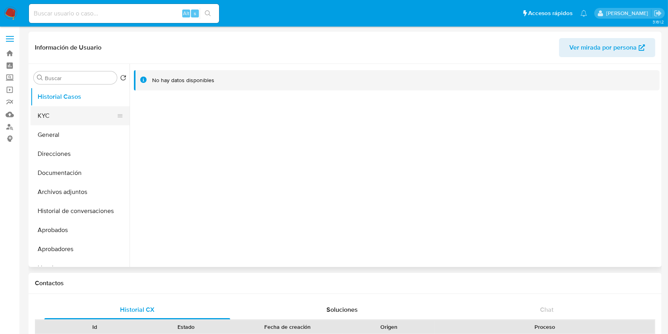
click at [60, 115] on button "KYC" at bounding box center [77, 115] width 93 height 19
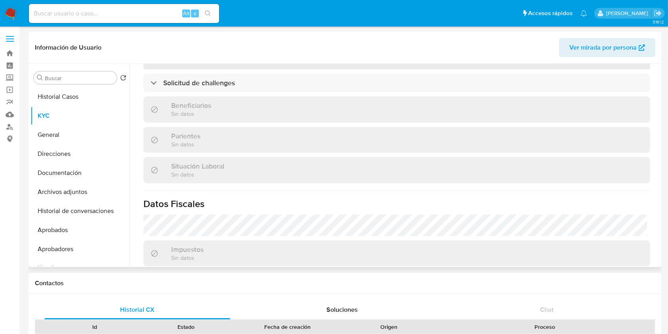
scroll to position [211, 0]
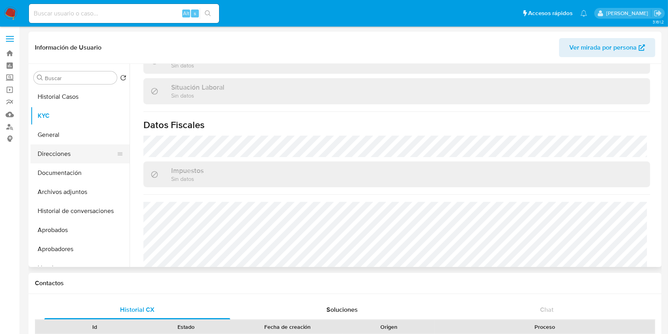
click at [71, 150] on button "Direcciones" at bounding box center [77, 153] width 93 height 19
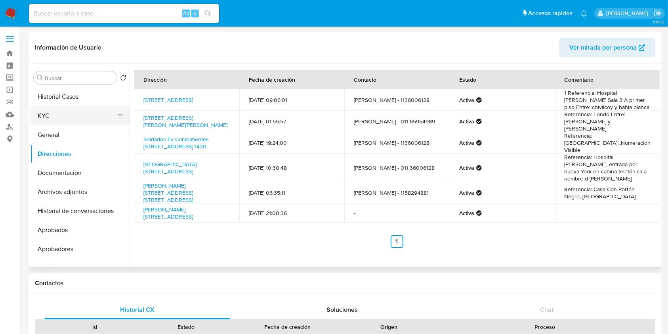
click at [69, 107] on button "KYC" at bounding box center [77, 115] width 93 height 19
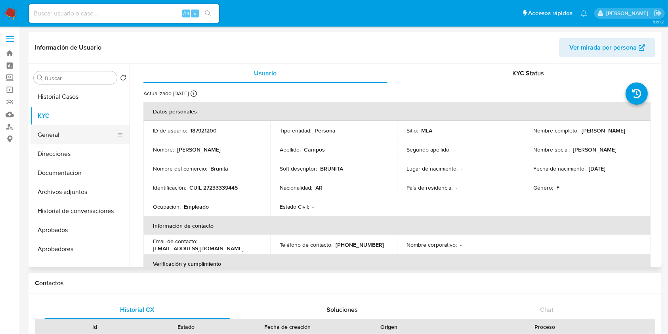
click at [85, 138] on button "General" at bounding box center [77, 134] width 93 height 19
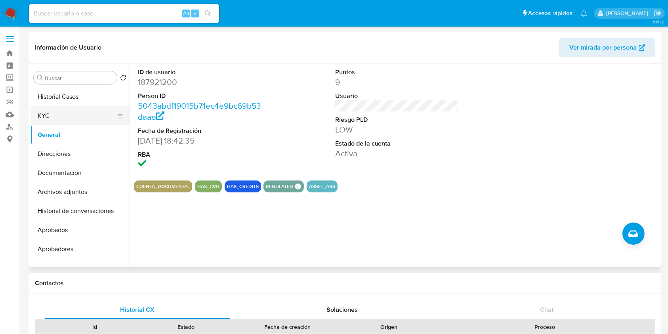
click at [67, 115] on button "KYC" at bounding box center [77, 115] width 93 height 19
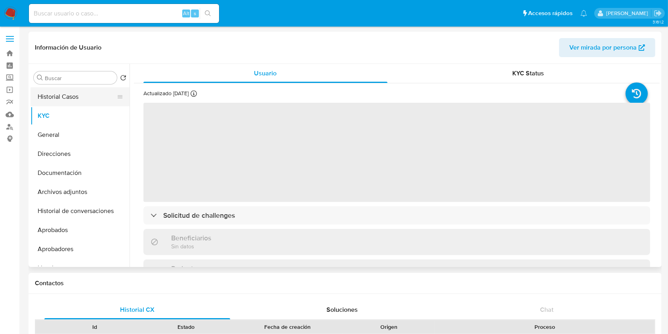
click at [86, 100] on button "Historial Casos" at bounding box center [77, 96] width 93 height 19
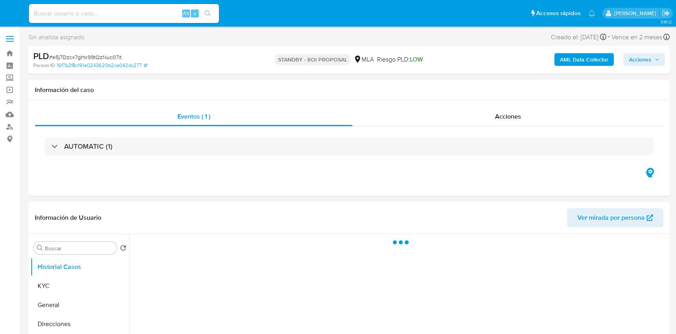
select select "10"
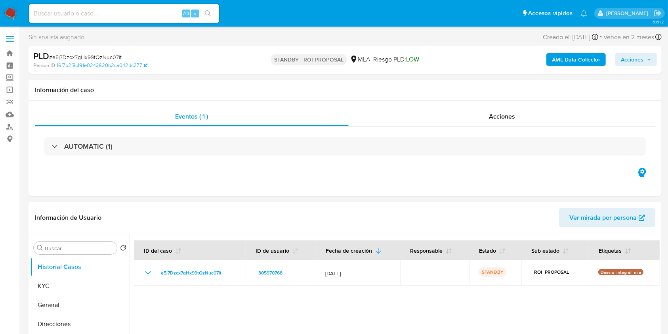
click at [115, 16] on input at bounding box center [124, 13] width 190 height 10
paste input "lvK6AJyLv967NiSiZOqNIFBy"
type input "lvK6AJyLv967NiSiZOqNIFBy"
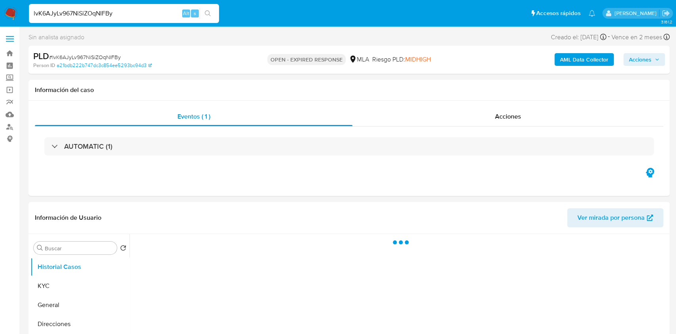
select select "10"
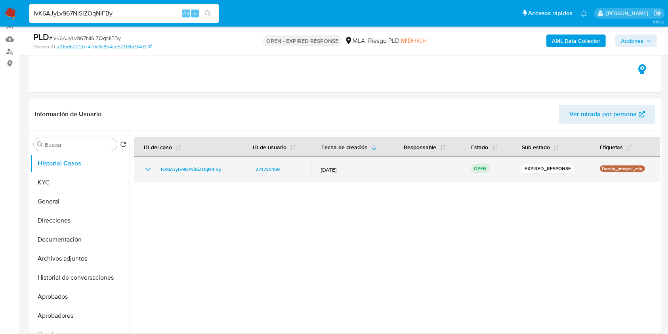
scroll to position [105, 0]
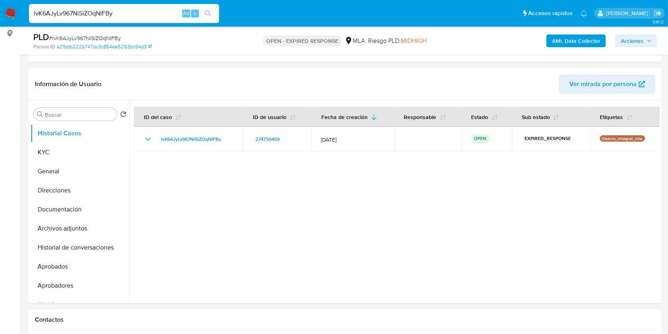
click at [110, 39] on span "# lvK6AJyLv967NiSiZOqNIFBy" at bounding box center [85, 38] width 72 height 8
copy span "lvK6AJyLv967NiSiZOqNIFBy"
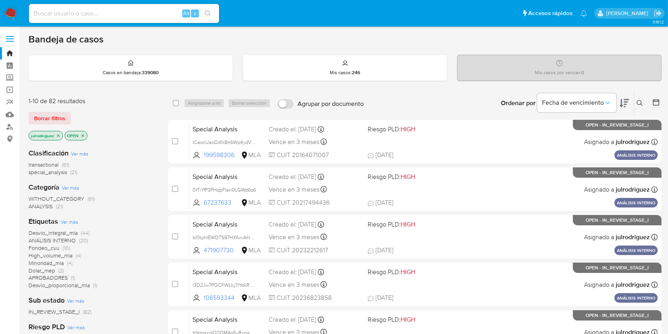
click at [640, 100] on icon at bounding box center [640, 103] width 6 height 6
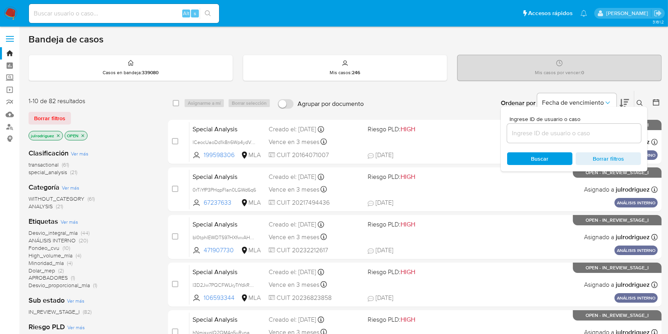
click at [548, 124] on div at bounding box center [574, 133] width 134 height 19
drag, startPoint x: 546, startPoint y: 132, endPoint x: 539, endPoint y: 138, distance: 10.4
click at [546, 132] on input at bounding box center [574, 133] width 134 height 10
paste input "lvK6AJyLv967NiSiZOqNIFBy"
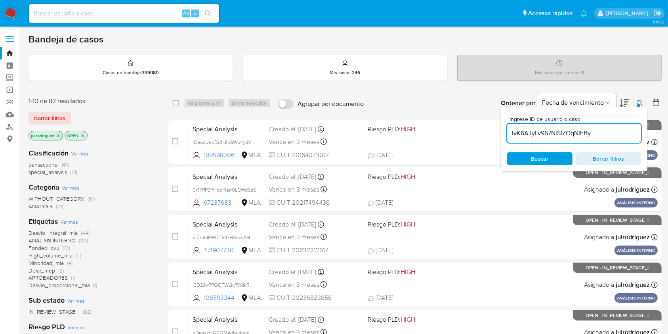
type input "lvK6AJyLv967NiSiZOqNIFBy"
click at [527, 166] on div "Ingrese ID de usuario o caso lvK6AJyLv967NiSiZOqNIFBy Buscar Borrar filtros" at bounding box center [574, 139] width 147 height 65
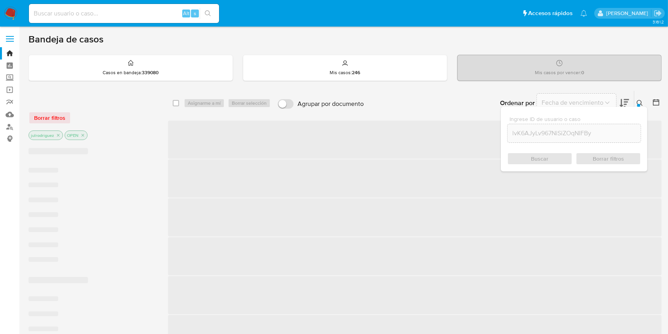
click at [525, 159] on div "Buscar Borrar filtros" at bounding box center [574, 158] width 134 height 13
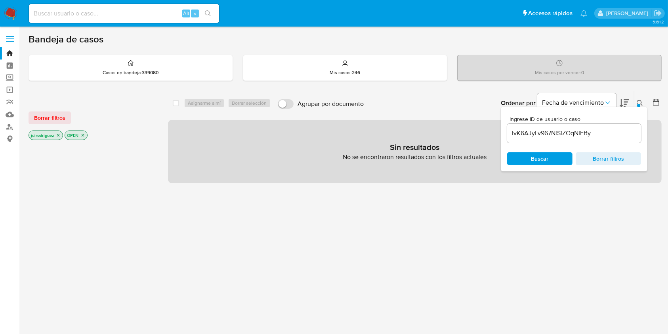
click at [57, 135] on icon "close-filter" at bounding box center [58, 135] width 3 height 3
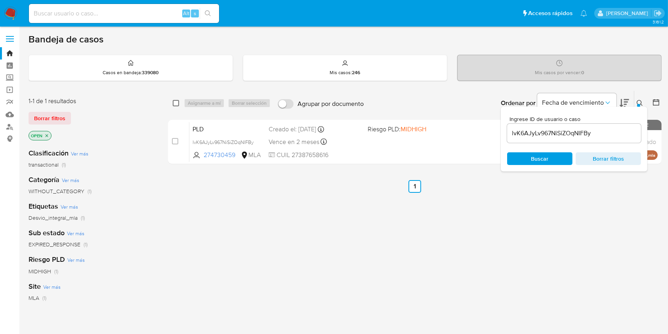
click at [178, 104] on input "checkbox" at bounding box center [176, 103] width 6 height 6
checkbox input "true"
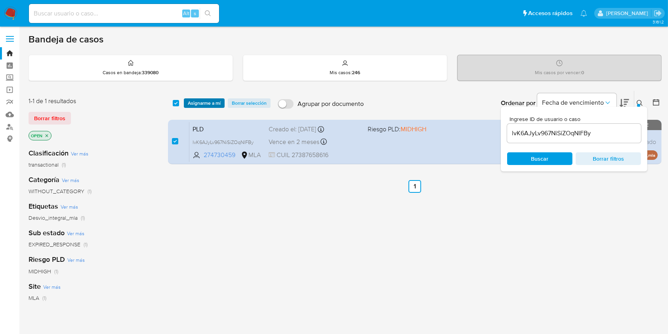
click at [202, 102] on span "Asignarme a mí" at bounding box center [204, 103] width 33 height 8
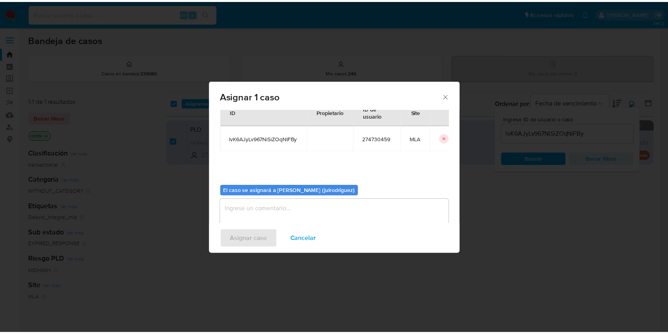
scroll to position [40, 0]
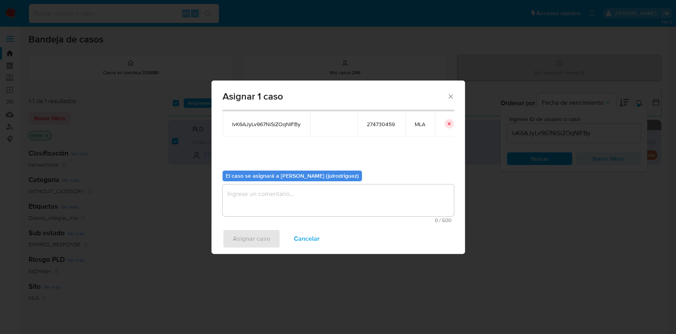
click at [310, 203] on textarea "assign-modal" at bounding box center [338, 200] width 231 height 32
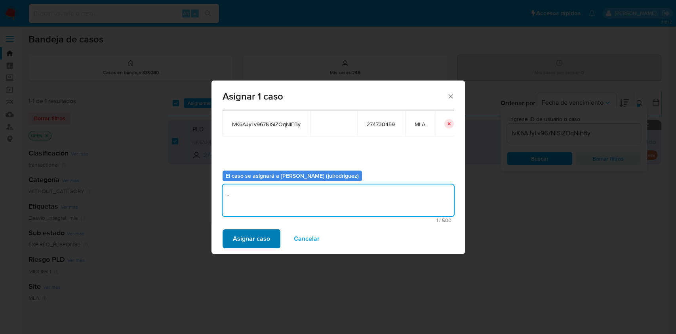
type textarea "."
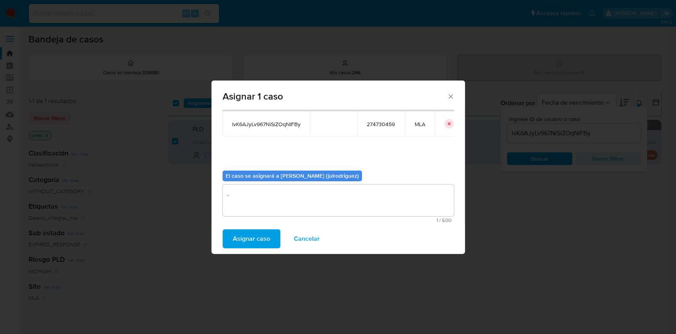
click at [263, 239] on span "Asignar caso" at bounding box center [251, 238] width 37 height 17
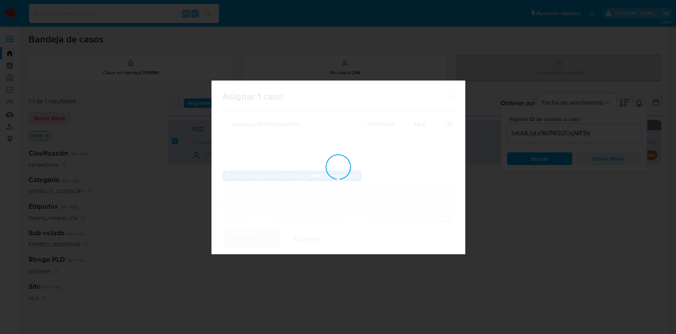
checkbox input "false"
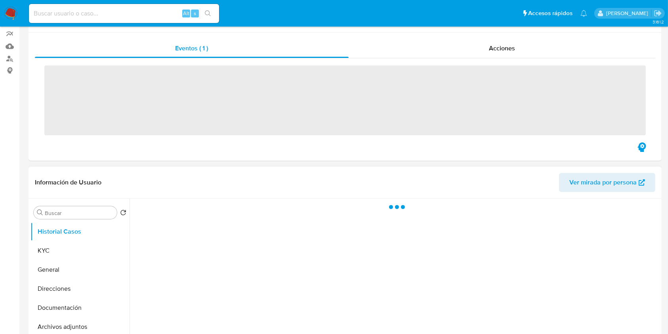
scroll to position [105, 0]
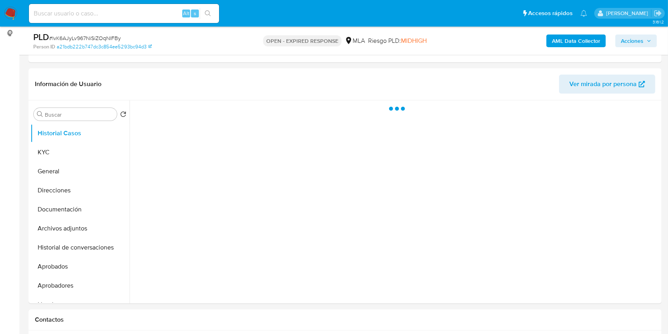
select select "10"
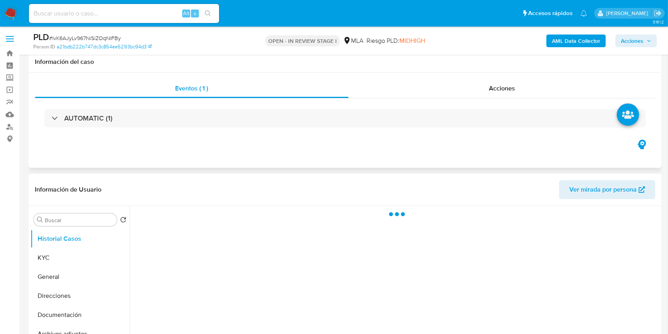
scroll to position [105, 0]
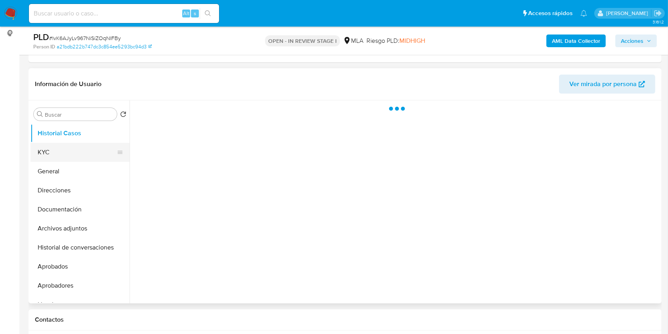
click at [70, 151] on button "KYC" at bounding box center [77, 152] width 93 height 19
select select "10"
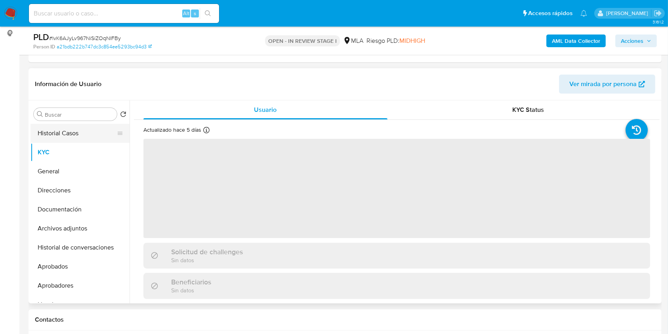
click at [84, 137] on button "Historial Casos" at bounding box center [77, 133] width 93 height 19
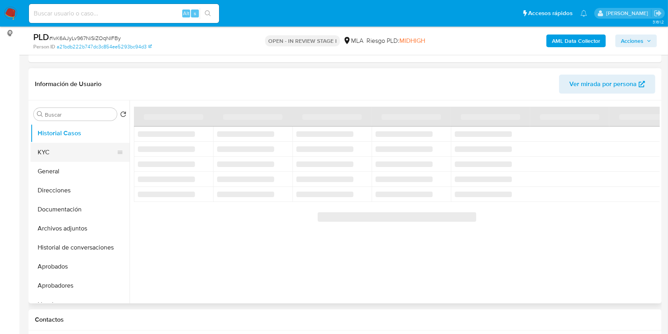
click at [79, 151] on button "KYC" at bounding box center [77, 152] width 93 height 19
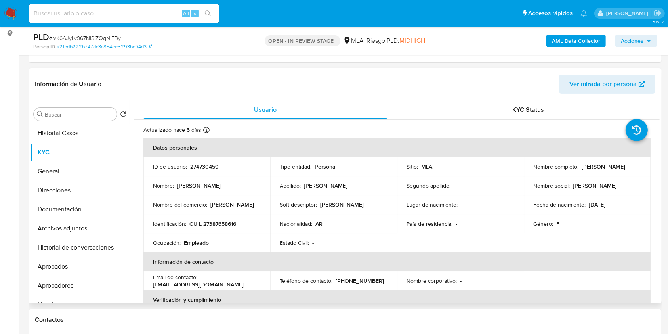
drag, startPoint x: 541, startPoint y: 171, endPoint x: 616, endPoint y: 166, distance: 75.4
click at [616, 166] on td "Nombre completo : [PERSON_NAME]" at bounding box center [587, 166] width 127 height 19
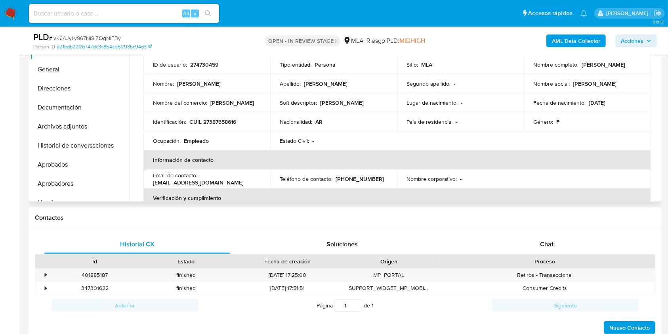
scroll to position [101, 0]
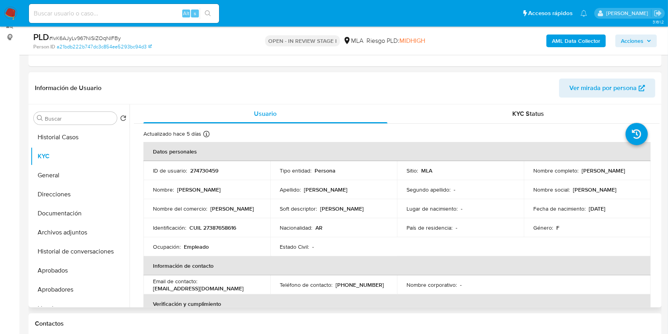
click at [211, 170] on p "274730459" at bounding box center [204, 170] width 28 height 7
copy p "274730459"
click at [82, 36] on span "# lvK6AJyLv967NiSiZOqNIFBy" at bounding box center [85, 38] width 72 height 8
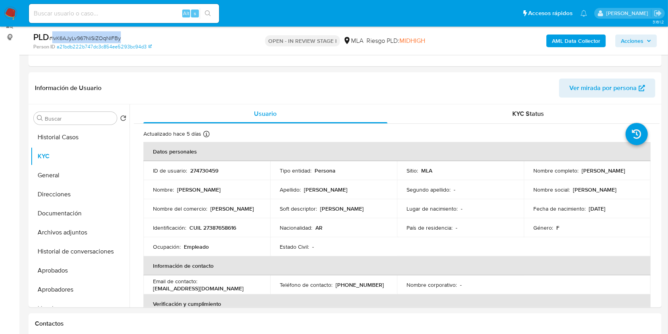
copy span "lvK6AJyLv967NiSiZOqNIFBy"
click at [80, 218] on button "Documentación" at bounding box center [77, 213] width 93 height 19
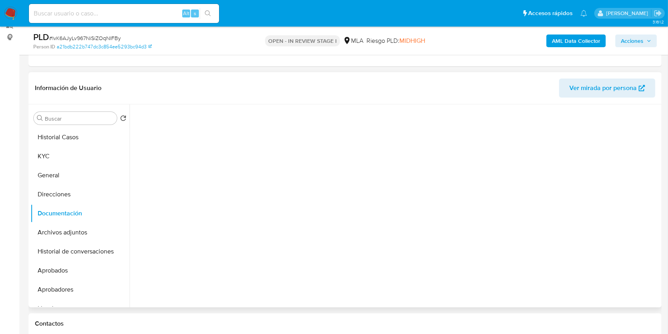
scroll to position [64, 0]
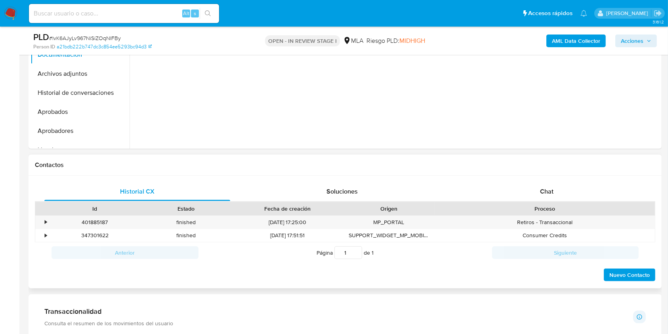
click at [539, 202] on div "Proceso" at bounding box center [545, 208] width 220 height 13
click at [545, 189] on span "Chat" at bounding box center [546, 191] width 13 height 9
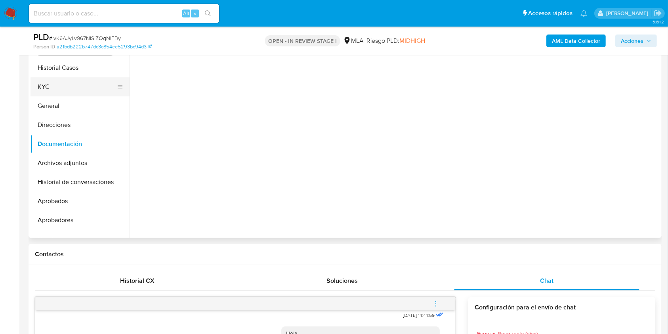
scroll to position [155, 0]
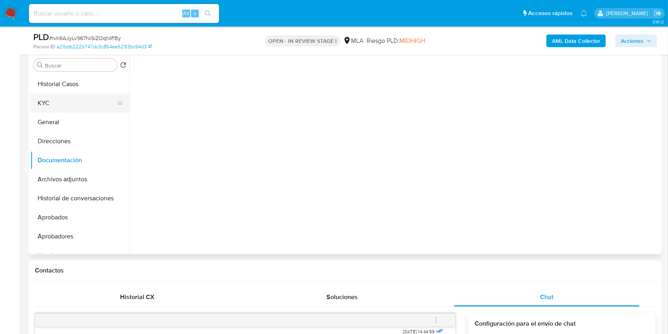
click at [53, 106] on button "KYC" at bounding box center [77, 103] width 93 height 19
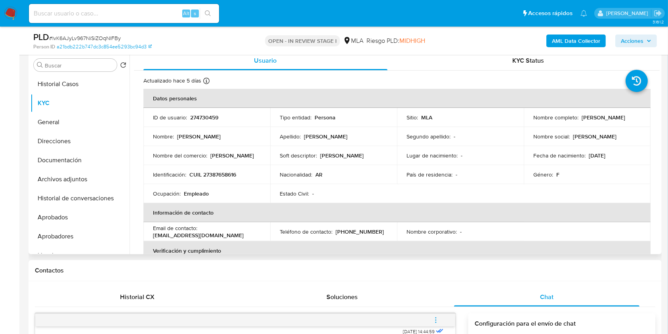
click at [227, 165] on td "Identificación : CUIL 27387658616" at bounding box center [206, 174] width 127 height 19
click at [230, 169] on td "Identificación : CUIL 27387658616" at bounding box center [206, 174] width 127 height 19
click at [225, 173] on p "CUIL 27387658616" at bounding box center [212, 174] width 47 height 7
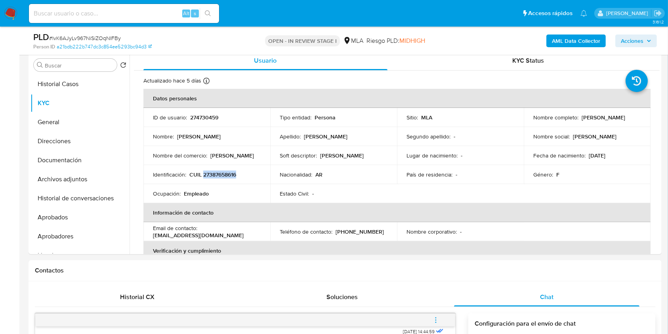
copy p "27387658616"
click at [209, 119] on p "274730459" at bounding box center [204, 117] width 28 height 7
copy p "274730459"
drag, startPoint x: 529, startPoint y: 122, endPoint x: 596, endPoint y: 118, distance: 66.7
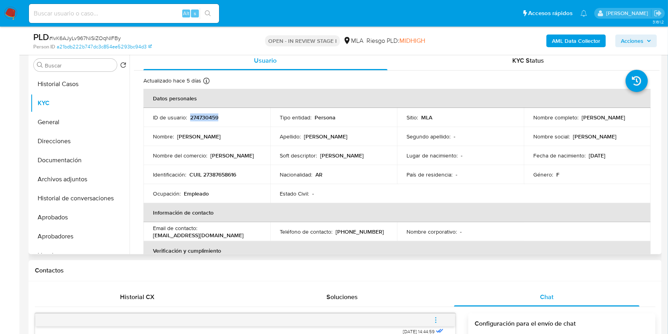
click at [595, 119] on td "Nombre completo : Maria Mikaela Dolenec" at bounding box center [587, 117] width 127 height 19
copy p "[PERSON_NAME]"
click at [221, 173] on p "CUIL 27387658616" at bounding box center [212, 174] width 47 height 7
copy p "27387658616"
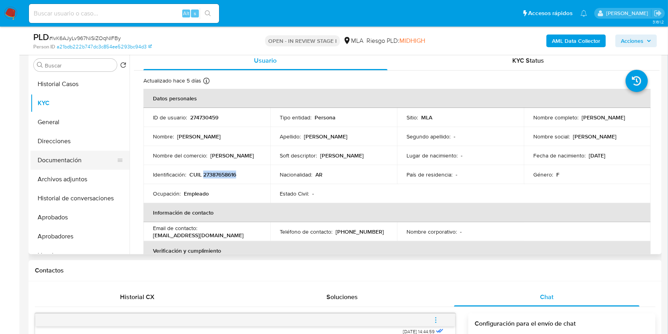
click at [40, 166] on button "Documentación" at bounding box center [77, 160] width 93 height 19
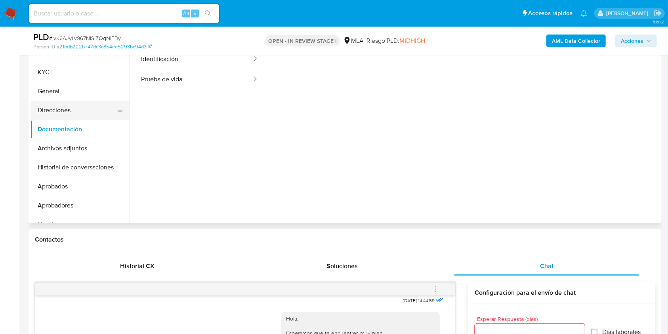
scroll to position [155, 0]
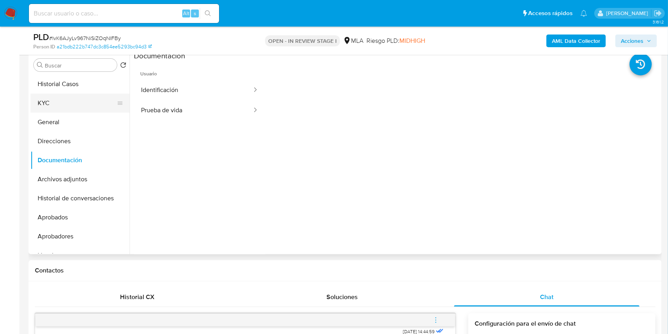
click at [70, 103] on button "KYC" at bounding box center [77, 103] width 93 height 19
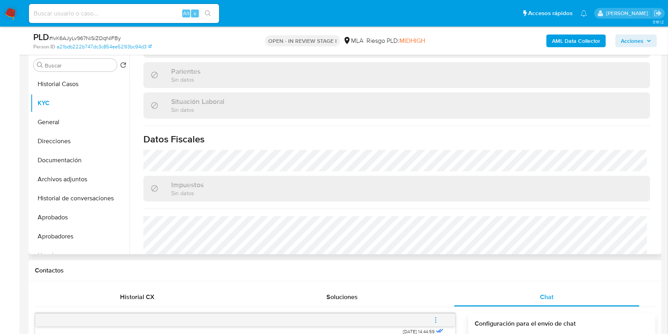
scroll to position [417, 0]
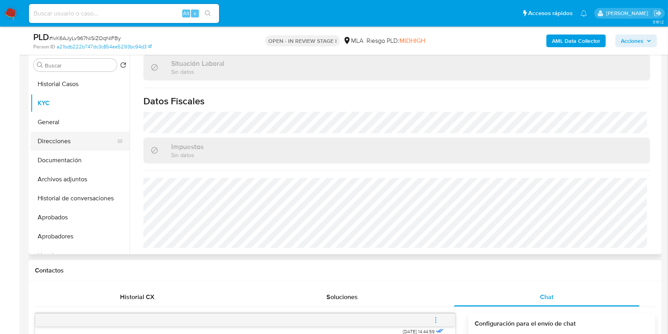
click at [52, 145] on button "Direcciones" at bounding box center [77, 141] width 93 height 19
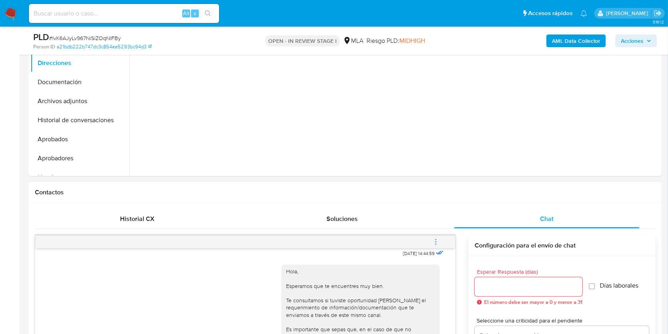
scroll to position [313, 0]
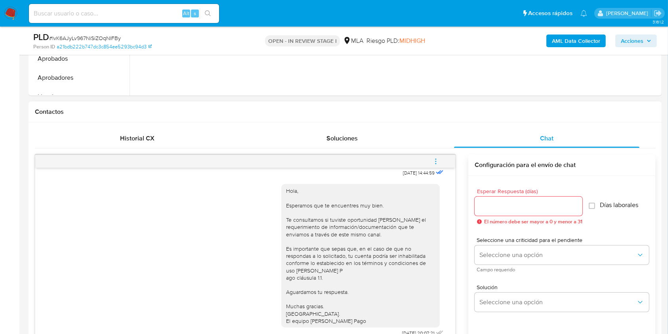
click at [434, 165] on span "menu-action" at bounding box center [435, 161] width 7 height 19
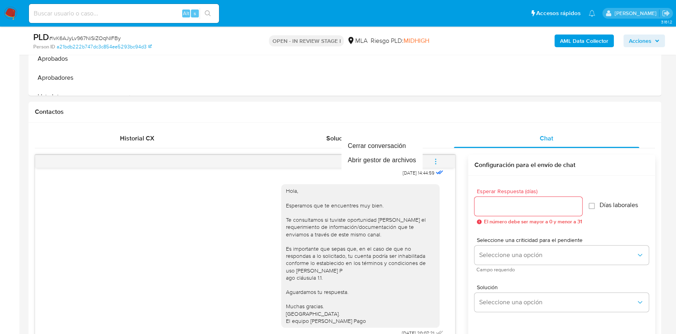
click at [539, 113] on div at bounding box center [338, 167] width 676 height 334
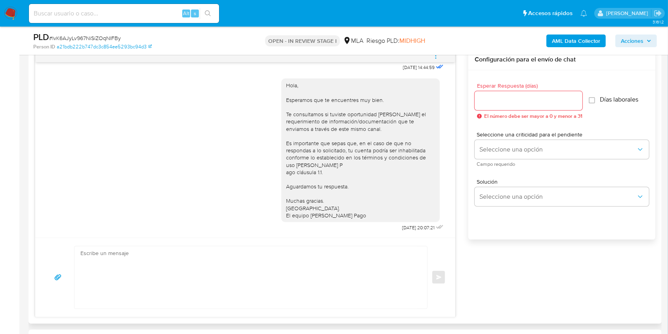
scroll to position [366, 0]
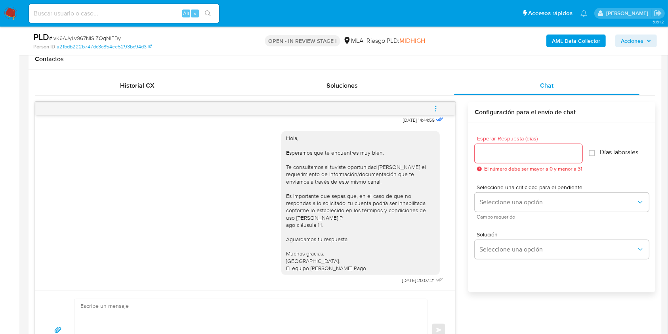
click at [438, 103] on span "menu-action" at bounding box center [435, 108] width 7 height 19
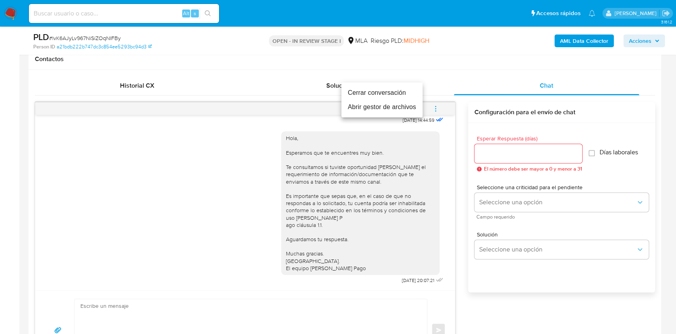
click at [360, 92] on li "Cerrar conversación" at bounding box center [382, 93] width 81 height 14
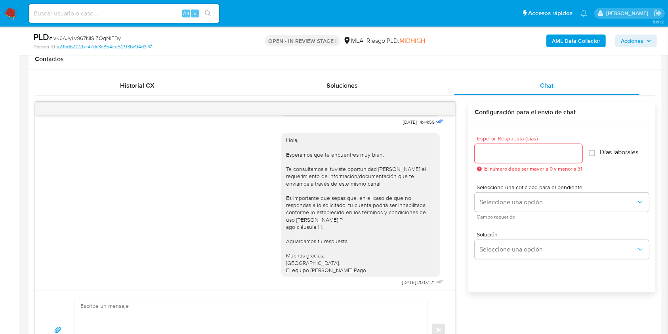
scroll to position [395, 0]
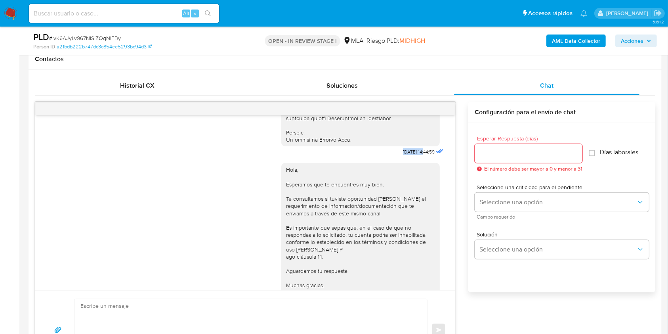
drag, startPoint x: 385, startPoint y: 166, endPoint x: 408, endPoint y: 164, distance: 23.1
click at [408, 155] on span "17/09/2025 14:44:59" at bounding box center [419, 152] width 32 height 6
copy span "17/09/2025"
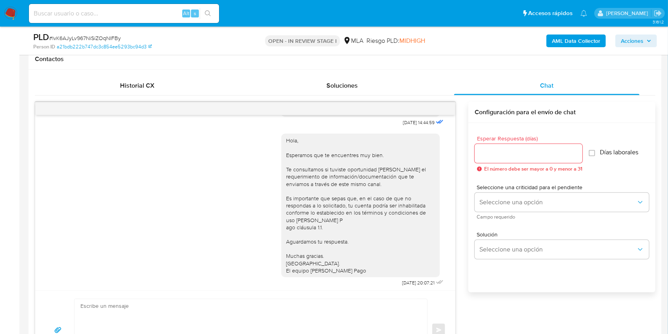
scroll to position [448, 0]
drag, startPoint x: 384, startPoint y: 281, endPoint x: 407, endPoint y: 281, distance: 23.8
click at [407, 281] on div "Hola, Esperamos que te encuentres muy bien. Te consultamos si tuviste oportunid…" at bounding box center [363, 206] width 164 height 160
copy span "22/09/2025"
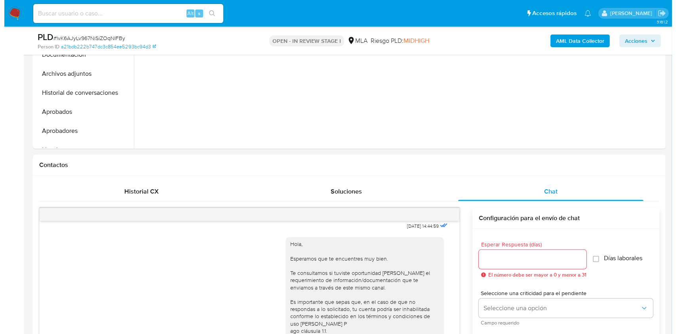
scroll to position [1213, 0]
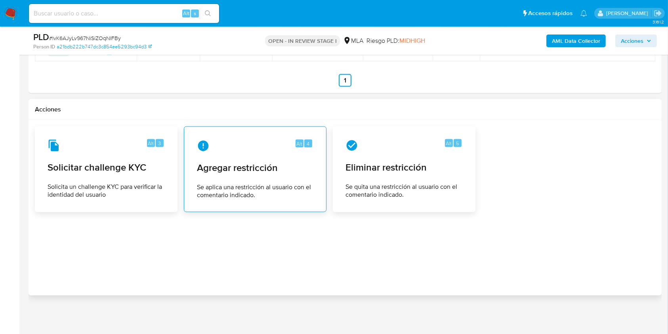
click at [285, 165] on span "Agregar restricción" at bounding box center [255, 168] width 117 height 12
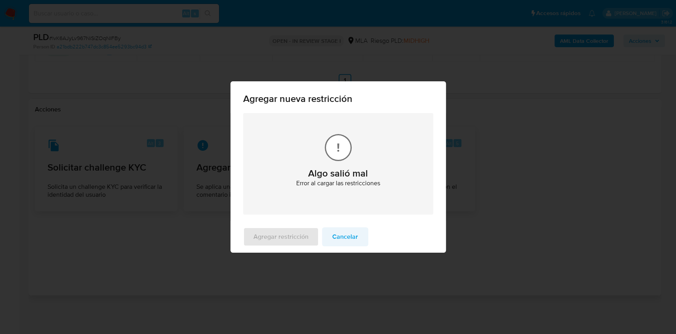
click at [349, 240] on span "Cancelar" at bounding box center [345, 236] width 26 height 17
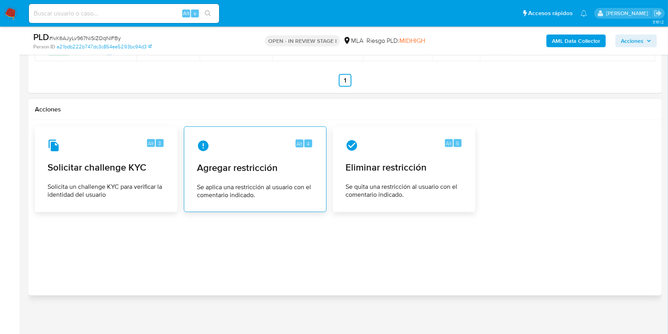
click at [238, 180] on div "Alt 4 Agregar restricción Se aplica una restricción al usuario con el comentari…" at bounding box center [255, 169] width 129 height 72
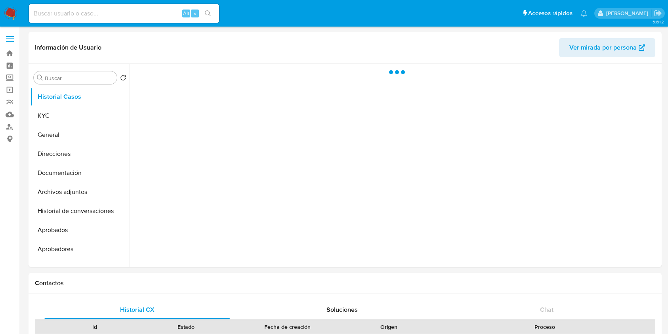
select select "10"
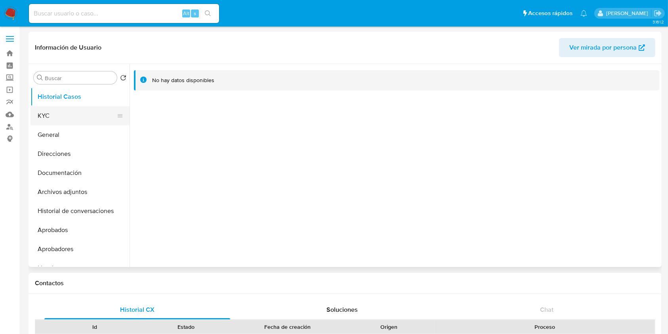
click at [44, 122] on button "KYC" at bounding box center [77, 115] width 93 height 19
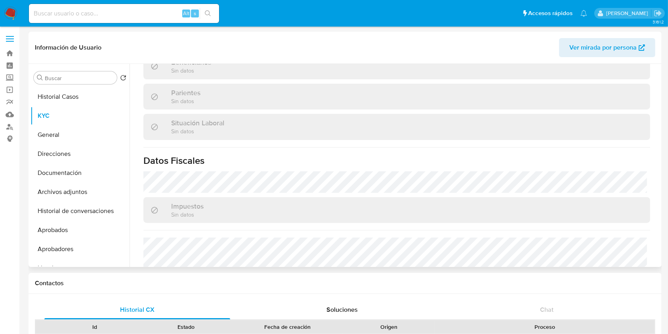
scroll to position [211, 0]
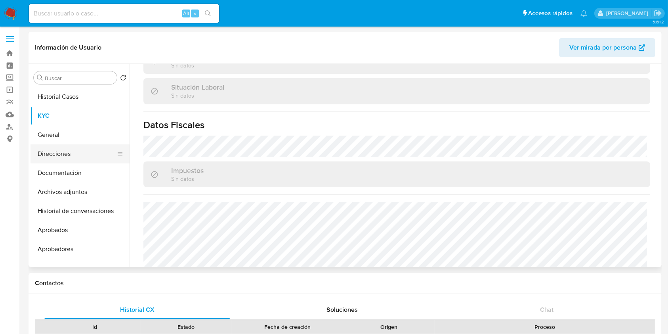
click at [63, 156] on button "Direcciones" at bounding box center [77, 153] width 93 height 19
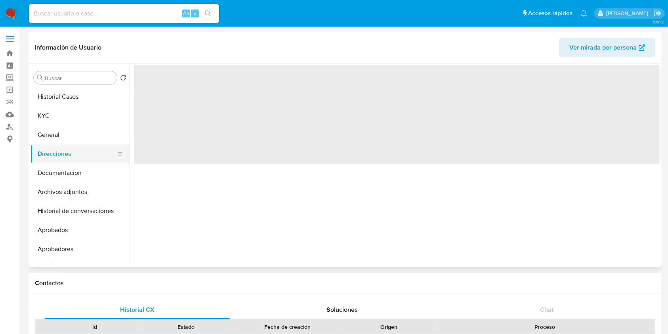
scroll to position [0, 0]
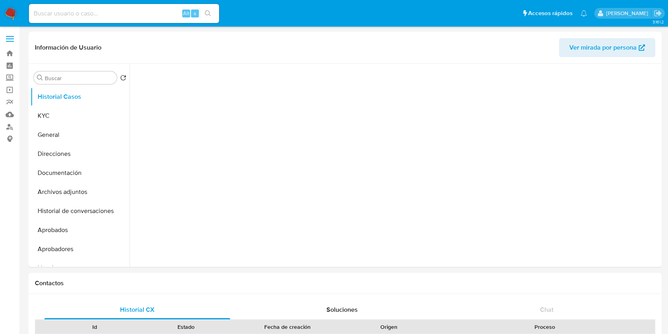
select select "10"
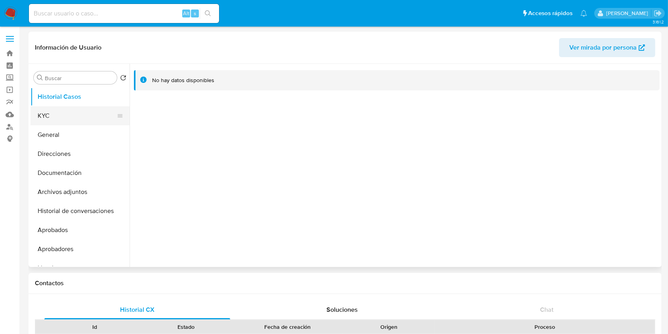
click at [84, 113] on button "KYC" at bounding box center [77, 115] width 93 height 19
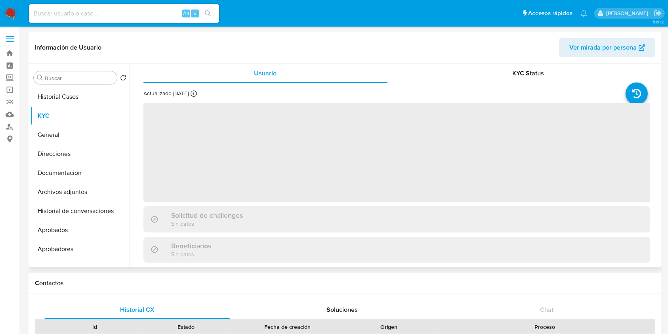
scroll to position [237, 0]
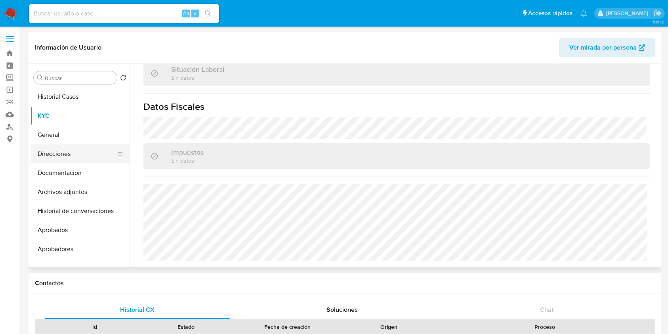
click at [64, 147] on button "Direcciones" at bounding box center [77, 153] width 93 height 19
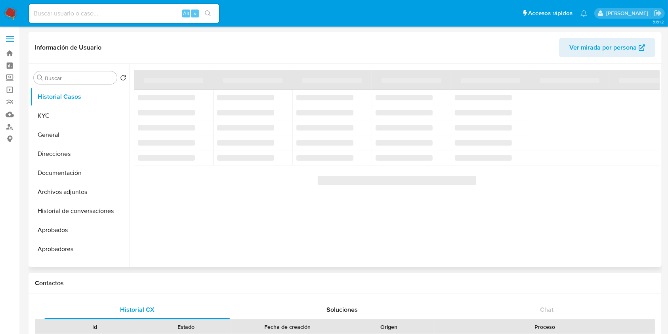
select select "10"
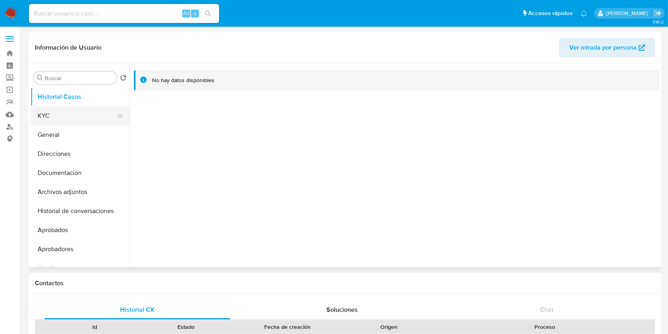
click at [75, 111] on button "KYC" at bounding box center [77, 115] width 93 height 19
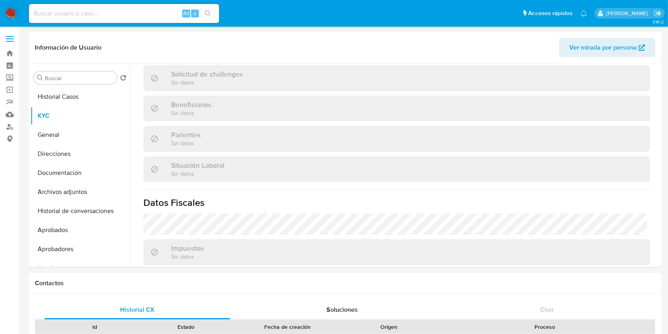
scroll to position [211, 0]
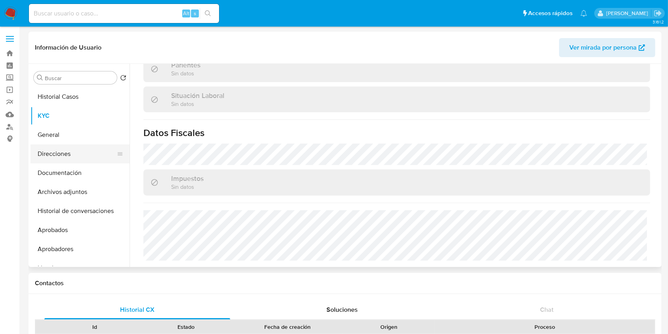
click at [65, 156] on button "Direcciones" at bounding box center [77, 153] width 93 height 19
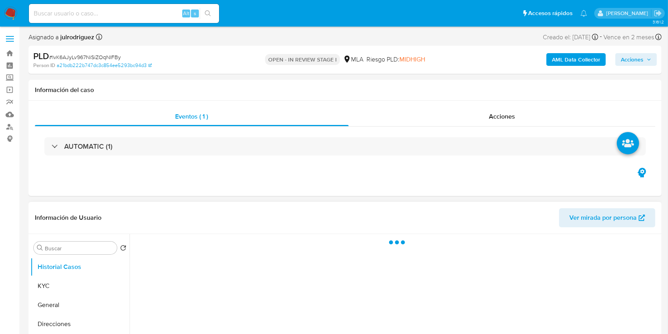
select select "10"
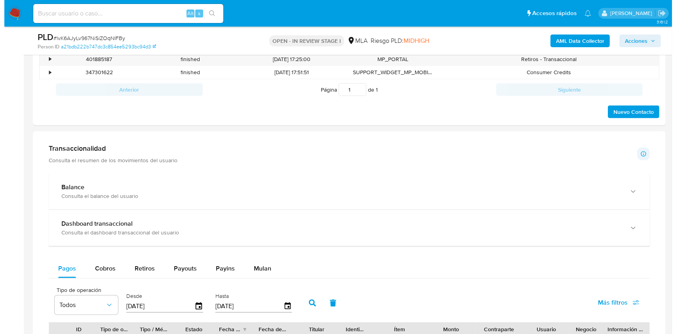
scroll to position [1020, 0]
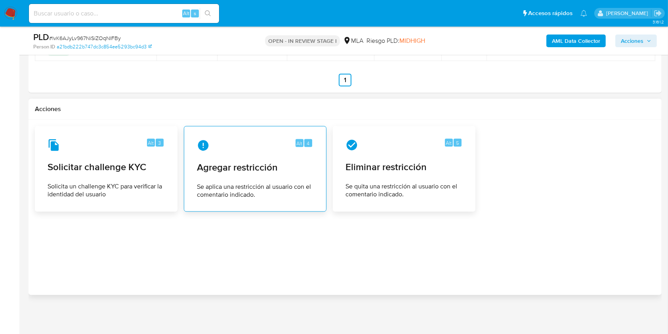
click at [258, 152] on div "Alt 4 Agregar restricción Se aplica una restricción al usuario con el comentari…" at bounding box center [255, 169] width 129 height 72
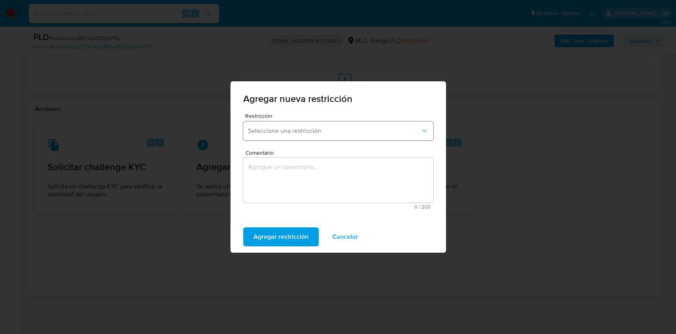
click at [290, 129] on span "Seleccione una restricción" at bounding box center [334, 131] width 173 height 8
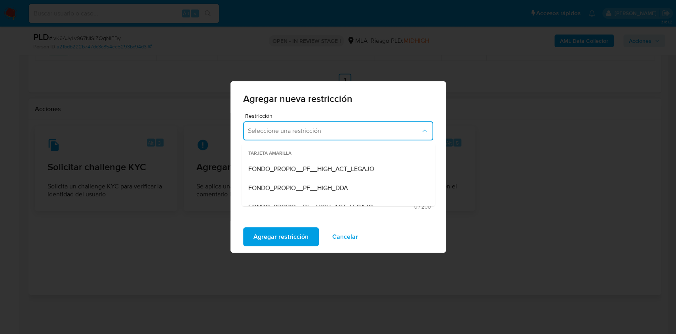
scroll to position [83, 0]
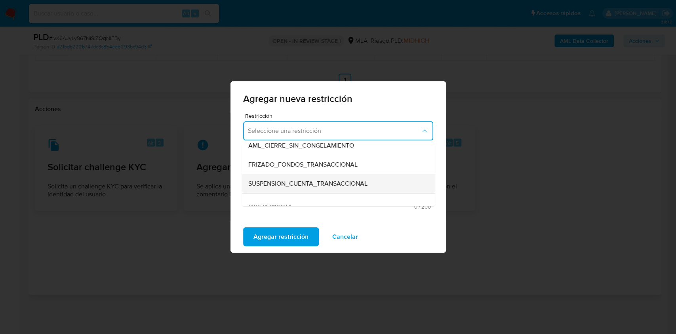
click at [306, 185] on span "SUSPENSION_CUENTA_TRANSACCIONAL" at bounding box center [307, 184] width 119 height 8
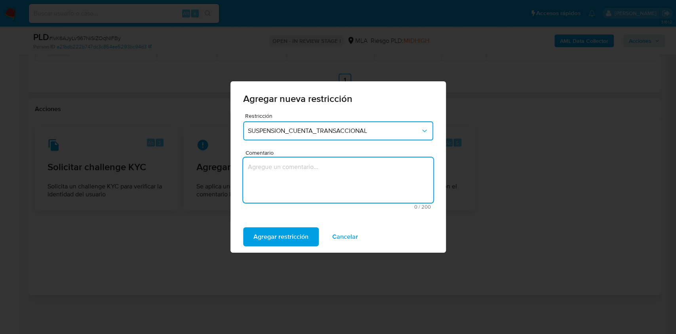
click at [298, 173] on textarea "Comentario" at bounding box center [338, 179] width 190 height 45
type textarea "AML"
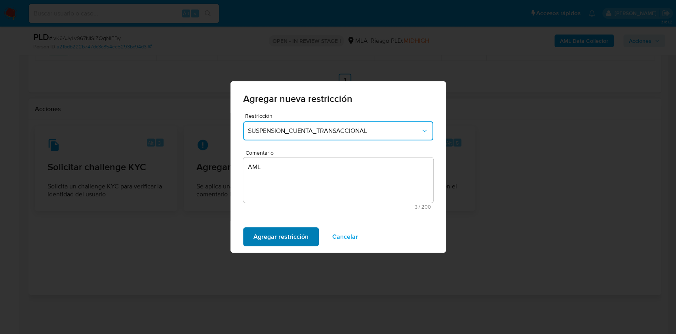
click at [295, 231] on span "Agregar restricción" at bounding box center [281, 236] width 55 height 17
click at [275, 235] on span "Confirmar" at bounding box center [268, 236] width 29 height 17
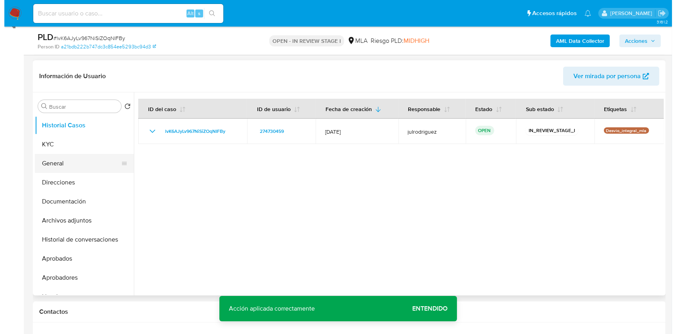
scroll to position [69, 0]
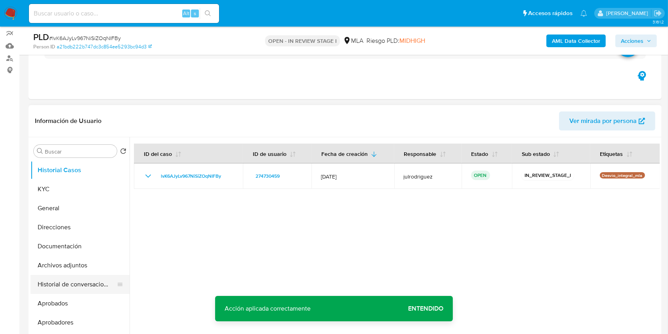
drag, startPoint x: 75, startPoint y: 286, endPoint x: 89, endPoint y: 283, distance: 14.1
click at [76, 286] on button "Historial de conversaciones" at bounding box center [77, 284] width 93 height 19
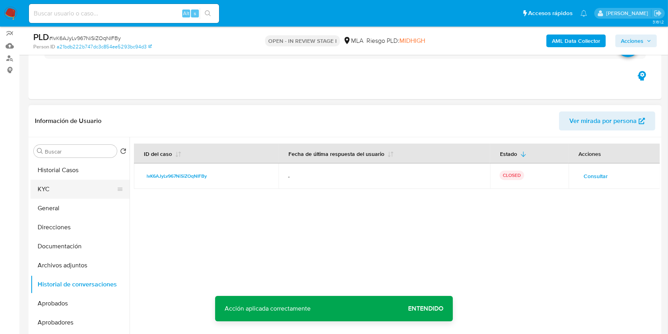
click at [74, 191] on button "KYC" at bounding box center [77, 189] width 93 height 19
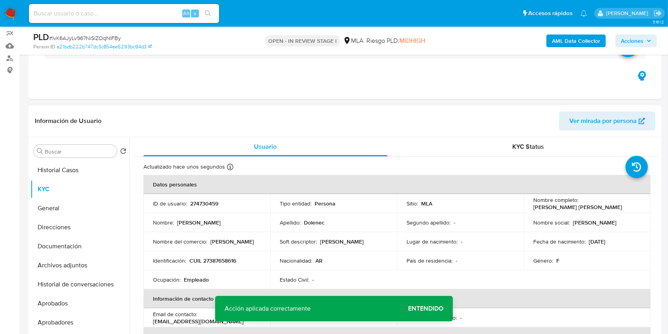
click at [200, 201] on p "274730459" at bounding box center [204, 203] width 28 height 7
copy p "274730459"
click at [108, 36] on span "# lvK6AJyLv967NiSiZOqNIFBy" at bounding box center [85, 38] width 72 height 8
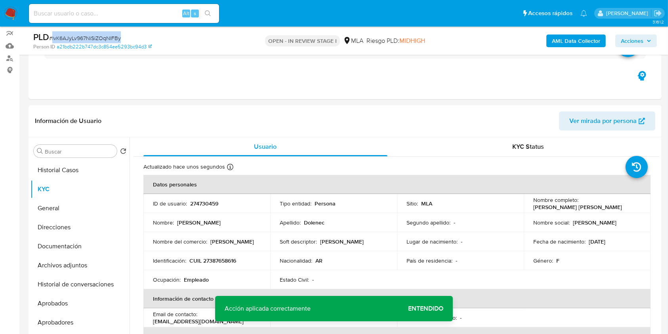
copy span "lvK6AJyLv967NiSiZOqNIFBy"
click at [561, 44] on b "AML Data Collector" at bounding box center [576, 40] width 48 height 13
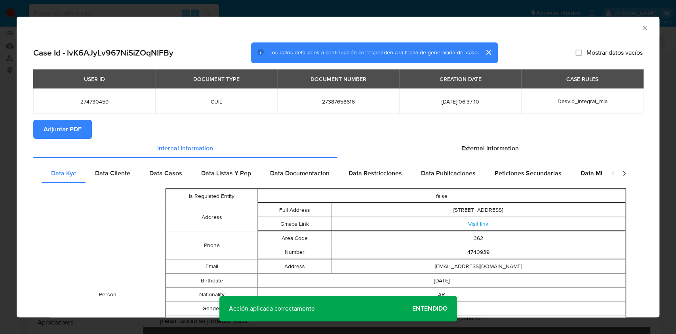
click at [89, 133] on button "Adjuntar PDF" at bounding box center [62, 129] width 59 height 19
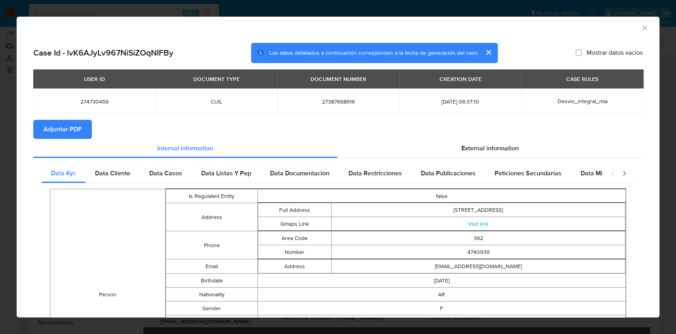
drag, startPoint x: 636, startPoint y: 32, endPoint x: 631, endPoint y: 28, distance: 6.5
click at [636, 32] on div "AML Data Collector" at bounding box center [338, 27] width 643 height 20
click at [641, 28] on icon "Cerrar ventana" at bounding box center [645, 28] width 8 height 8
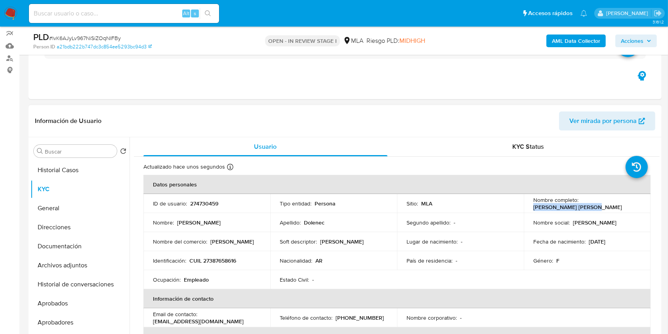
drag, startPoint x: 535, startPoint y: 204, endPoint x: 600, endPoint y: 204, distance: 64.6
click at [600, 204] on div "Nombre completo : Maria Mikaela Dolenec" at bounding box center [587, 203] width 108 height 14
copy p "[PERSON_NAME]"
click at [86, 267] on button "Archivos adjuntos" at bounding box center [77, 265] width 93 height 19
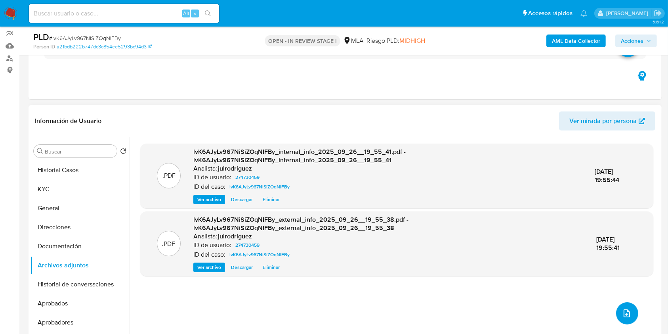
click at [620, 305] on button "upload-file" at bounding box center [627, 313] width 22 height 22
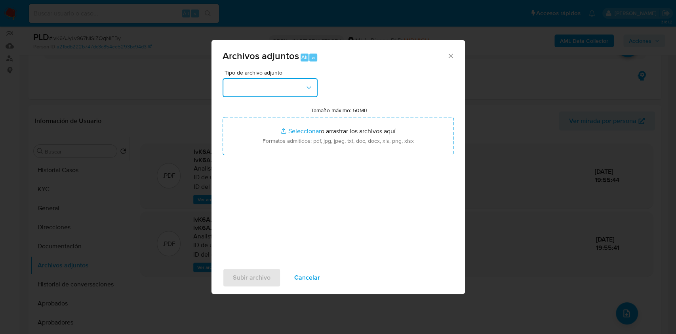
click at [279, 90] on button "button" at bounding box center [270, 87] width 95 height 19
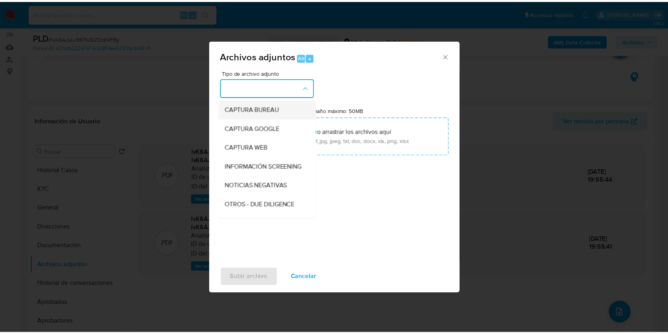
scroll to position [53, 0]
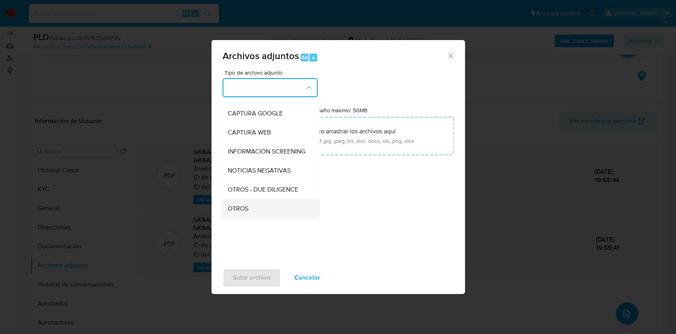
click at [245, 212] on span "OTROS" at bounding box center [237, 208] width 21 height 8
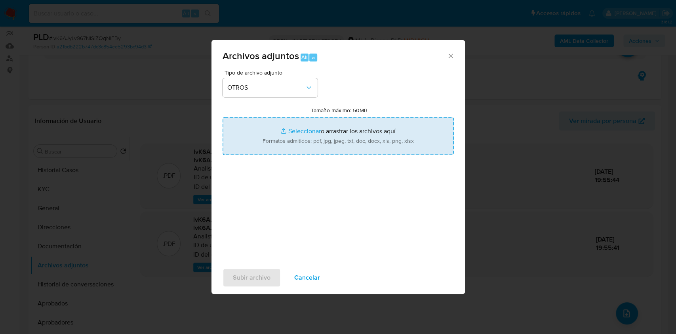
click at [298, 136] on input "Tamaño máximo: 50MB Seleccionar archivos" at bounding box center [338, 136] width 231 height 38
type input "C:\fakepath\Maria Mikaela Dolenec - NOSIS - SEPTIEMBRE 2025.pdf"
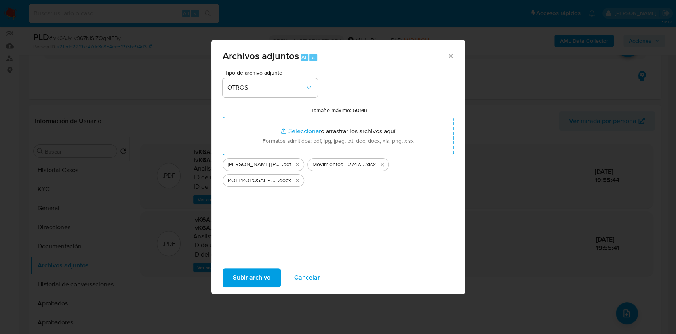
click at [250, 285] on span "Subir archivo" at bounding box center [252, 277] width 38 height 17
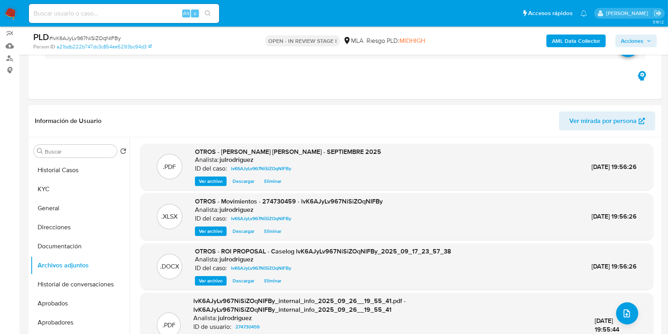
drag, startPoint x: 641, startPoint y: 38, endPoint x: 581, endPoint y: 47, distance: 60.5
click at [641, 38] on span "Acciones" at bounding box center [632, 40] width 23 height 13
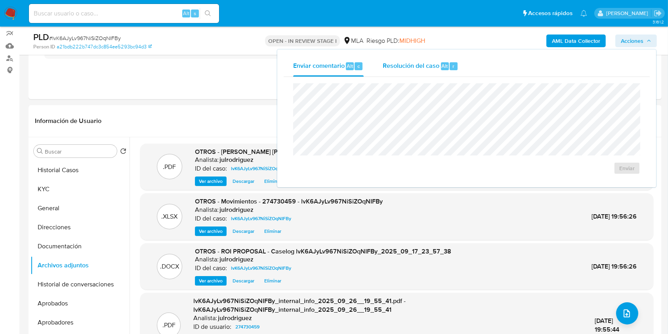
click at [442, 68] on span "Alt" at bounding box center [445, 66] width 6 height 8
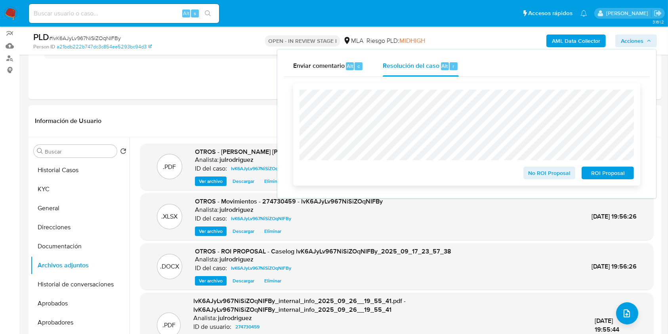
click at [593, 170] on span "ROI Proposal" at bounding box center [607, 172] width 41 height 11
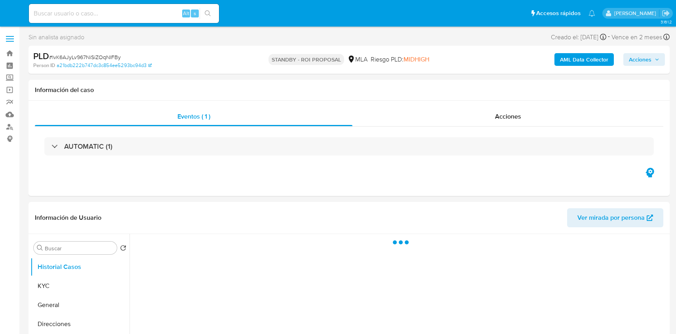
select select "10"
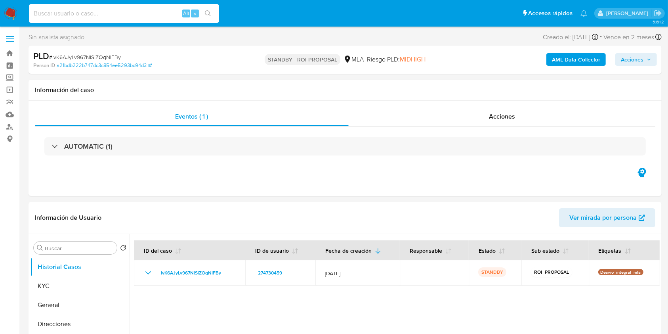
click at [131, 17] on input at bounding box center [124, 13] width 190 height 10
paste input "ac8Z1T4FASR7qHM09wE38DUX"
type input "ac8Z1T4FASR7qHM09wE38DUX"
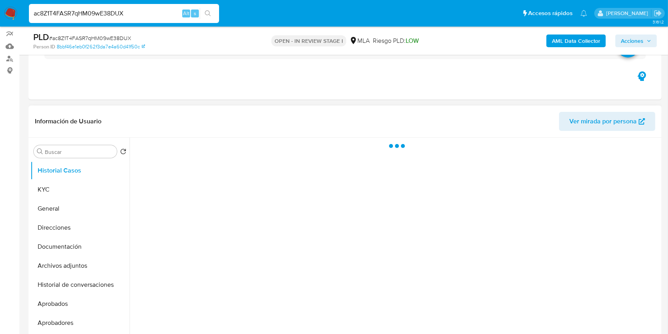
scroll to position [105, 0]
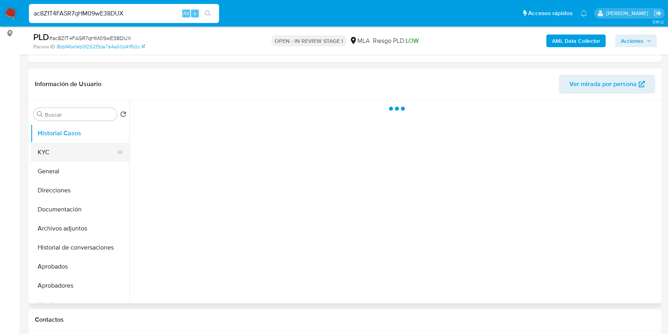
select select "10"
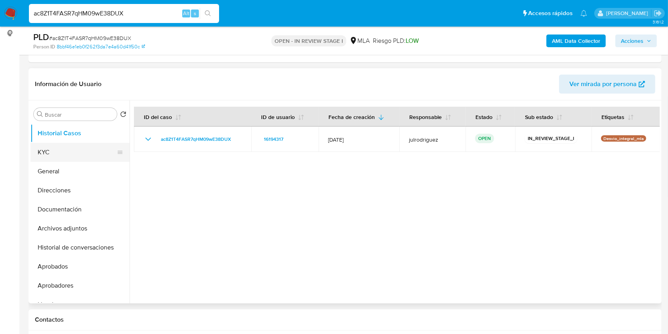
click at [77, 153] on button "KYC" at bounding box center [77, 152] width 93 height 19
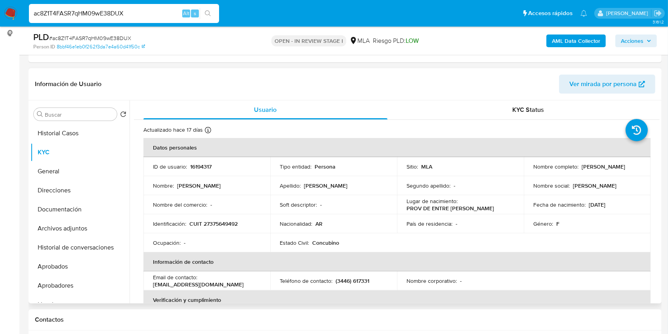
drag, startPoint x: 579, startPoint y: 165, endPoint x: 644, endPoint y: 166, distance: 65.0
click at [644, 166] on td "Nombre completo : [PERSON_NAME]" at bounding box center [587, 166] width 127 height 19
copy p "[PERSON_NAME]"
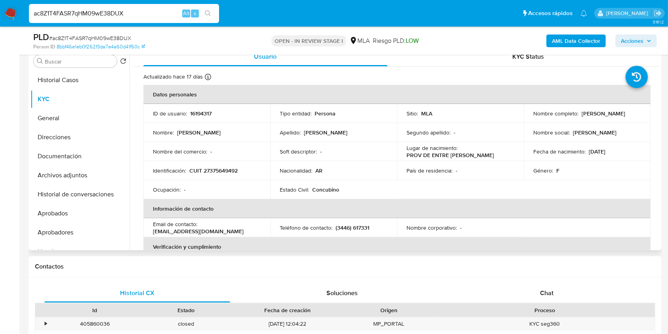
scroll to position [142, 0]
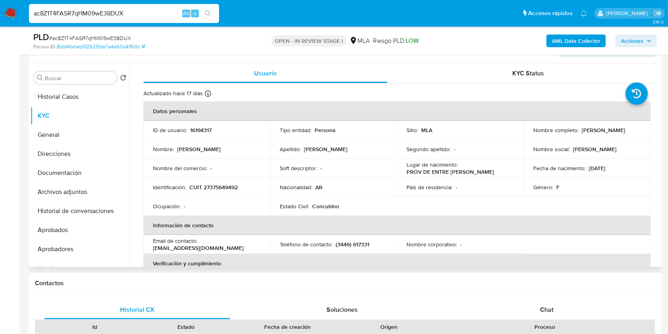
click at [199, 128] on p "16194317" at bounding box center [200, 129] width 21 height 7
copy p "16194317"
click at [98, 36] on span "# ac8Z1T4FASR7qHM09wE38DUX" at bounding box center [90, 38] width 82 height 8
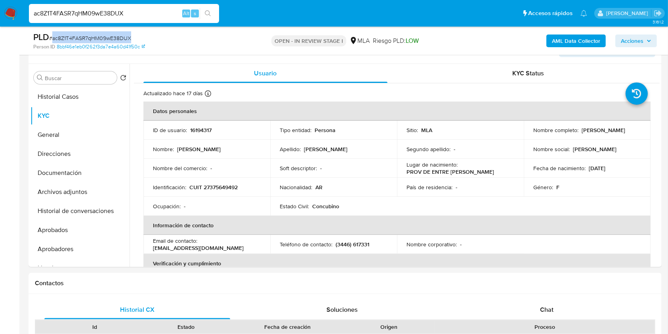
copy span "ac8Z1T4FASR7qHM09wE38DUX"
click at [78, 173] on button "Documentación" at bounding box center [77, 172] width 93 height 19
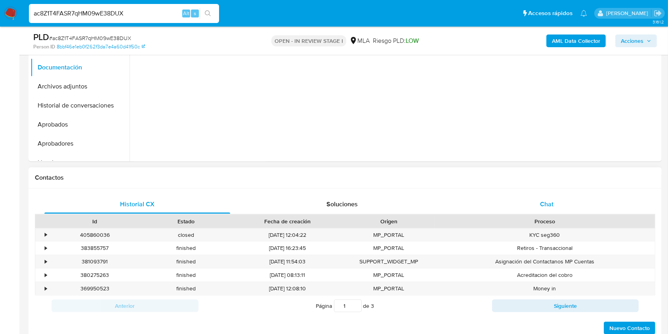
click at [552, 210] on div "Chat" at bounding box center [547, 204] width 186 height 19
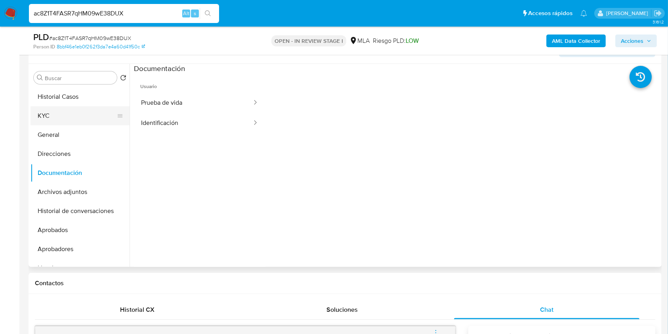
click at [70, 123] on button "KYC" at bounding box center [77, 115] width 93 height 19
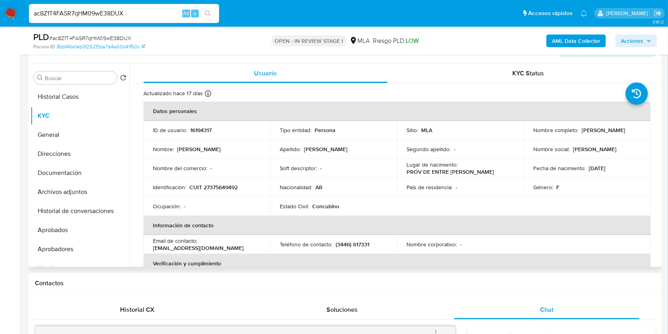
click at [227, 187] on p "CUIT 27375649492" at bounding box center [213, 186] width 48 height 7
copy p "27375649492"
click at [193, 129] on p "16194317" at bounding box center [200, 129] width 21 height 7
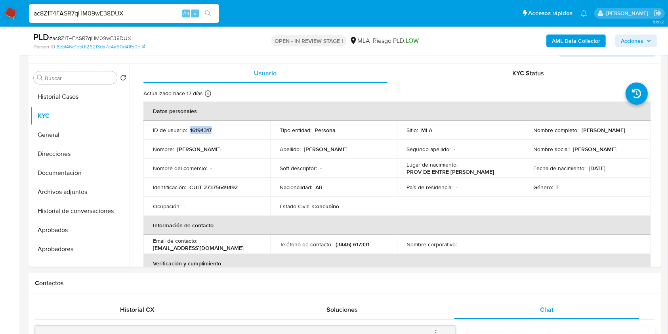
copy p "16194317"
drag, startPoint x: 580, startPoint y: 130, endPoint x: 634, endPoint y: 131, distance: 53.9
click at [634, 131] on div "Nombre completo : Maria Ayelen Preisz" at bounding box center [587, 129] width 108 height 7
copy p "[PERSON_NAME]"
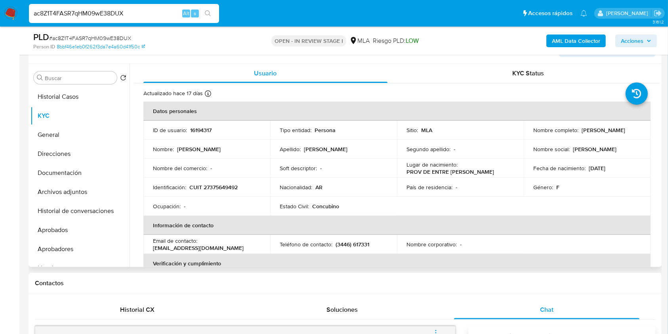
click at [226, 183] on p "CUIT 27375649492" at bounding box center [213, 186] width 48 height 7
copy p "27375649492"
click at [85, 177] on button "Documentación" at bounding box center [77, 172] width 93 height 19
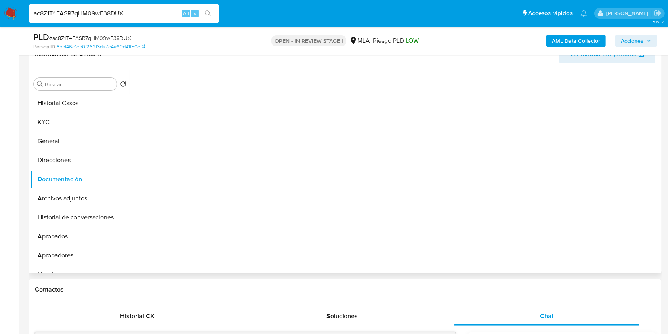
scroll to position [89, 0]
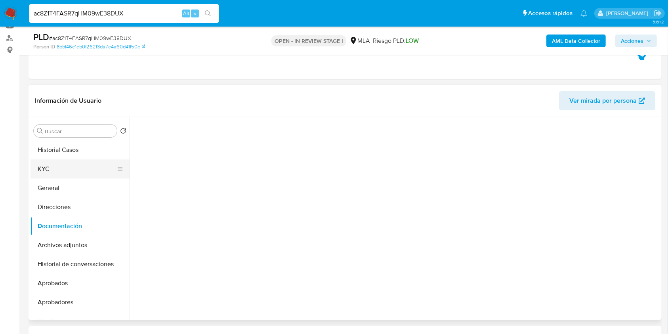
drag, startPoint x: 71, startPoint y: 166, endPoint x: 107, endPoint y: 160, distance: 36.6
click at [71, 166] on button "KYC" at bounding box center [77, 168] width 93 height 19
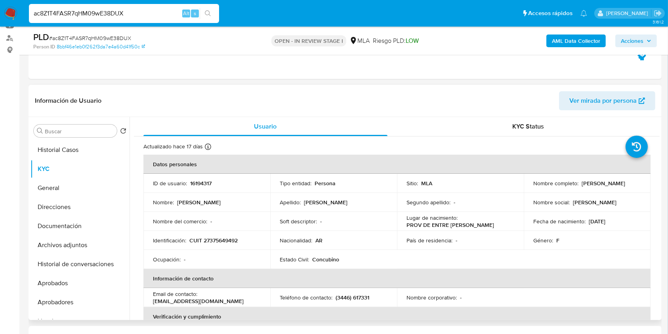
click at [222, 243] on p "CUIT 27375649492" at bounding box center [213, 240] width 48 height 7
copy p "27375649492"
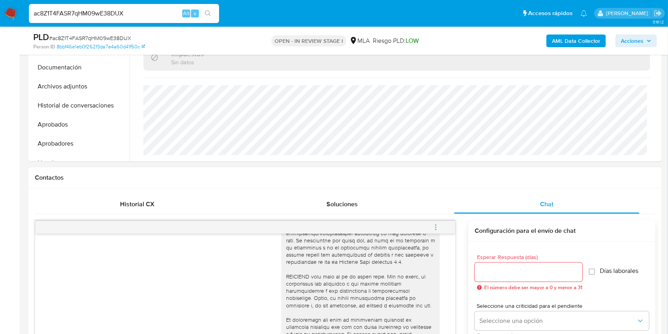
scroll to position [406, 0]
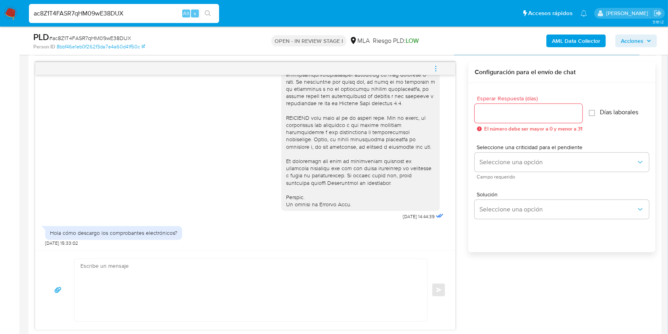
click at [435, 67] on icon "menu-action" at bounding box center [435, 68] width 7 height 7
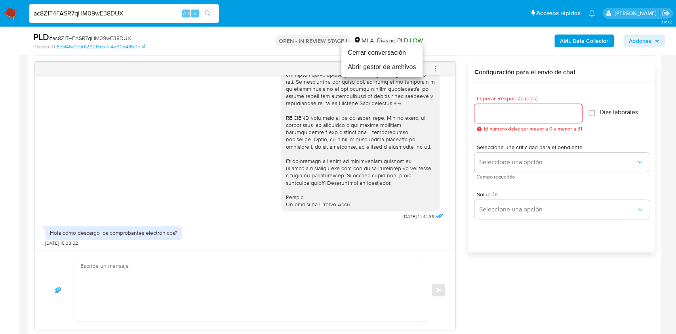
click at [374, 56] on li "Cerrar conversación" at bounding box center [382, 53] width 81 height 14
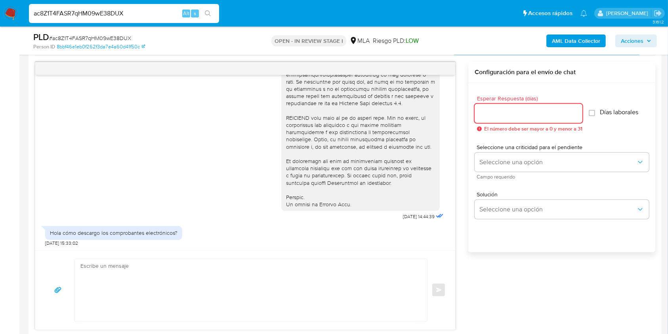
click at [507, 114] on input "Esperar Respuesta (días)" at bounding box center [529, 113] width 108 height 10
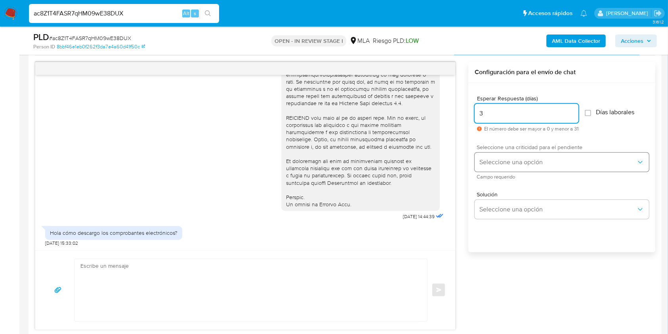
type input "3"
click at [504, 159] on span "Seleccione una opción" at bounding box center [557, 162] width 157 height 8
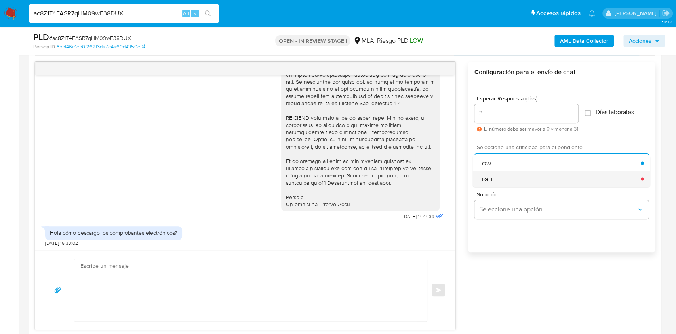
click at [501, 178] on div "HIGH" at bounding box center [560, 179] width 162 height 16
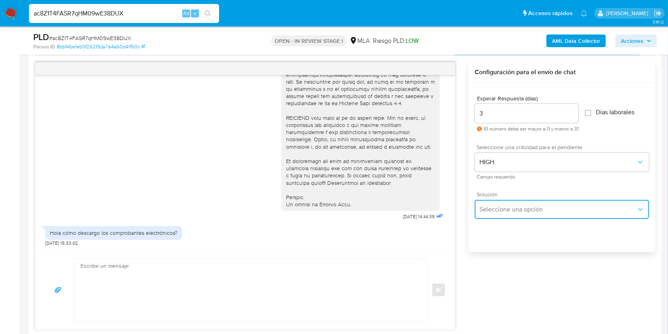
click at [506, 214] on button "Seleccione una opción" at bounding box center [562, 209] width 174 height 19
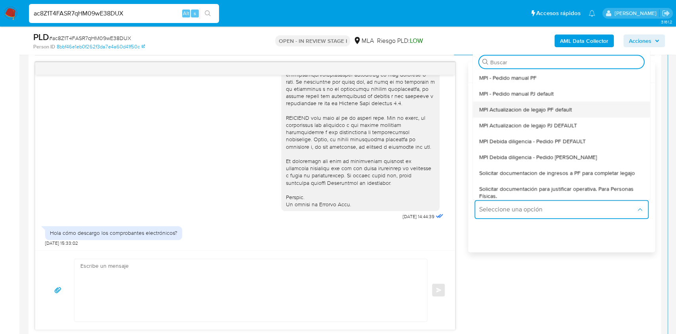
click at [561, 106] on span "MPI Actualizacion de legajo PF default" at bounding box center [525, 109] width 93 height 7
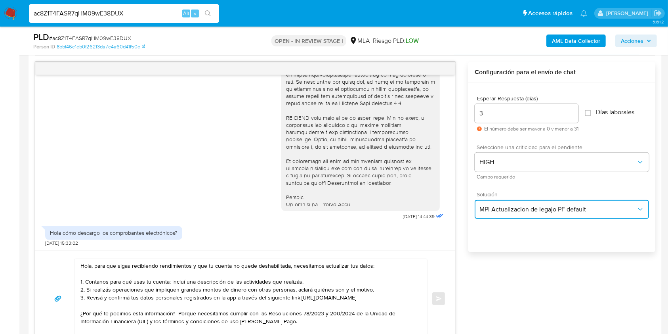
click at [517, 204] on button "MPI Actualizacion de legajo PF default" at bounding box center [562, 209] width 174 height 19
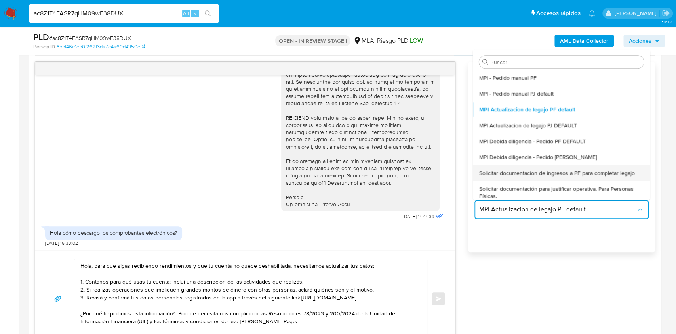
click at [539, 167] on div "Solicitar documentacion de ingresos a PF para completar legajo" at bounding box center [561, 173] width 165 height 16
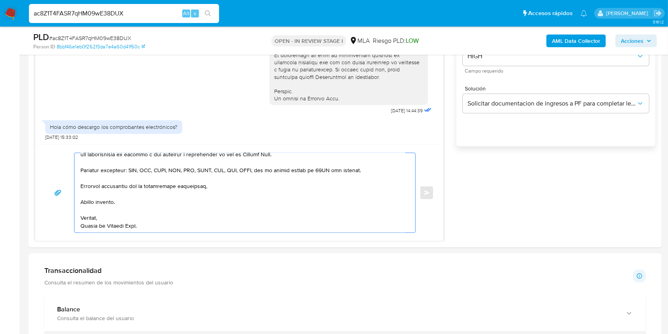
scroll to position [527, 0]
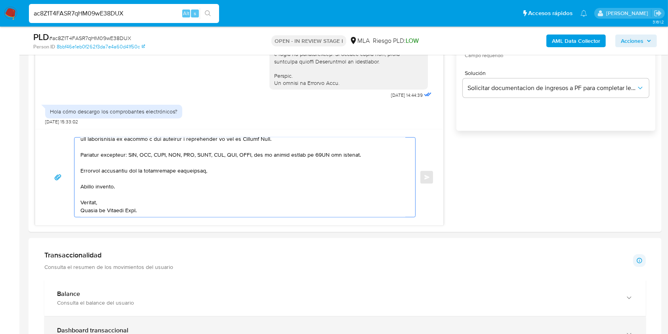
drag, startPoint x: 126, startPoint y: 170, endPoint x: 278, endPoint y: 306, distance: 203.2
click at [323, 333] on html "Pausado Ver notificaciones ac8Z1T4FASR7qHM09wE38DUX Alt s Accesos rápidos Presi…" at bounding box center [334, 255] width 668 height 1564
type textarea "Hola,"
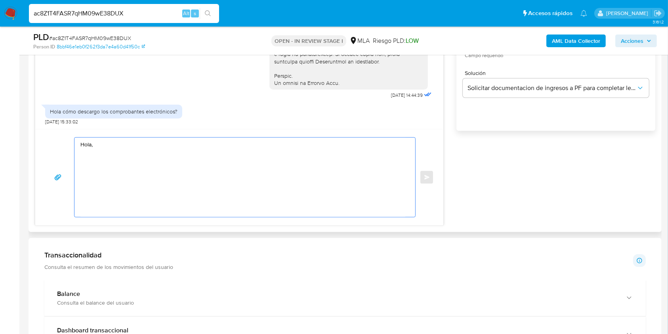
scroll to position [0, 0]
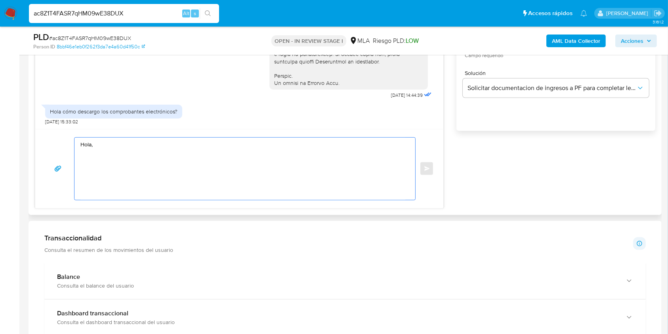
drag, startPoint x: 103, startPoint y: 155, endPoint x: 70, endPoint y: 134, distance: 38.6
click at [70, 134] on div "Hola, Enviar" at bounding box center [239, 168] width 408 height 79
paste textarea "Buenas tardes, Queremos aclararte que la Resolución General ARCA 5696/2025 indi…"
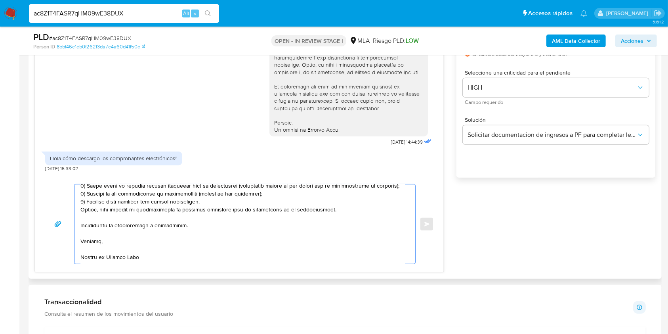
scroll to position [422, 0]
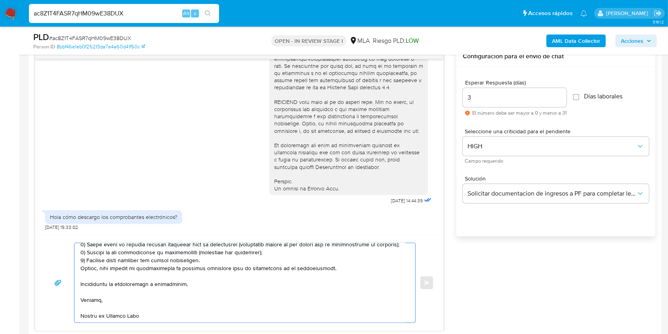
type textarea "Buenas tardes, Queremos aclararte que la Resolución General ARCA 5696/2025 indi…"
click at [456, 274] on div "17/09/2025 14:44:39 Hola cómo descargo los comprobantes electrónicos? 17/09/202…" at bounding box center [345, 188] width 621 height 285
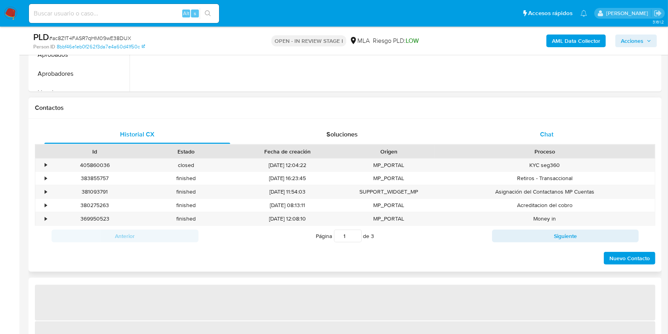
click at [551, 130] on span "Chat" at bounding box center [546, 134] width 13 height 9
select select "10"
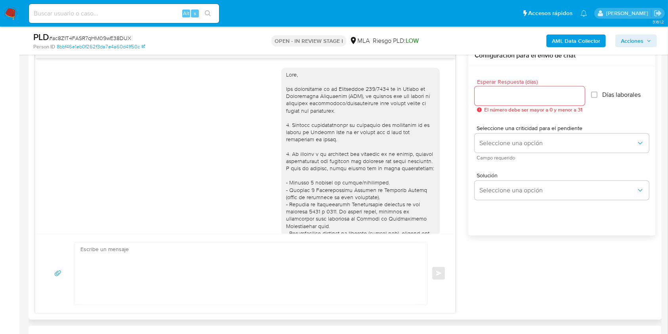
scroll to position [305, 0]
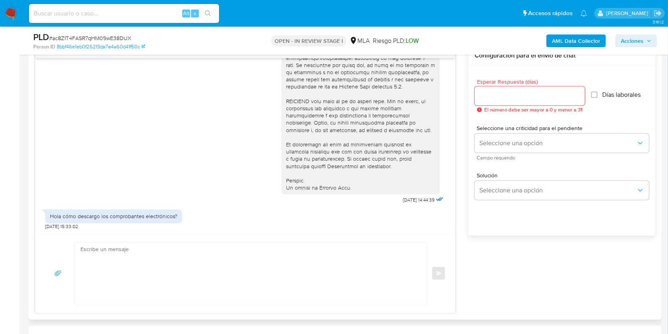
click at [511, 98] on input "Esperar Respuesta (días)" at bounding box center [530, 96] width 110 height 10
type input "3"
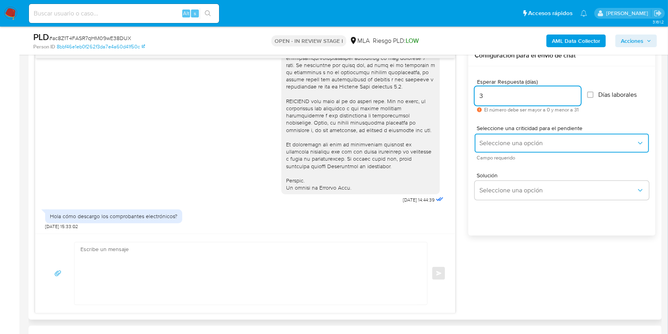
click at [502, 141] on span "Seleccione una opción" at bounding box center [557, 143] width 157 height 8
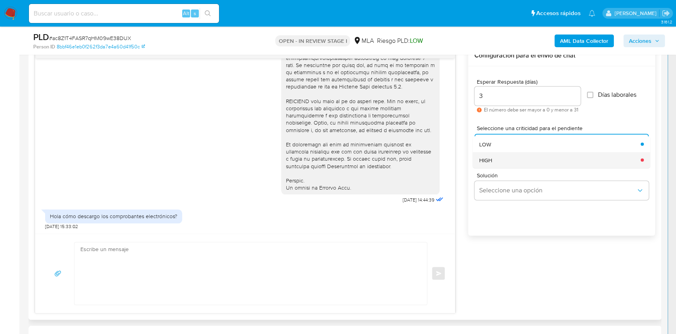
click at [503, 156] on div "HIGH" at bounding box center [557, 160] width 157 height 16
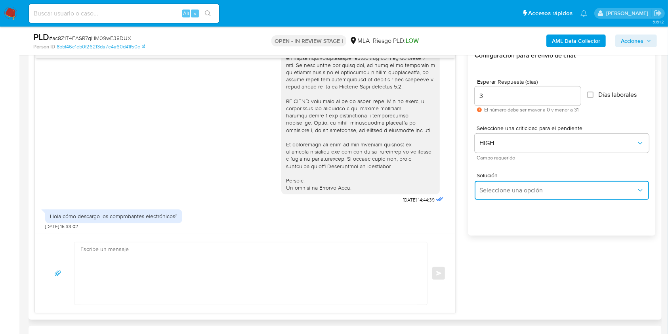
click at [510, 192] on span "Seleccione una opción" at bounding box center [557, 190] width 157 height 8
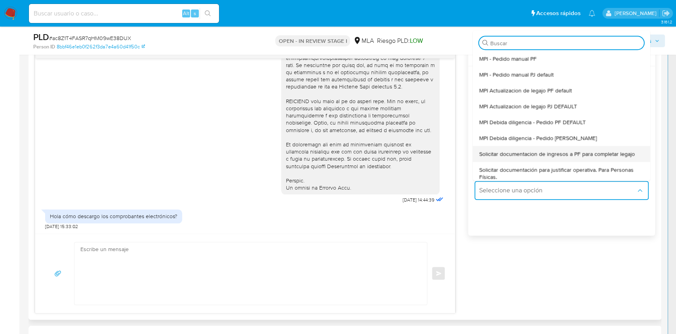
click at [540, 153] on span "Solicitar documentacion de ingresos a PF para completar legajo" at bounding box center [557, 153] width 156 height 7
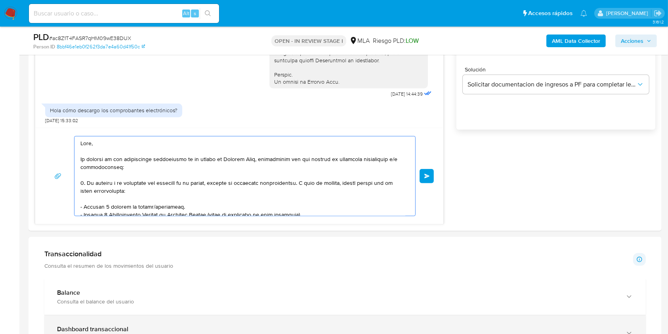
scroll to position [161, 0]
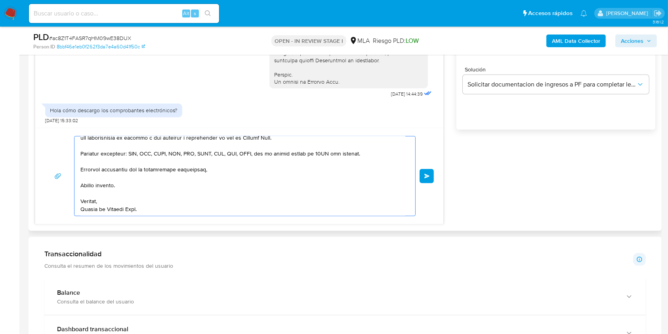
drag, startPoint x: 151, startPoint y: 193, endPoint x: 182, endPoint y: 159, distance: 46.0
click at [291, 319] on div "Información de Usuario Ver mirada por persona Buscar Volver al orden por defect…" at bounding box center [345, 321] width 633 height 1352
type textarea "Hola, En función de la"
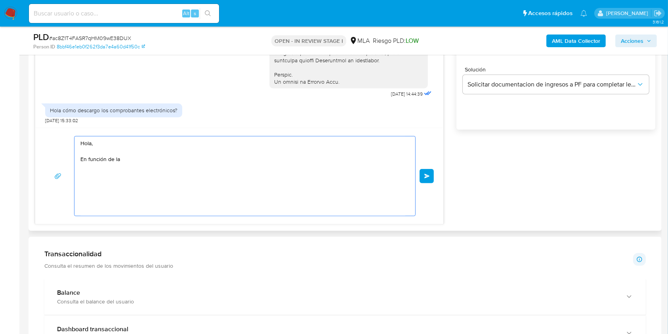
scroll to position [0, 0]
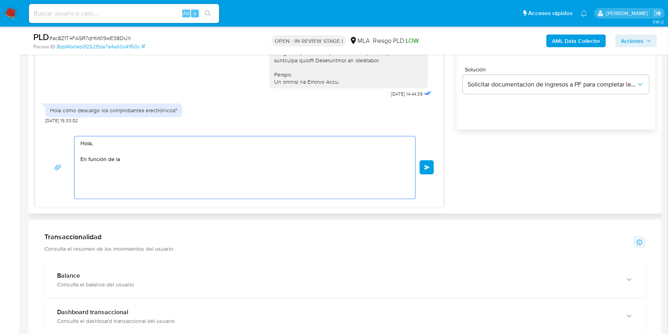
drag, startPoint x: 147, startPoint y: 177, endPoint x: 30, endPoint y: 113, distance: 133.9
click at [30, 113] on div "Historial CX Soluciones Chat Id Estado Fecha de creación Origen Proceso • 40586…" at bounding box center [345, 60] width 633 height 306
paste textarea "Buenas tardes, Queremos aclararte que la Resolución General ARCA 5696/2025 indi…"
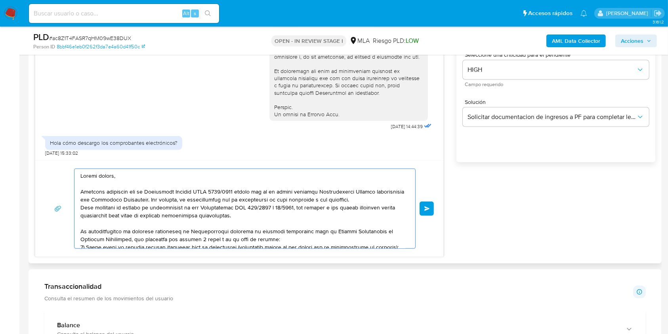
scroll to position [476, 0]
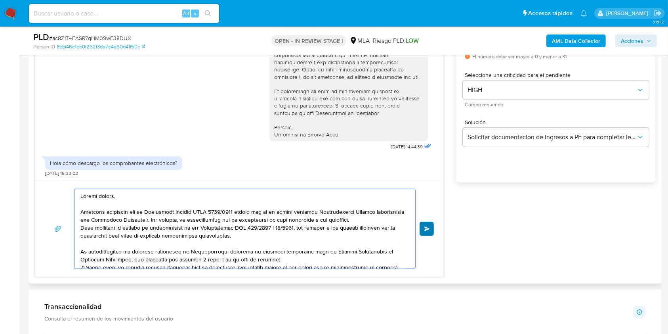
type textarea "Buenas tardes, Queremos aclararte que la Resolución General ARCA 5696/2025 indi…"
click at [426, 223] on button "Enviar" at bounding box center [427, 229] width 14 height 14
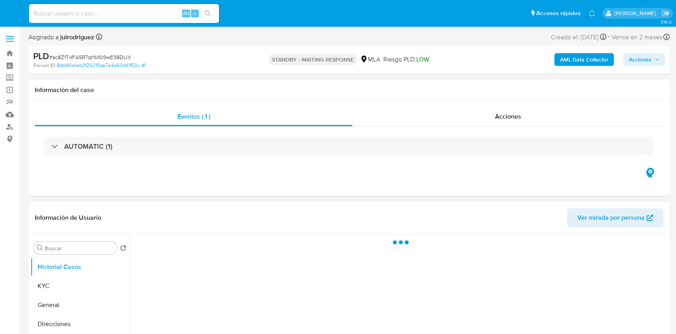
select select "10"
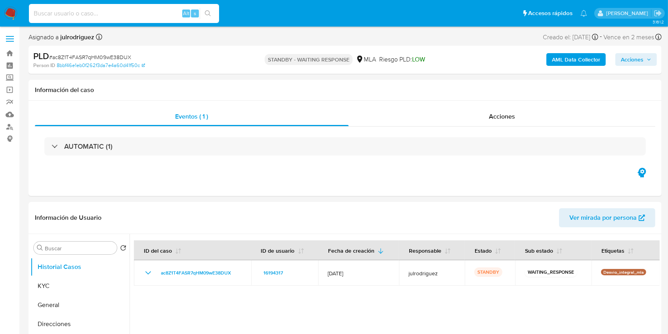
click at [155, 12] on input at bounding box center [124, 13] width 190 height 10
paste input "dES33RnGxYCogpRR8Hn69dwt"
type input "dES33RnGxYCogpRR8Hn69dwt"
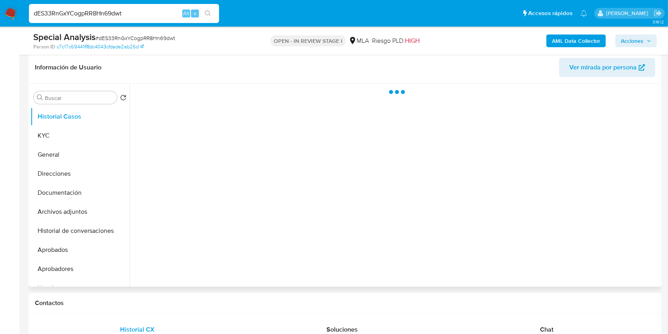
scroll to position [105, 0]
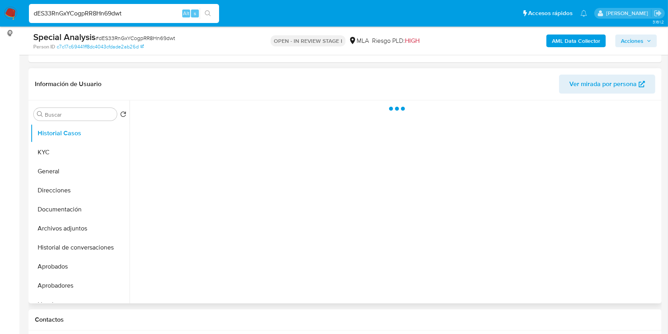
select select "10"
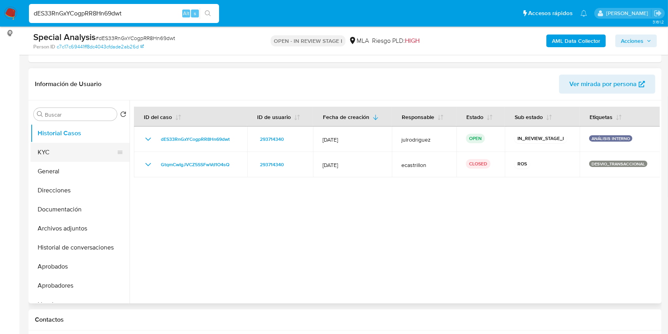
click at [78, 157] on button "KYC" at bounding box center [77, 152] width 93 height 19
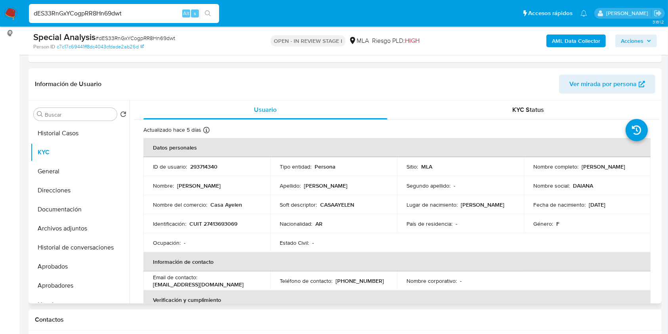
drag, startPoint x: 549, startPoint y: 172, endPoint x: 610, endPoint y: 173, distance: 61.0
click at [610, 170] on div "Nombre completo : [PERSON_NAME]" at bounding box center [587, 166] width 108 height 7
copy p "[PERSON_NAME]"
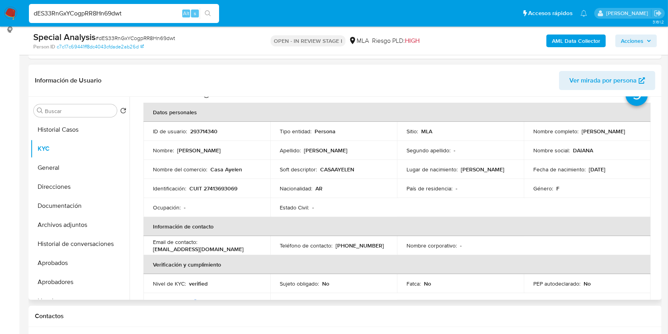
scroll to position [0, 0]
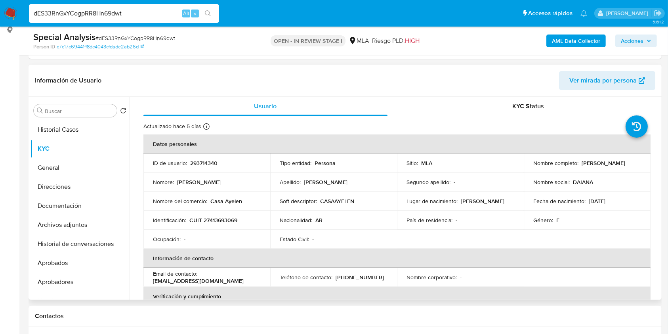
click at [196, 159] on p "293714340" at bounding box center [203, 162] width 27 height 7
copy p "293714340"
click at [135, 40] on span "# dES33RnGxYCogpRR8Hn69dwt" at bounding box center [136, 38] width 80 height 8
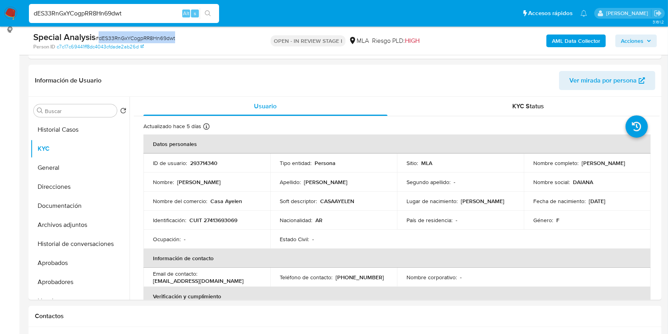
copy span "dES33RnGxYCogpRR8Hn69dwt"
click at [223, 221] on p "CUIT 27413693069" at bounding box center [213, 219] width 48 height 7
copy p "27413693069"
click at [202, 157] on td "ID de usuario : 293714340" at bounding box center [206, 162] width 127 height 19
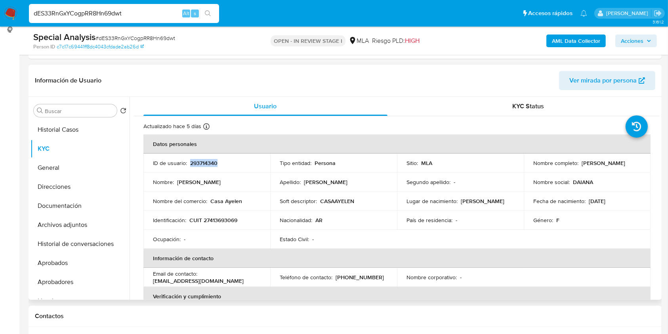
click at [202, 157] on td "ID de usuario : 293714340" at bounding box center [206, 162] width 127 height 19
copy p "293714340"
drag, startPoint x: 531, startPoint y: 167, endPoint x: 627, endPoint y: 163, distance: 96.4
click at [627, 163] on div "Nombre completo : Daiana Elizabeth Fernandez" at bounding box center [587, 162] width 108 height 7
drag, startPoint x: 592, startPoint y: 170, endPoint x: 608, endPoint y: 159, distance: 19.7
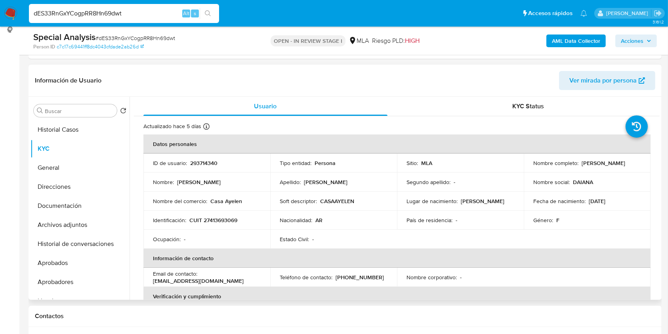
click at [602, 169] on td "Nombre completo : Daiana Elizabeth Fernandez" at bounding box center [587, 162] width 127 height 19
copy p "Daiana Elizabeth Fernandez"
drag, startPoint x: 209, startPoint y: 198, endPoint x: 301, endPoint y: 167, distance: 96.6
click at [264, 199] on td "Nombre del comercio : Casa Ayelen" at bounding box center [206, 200] width 127 height 19
copy p "Casa Ayelen"
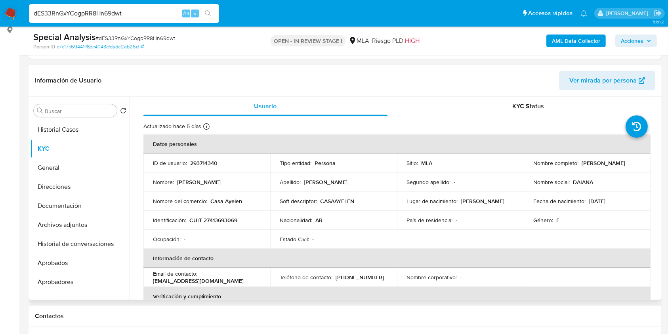
click at [222, 216] on p "CUIT 27413693069" at bounding box center [213, 219] width 48 height 7
copy p "27413693069"
click at [231, 216] on p "CUIT 27413693069" at bounding box center [213, 219] width 48 height 7
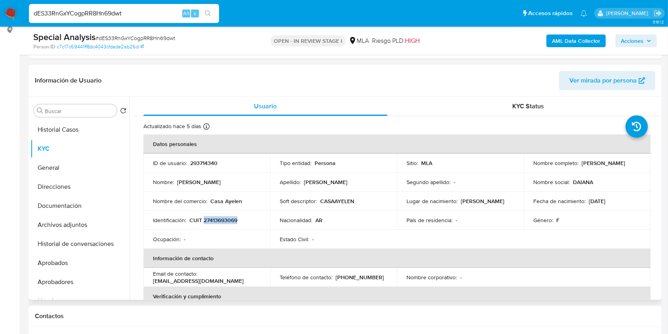
click at [224, 217] on p "CUIT 27413693069" at bounding box center [213, 219] width 48 height 7
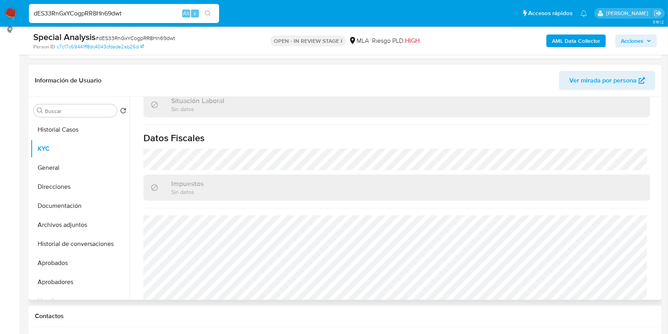
scroll to position [425, 0]
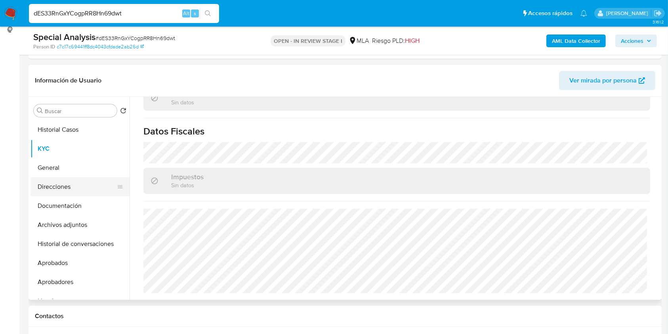
click at [82, 183] on button "Direcciones" at bounding box center [77, 186] width 93 height 19
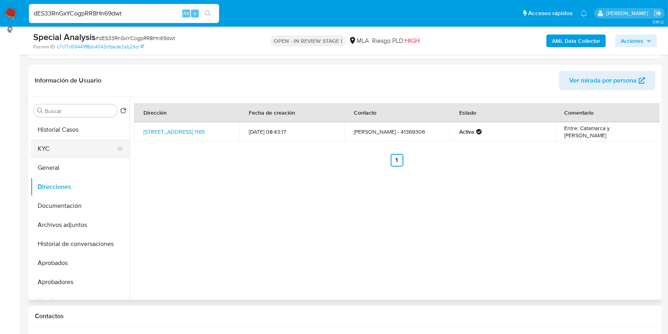
click at [55, 147] on button "KYC" at bounding box center [77, 148] width 93 height 19
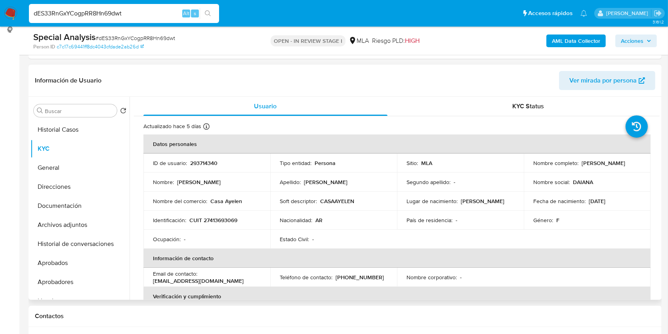
drag, startPoint x: 575, startPoint y: 166, endPoint x: 611, endPoint y: 166, distance: 36.1
click at [611, 166] on div "Nombre completo : Daiana Elizabeth Fernandez" at bounding box center [587, 162] width 108 height 7
drag, startPoint x: 209, startPoint y: 200, endPoint x: 260, endPoint y: 181, distance: 54.2
click at [256, 204] on div "Nombre del comercio : Casa Ayelen" at bounding box center [207, 200] width 108 height 7
click at [70, 188] on button "Direcciones" at bounding box center [77, 186] width 93 height 19
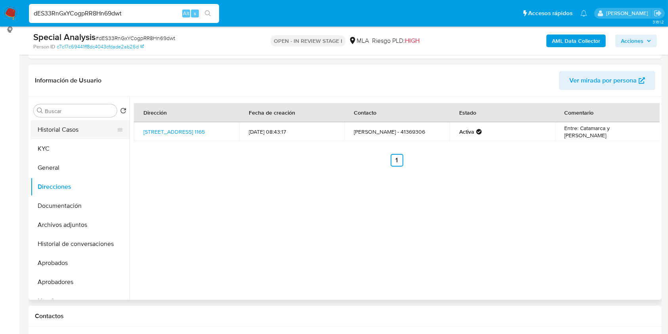
drag, startPoint x: 129, startPoint y: 128, endPoint x: 118, endPoint y: 126, distance: 11.0
click at [118, 126] on div "Buscar Volver al orden por defecto Historial Casos KYC General Direcciones Docu…" at bounding box center [345, 198] width 629 height 203
click at [160, 166] on div "Dirección Fecha de creación Contacto Estado Comentario Rioja 1165, Capital, Men…" at bounding box center [395, 198] width 530 height 203
drag, startPoint x: 139, startPoint y: 126, endPoint x: 208, endPoint y: 93, distance: 76.2
click at [167, 124] on td "Rioja 1165, Capital, Mendoza, 5500, Argentina 1165" at bounding box center [186, 131] width 105 height 19
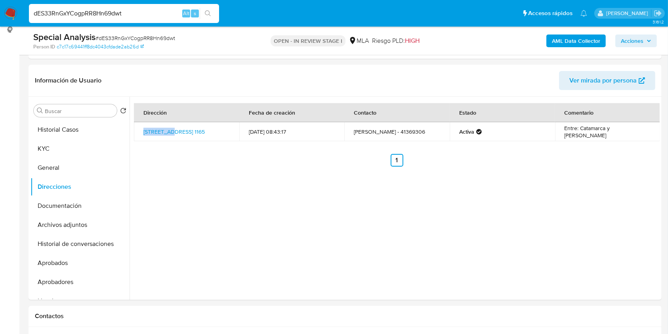
copy link "Rioja 1165"
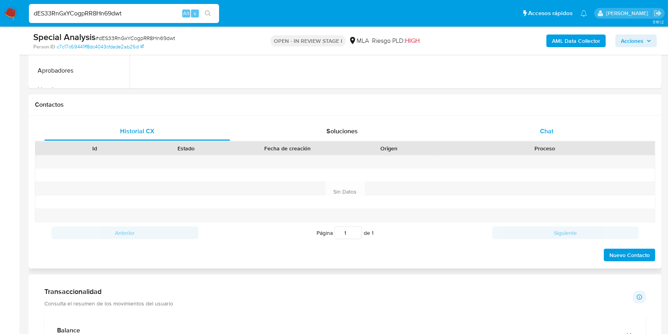
click at [553, 131] on span "Chat" at bounding box center [546, 130] width 13 height 9
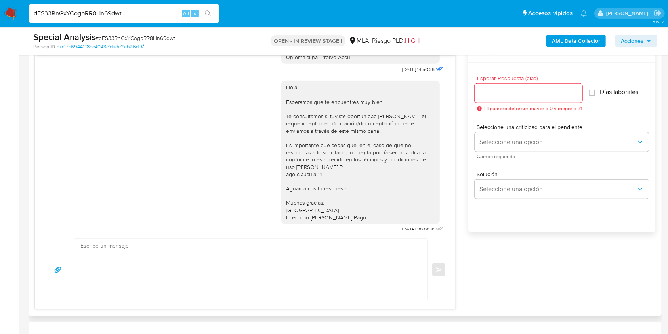
scroll to position [395, 0]
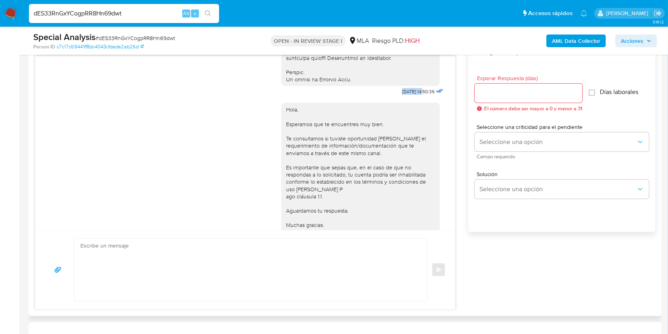
drag, startPoint x: 383, startPoint y: 104, endPoint x: 409, endPoint y: 104, distance: 25.8
copy span "17/09/2025"
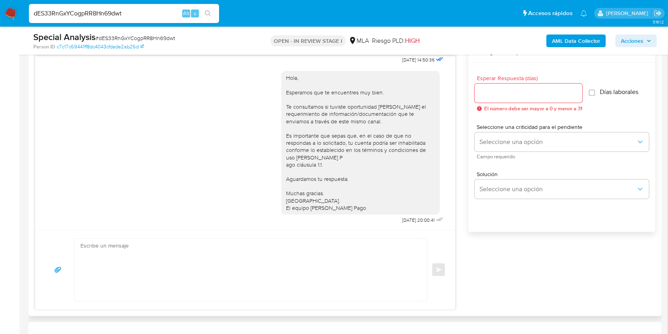
scroll to position [448, 0]
drag, startPoint x: 381, startPoint y: 218, endPoint x: 408, endPoint y: 220, distance: 27.4
click at [408, 220] on div "Hola, Esperamos que te encuentres muy bien. Te consultamos si tuviste oportunid…" at bounding box center [363, 145] width 164 height 160
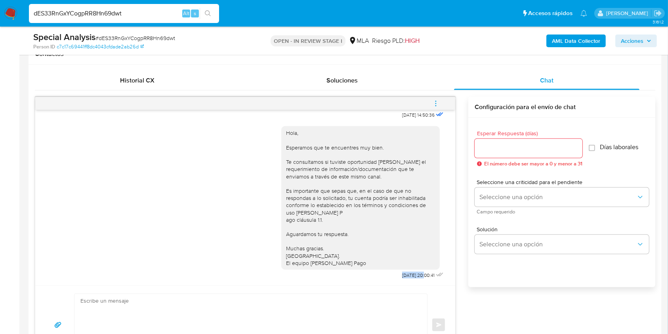
scroll to position [338, 0]
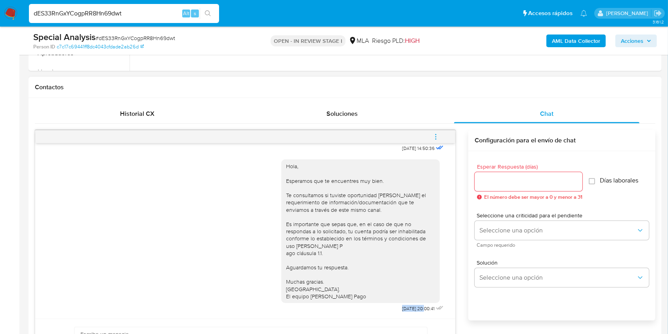
click at [439, 133] on icon "menu-action" at bounding box center [435, 136] width 7 height 7
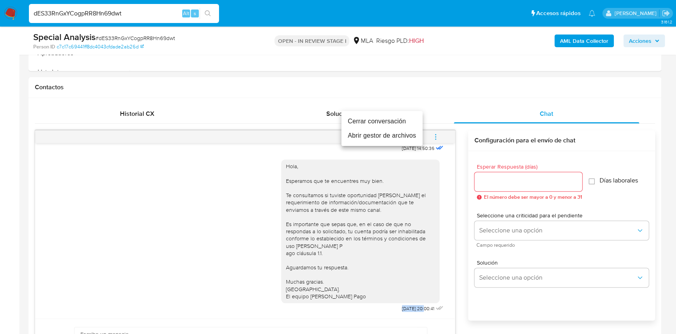
click at [363, 120] on li "Cerrar conversación" at bounding box center [382, 121] width 81 height 14
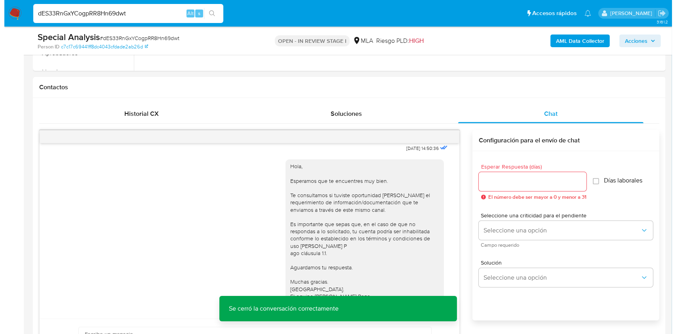
scroll to position [1236, 0]
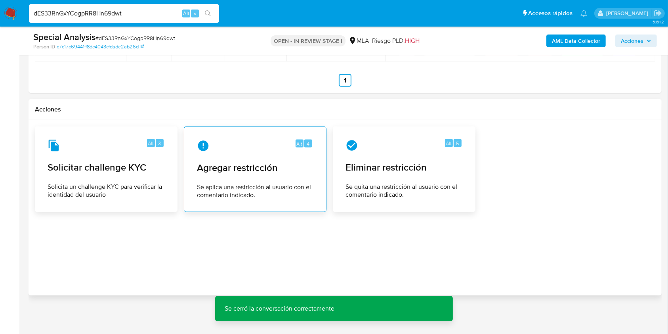
click at [256, 162] on span "Agregar restricción" at bounding box center [255, 168] width 117 height 12
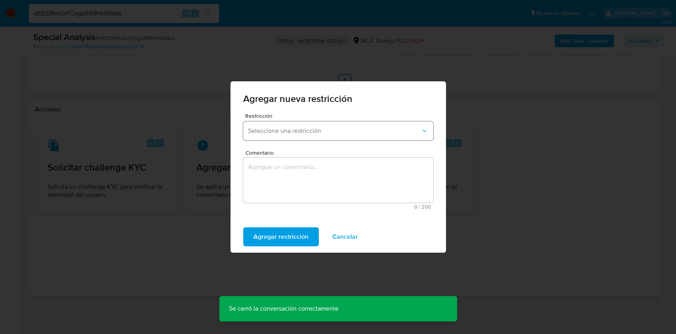
click at [271, 129] on span "Seleccione una restricción" at bounding box center [334, 131] width 173 height 8
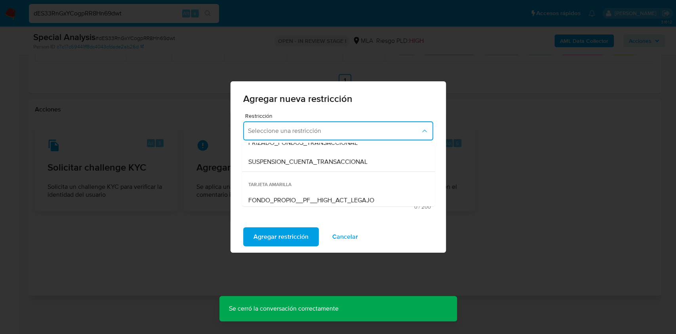
scroll to position [105, 0]
click at [300, 161] on span "SUSPENSION_CUENTA_TRANSACCIONAL" at bounding box center [307, 161] width 119 height 8
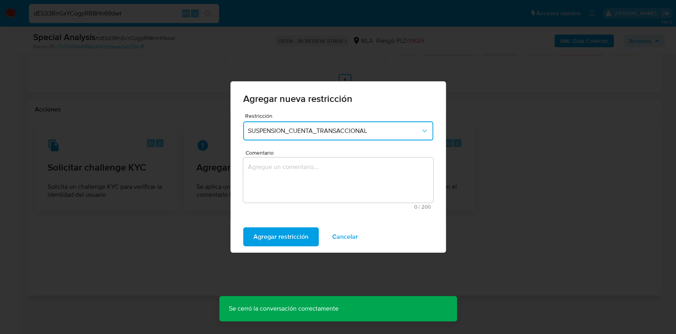
click at [292, 172] on textarea "Comentario" at bounding box center [338, 179] width 190 height 45
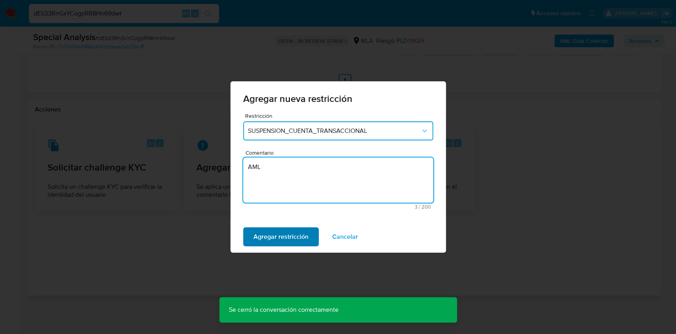
type textarea "AML"
click at [292, 239] on span "Agregar restricción" at bounding box center [281, 236] width 55 height 17
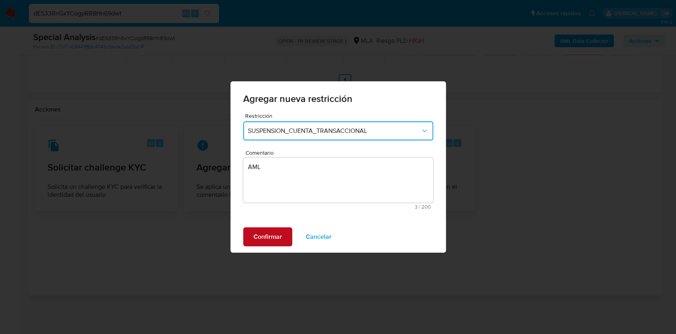
click at [261, 232] on span "Confirmar" at bounding box center [268, 236] width 29 height 17
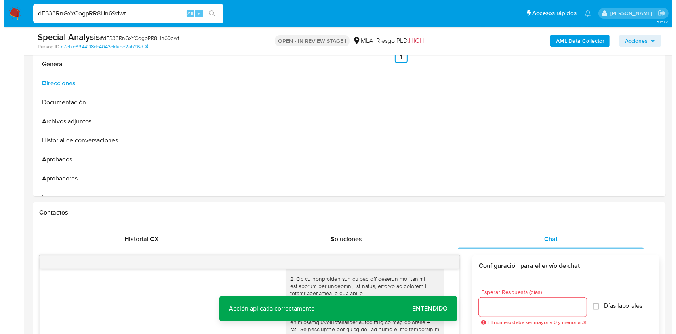
scroll to position [126, 0]
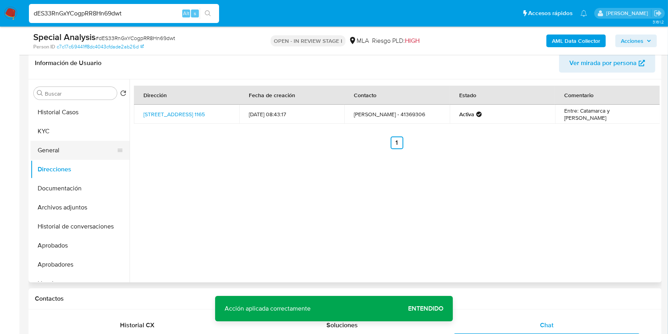
click at [47, 142] on button "General" at bounding box center [77, 150] width 93 height 19
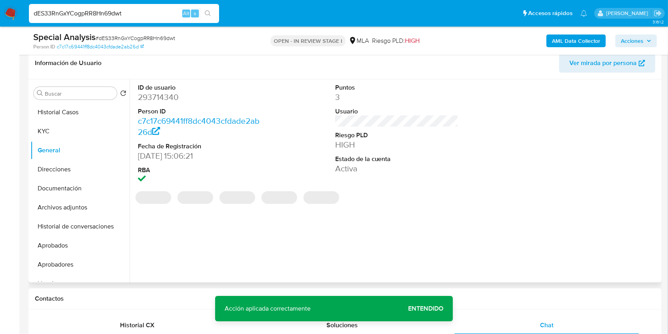
click at [169, 96] on dd "293714340" at bounding box center [200, 97] width 124 height 11
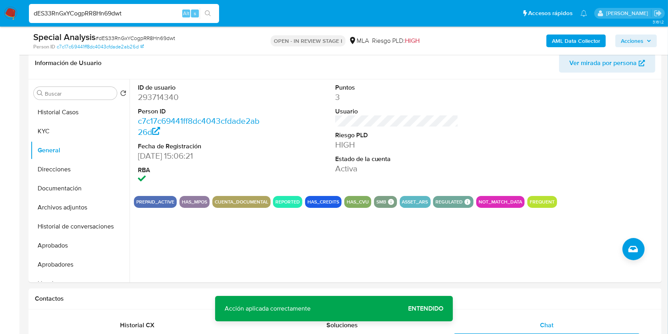
click at [108, 36] on span "# dES33RnGxYCogpRR8Hn69dwt" at bounding box center [136, 38] width 80 height 8
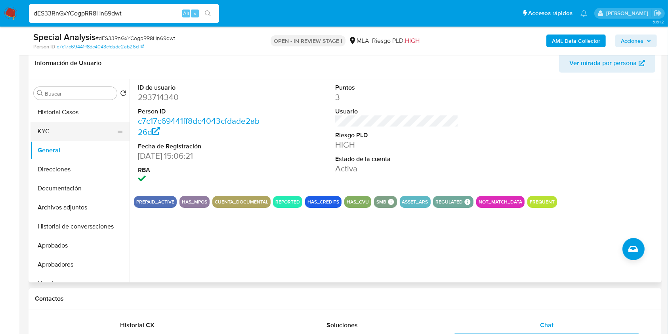
drag, startPoint x: 48, startPoint y: 131, endPoint x: 54, endPoint y: 131, distance: 6.4
click at [49, 131] on button "KYC" at bounding box center [77, 131] width 93 height 19
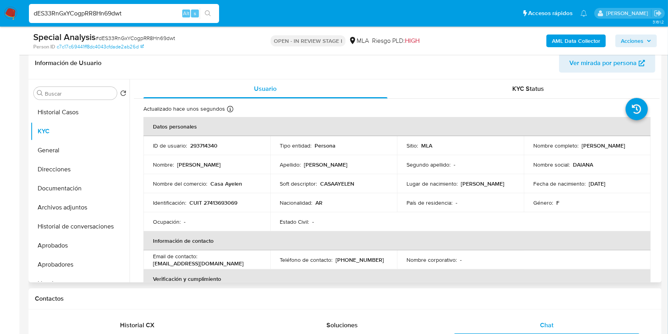
drag, startPoint x: 553, startPoint y: 150, endPoint x: 609, endPoint y: 150, distance: 55.9
click at [609, 149] on div "Nombre completo : Daiana Elizabeth Fernandez" at bounding box center [587, 145] width 108 height 7
click at [68, 220] on button "Historial de conversaciones" at bounding box center [77, 226] width 93 height 19
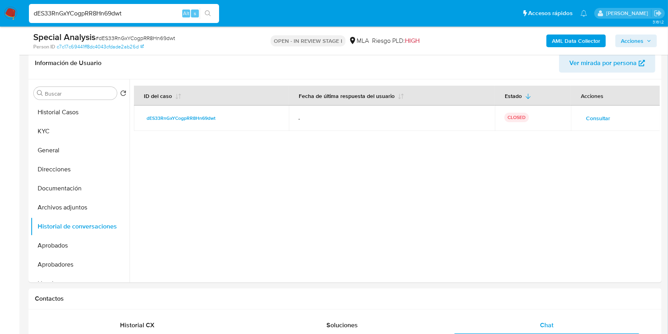
click at [565, 37] on b "AML Data Collector" at bounding box center [576, 40] width 48 height 13
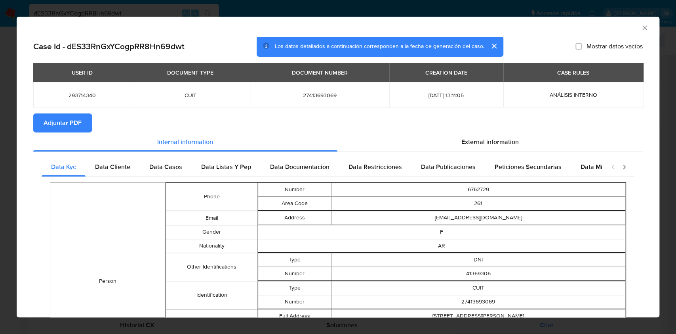
click at [69, 120] on span "Adjuntar PDF" at bounding box center [63, 122] width 38 height 17
click at [641, 27] on icon "Cerrar ventana" at bounding box center [645, 28] width 8 height 8
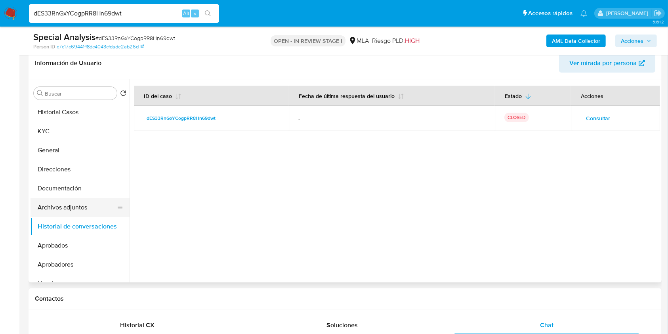
drag, startPoint x: 89, startPoint y: 204, endPoint x: 78, endPoint y: 229, distance: 26.4
click at [89, 205] on button "Archivos adjuntos" at bounding box center [80, 207] width 99 height 19
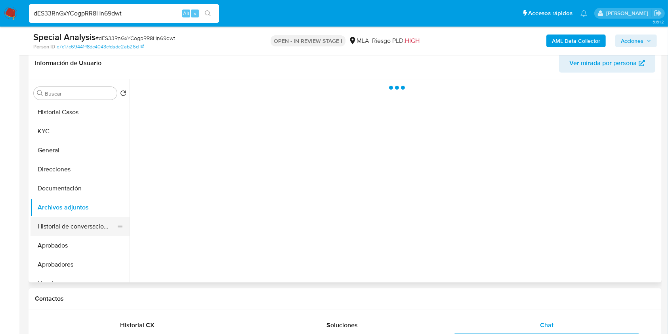
click at [78, 229] on button "Historial de conversaciones" at bounding box center [77, 226] width 93 height 19
click at [95, 208] on button "Archivos adjuntos" at bounding box center [77, 207] width 93 height 19
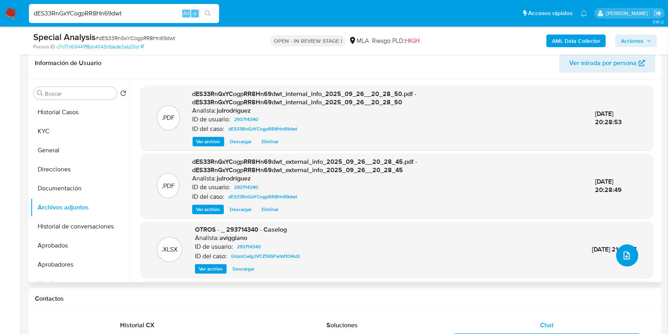
click at [624, 253] on icon "upload-file" at bounding box center [627, 255] width 6 height 8
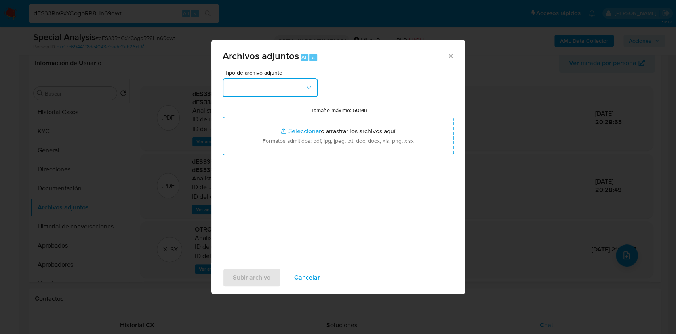
click at [288, 86] on button "button" at bounding box center [270, 87] width 95 height 19
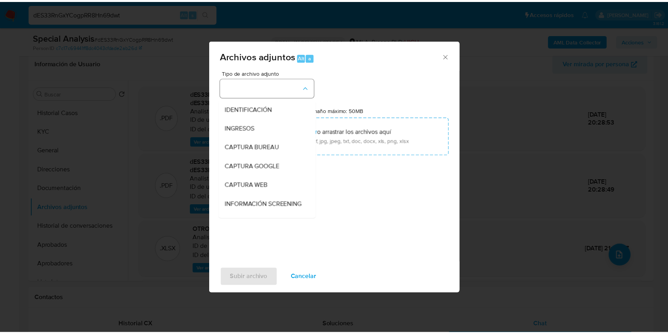
scroll to position [53, 0]
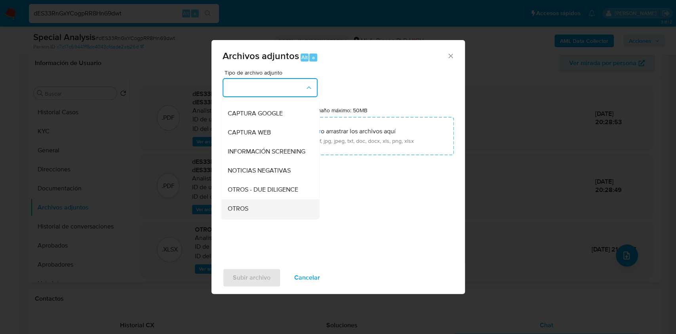
click at [244, 210] on div "OTROS" at bounding box center [267, 208] width 81 height 19
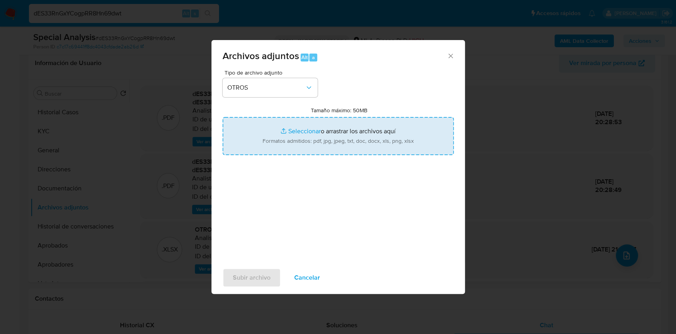
click at [279, 142] on input "Tamaño máximo: 50MB Seleccionar archivos" at bounding box center [338, 136] width 231 height 38
type input "C:\fakepath\Caselog (ROI PROPOSAL) - 293714340 - dES33RnGxYCogpRR8Hn69dwt.docx"
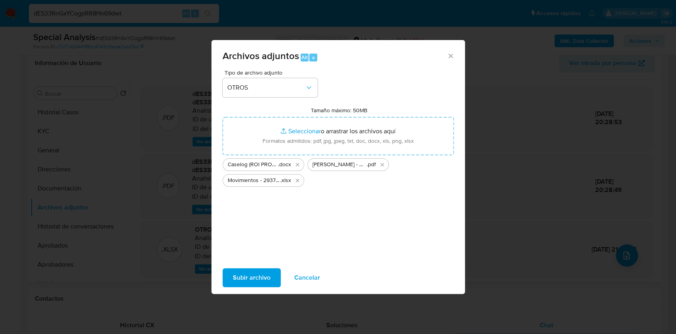
click at [257, 275] on span "Subir archivo" at bounding box center [252, 277] width 38 height 17
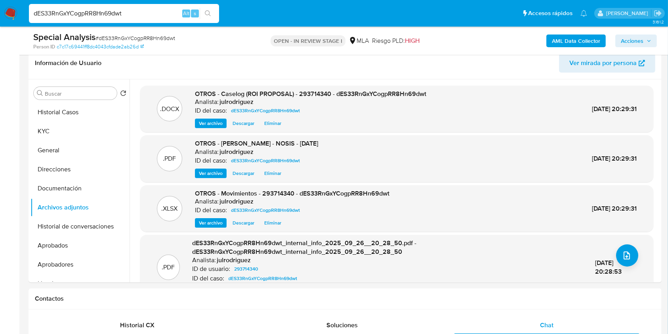
click at [629, 40] on span "Acciones" at bounding box center [632, 40] width 23 height 13
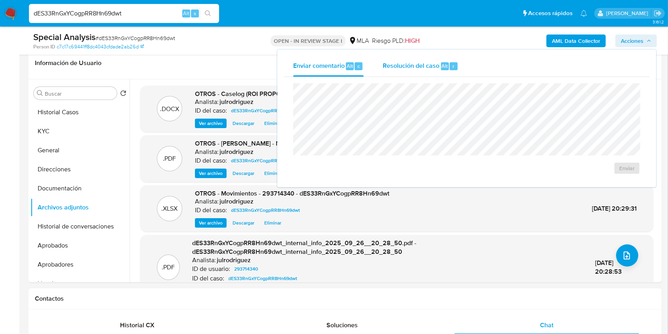
click at [418, 68] on span "Resolución del caso" at bounding box center [411, 65] width 57 height 9
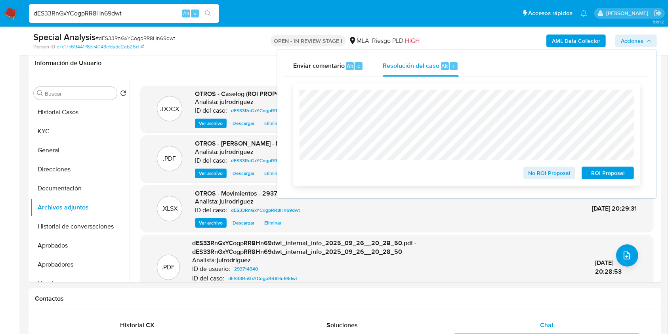
click at [600, 172] on span "ROI Proposal" at bounding box center [607, 172] width 41 height 11
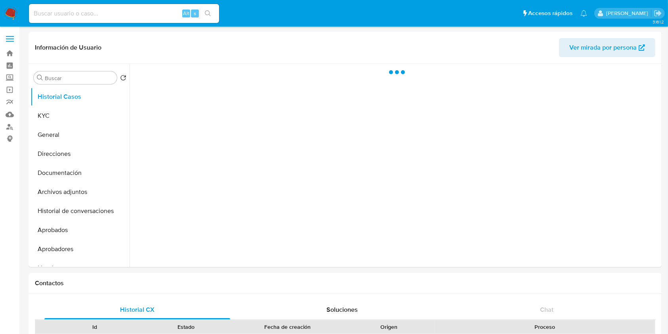
select select "10"
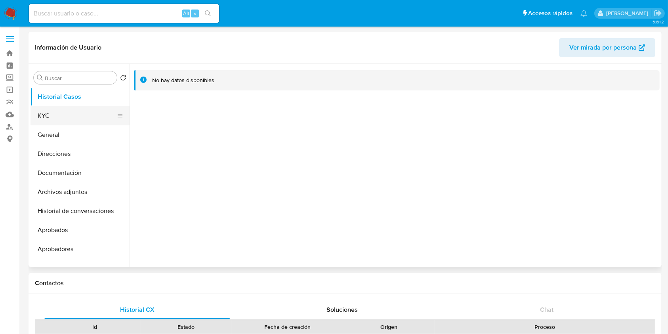
click at [69, 123] on button "KYC" at bounding box center [77, 115] width 93 height 19
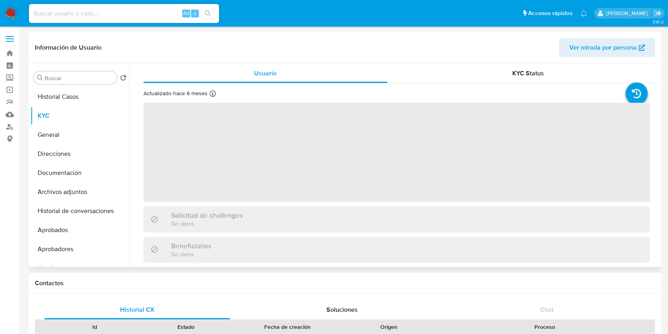
scroll to position [237, 0]
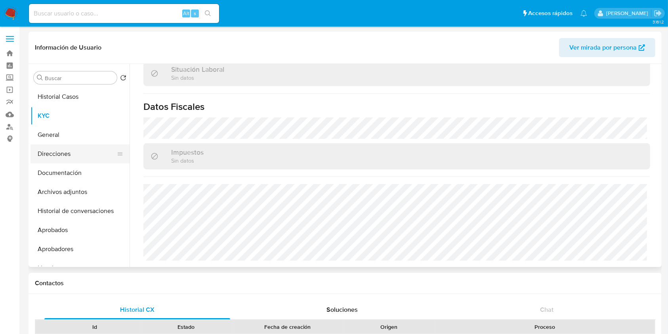
click at [72, 148] on button "Direcciones" at bounding box center [77, 153] width 93 height 19
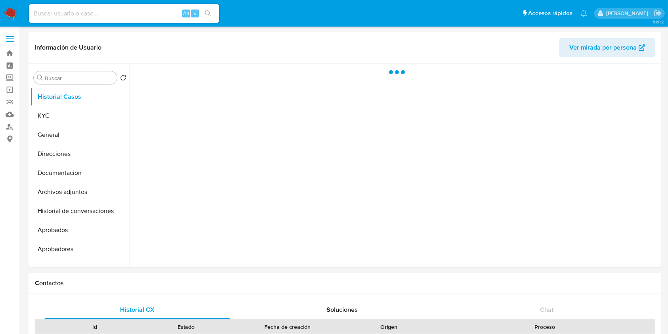
select select "10"
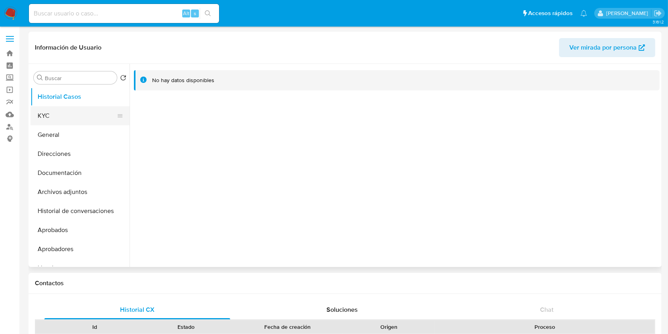
click at [89, 114] on button "KYC" at bounding box center [77, 115] width 93 height 19
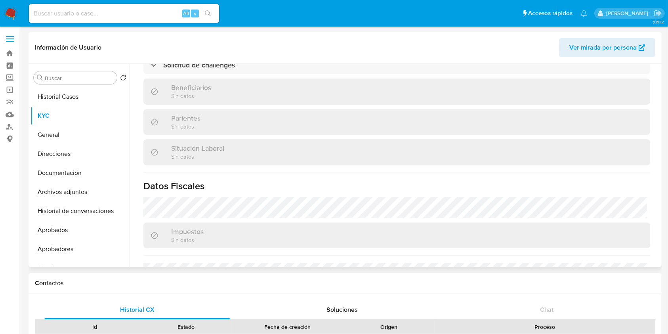
scroll to position [211, 0]
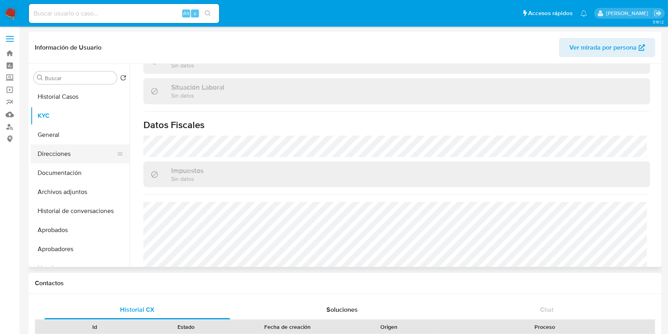
click at [57, 159] on button "Direcciones" at bounding box center [77, 153] width 93 height 19
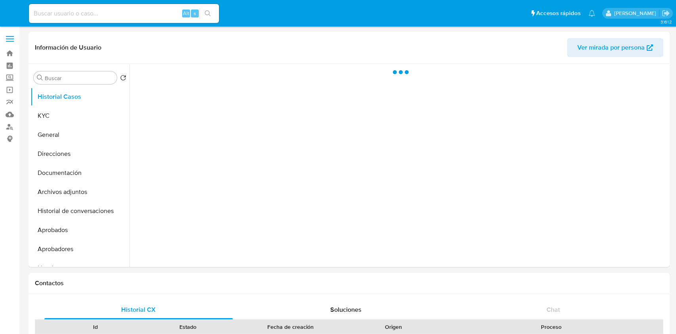
select select "10"
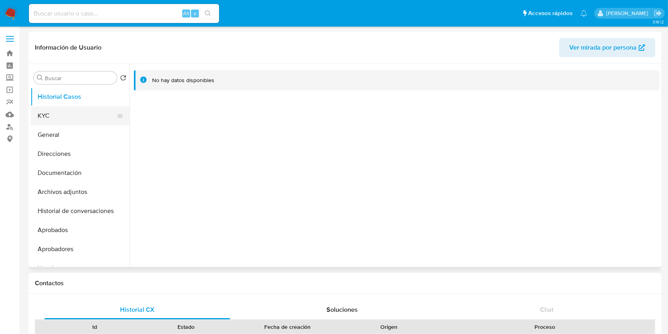
click at [56, 113] on button "KYC" at bounding box center [77, 115] width 93 height 19
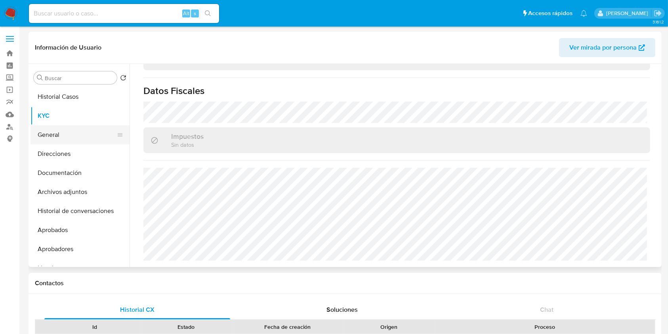
scroll to position [425, 0]
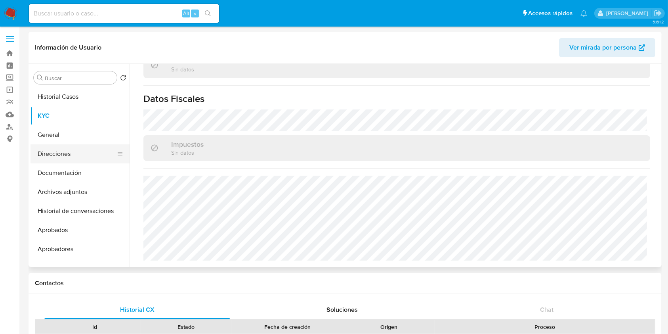
click at [74, 149] on button "Direcciones" at bounding box center [77, 153] width 93 height 19
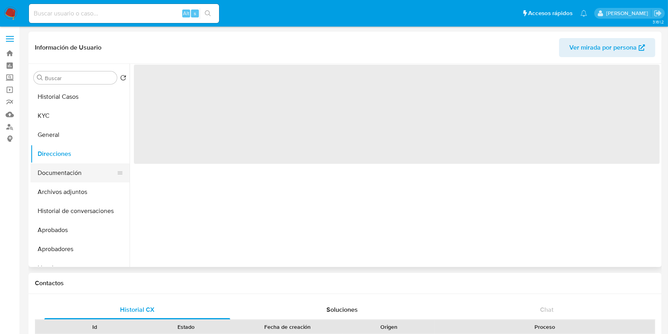
scroll to position [0, 0]
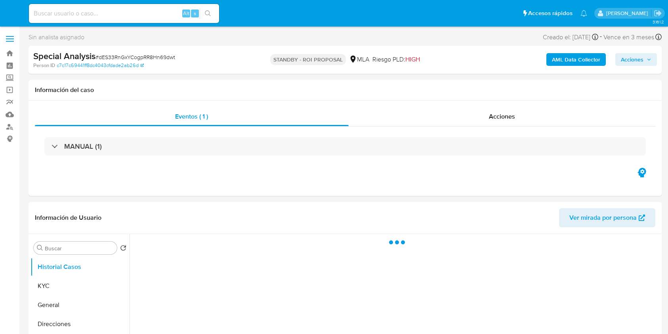
select select "10"
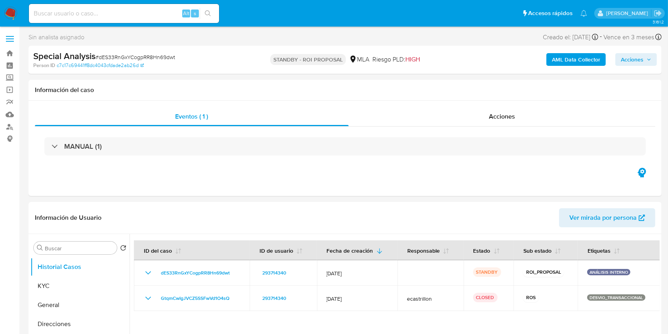
click at [144, 11] on input at bounding box center [124, 13] width 190 height 10
paste input "KcEUSnJ7howKp18flRVql1uM"
type input "KcEUSnJ7howKp18flRVql1uM"
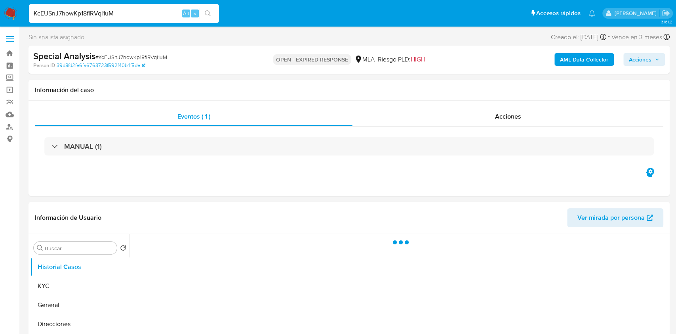
select select "10"
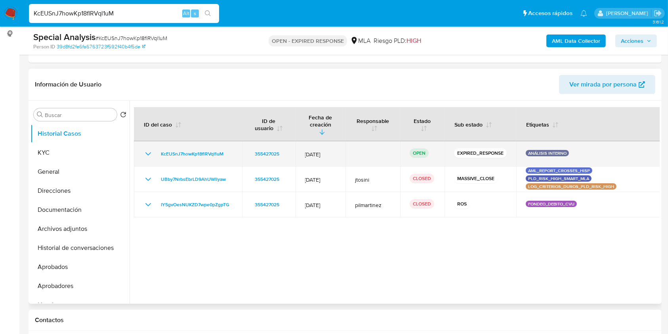
scroll to position [105, 0]
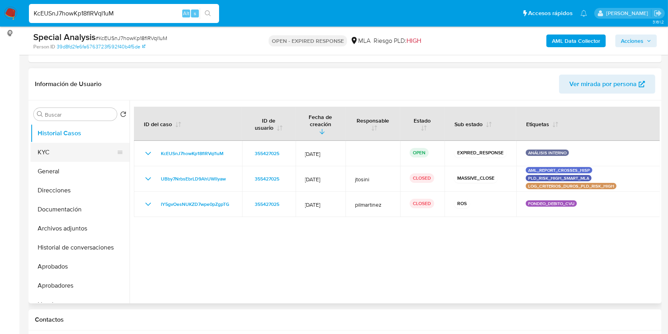
click at [79, 154] on button "KYC" at bounding box center [77, 152] width 93 height 19
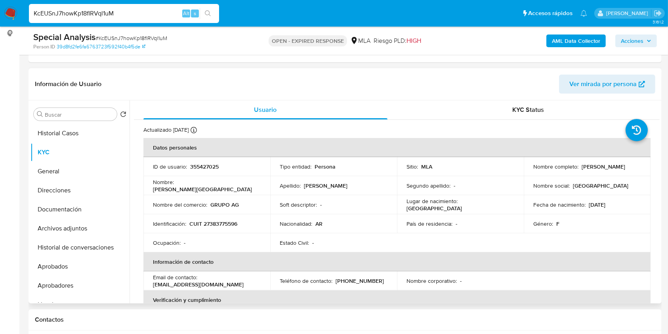
drag, startPoint x: 531, startPoint y: 170, endPoint x: 612, endPoint y: 166, distance: 80.9
click at [612, 166] on td "Nombre completo : Antonella Florencia Gerding" at bounding box center [587, 166] width 127 height 19
drag, startPoint x: 530, startPoint y: 168, endPoint x: 602, endPoint y: 170, distance: 72.5
click at [602, 170] on td "Nombre completo : Antonella Florencia Gerding" at bounding box center [587, 166] width 127 height 19
copy p "Antonella Florencia Gerding"
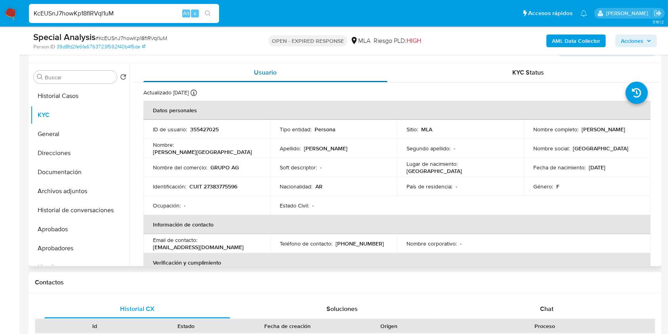
scroll to position [83, 0]
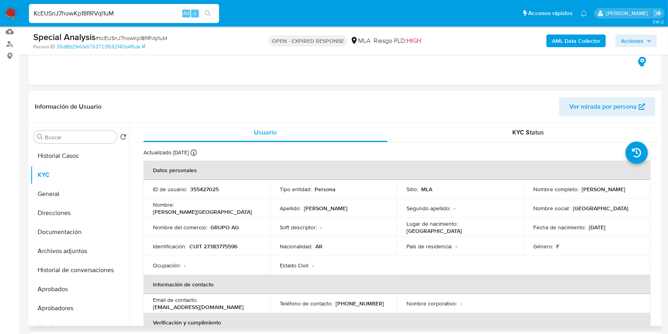
click at [210, 186] on p "355427025" at bounding box center [204, 188] width 29 height 7
copy p "355427025"
click at [147, 36] on span "# KcEUSnJ7howKp18flRVql1uM" at bounding box center [132, 38] width 72 height 8
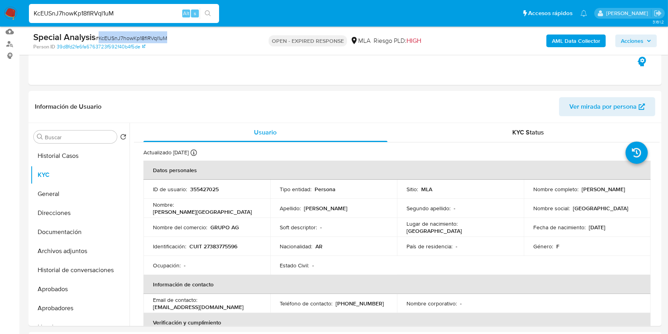
copy span "KcEUSnJ7howKp18flRVql1uM"
click at [61, 217] on button "Direcciones" at bounding box center [77, 212] width 93 height 19
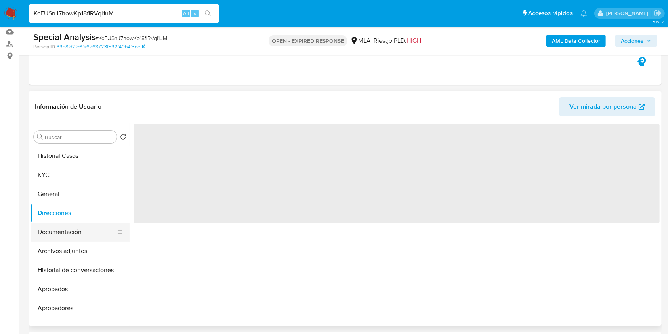
click at [63, 229] on button "Documentación" at bounding box center [77, 231] width 93 height 19
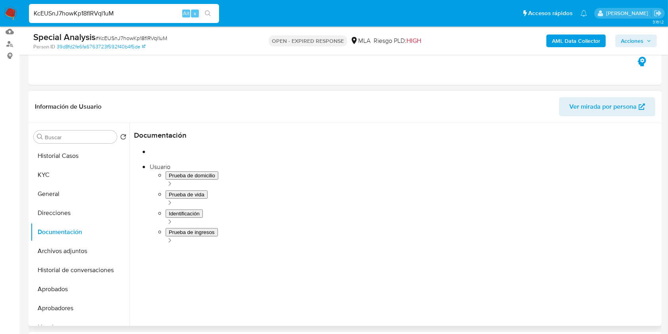
scroll to position [64, 0]
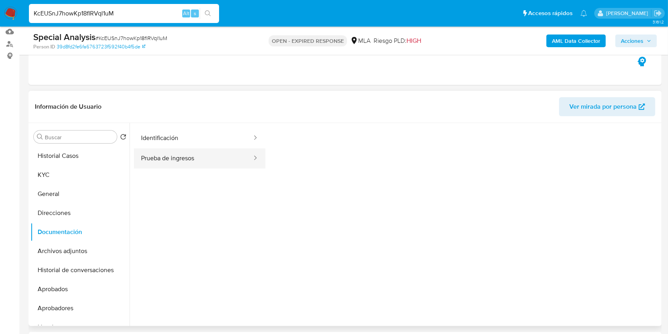
click at [152, 152] on button "Prueba de ingresos" at bounding box center [193, 158] width 119 height 20
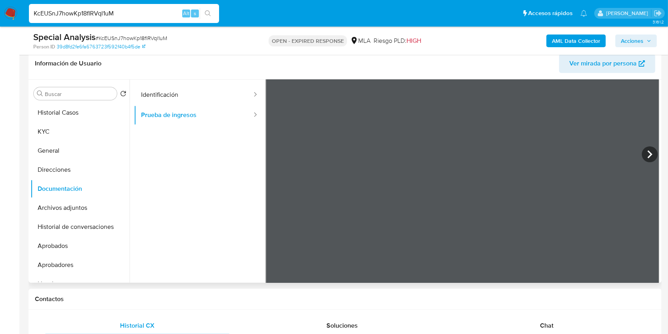
scroll to position [136, 0]
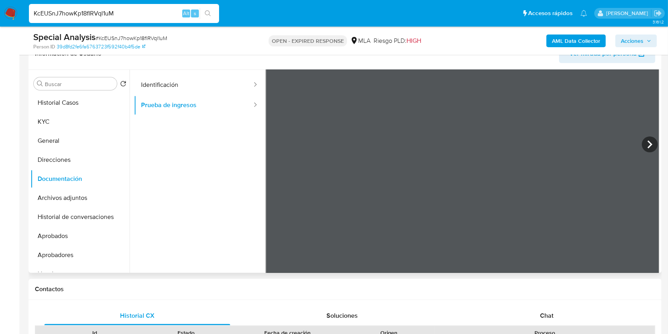
click at [485, 65] on div "Información de Usuario Ver mirada por persona Buscar Volver al orden por defect…" at bounding box center [345, 155] width 633 height 235
click at [642, 139] on icon at bounding box center [650, 144] width 16 height 16
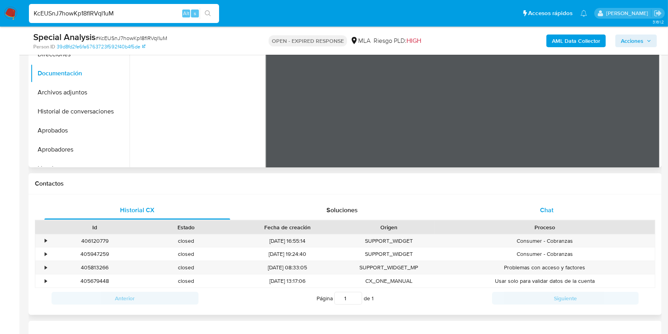
click at [544, 210] on span "Chat" at bounding box center [546, 209] width 13 height 9
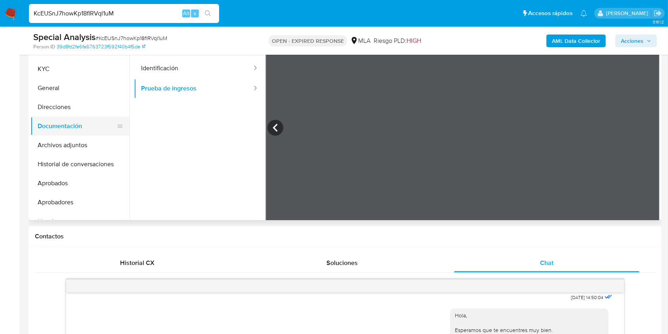
scroll to position [11, 0]
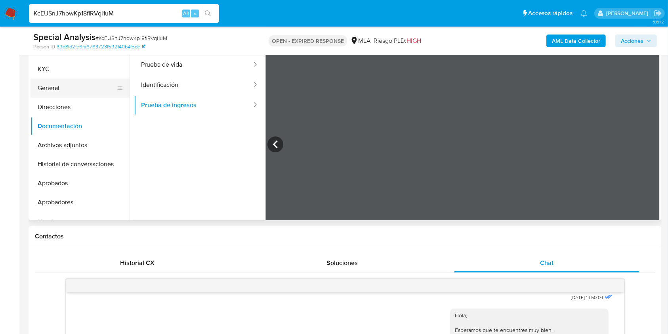
click at [60, 84] on button "General" at bounding box center [77, 87] width 93 height 19
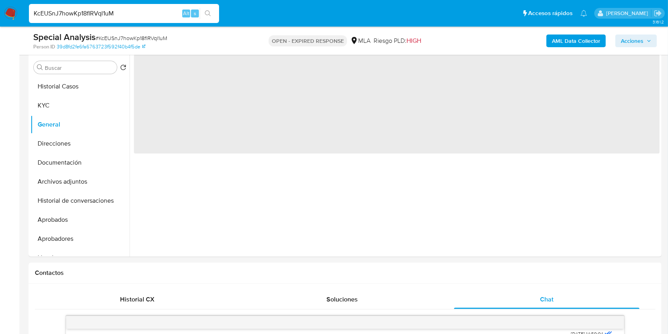
scroll to position [136, 0]
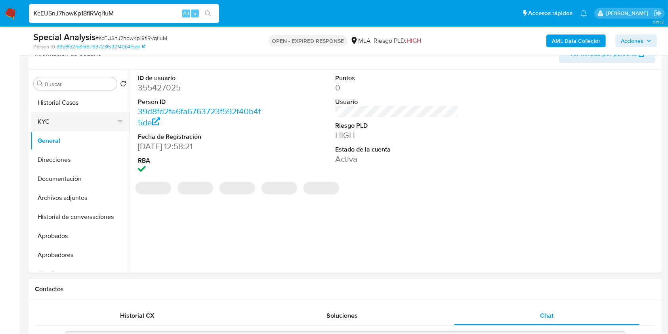
click at [47, 121] on button "KYC" at bounding box center [77, 121] width 93 height 19
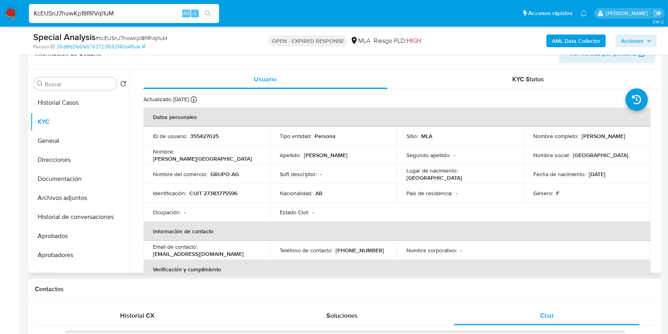
click at [227, 190] on p "CUIT 27383775596" at bounding box center [213, 192] width 48 height 7
copy p "27383775596"
click at [207, 133] on p "355427025" at bounding box center [204, 135] width 29 height 7
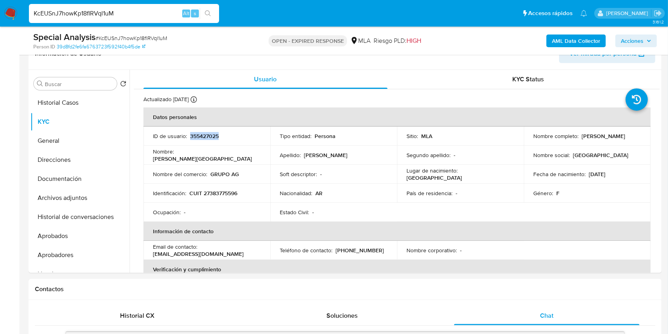
copy p "355427025"
drag, startPoint x: 534, startPoint y: 138, endPoint x: 614, endPoint y: 141, distance: 79.7
click at [614, 141] on td "Nombre completo : Antonella Florencia Gerding" at bounding box center [587, 135] width 127 height 19
copy p "[PERSON_NAME]"
drag, startPoint x: 210, startPoint y: 176, endPoint x: 278, endPoint y: 132, distance: 81.5
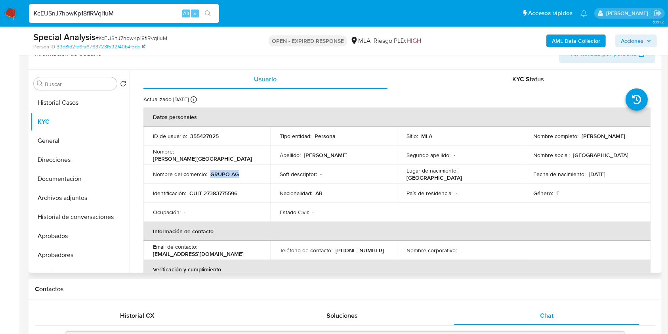
click at [247, 176] on div "Nombre del comercio : GRUPO AG" at bounding box center [207, 173] width 108 height 7
copy p "GRUPO AG"
click at [222, 192] on p "CUIT 27383775596" at bounding box center [213, 192] width 48 height 7
copy p "27383775596"
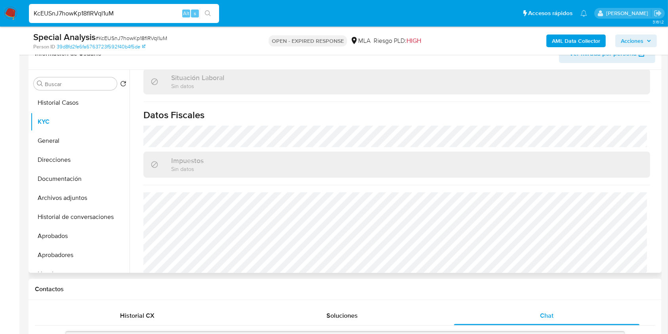
scroll to position [422, 0]
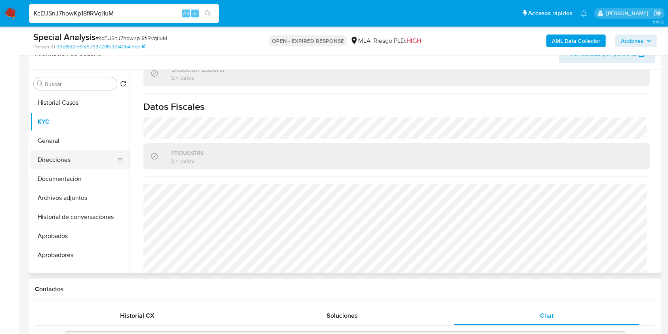
click at [67, 160] on button "Direcciones" at bounding box center [77, 159] width 93 height 19
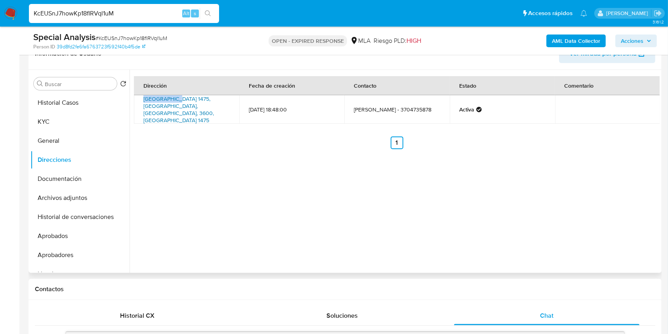
drag, startPoint x: 136, startPoint y: 98, endPoint x: 176, endPoint y: 97, distance: 40.0
click at [176, 97] on td "Córdoba 1475, Formosa, Formosa, 3600, Argentina 1475" at bounding box center [186, 109] width 105 height 29
copy link "Córdoba 1475"
click at [103, 122] on button "KYC" at bounding box center [77, 121] width 93 height 19
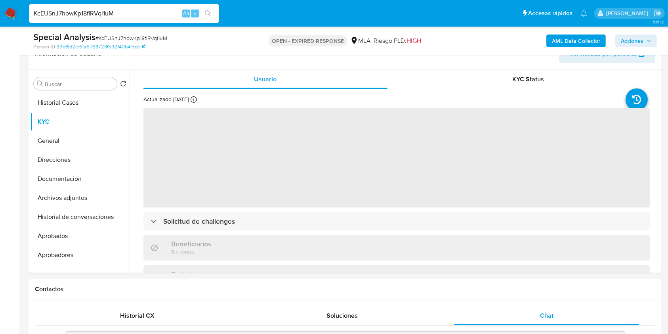
click at [153, 36] on span "# KcEUSnJ7howKp18flRVql1uM" at bounding box center [132, 38] width 72 height 8
copy span "KcEUSnJ7howKp18flRVql1uM"
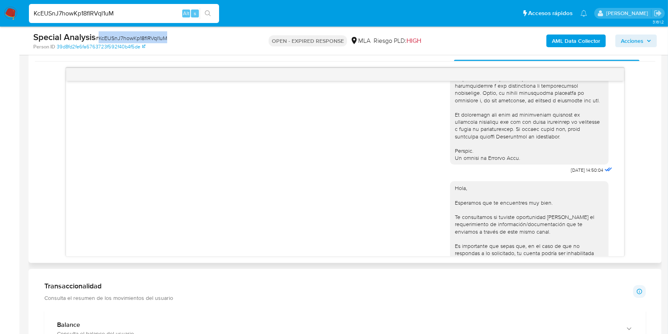
scroll to position [342, 0]
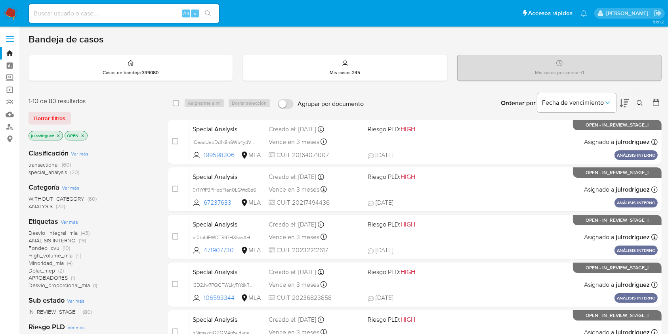
click at [637, 97] on div "Ingrese ID de usuario o caso Buscar Borrar filtros" at bounding box center [640, 103] width 13 height 25
click at [640, 106] on button at bounding box center [640, 103] width 13 height 10
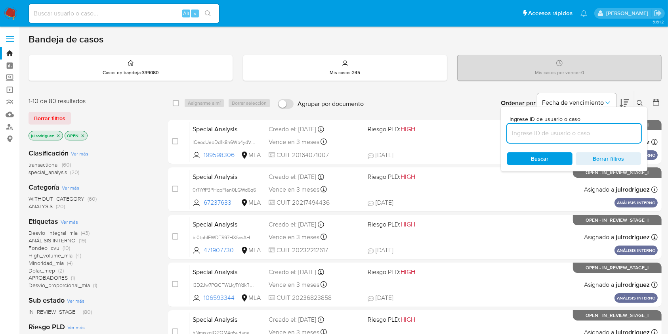
click at [529, 132] on input at bounding box center [574, 133] width 134 height 10
type input "KcEUSnJ7howKp18flRVql1uM"
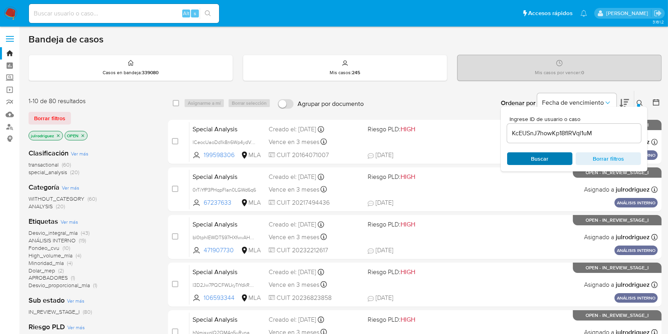
click at [529, 157] on span "Buscar" at bounding box center [540, 158] width 54 height 11
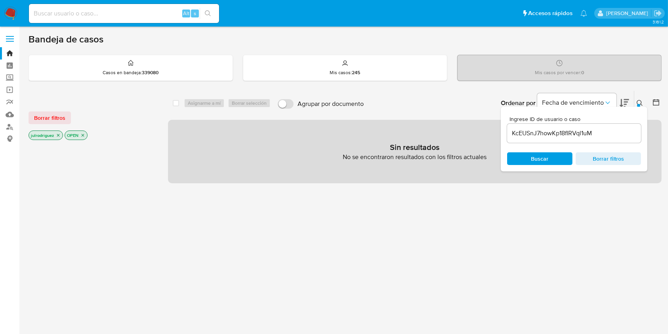
click at [59, 134] on icon "close-filter" at bounding box center [58, 135] width 5 height 5
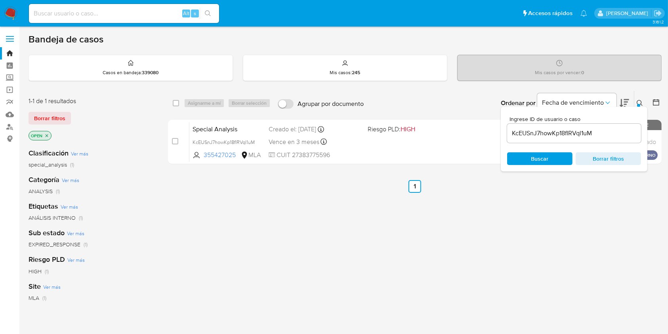
click at [204, 101] on div "Asignarme a mí Borrar selección" at bounding box center [229, 103] width 90 height 10
click at [177, 102] on input "checkbox" at bounding box center [176, 103] width 6 height 6
checkbox input "true"
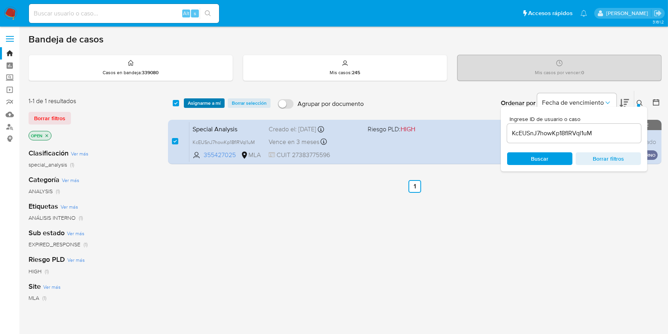
click at [206, 103] on span "Asignarme a mí" at bounding box center [204, 103] width 33 height 8
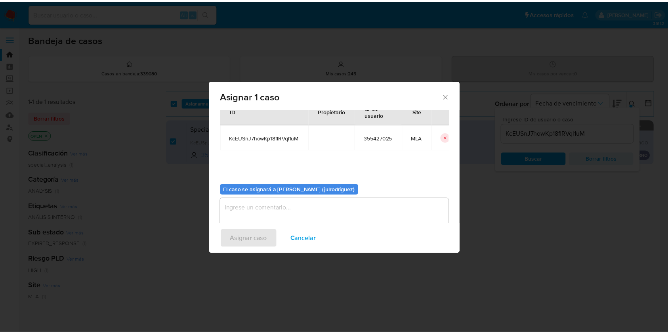
scroll to position [40, 0]
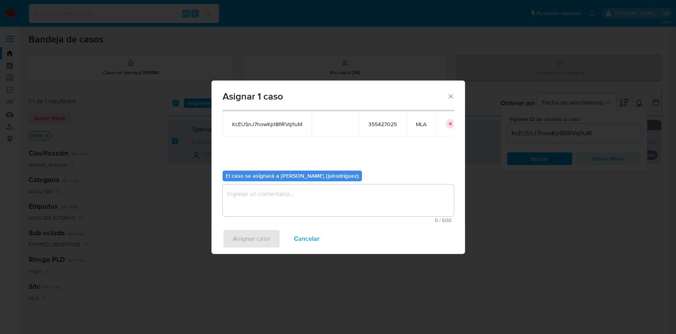
drag, startPoint x: 320, startPoint y: 188, endPoint x: 319, endPoint y: 192, distance: 4.4
click at [320, 189] on textarea "assign-modal" at bounding box center [338, 200] width 231 height 32
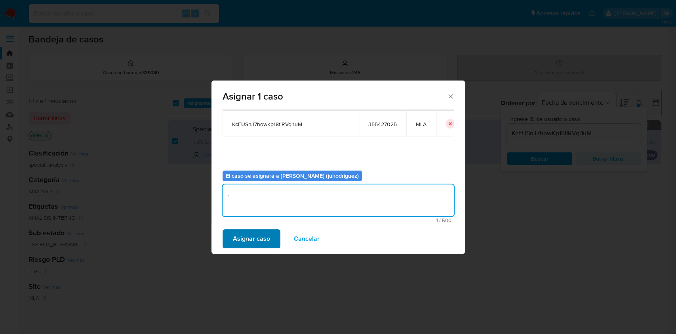
type textarea "."
click at [265, 239] on span "Asignar caso" at bounding box center [251, 238] width 37 height 17
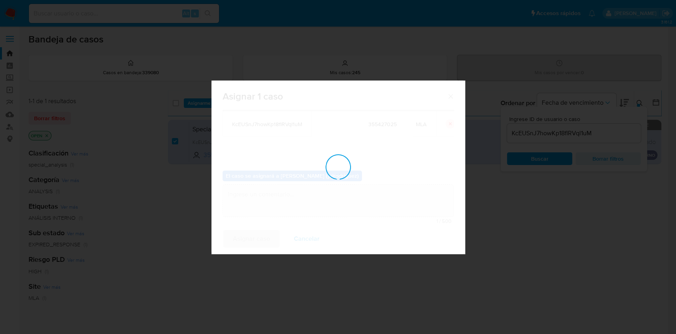
checkbox input "false"
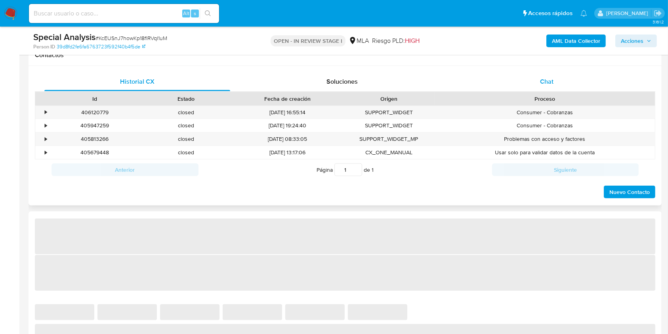
click at [566, 76] on div "Chat" at bounding box center [547, 81] width 186 height 19
select select "10"
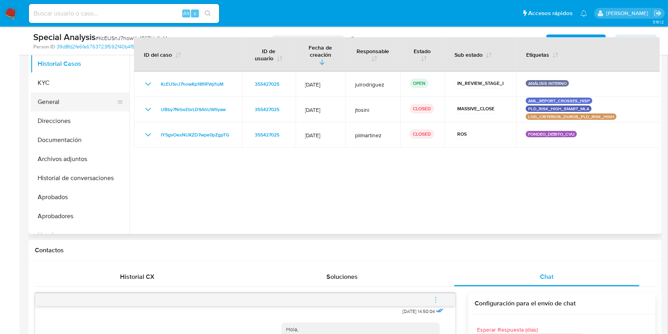
scroll to position [159, 0]
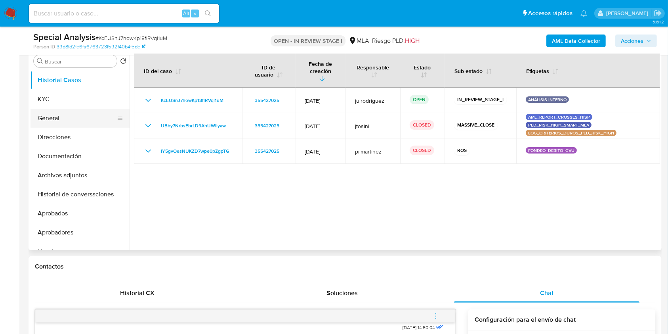
click at [63, 111] on button "General" at bounding box center [77, 118] width 93 height 19
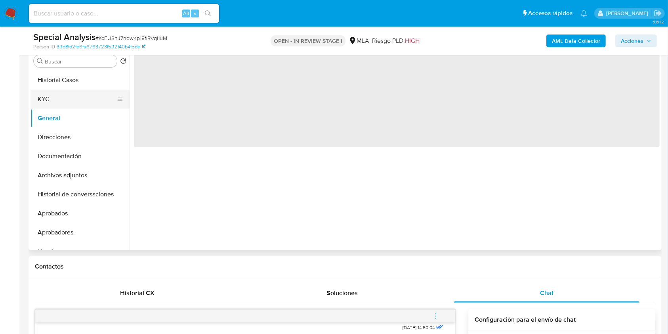
click at [63, 96] on button "KYC" at bounding box center [77, 99] width 93 height 19
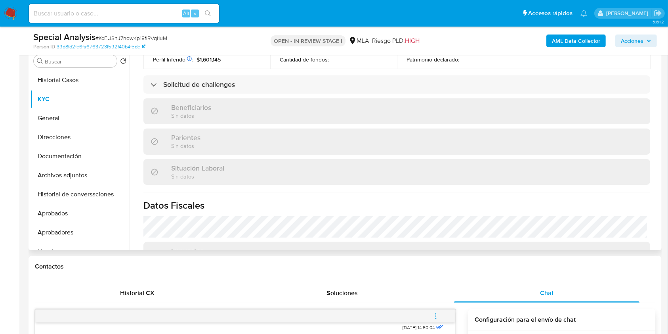
scroll to position [370, 0]
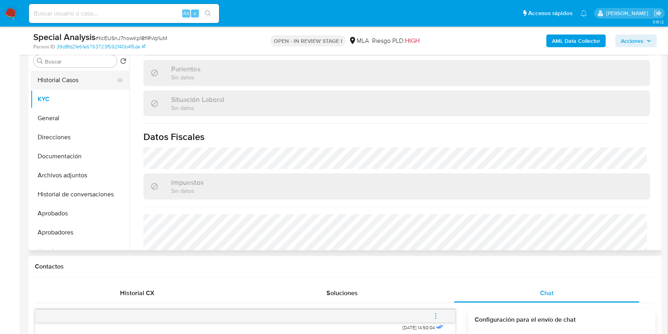
click at [73, 81] on button "Historial Casos" at bounding box center [77, 80] width 93 height 19
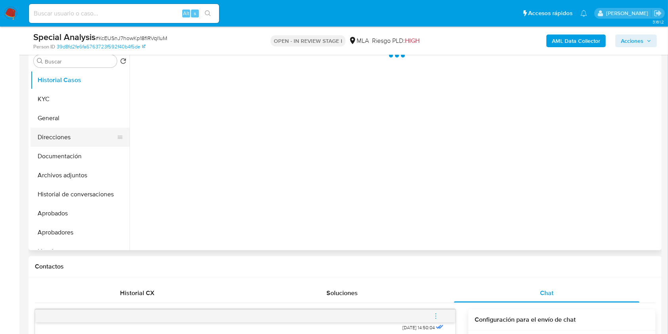
scroll to position [0, 0]
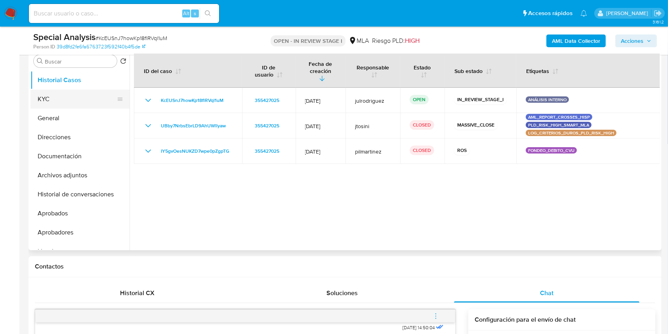
click at [70, 107] on button "KYC" at bounding box center [77, 99] width 93 height 19
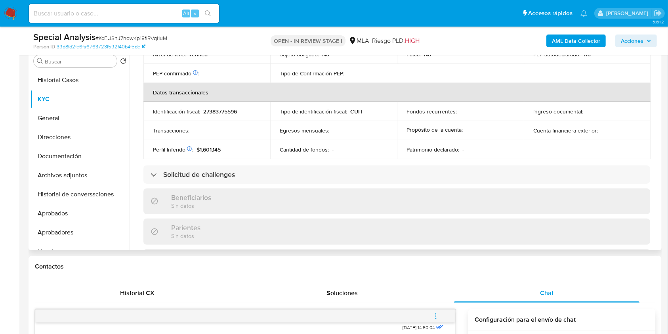
scroll to position [398, 0]
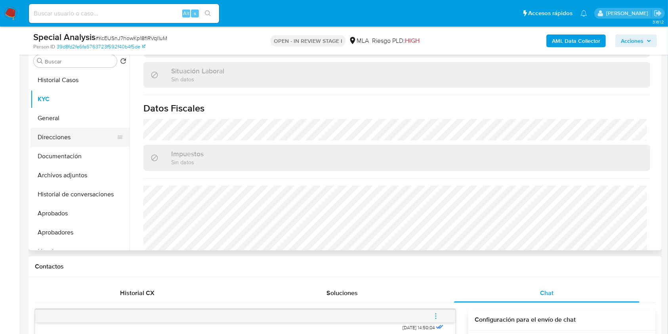
click at [74, 130] on button "Direcciones" at bounding box center [77, 137] width 93 height 19
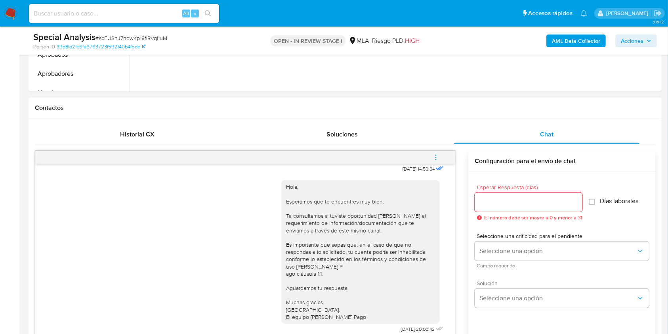
scroll to position [422, 0]
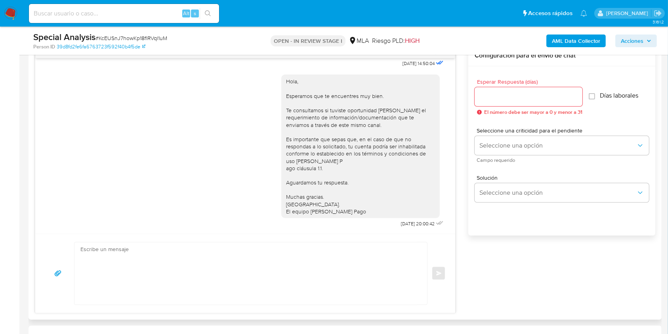
click at [504, 97] on input "Esperar Respuesta (días)" at bounding box center [529, 97] width 108 height 10
type input "3"
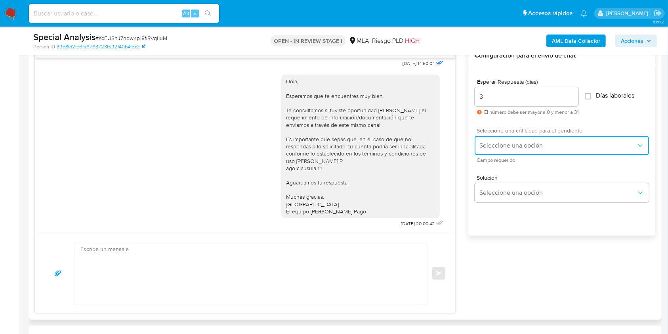
click at [507, 136] on button "Seleccione una opción" at bounding box center [562, 145] width 174 height 19
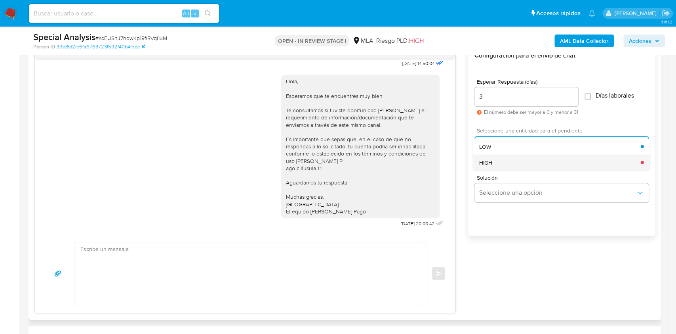
click at [502, 162] on div "HIGH" at bounding box center [560, 162] width 162 height 16
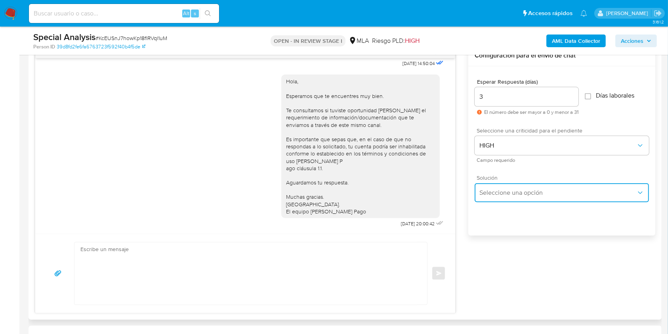
click at [513, 195] on span "Seleccione una opción" at bounding box center [557, 193] width 157 height 8
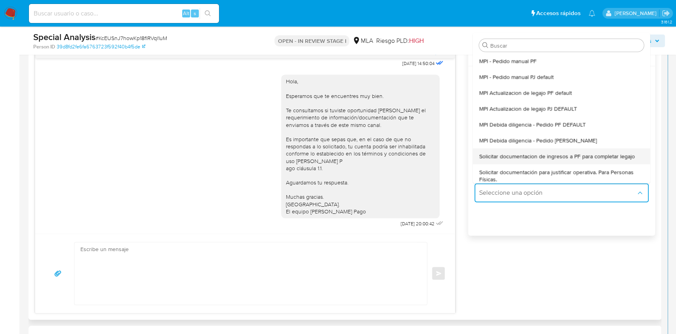
click at [533, 153] on span "Solicitar documentacion de ingresos a PF para completar legajo" at bounding box center [557, 156] width 156 height 7
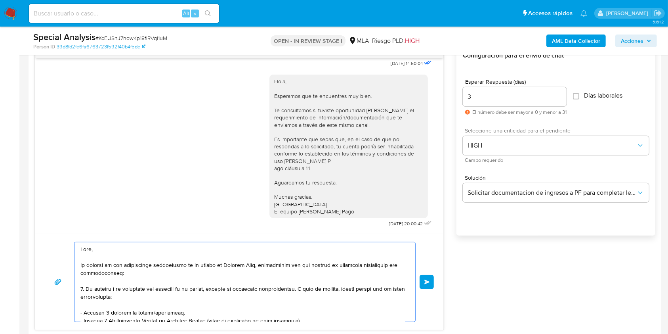
scroll to position [159, 0]
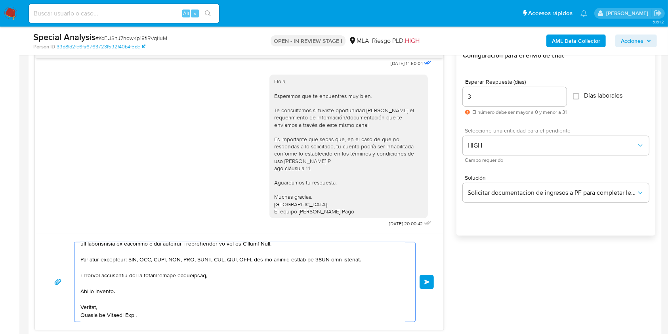
drag, startPoint x: 229, startPoint y: 358, endPoint x: 163, endPoint y: 245, distance: 131.0
type textarea "Hola,"
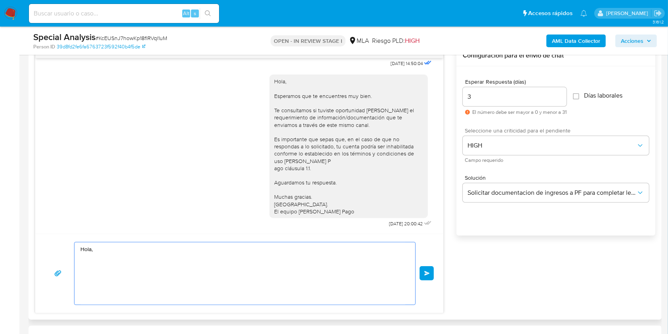
scroll to position [0, 0]
drag, startPoint x: 145, startPoint y: 270, endPoint x: 19, endPoint y: 220, distance: 135.8
paste textarea "Buenas tardes, Queremos aclararte que la Resolución General ARCA 5696/2025 indi…"
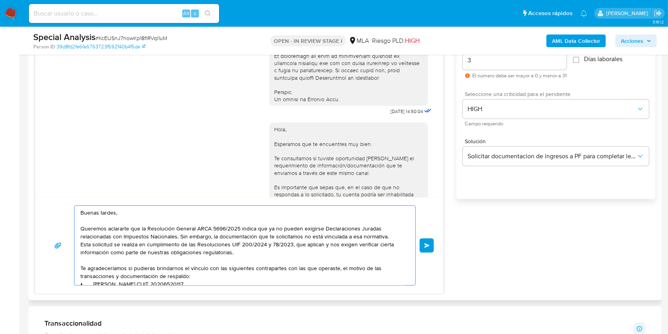
scroll to position [476, 0]
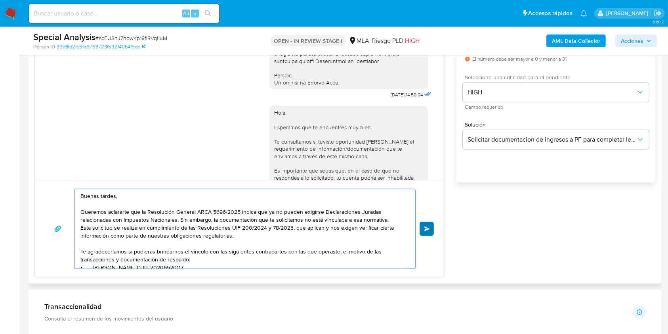
type textarea "Buenas tardes, Queremos aclararte que la Resolución General ARCA 5696/2025 indi…"
click at [428, 227] on span "Enviar" at bounding box center [427, 228] width 6 height 5
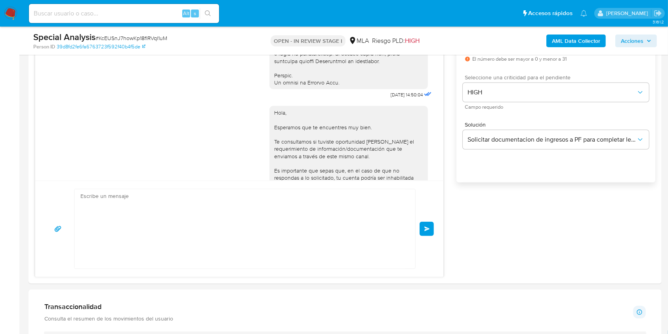
scroll to position [651, 0]
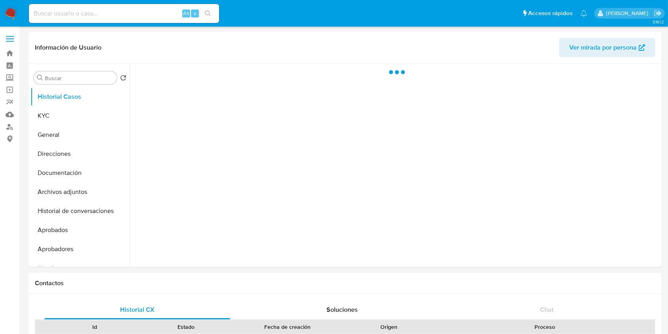
select select "10"
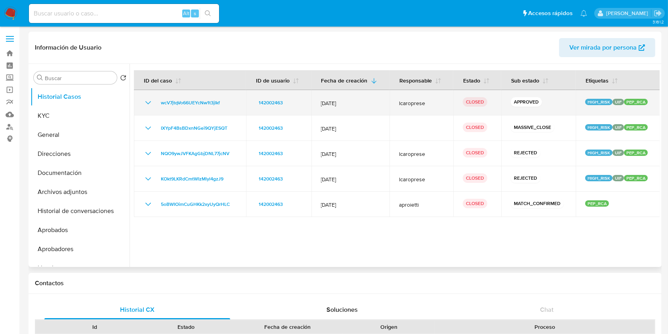
click at [144, 97] on td "wcV7jtqVo66UEYcNw1t3jlkf" at bounding box center [190, 102] width 112 height 25
click at [148, 97] on td "wcV7jtqVo66UEYcNw1t3jlkf" at bounding box center [190, 102] width 112 height 25
click at [148, 100] on icon "Mostrar/Ocultar" at bounding box center [148, 103] width 10 height 10
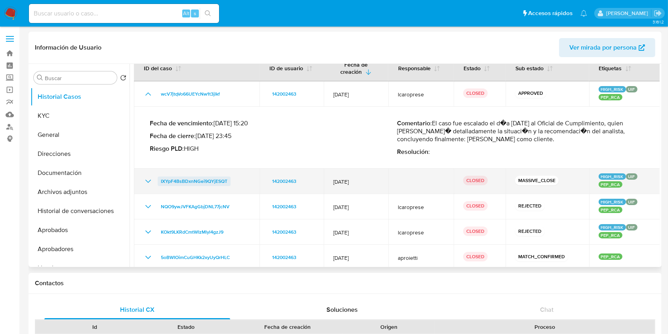
scroll to position [23, 0]
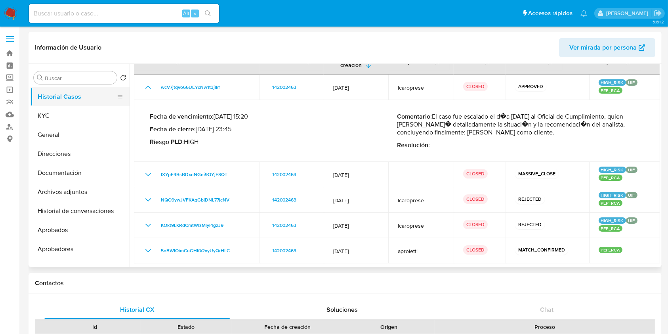
click at [73, 113] on button "KYC" at bounding box center [80, 115] width 99 height 19
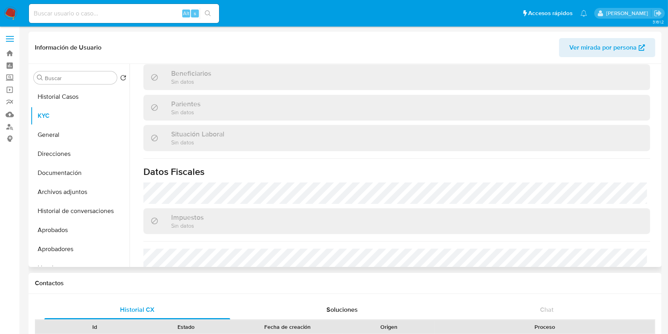
scroll to position [370, 0]
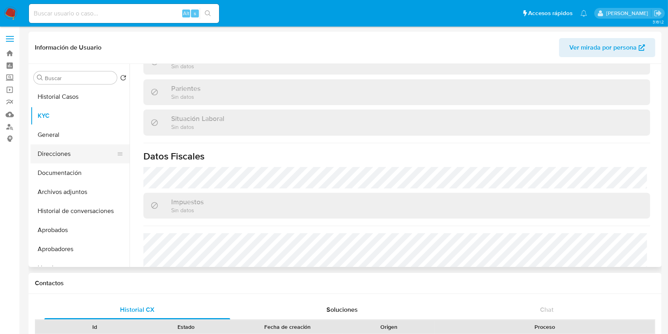
click at [77, 157] on button "Direcciones" at bounding box center [77, 153] width 93 height 19
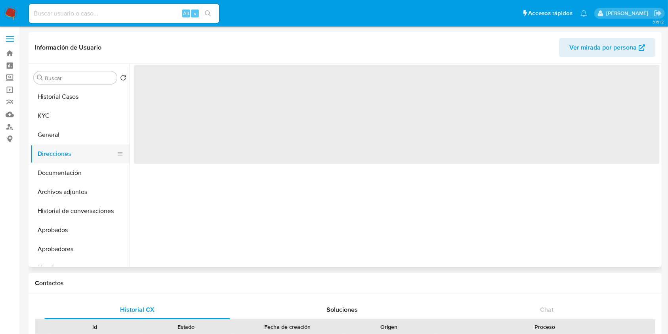
scroll to position [0, 0]
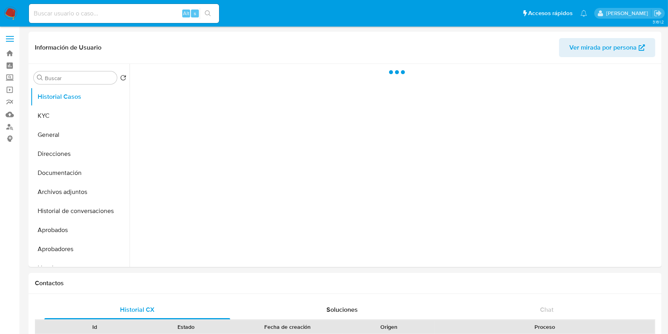
select select "10"
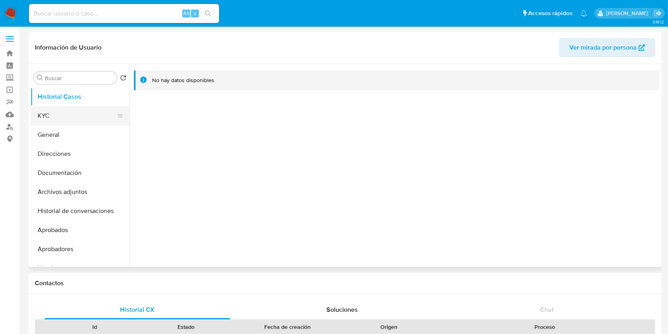
click at [60, 115] on button "KYC" at bounding box center [77, 115] width 93 height 19
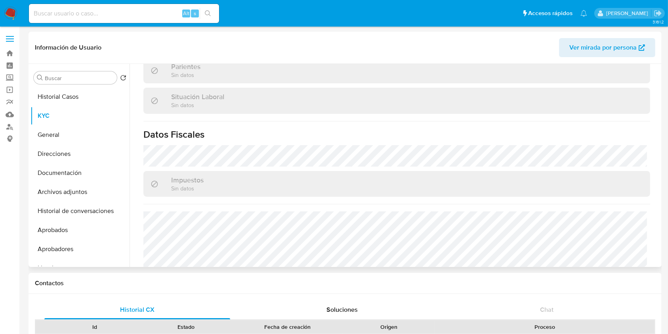
scroll to position [211, 0]
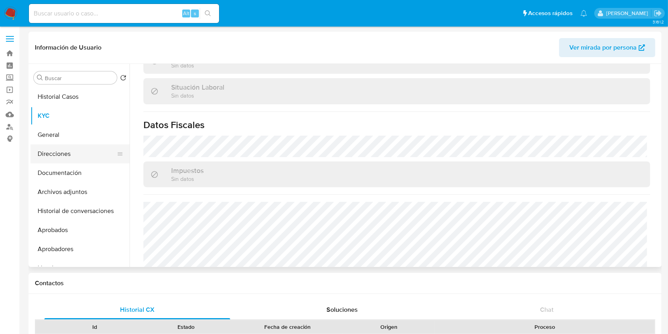
click at [49, 155] on button "Direcciones" at bounding box center [77, 153] width 93 height 19
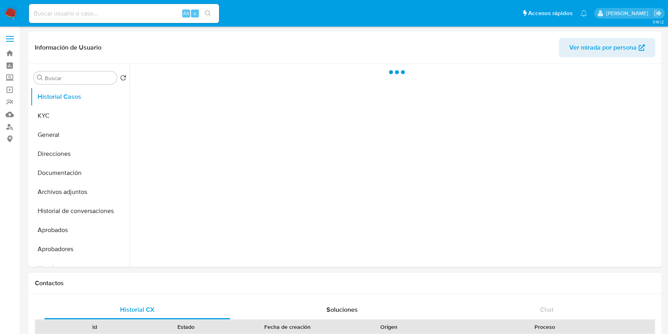
select select "10"
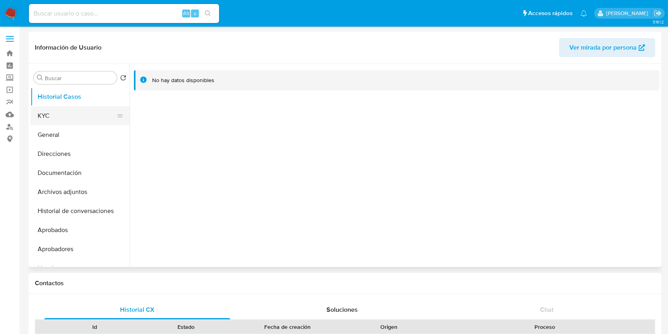
click at [70, 116] on button "KYC" at bounding box center [77, 115] width 93 height 19
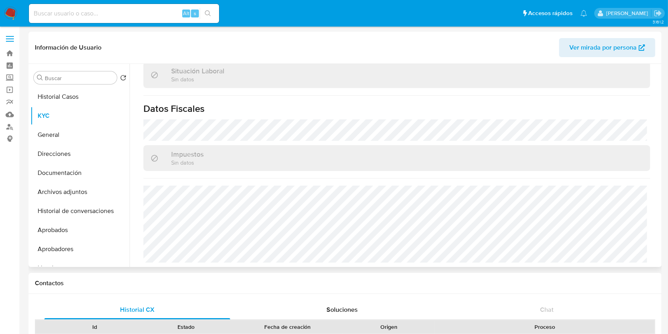
scroll to position [229, 0]
click at [57, 151] on button "Direcciones" at bounding box center [77, 153] width 93 height 19
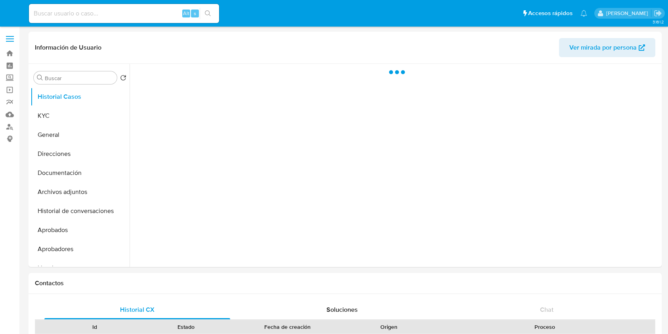
select select "10"
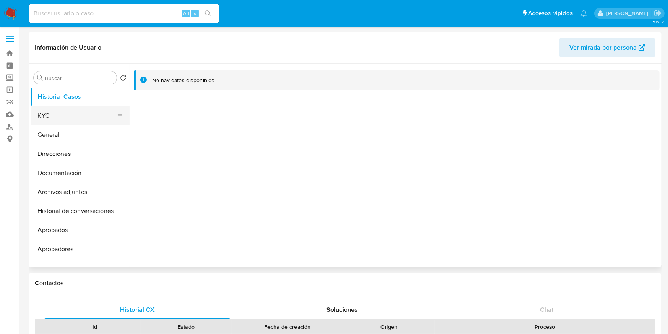
click at [65, 118] on button "KYC" at bounding box center [77, 115] width 93 height 19
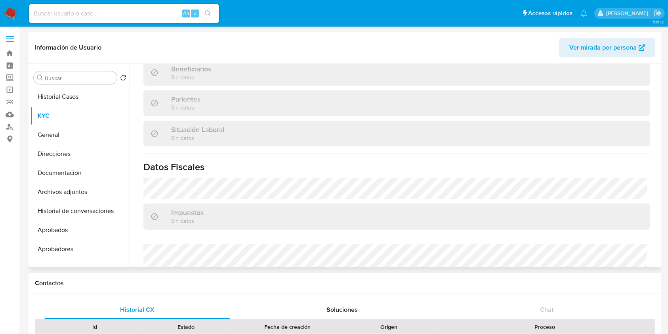
scroll to position [211, 0]
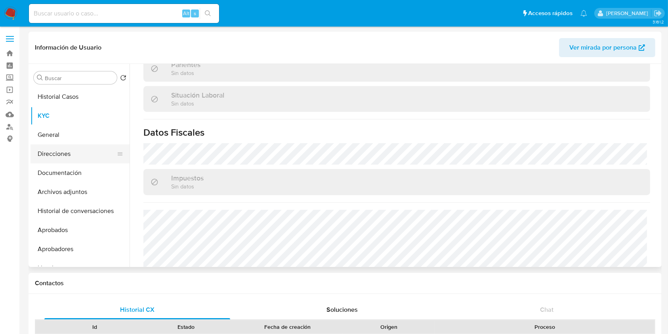
click at [68, 150] on button "Direcciones" at bounding box center [77, 153] width 93 height 19
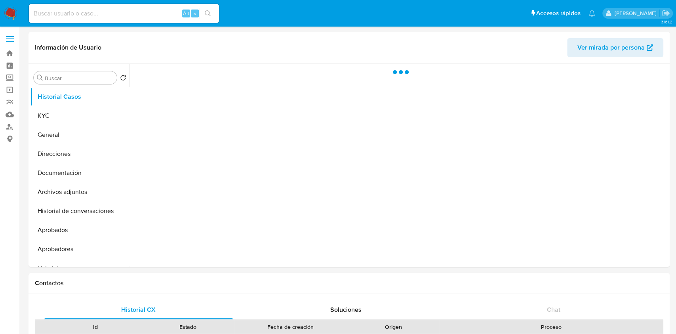
select select "10"
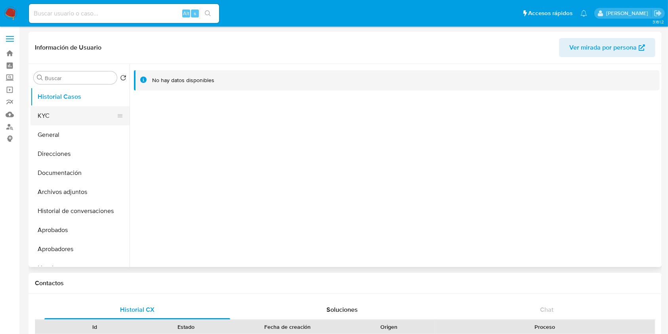
click at [73, 112] on button "KYC" at bounding box center [77, 115] width 93 height 19
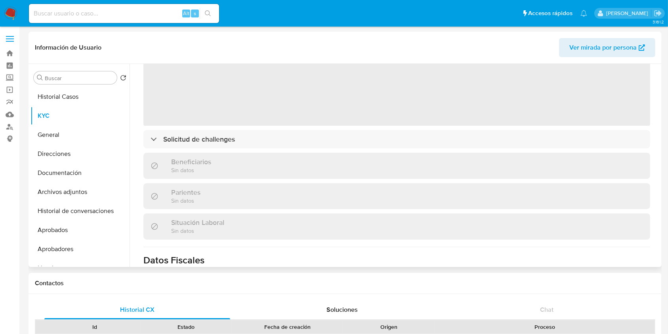
scroll to position [211, 0]
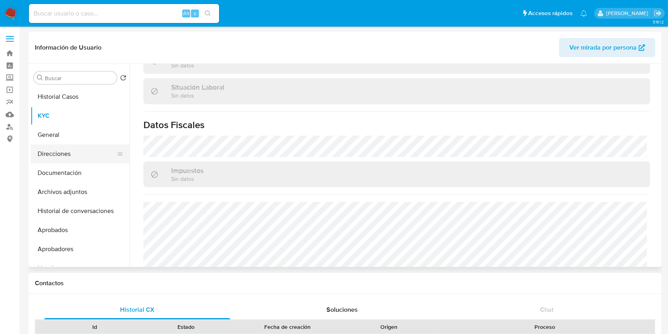
click at [83, 151] on button "Direcciones" at bounding box center [77, 153] width 93 height 19
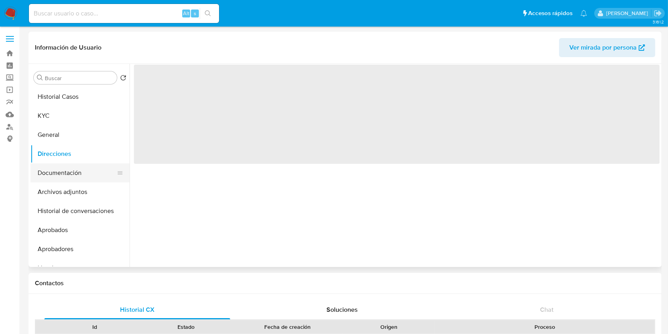
scroll to position [0, 0]
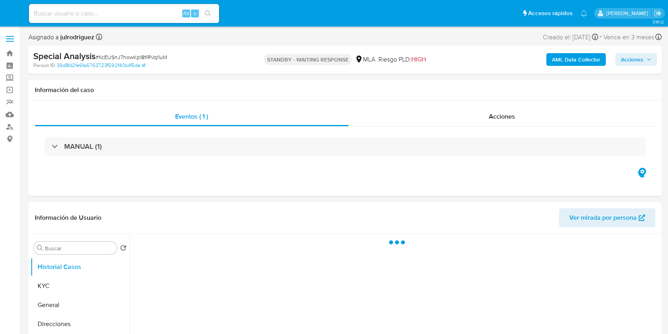
select select "10"
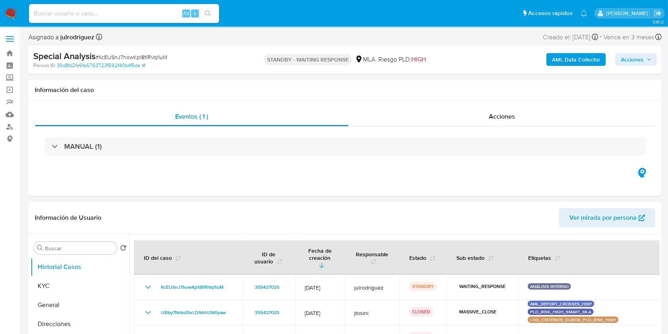
click at [118, 11] on input at bounding box center [124, 13] width 190 height 10
paste input "VK9GWJbStU0bIyPPAHD6ttWm"
type input "VK9GWJbStU0bIyPPAHD6ttWm"
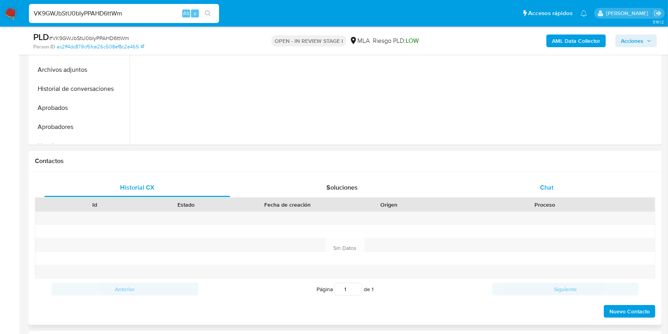
select select "10"
click at [543, 192] on div "Chat" at bounding box center [547, 187] width 186 height 19
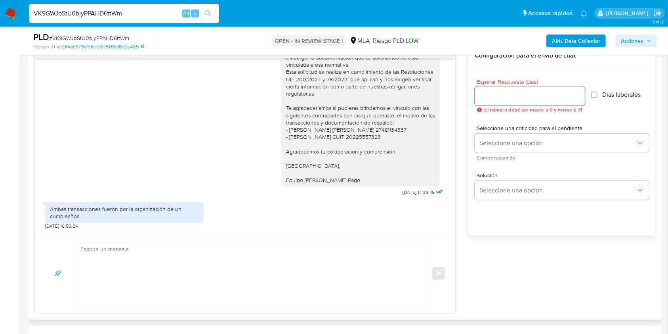
scroll to position [370, 0]
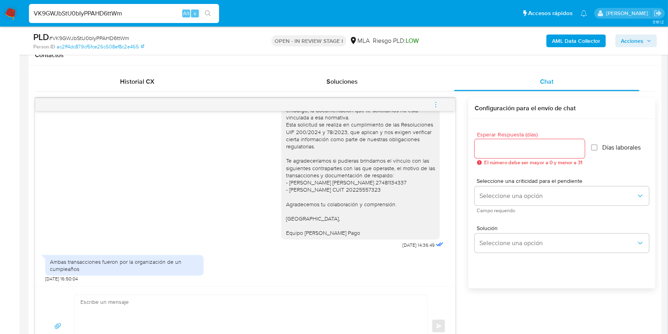
click at [286, 181] on div "Buenas tardes, Queremos aclararte que la Resolución General ARCA 5696/2025 indi…" at bounding box center [360, 154] width 149 height 166
drag, startPoint x: 278, startPoint y: 181, endPoint x: 390, endPoint y: 189, distance: 112.0
click at [390, 189] on div "Buenas tardes, Queremos aclararte que la Resolución General ARCA 5696/2025 indi…" at bounding box center [360, 154] width 149 height 166
copy div "- Lucila de Palacios de Leon CUIT 27481134337 - Javier Alberto Morano CUIT 2022…"
drag, startPoint x: 4, startPoint y: 189, endPoint x: 418, endPoint y: 174, distance: 414.7
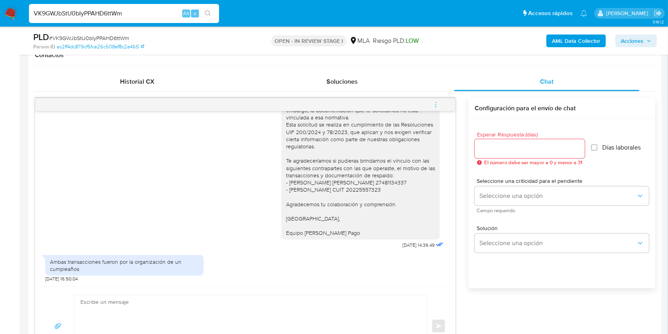
click at [481, 149] on input "Esperar Respuesta (días)" at bounding box center [530, 148] width 110 height 10
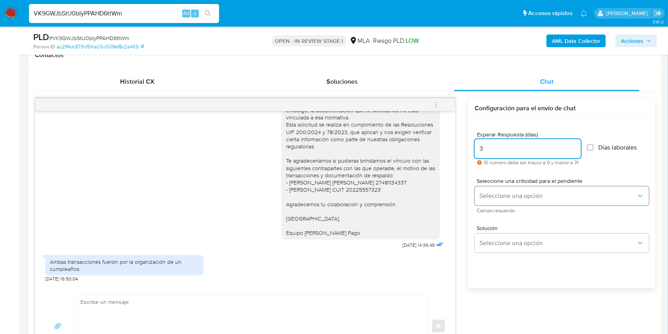
type input "3"
click at [527, 192] on span "Seleccione una opción" at bounding box center [557, 196] width 157 height 8
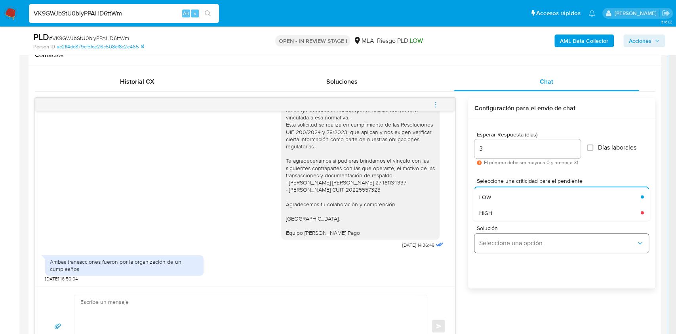
drag, startPoint x: 497, startPoint y: 215, endPoint x: 517, endPoint y: 238, distance: 30.3
click at [497, 214] on div "HIGH" at bounding box center [557, 212] width 157 height 16
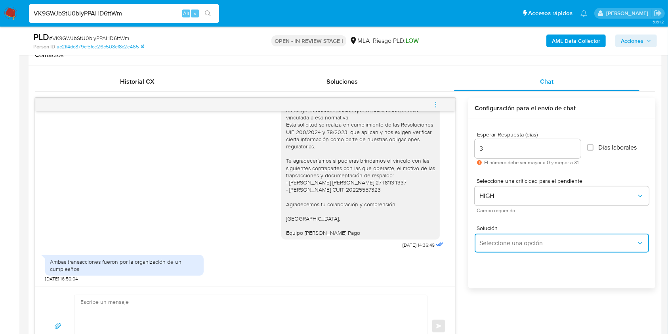
click at [517, 242] on span "Seleccione una opción" at bounding box center [557, 243] width 157 height 8
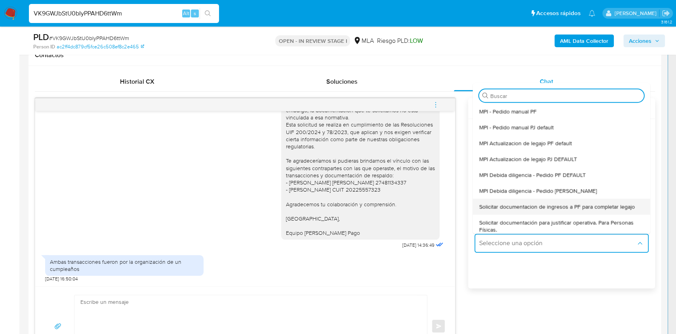
click at [553, 204] on span "Solicitar documentacion de ingresos a PF para completar legajo" at bounding box center [557, 206] width 156 height 7
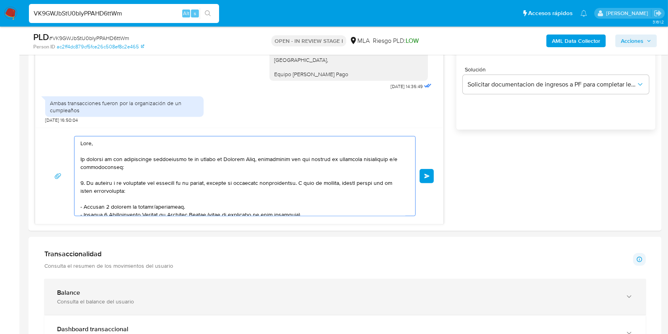
scroll to position [161, 0]
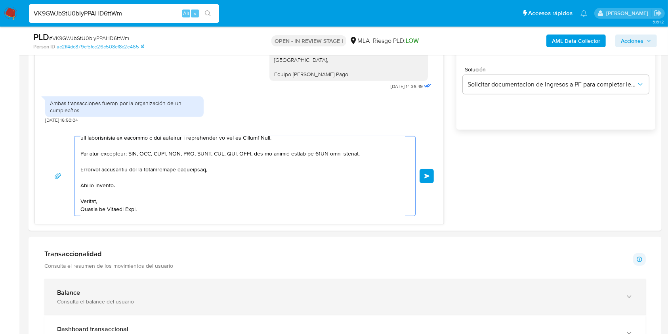
drag, startPoint x: 125, startPoint y: 166, endPoint x: 354, endPoint y: 308, distance: 269.8
click at [354, 308] on div "Información de Usuario Ver mirada por persona Buscar Volver al orden por defect…" at bounding box center [345, 321] width 633 height 1352
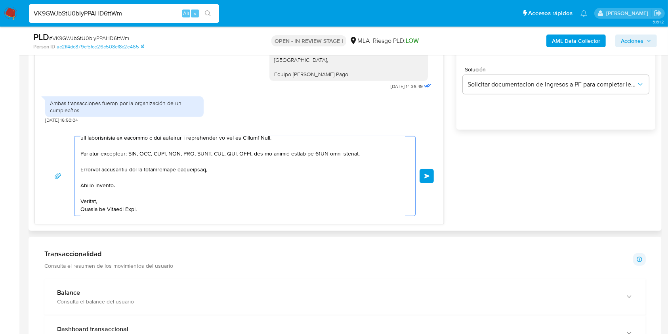
type textarea "Hola, En función de las"
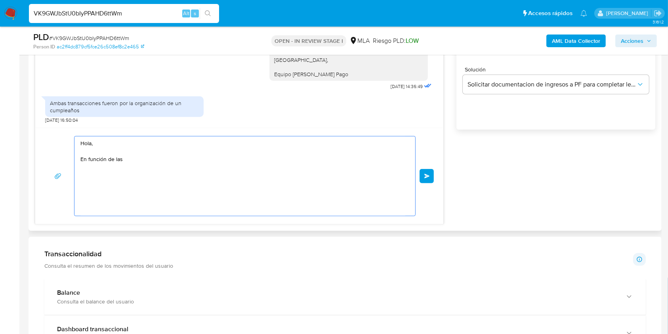
scroll to position [0, 0]
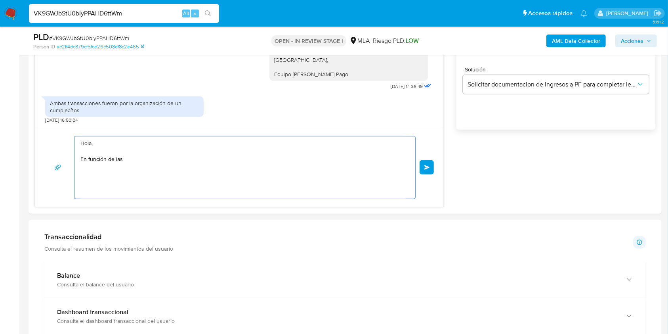
drag, startPoint x: 106, startPoint y: 142, endPoint x: 10, endPoint y: 118, distance: 99.6
click at [10, 118] on section "Bandeja Tablero Screening Búsqueda en Listas Watchlist Herramientas Operaciones…" at bounding box center [334, 245] width 668 height 1547
paste textarea "Buenas tardes, Queremos aclararte que la Resolución General ARCA 5696/2025 indi…"
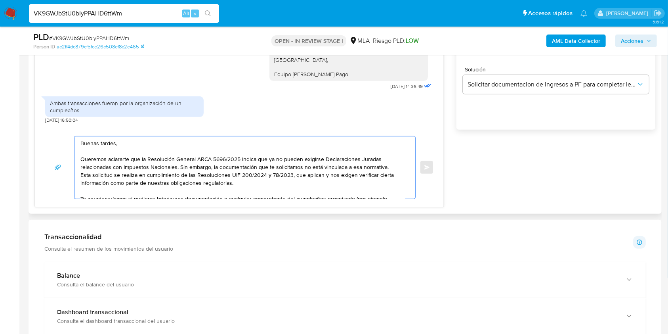
scroll to position [69, 0]
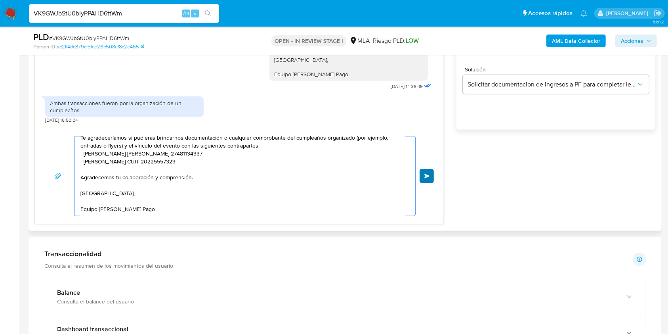
type textarea "Buenas tardes, Queremos aclararte que la Resolución General ARCA 5696/2025 indi…"
click at [428, 174] on span "Enviar" at bounding box center [427, 176] width 6 height 5
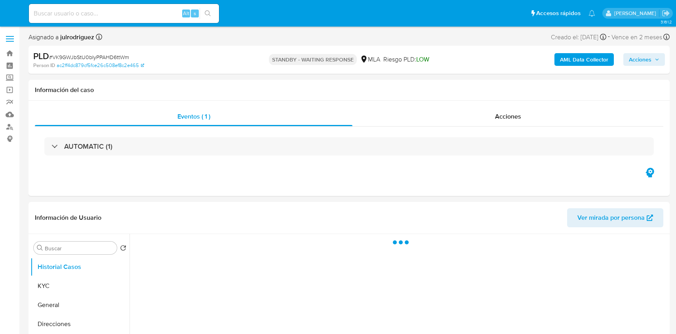
select select "10"
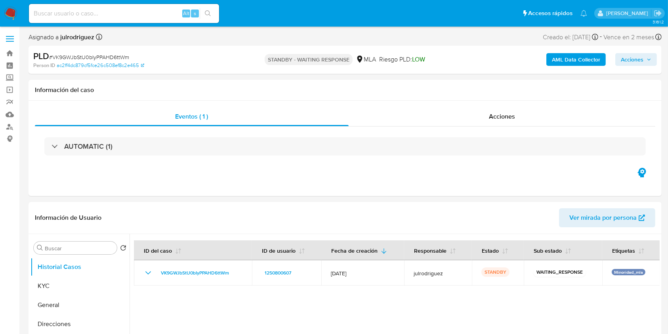
click at [106, 17] on input at bounding box center [124, 13] width 190 height 10
paste input "QD8jotbJQIv4juBY16jjMzIa"
type input "QD8jotbJQIv4juBY16jjMzIa"
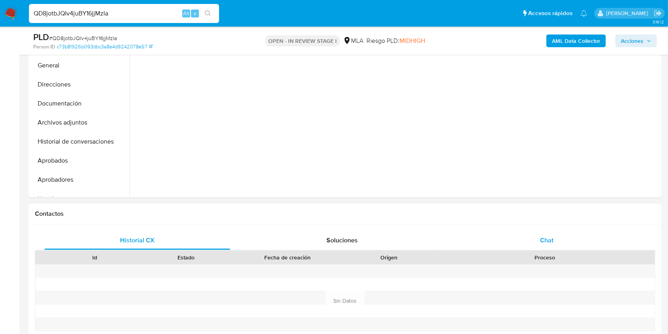
click at [551, 237] on span "Chat" at bounding box center [546, 239] width 13 height 9
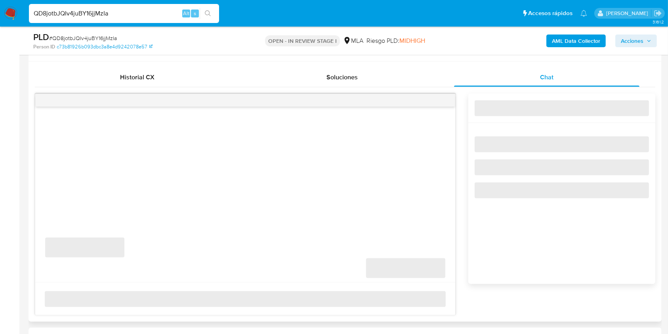
scroll to position [422, 0]
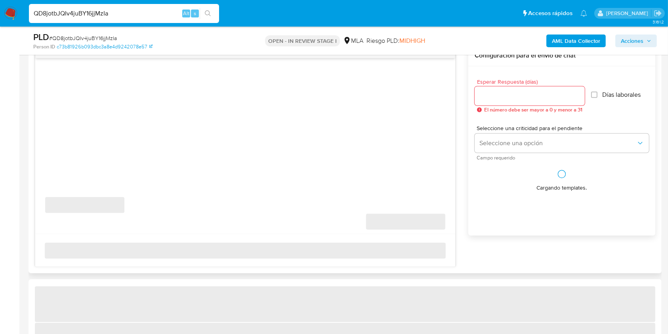
select select "10"
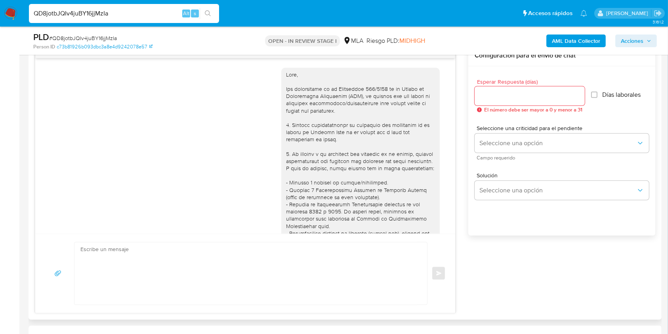
scroll to position [2214, 0]
